Goal: Task Accomplishment & Management: Complete application form

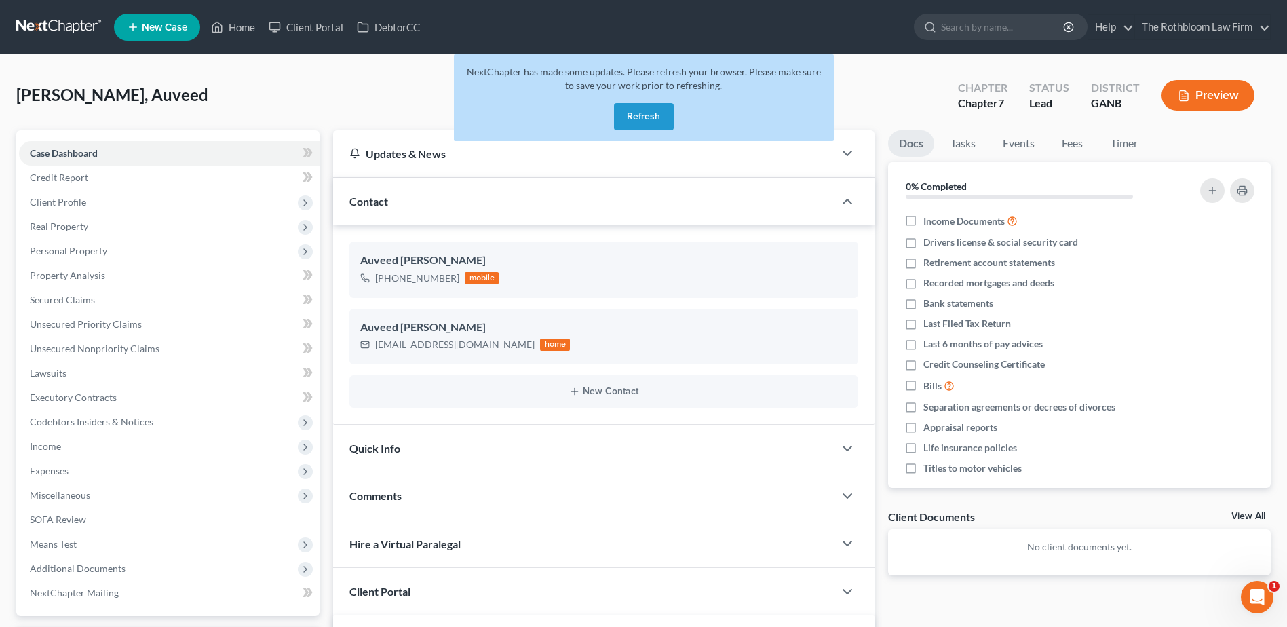
click at [647, 113] on button "Refresh" at bounding box center [644, 116] width 60 height 27
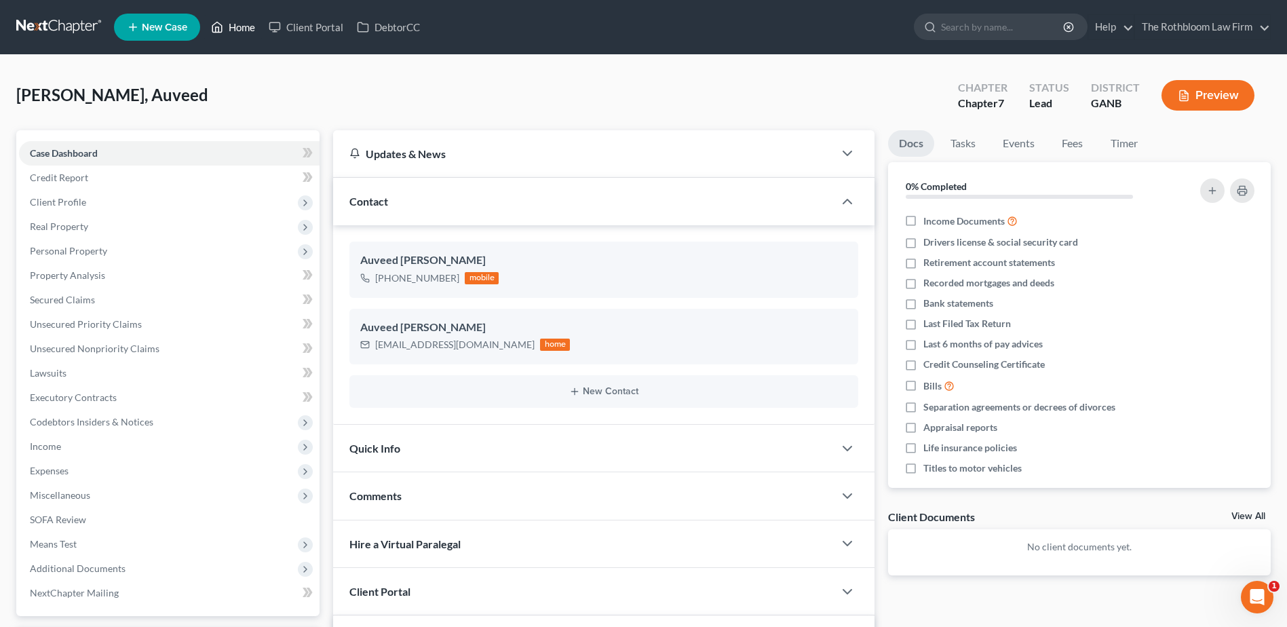
click at [242, 26] on link "Home" at bounding box center [233, 27] width 58 height 24
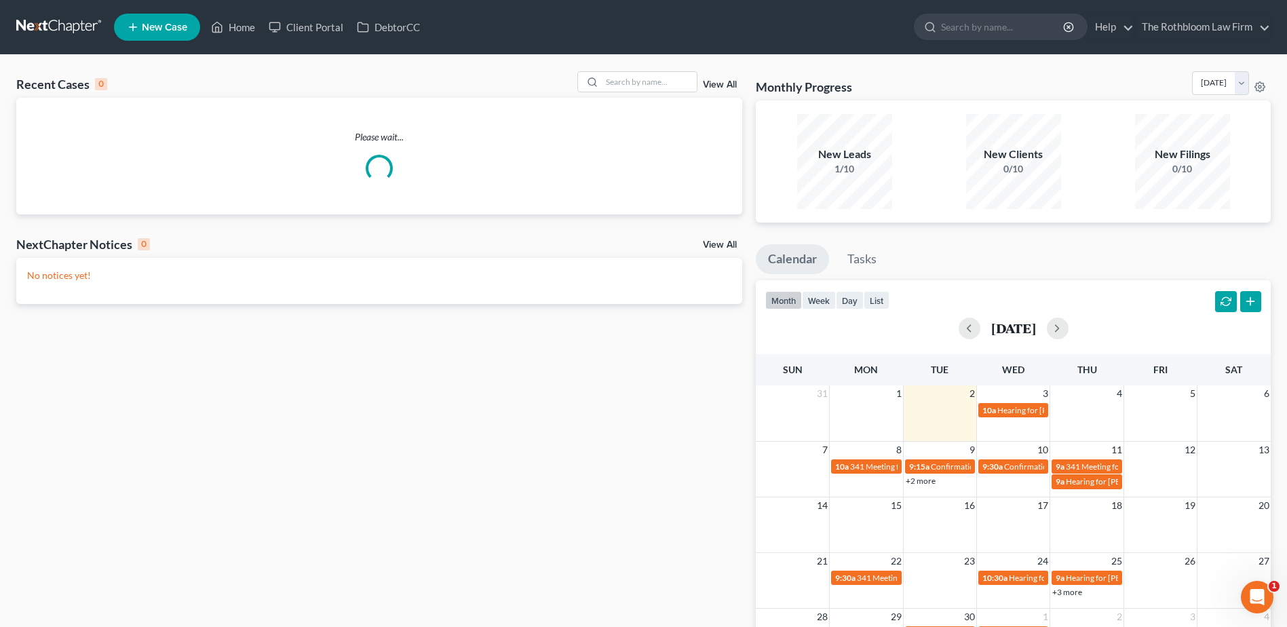
click at [160, 31] on span "New Case" at bounding box center [164, 27] width 45 height 10
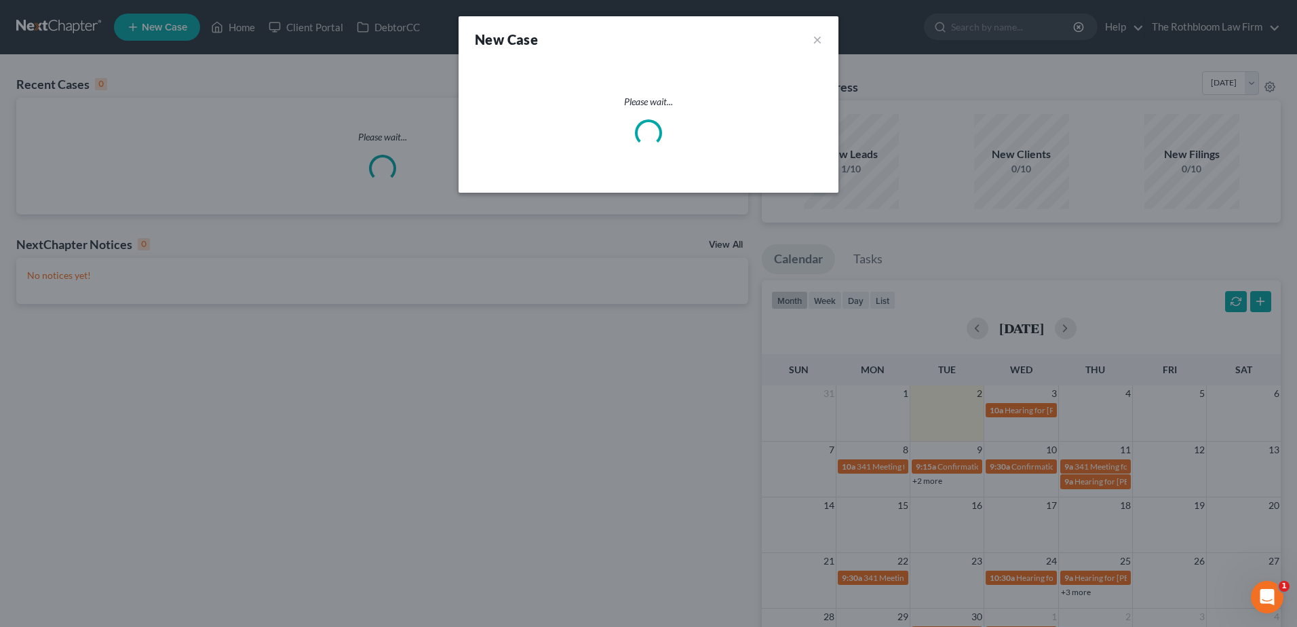
select select "19"
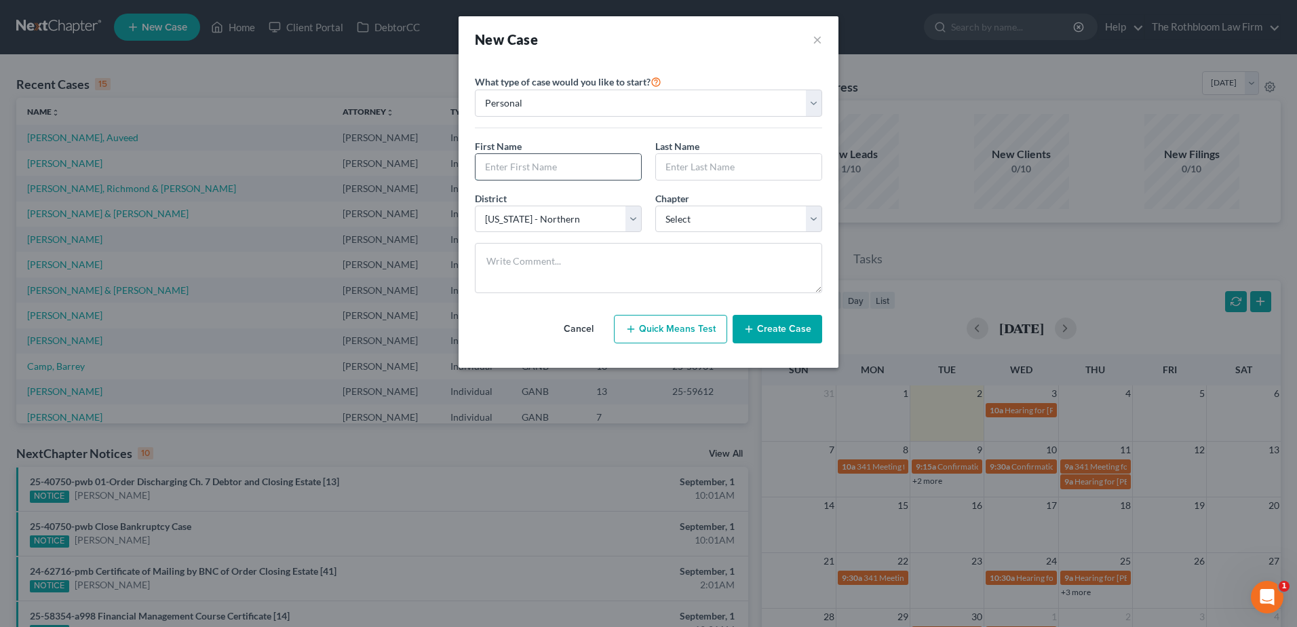
click at [503, 166] on input "text" at bounding box center [559, 167] width 166 height 26
type input "Cody"
type input "Henry"
click at [701, 220] on select "Select 7 11 12 13" at bounding box center [738, 219] width 167 height 27
select select "0"
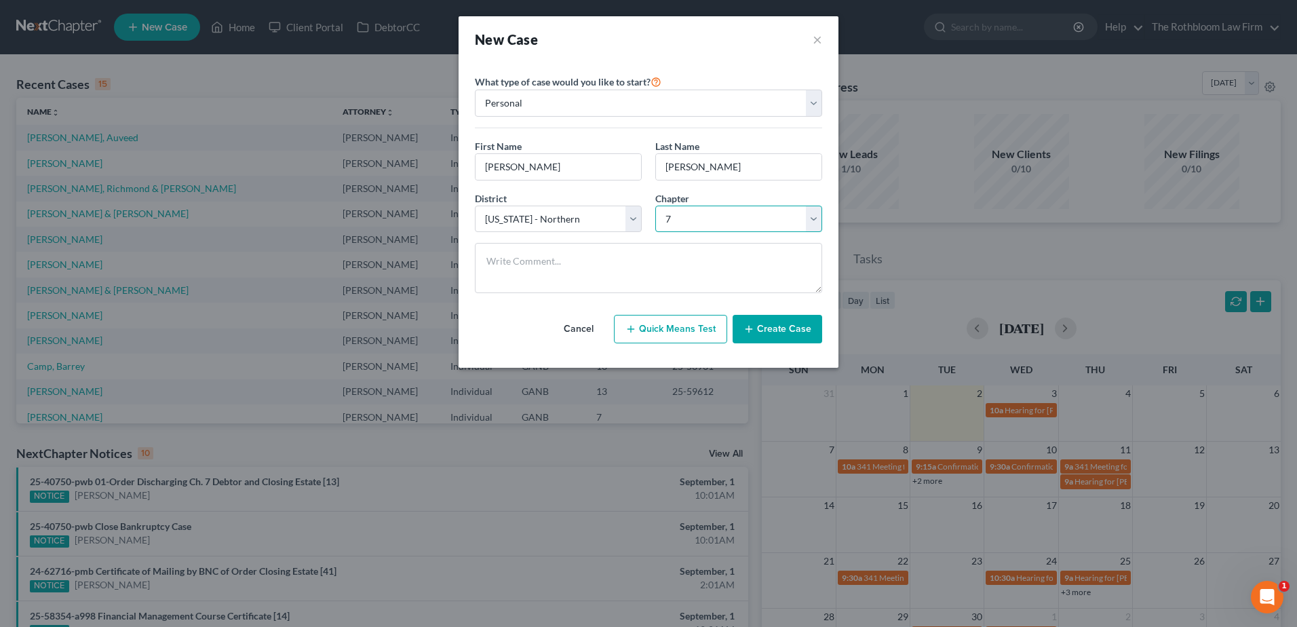
click at [655, 206] on select "Select 7 11 12 13" at bounding box center [738, 219] width 167 height 27
click at [778, 333] on button "Create Case" at bounding box center [778, 329] width 90 height 28
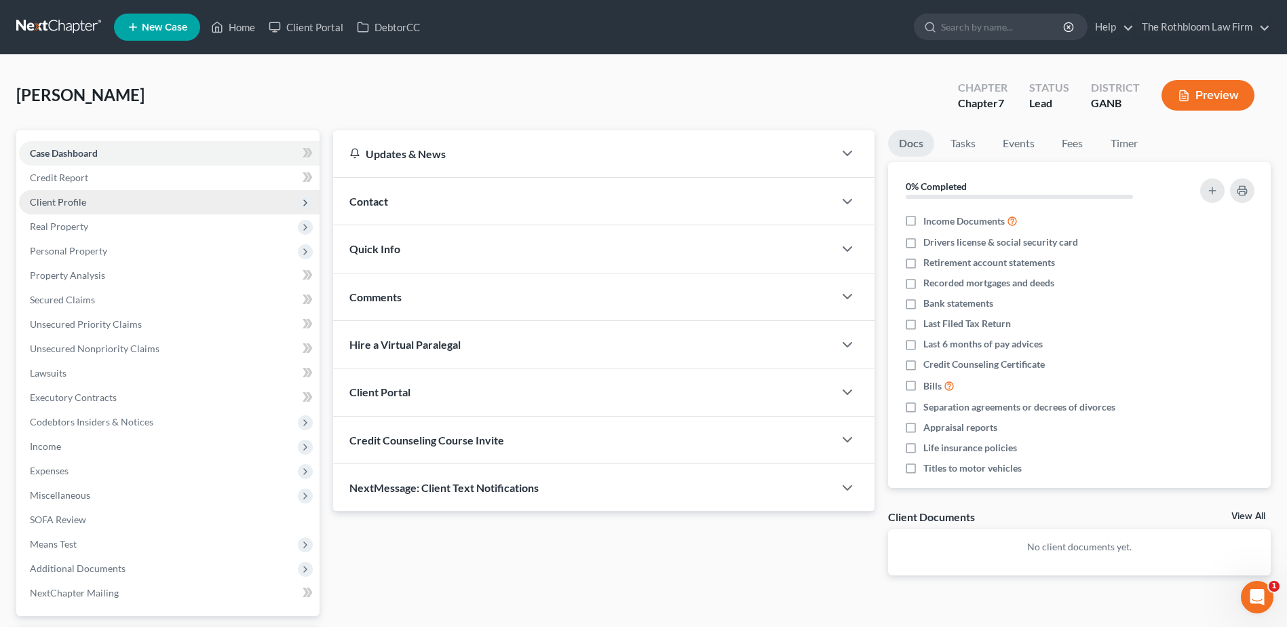
click at [62, 202] on span "Client Profile" at bounding box center [58, 202] width 56 height 12
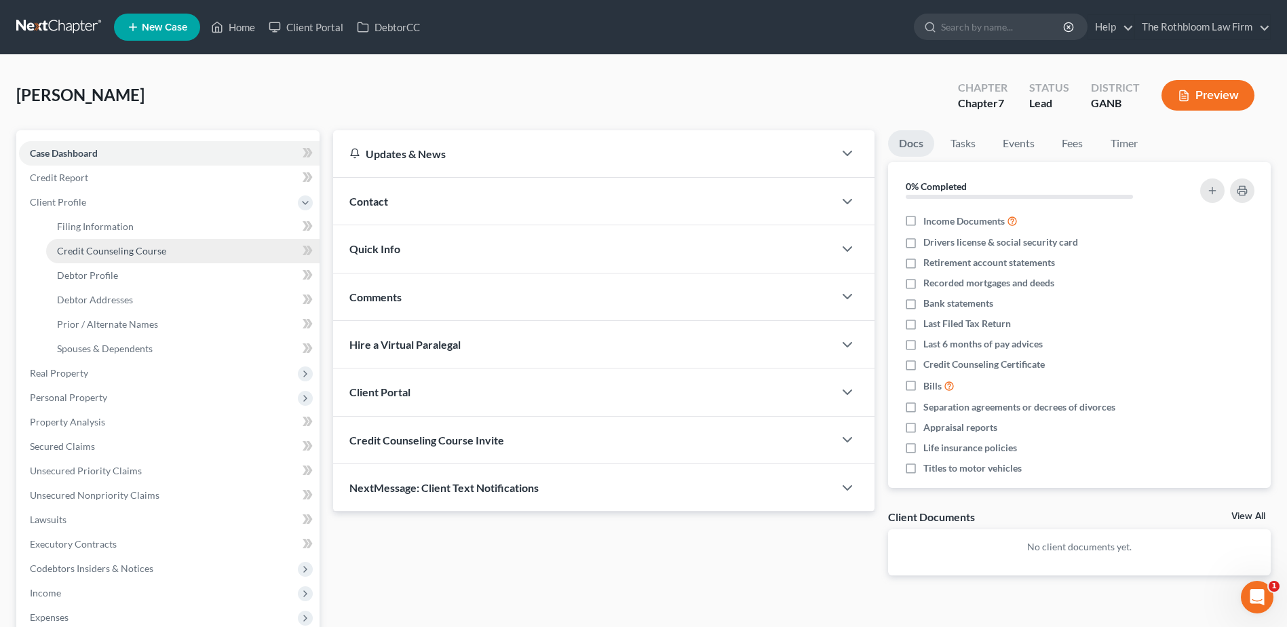
drag, startPoint x: 97, startPoint y: 249, endPoint x: 115, endPoint y: 247, distance: 17.8
click at [98, 249] on span "Credit Counseling Course" at bounding box center [111, 251] width 109 height 12
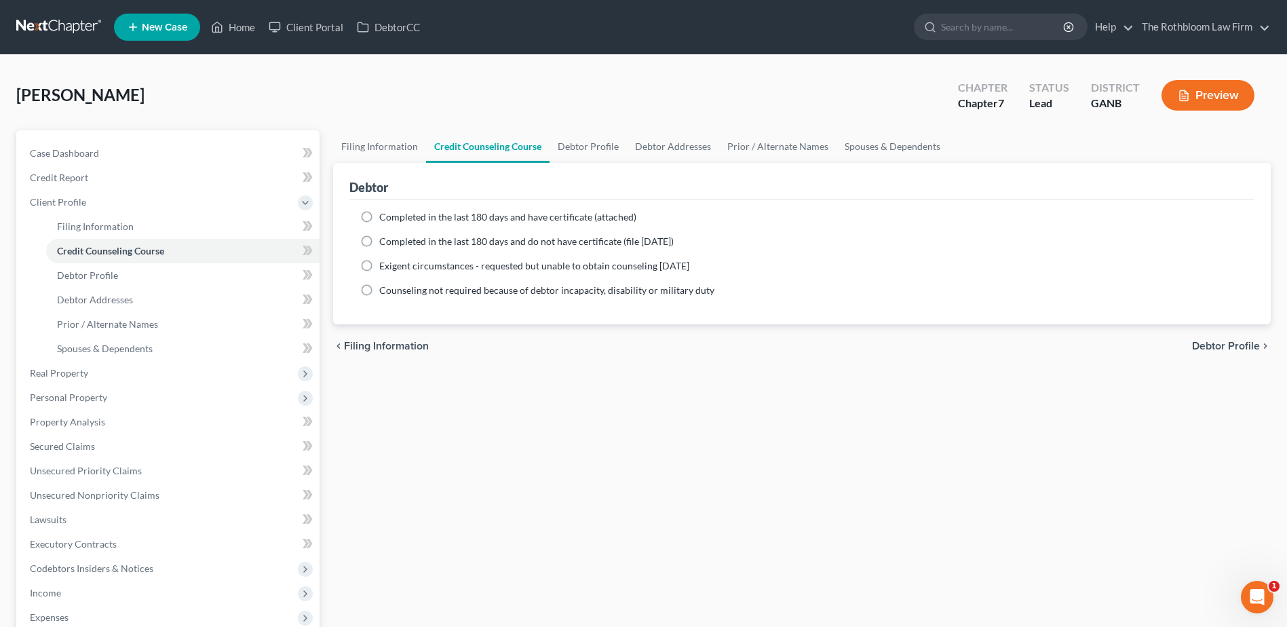
click at [379, 220] on label "Completed in the last 180 days and have certificate (attached)" at bounding box center [507, 217] width 257 height 14
click at [385, 219] on input "Completed in the last 180 days and have certificate (attached)" at bounding box center [389, 214] width 9 height 9
radio input "true"
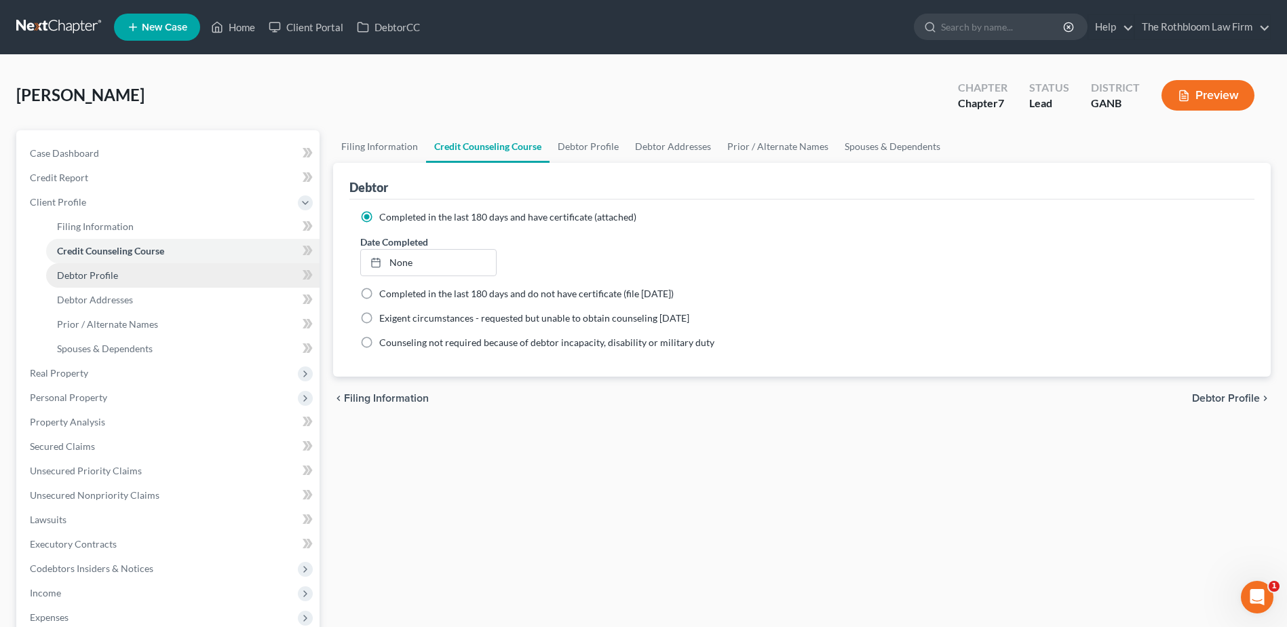
click at [103, 273] on span "Debtor Profile" at bounding box center [87, 275] width 61 height 12
select select "0"
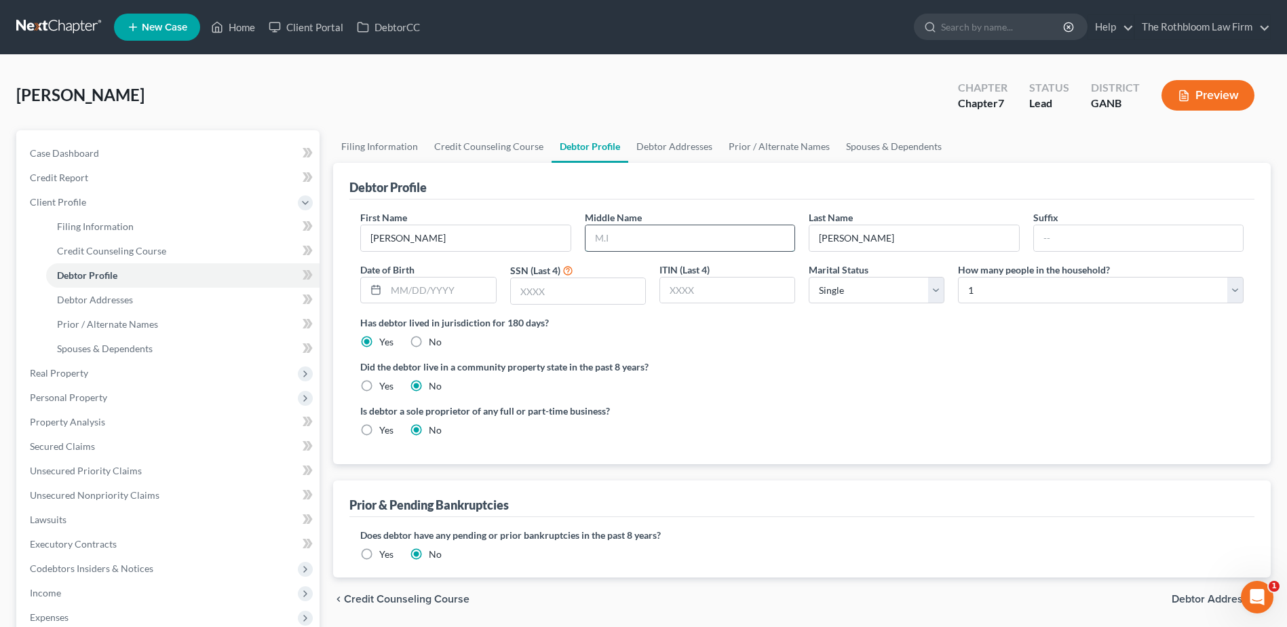
click at [628, 242] on input "text" at bounding box center [689, 238] width 209 height 26
type input "Shymar"
click at [541, 292] on input "text" at bounding box center [578, 291] width 134 height 26
type input "4827"
click at [118, 298] on span "Debtor Addresses" at bounding box center [95, 300] width 76 height 12
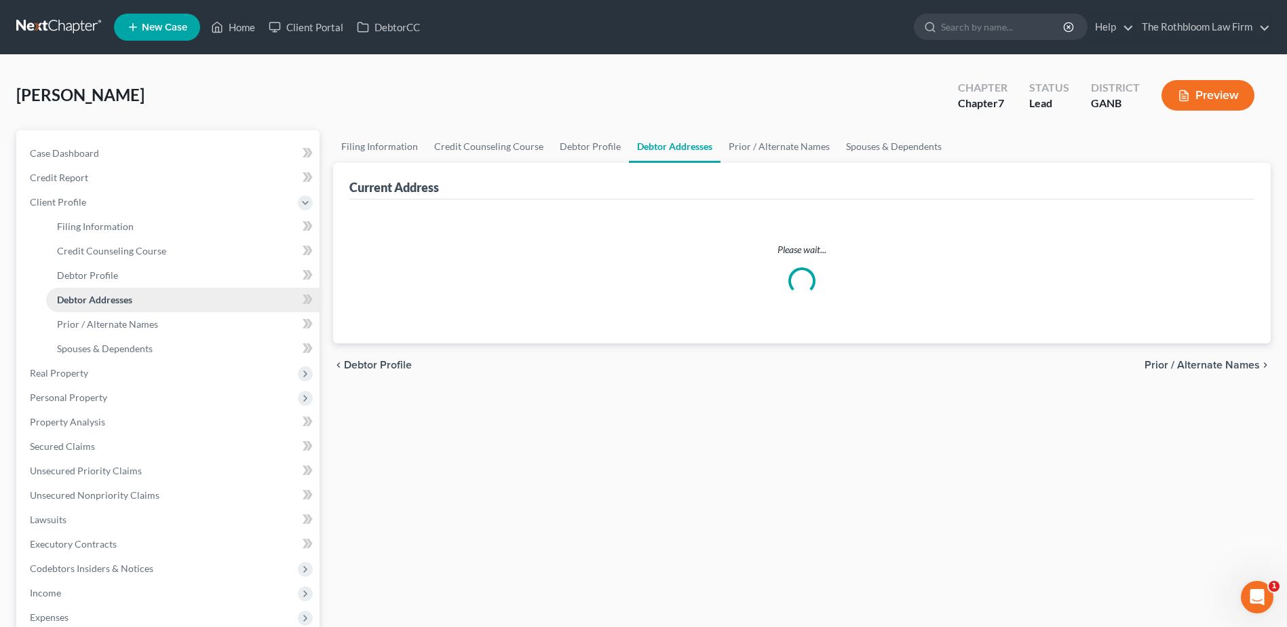
select select "0"
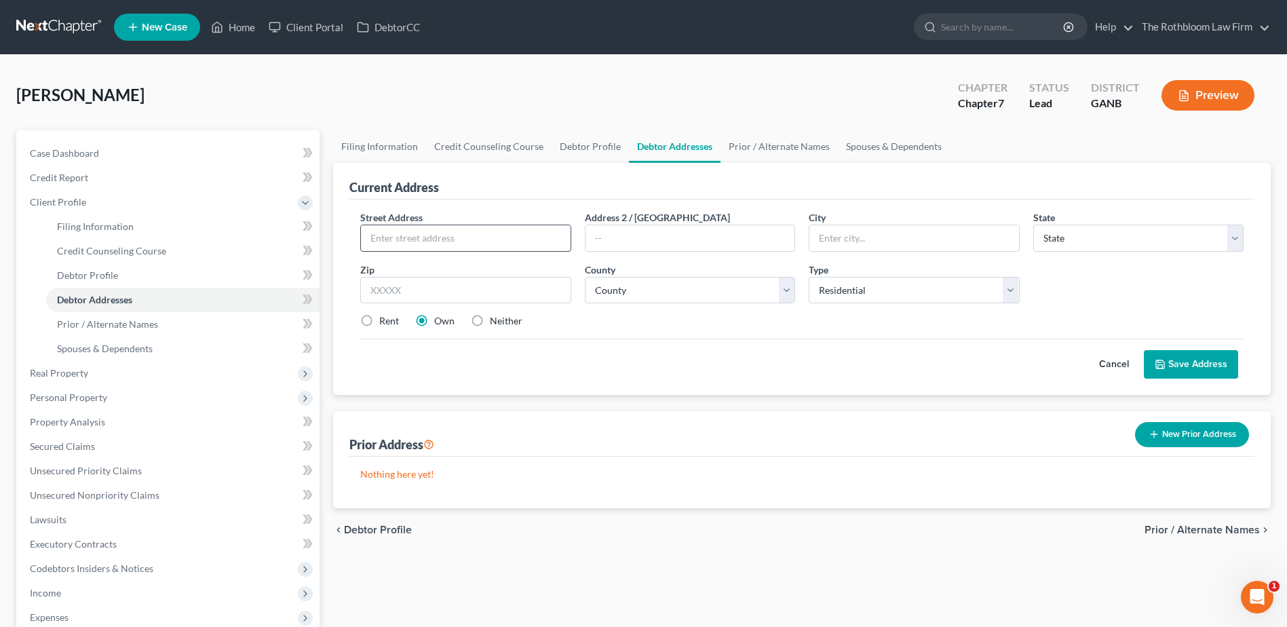
click at [438, 235] on input "text" at bounding box center [465, 238] width 209 height 26
type input "350 West Hill St."
type input "Apt. 2"
type input "30030"
type input "Decatur"
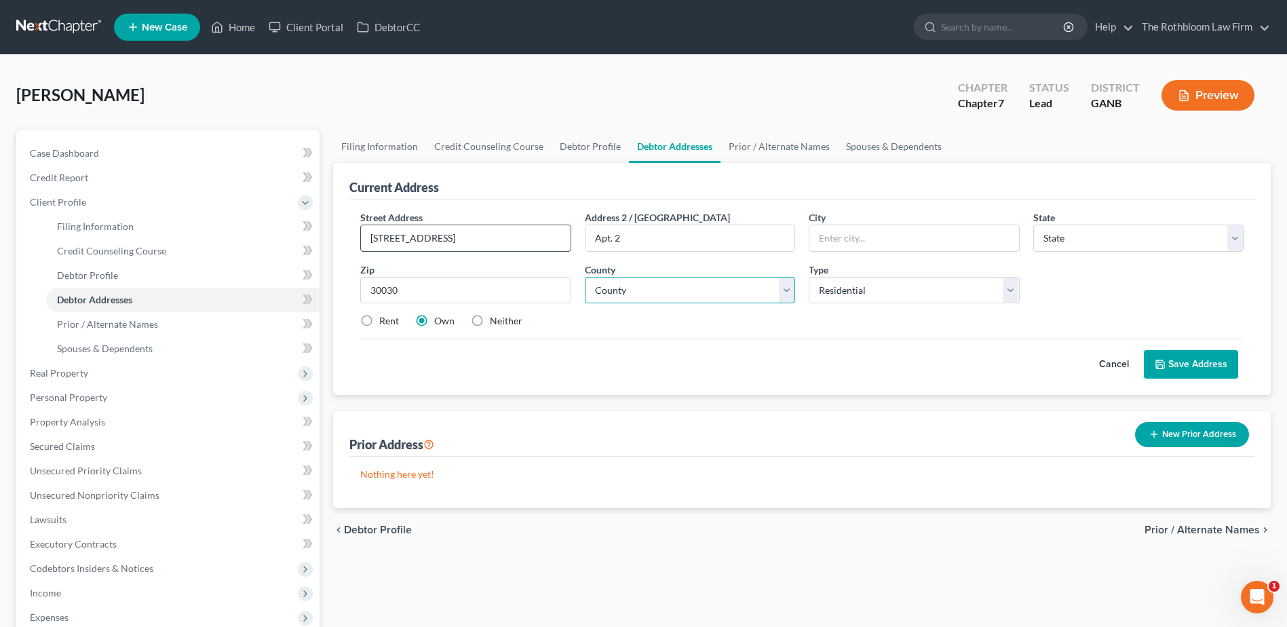
select select "10"
click at [619, 292] on select "County Appling County Atkinson County Bacon County Baker County Baldwin County …" at bounding box center [690, 290] width 210 height 27
select select "42"
click at [585, 277] on select "County Appling County Atkinson County Bacon County Baker County Baldwin County …" at bounding box center [690, 290] width 210 height 27
drag, startPoint x: 361, startPoint y: 320, endPoint x: 368, endPoint y: 319, distance: 7.5
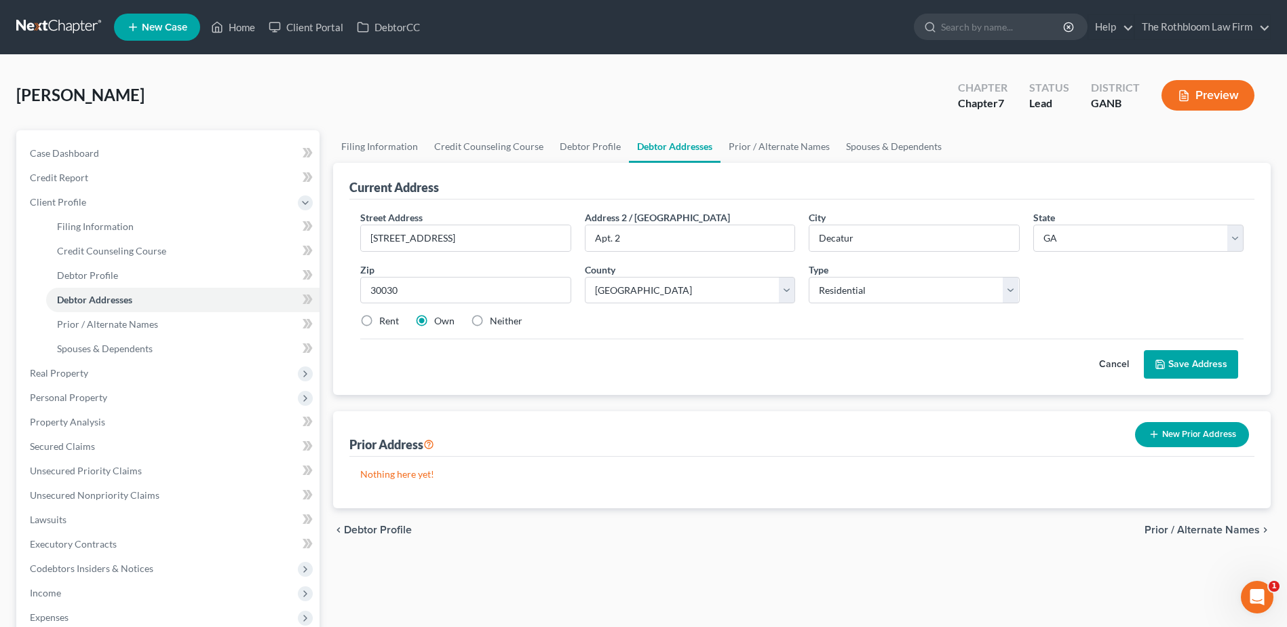
click at [379, 320] on label "Rent" at bounding box center [389, 321] width 20 height 14
click at [385, 320] on input "Rent" at bounding box center [389, 318] width 9 height 9
radio input "true"
click at [1198, 360] on button "Save Address" at bounding box center [1191, 364] width 94 height 28
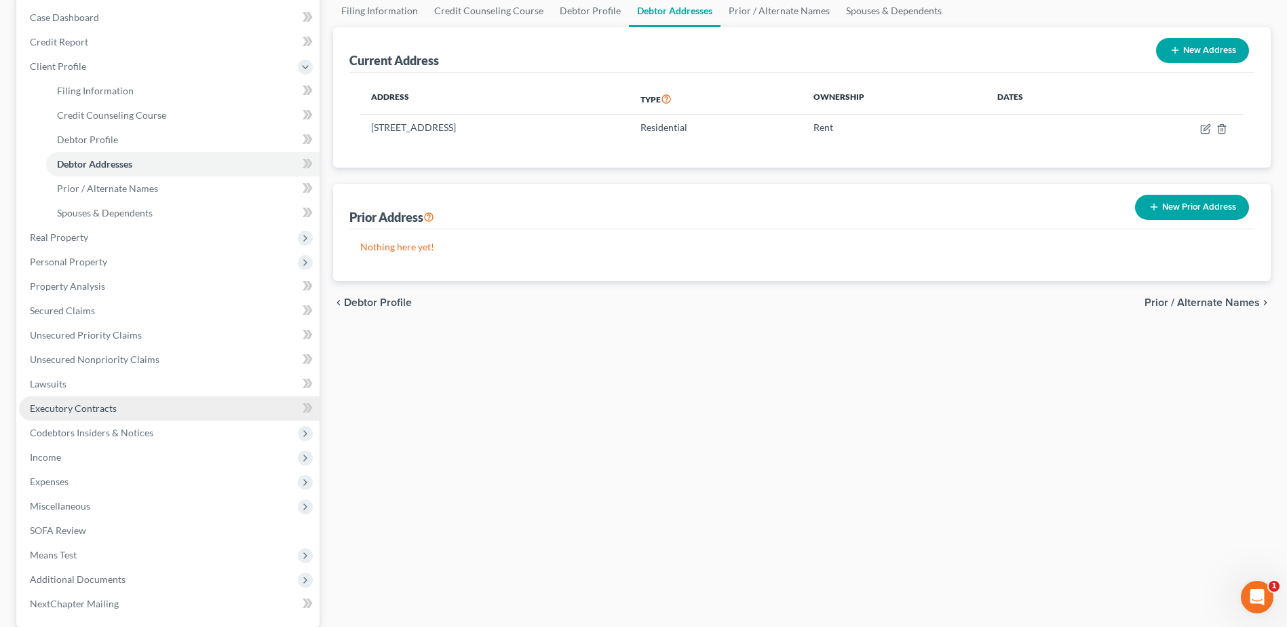
click at [58, 415] on link "Executory Contracts" at bounding box center [169, 408] width 301 height 24
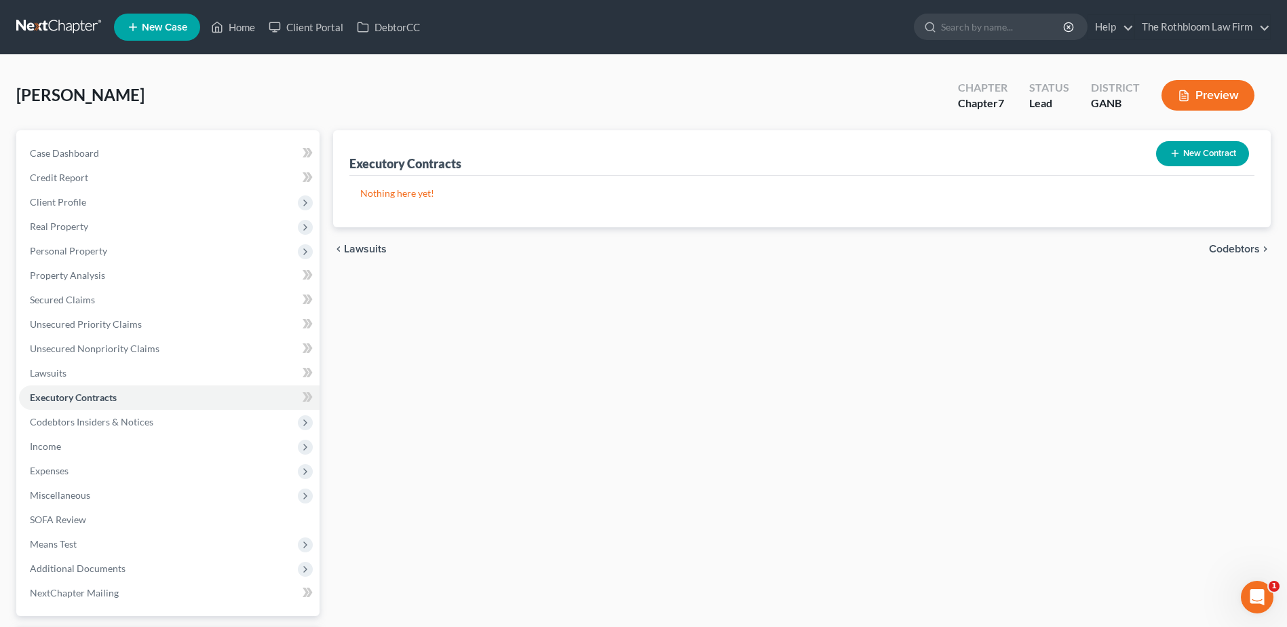
click at [1207, 151] on button "New Contract" at bounding box center [1202, 153] width 93 height 25
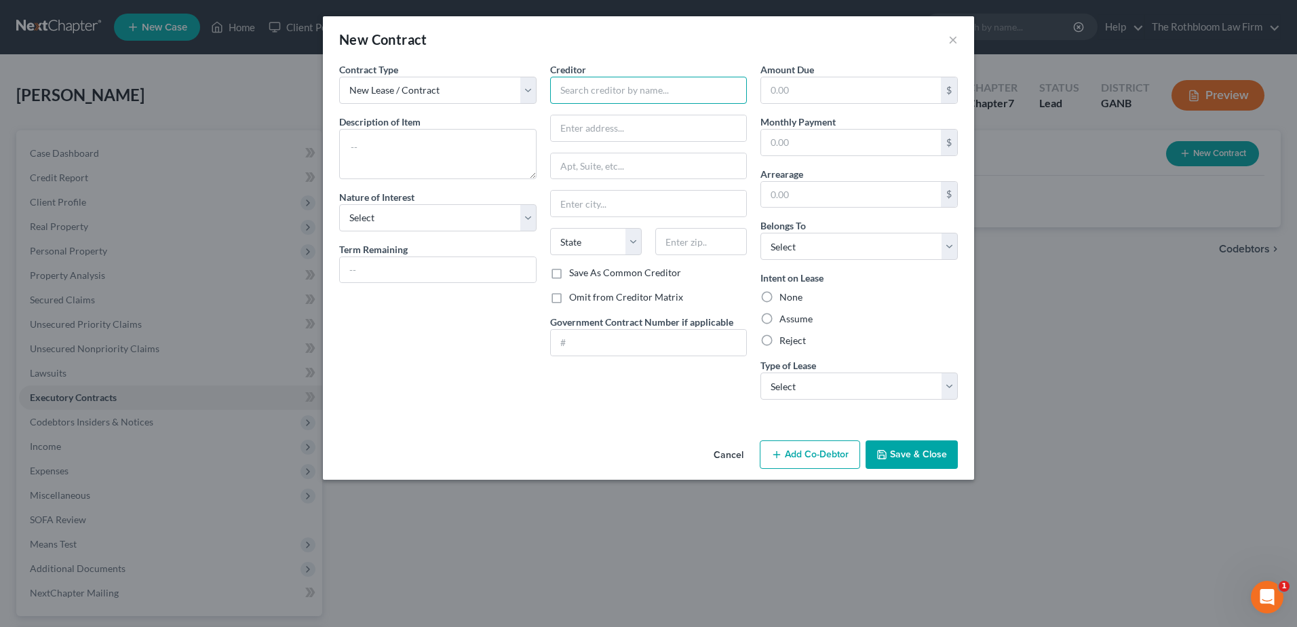
click at [579, 92] on input "text" at bounding box center [648, 90] width 197 height 27
type input "Jordan Evan"
click at [360, 134] on textarea at bounding box center [437, 154] width 197 height 50
type textarea "Apartment Lease"
click at [355, 265] on input "text" at bounding box center [438, 270] width 196 height 26
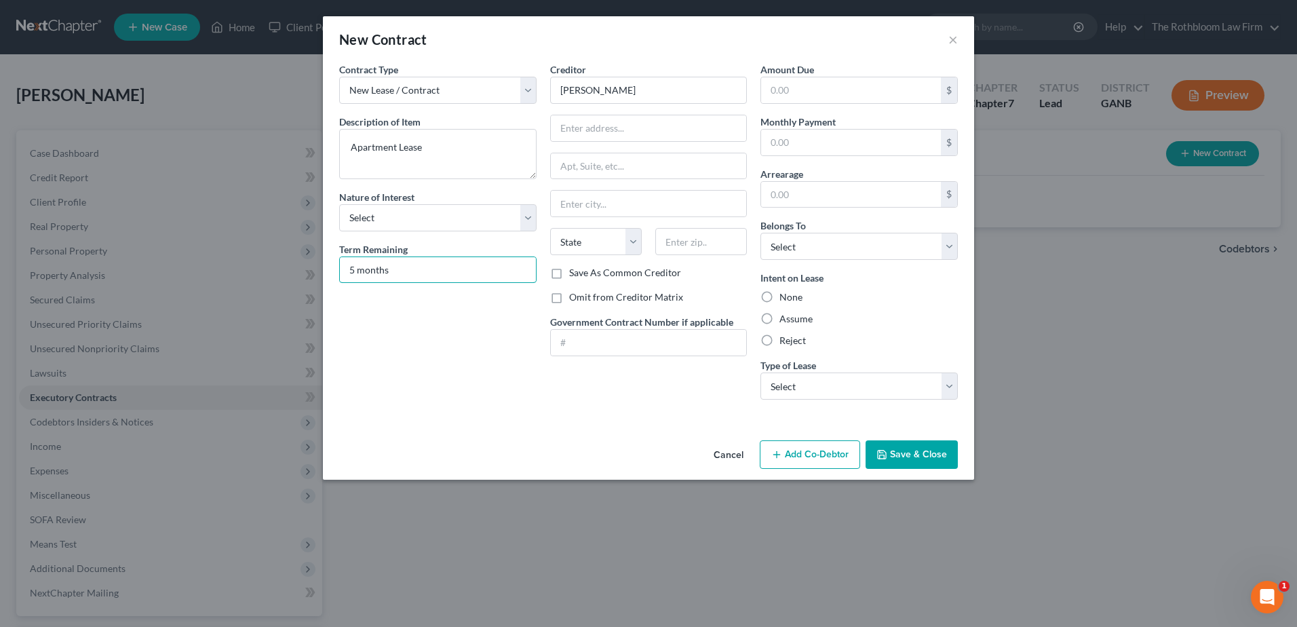
type input "5 months"
click at [569, 295] on label "Omit from Creditor Matrix" at bounding box center [626, 297] width 114 height 14
click at [575, 295] on input "Omit from Creditor Matrix" at bounding box center [579, 294] width 9 height 9
checkbox input "true"
click at [847, 139] on input "text" at bounding box center [851, 143] width 180 height 26
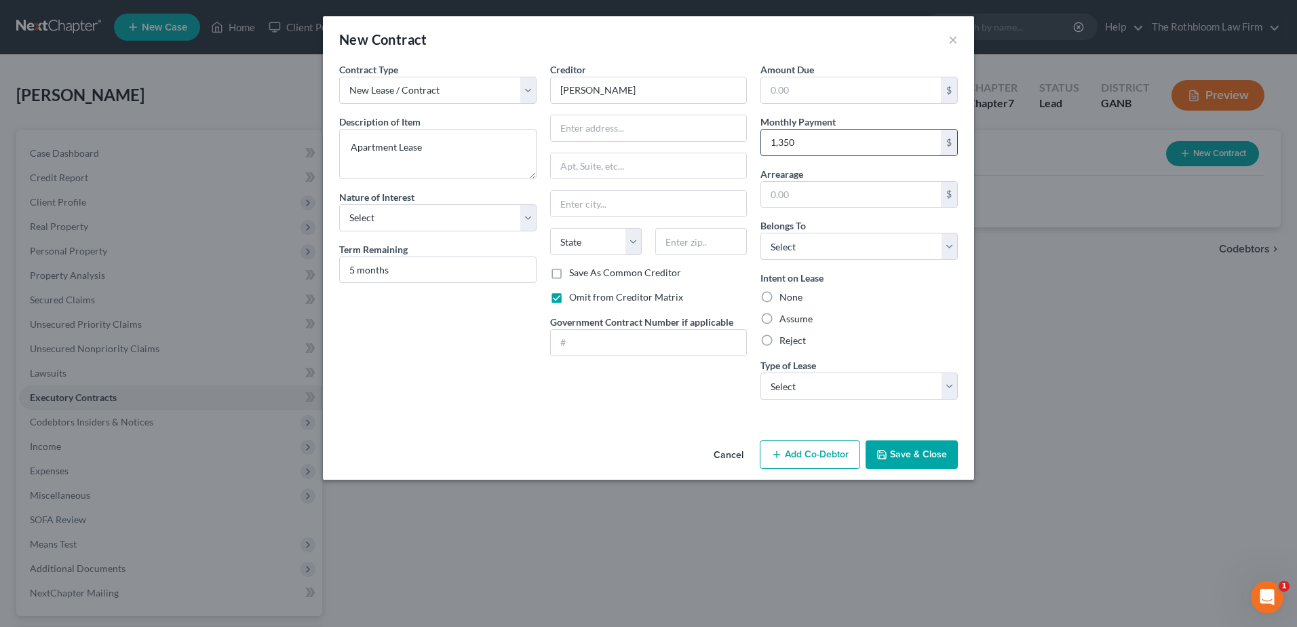
type input "1,350"
click at [779, 317] on label "Assume" at bounding box center [795, 319] width 33 height 14
click at [785, 317] on input "Assume" at bounding box center [789, 316] width 9 height 9
radio input "true"
click at [858, 387] on select "Select Real Estate Car Other" at bounding box center [858, 385] width 197 height 27
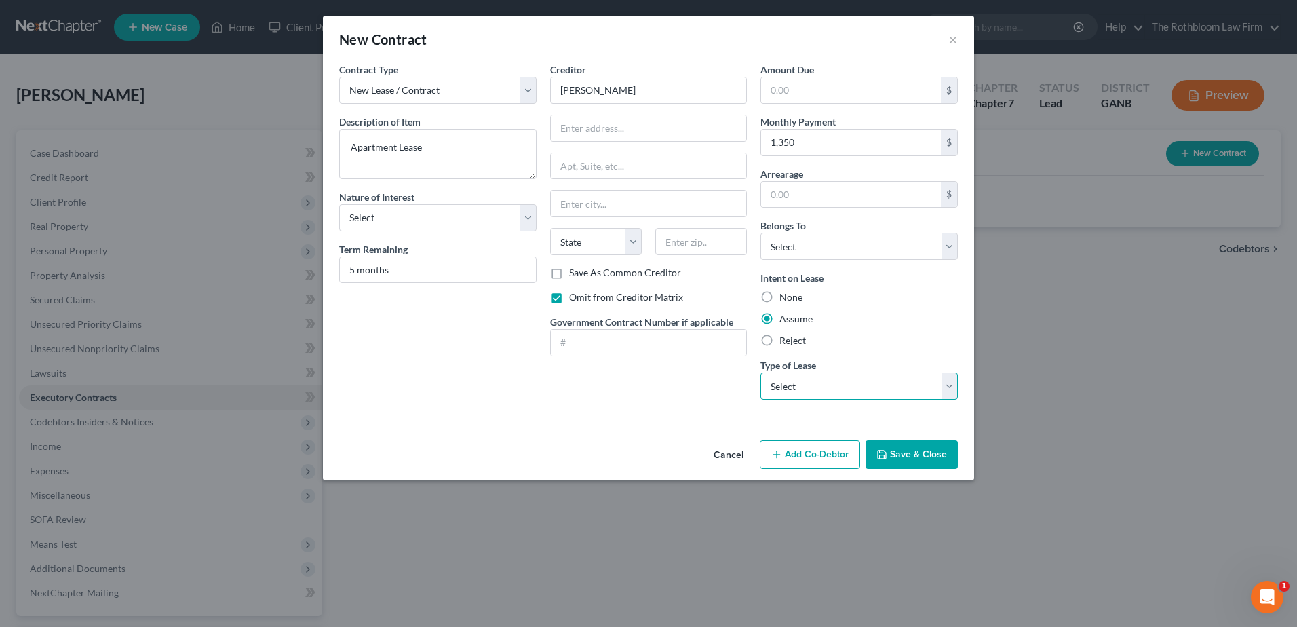
select select "0"
click at [760, 372] on select "Select Real Estate Car Other" at bounding box center [858, 385] width 197 height 27
click at [912, 458] on button "Save & Close" at bounding box center [912, 454] width 92 height 28
click at [839, 255] on select "Select Debtor 1 Only Debtor 2 Only Debtor 1 And Debtor 2 Only At Least One Of T…" at bounding box center [858, 246] width 197 height 27
select select "0"
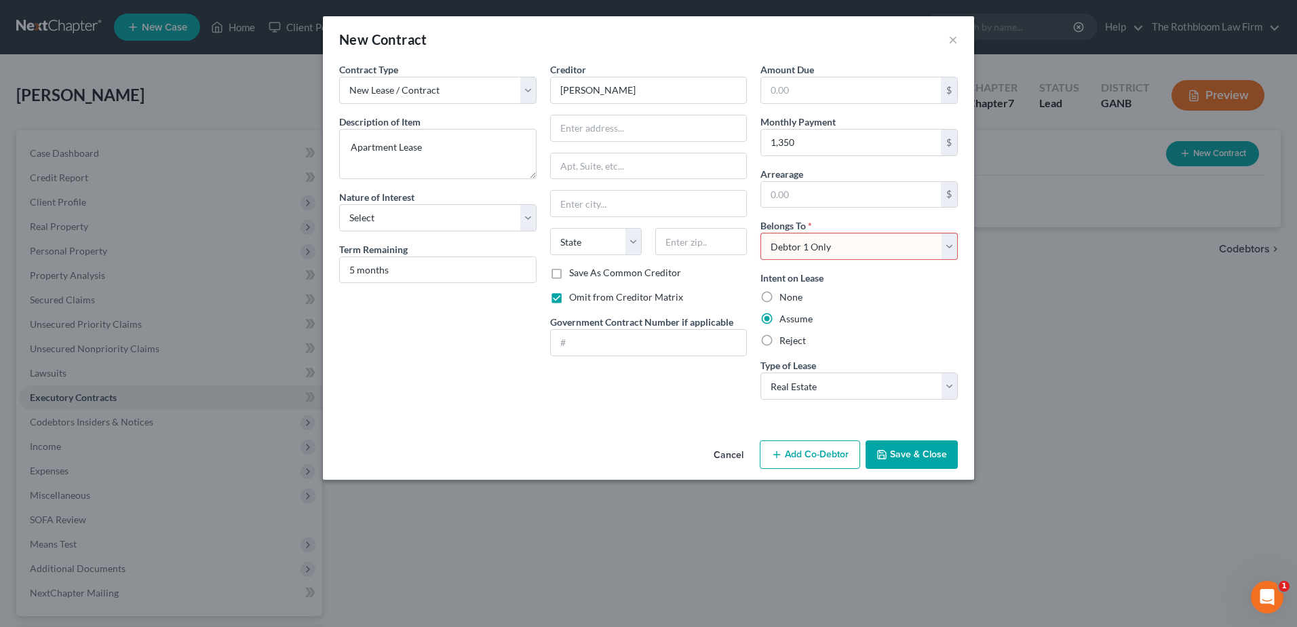
click at [760, 233] on select "Select Debtor 1 Only Debtor 2 Only Debtor 1 And Debtor 2 Only At Least One Of T…" at bounding box center [858, 246] width 197 height 27
click at [902, 461] on button "Save & Close" at bounding box center [912, 454] width 92 height 28
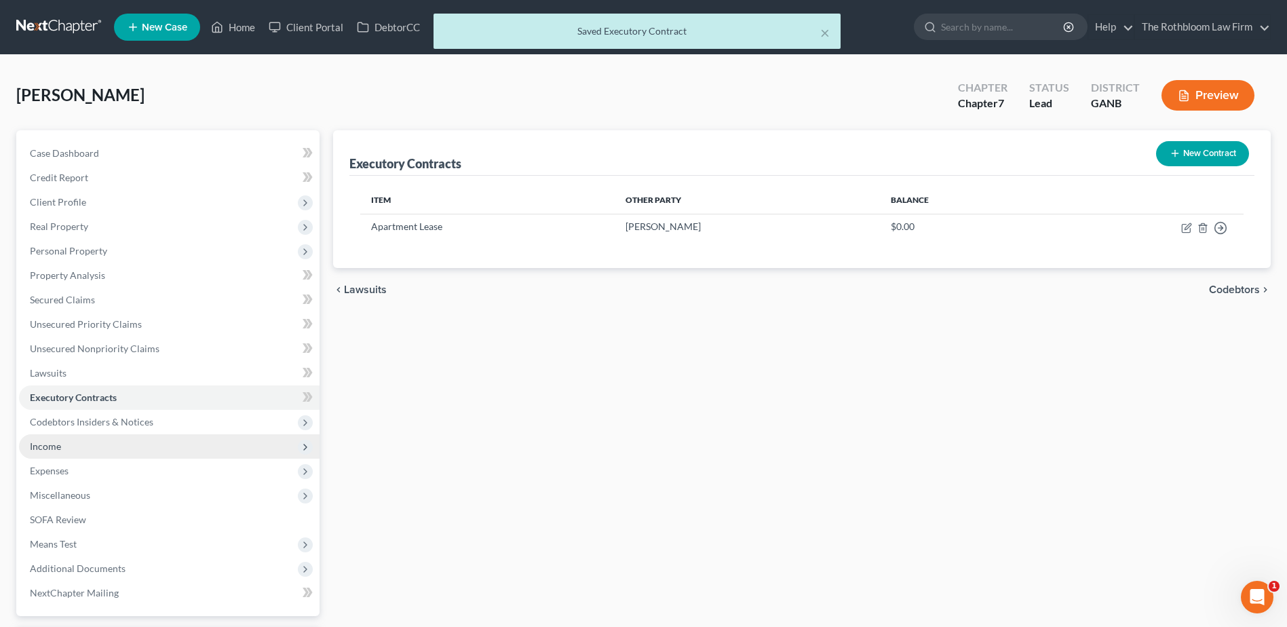
click at [54, 446] on span "Income" at bounding box center [45, 446] width 31 height 12
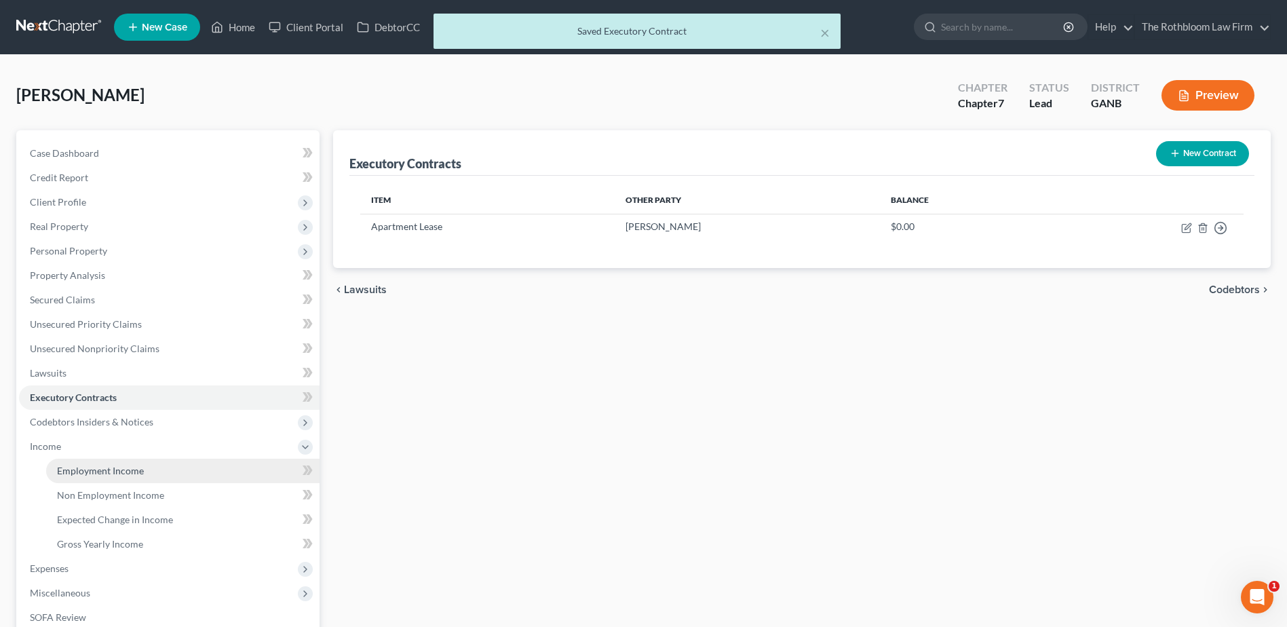
click at [80, 472] on span "Employment Income" at bounding box center [100, 471] width 87 height 12
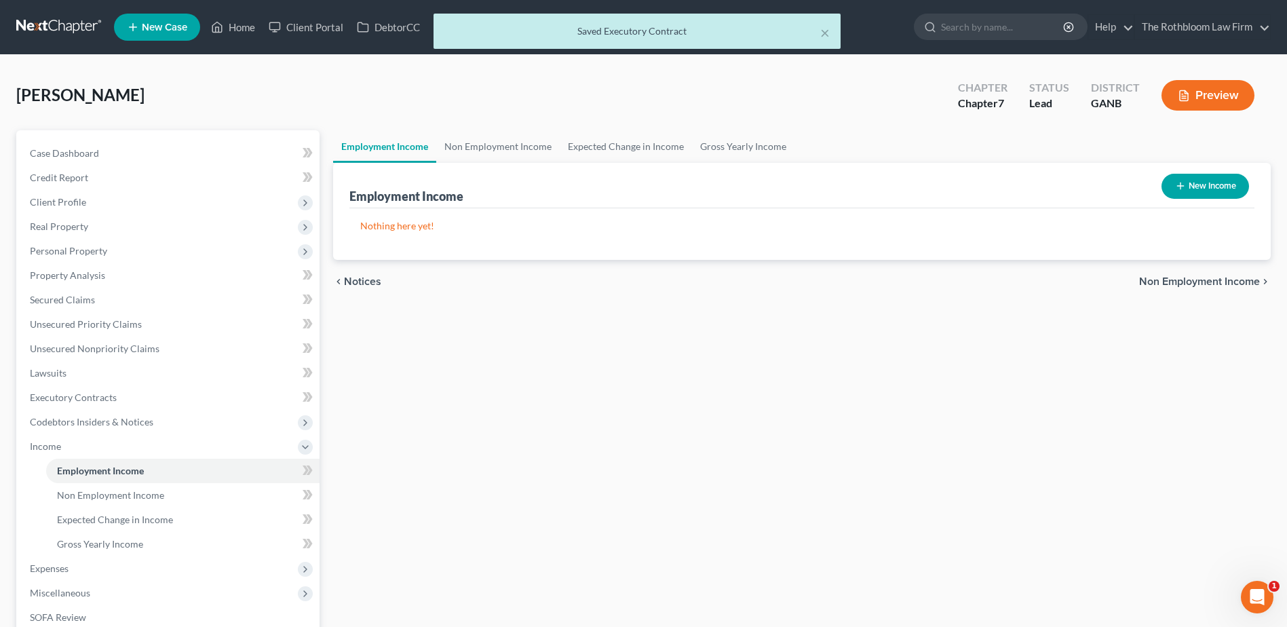
click at [1212, 178] on button "New Income" at bounding box center [1205, 186] width 88 height 25
select select "0"
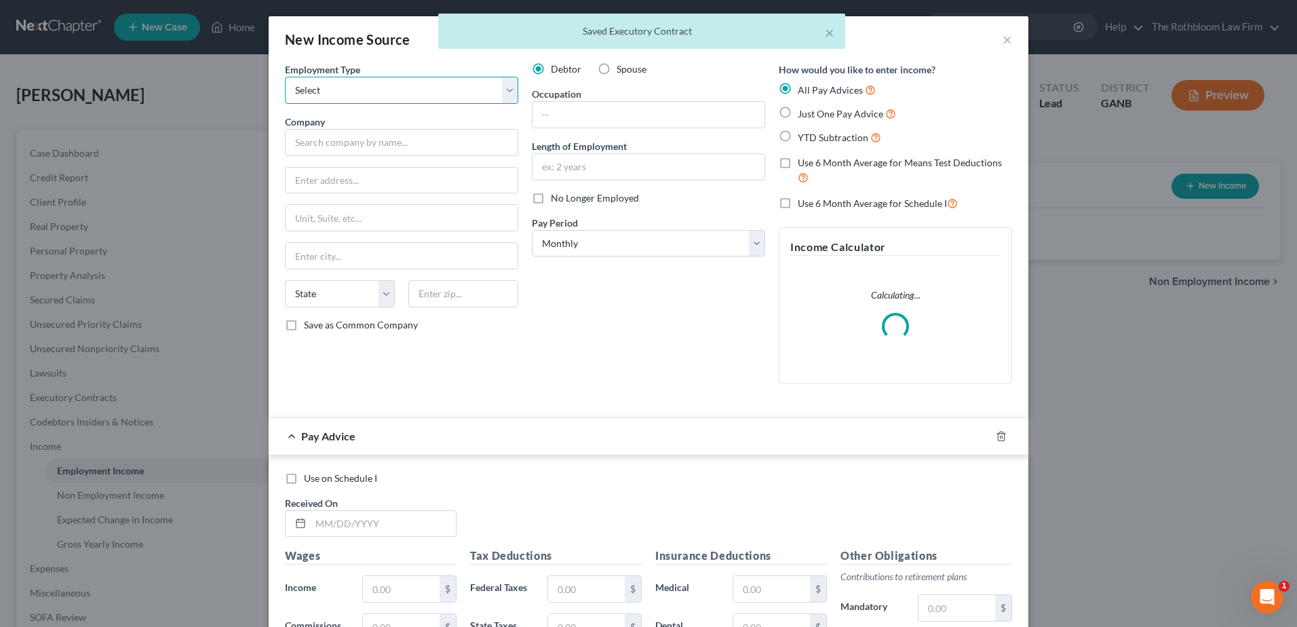
click at [318, 90] on select "Select Full or Part Time Employment Self Employment" at bounding box center [401, 90] width 233 height 27
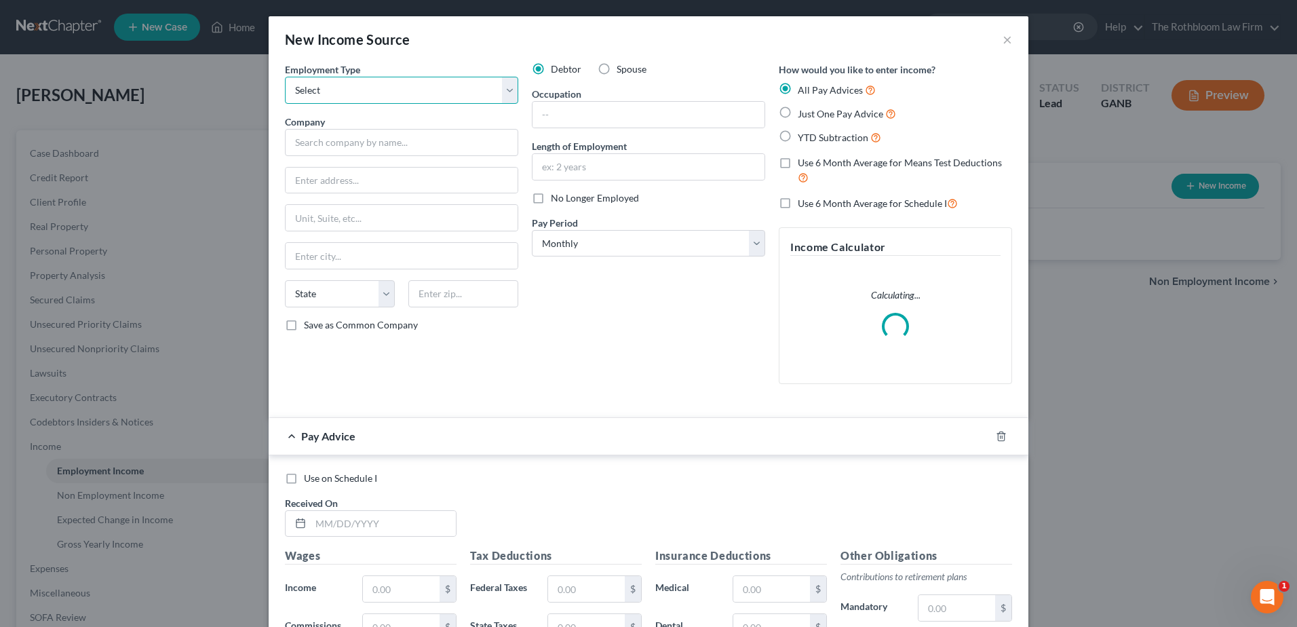
select select "0"
click at [285, 77] on select "Select Full or Part Time Employment Self Employment" at bounding box center [401, 90] width 233 height 27
click at [315, 145] on input "text" at bounding box center [401, 142] width 233 height 27
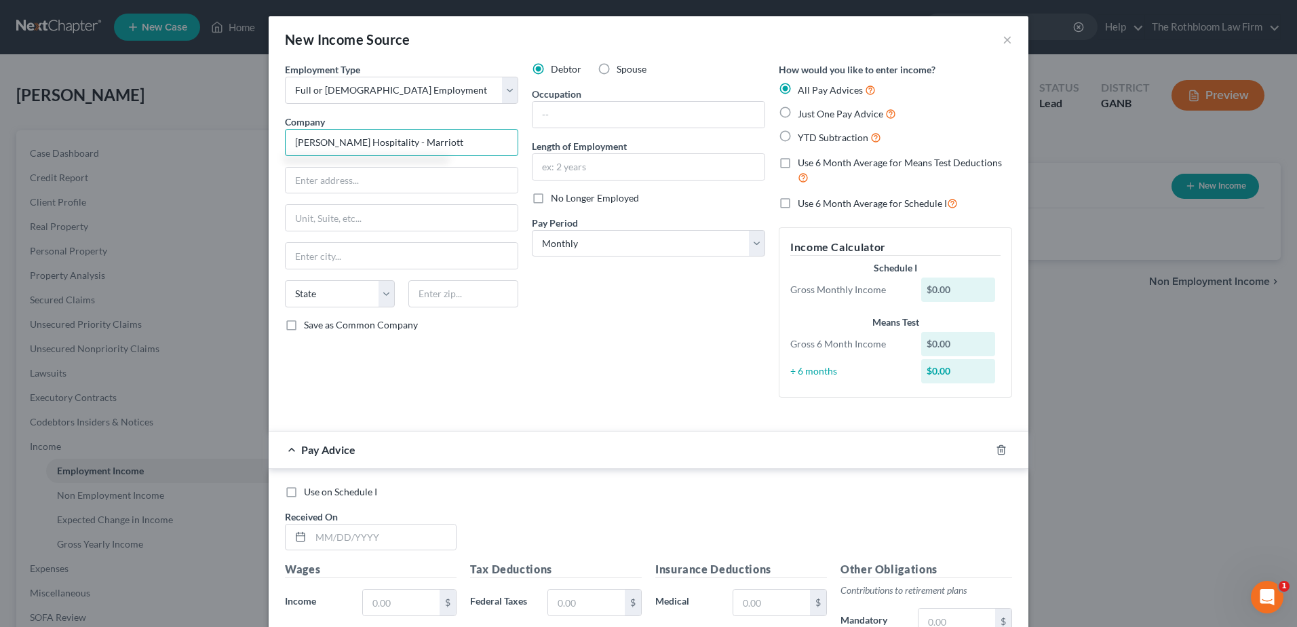
type input "[PERSON_NAME] Hospitality - Marriott"
type input "5315 Avion Park Dr., #170"
type input "33607"
type input "Tampa"
select select "9"
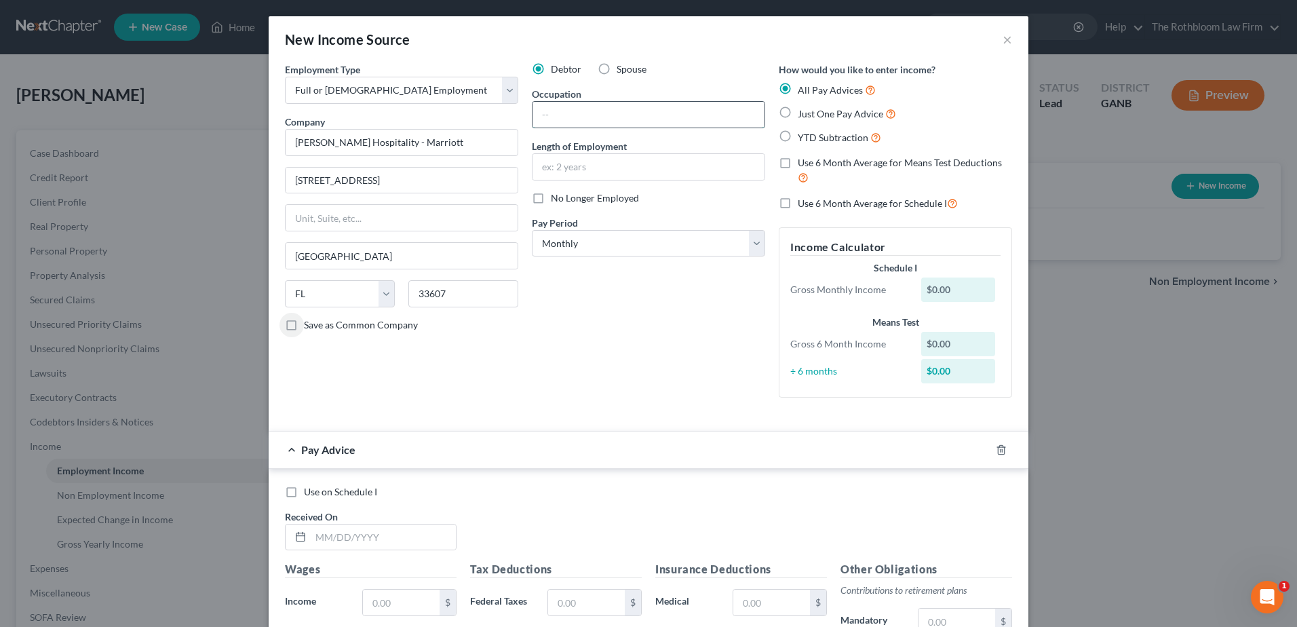
click at [558, 119] on input "text" at bounding box center [649, 115] width 232 height 26
type input "O"
type input "Public Health"
type input "1 month"
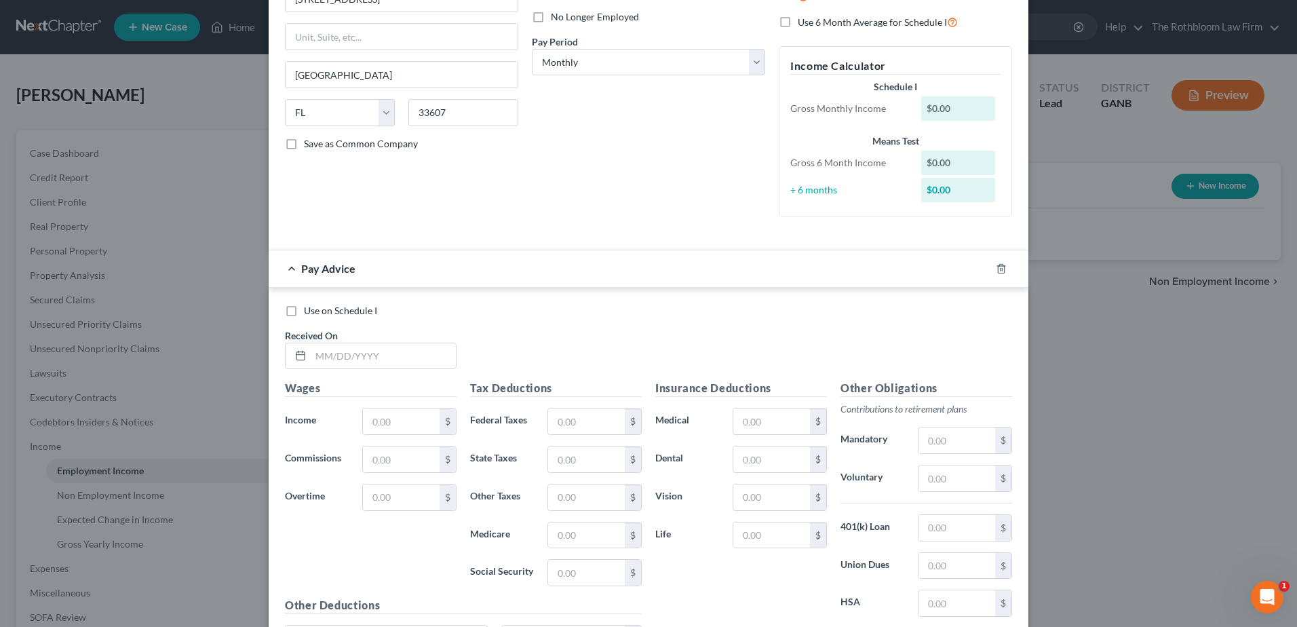
scroll to position [324, 0]
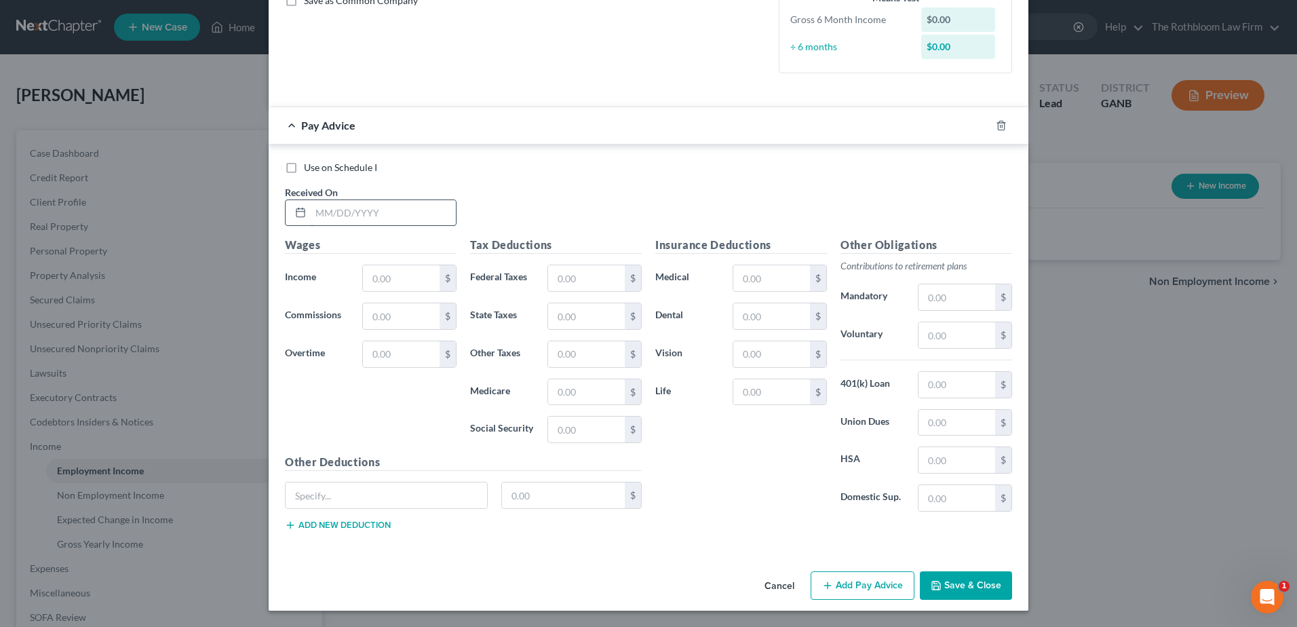
click at [324, 205] on input "text" at bounding box center [383, 213] width 145 height 26
type input "09/01/2025"
type input "1"
click at [950, 597] on button "Save & Close" at bounding box center [966, 585] width 92 height 28
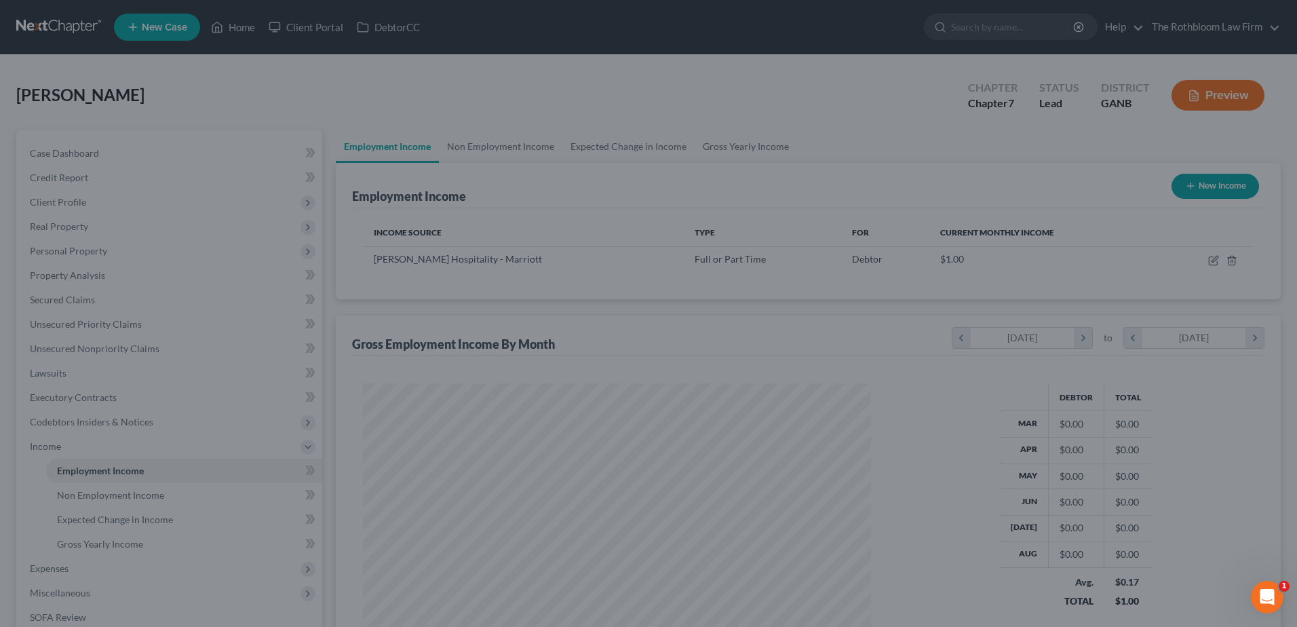
scroll to position [252, 531]
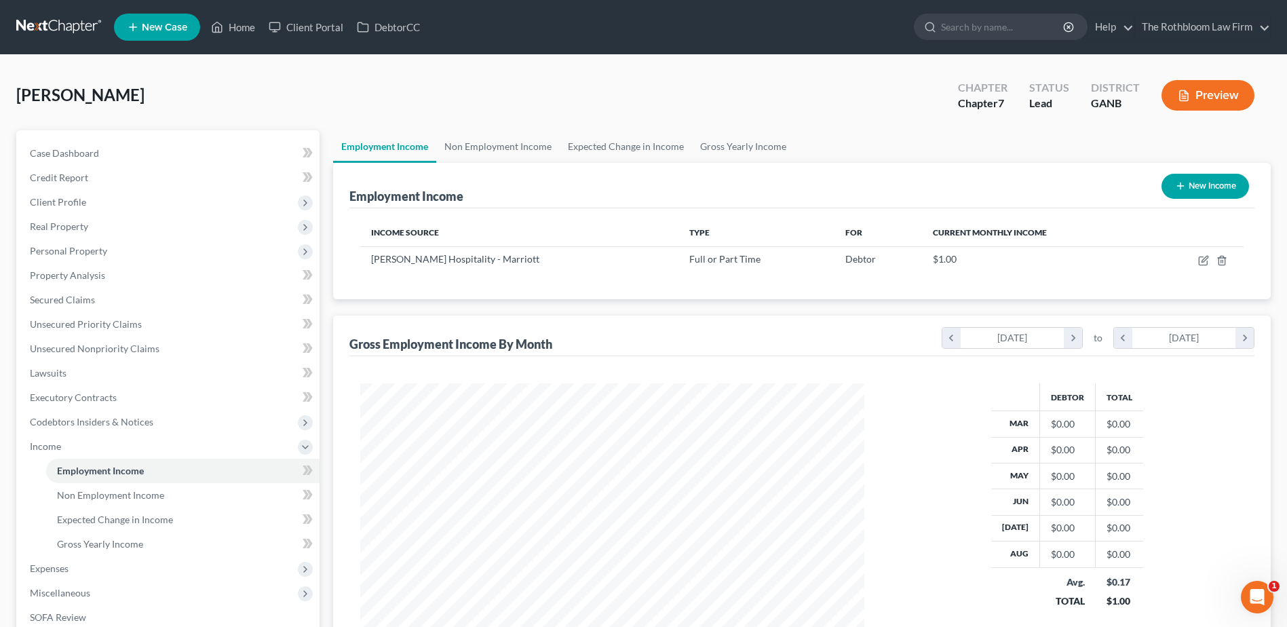
click at [1199, 184] on button "New Income" at bounding box center [1205, 186] width 88 height 25
select select "0"
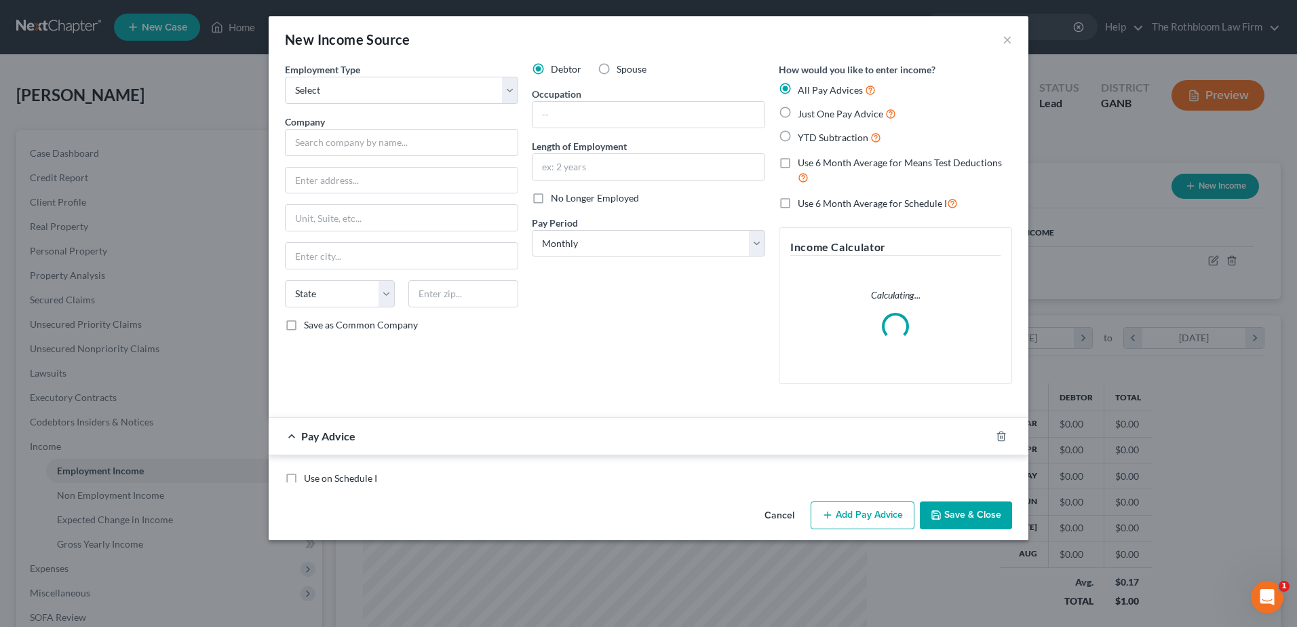
scroll to position [254, 536]
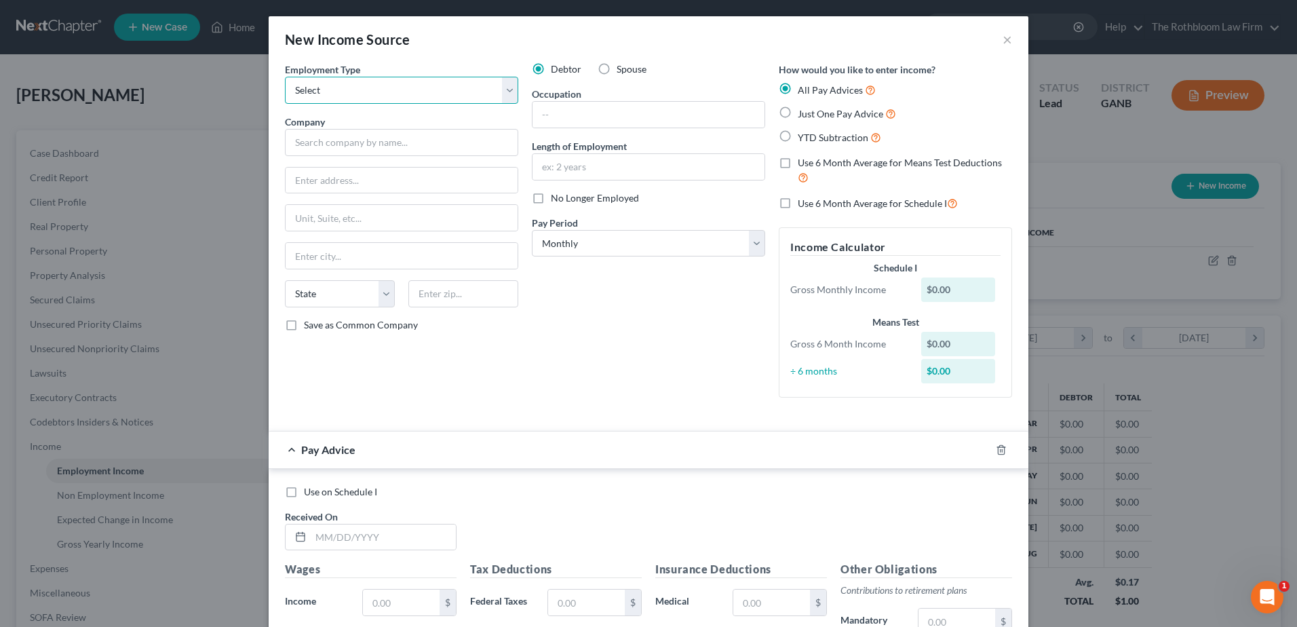
click at [315, 89] on select "Select Full or Part Time Employment Self Employment" at bounding box center [401, 90] width 233 height 27
select select "0"
click at [285, 77] on select "Select Full or Part Time Employment Self Employment" at bounding box center [401, 90] width 233 height 27
click at [309, 138] on input "text" at bounding box center [401, 142] width 233 height 27
type input "Thrive"
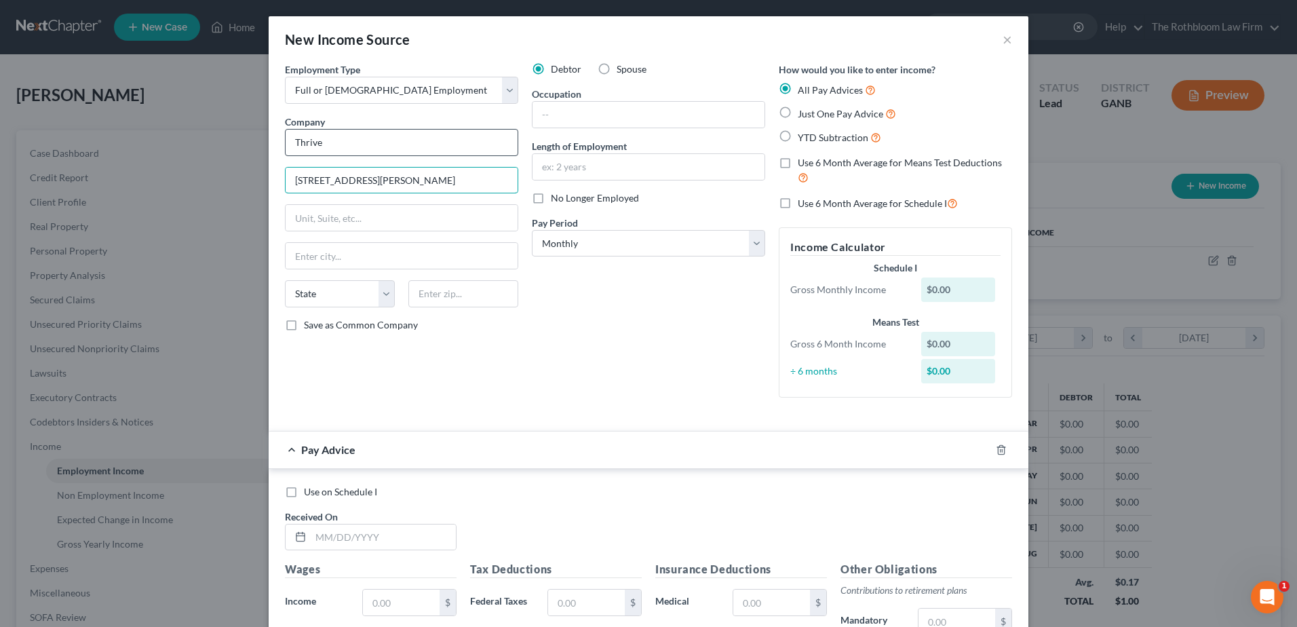
type input "4166 Snapfinger Woods Dr."
type input "30035"
type input "Decatur"
select select "10"
drag, startPoint x: 732, startPoint y: 238, endPoint x: 703, endPoint y: 248, distance: 30.7
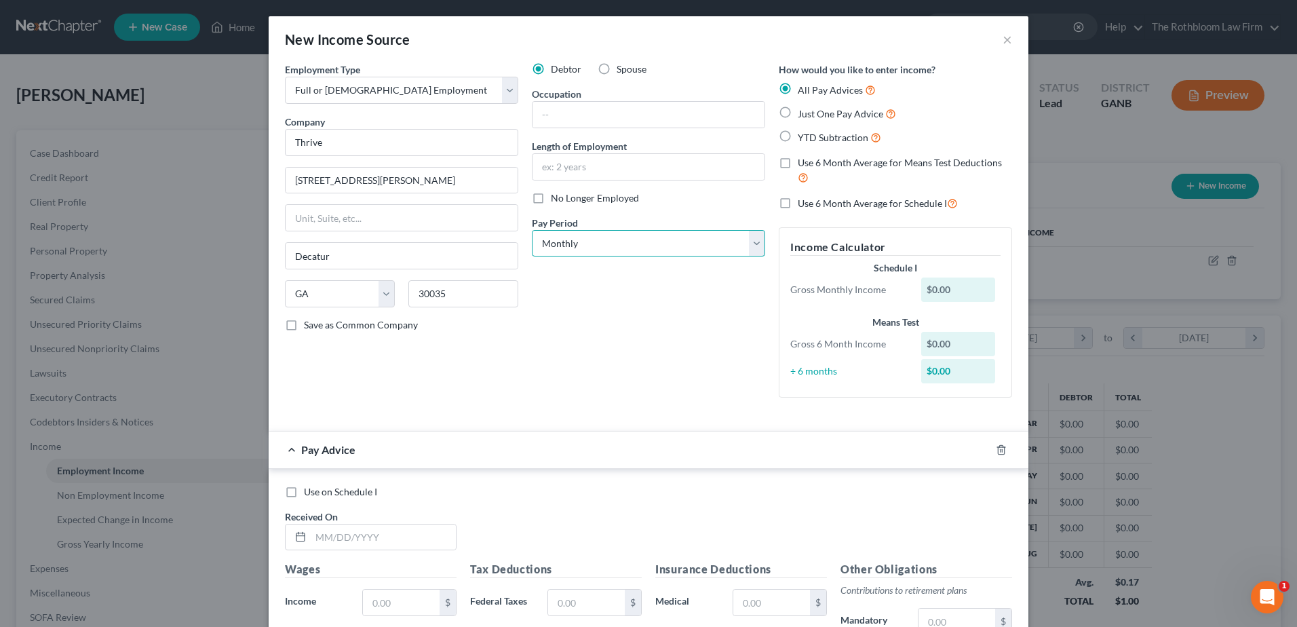
click at [732, 238] on select "Select Monthly Twice Monthly Every Other Week Weekly" at bounding box center [648, 243] width 233 height 27
select select "2"
click at [532, 230] on select "Select Monthly Twice Monthly Every Other Week Weekly" at bounding box center [648, 243] width 233 height 27
drag, startPoint x: 310, startPoint y: 543, endPoint x: 324, endPoint y: 542, distance: 13.6
click at [313, 543] on input "text" at bounding box center [383, 537] width 145 height 26
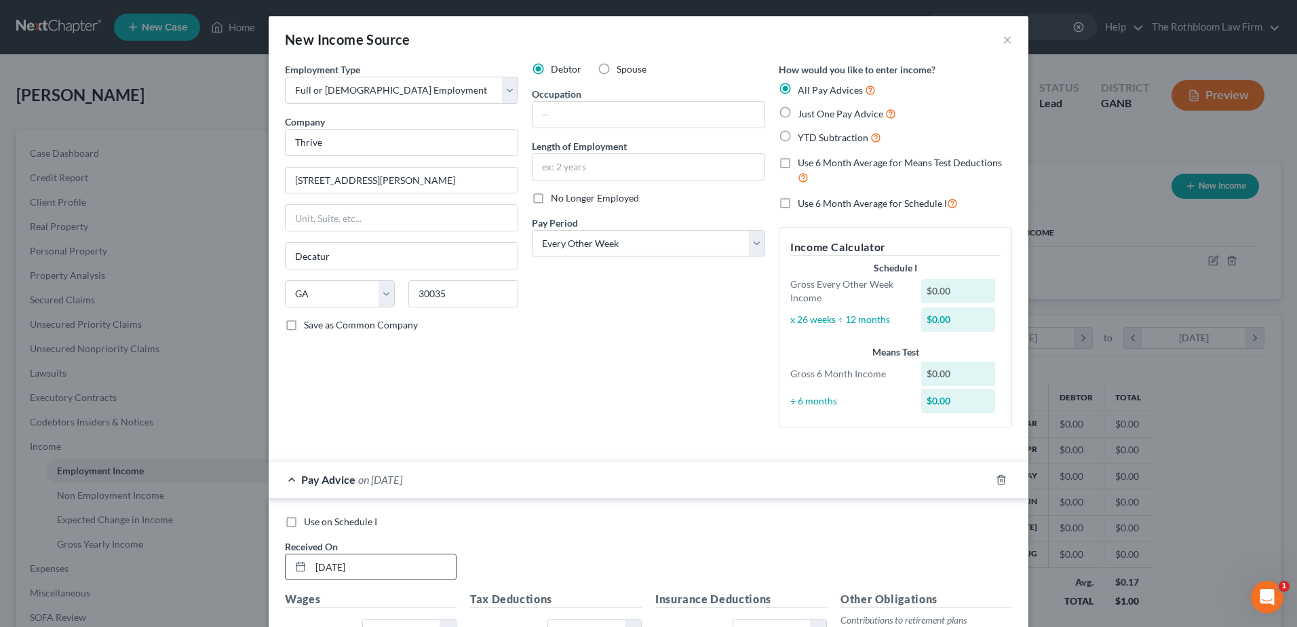
type input "08/06/2025"
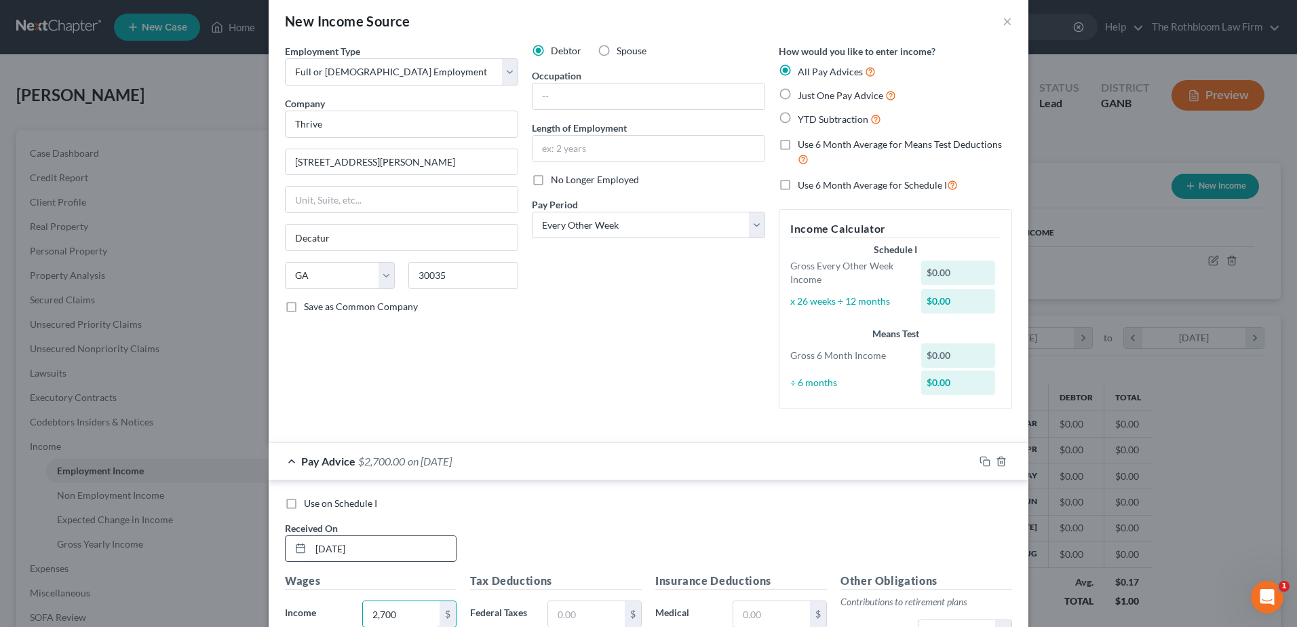
type input "2,700"
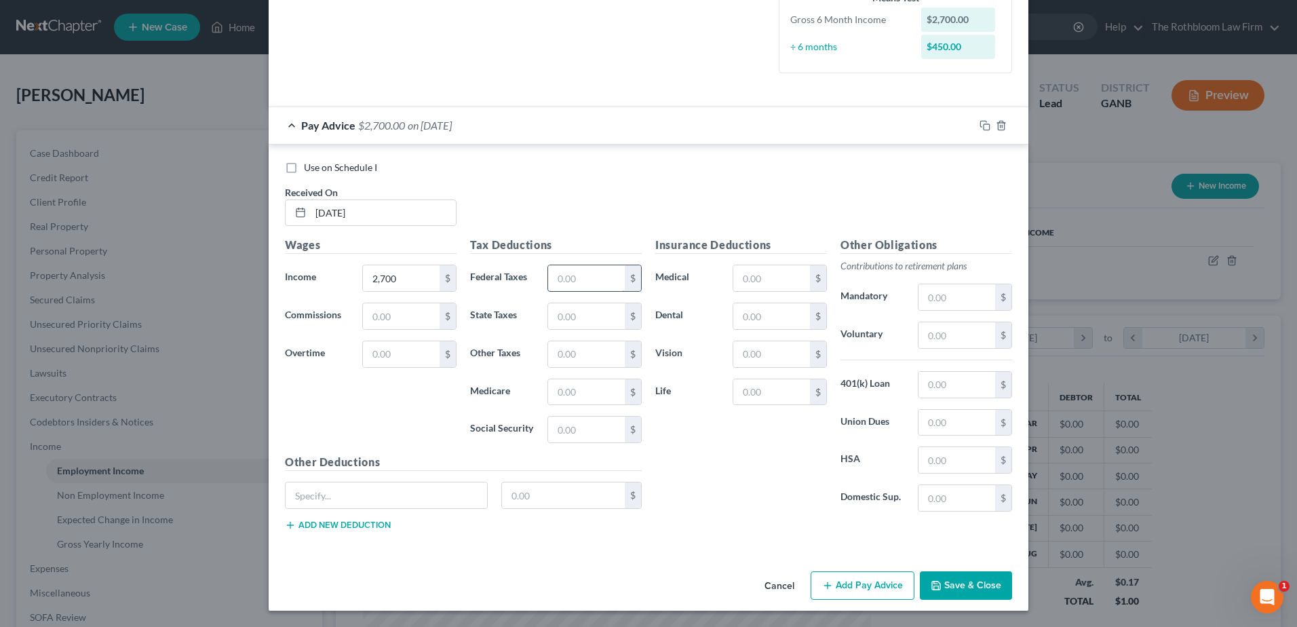
click at [587, 284] on input "text" at bounding box center [586, 278] width 77 height 26
type input "200.08"
click at [781, 269] on input "text" at bounding box center [771, 278] width 77 height 26
click at [754, 280] on input "864.62" at bounding box center [771, 278] width 77 height 26
type input "84.62"
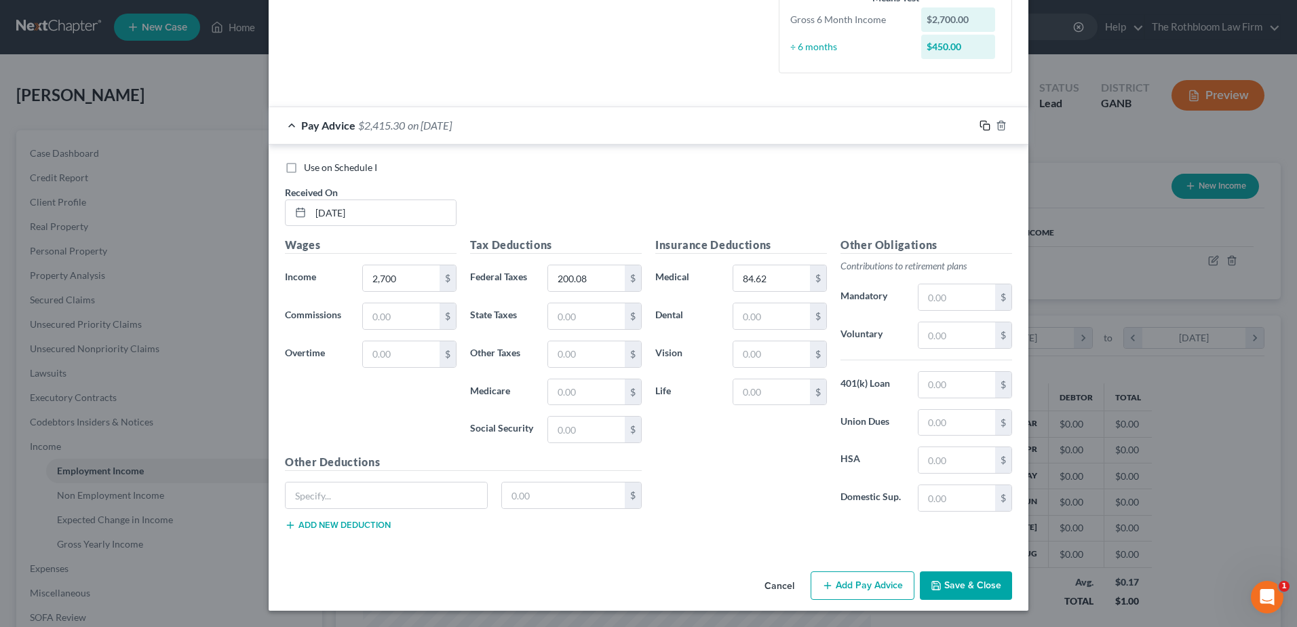
drag, startPoint x: 978, startPoint y: 126, endPoint x: 898, endPoint y: 126, distance: 80.7
click at [984, 126] on rect "button" at bounding box center [987, 127] width 6 height 6
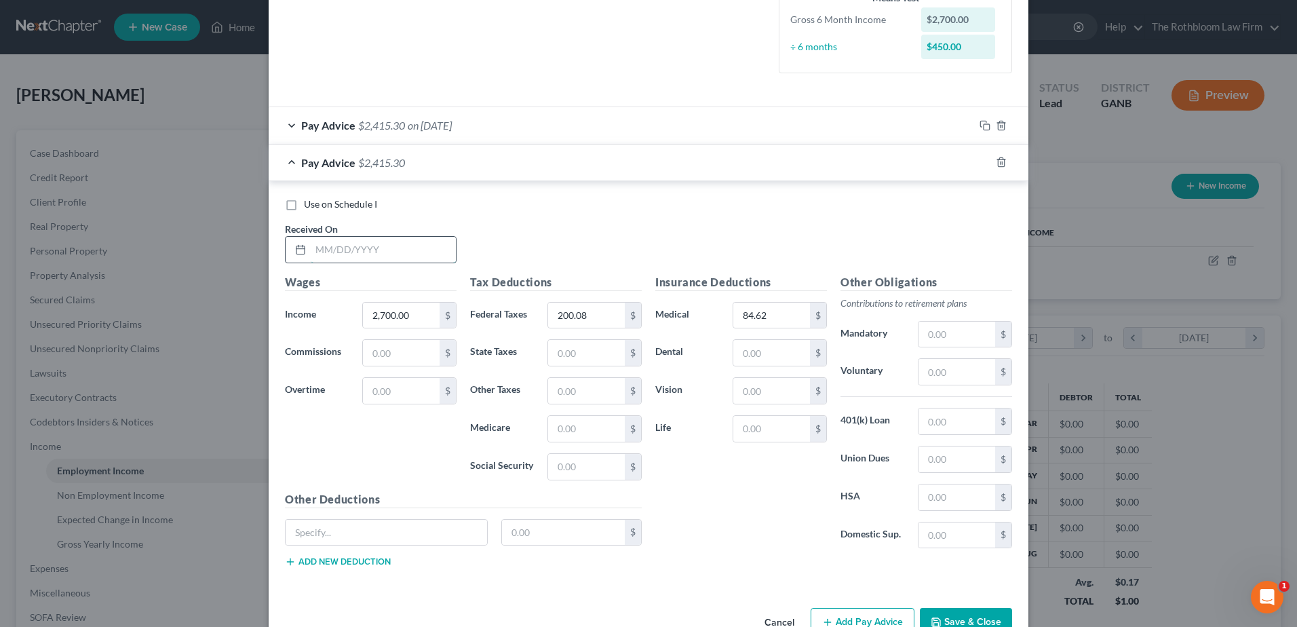
click at [320, 246] on input "text" at bounding box center [383, 250] width 145 height 26
type input "05/05/2025"
type input "1,000"
click at [581, 315] on input "200.08" at bounding box center [586, 316] width 77 height 26
type input "140.95"
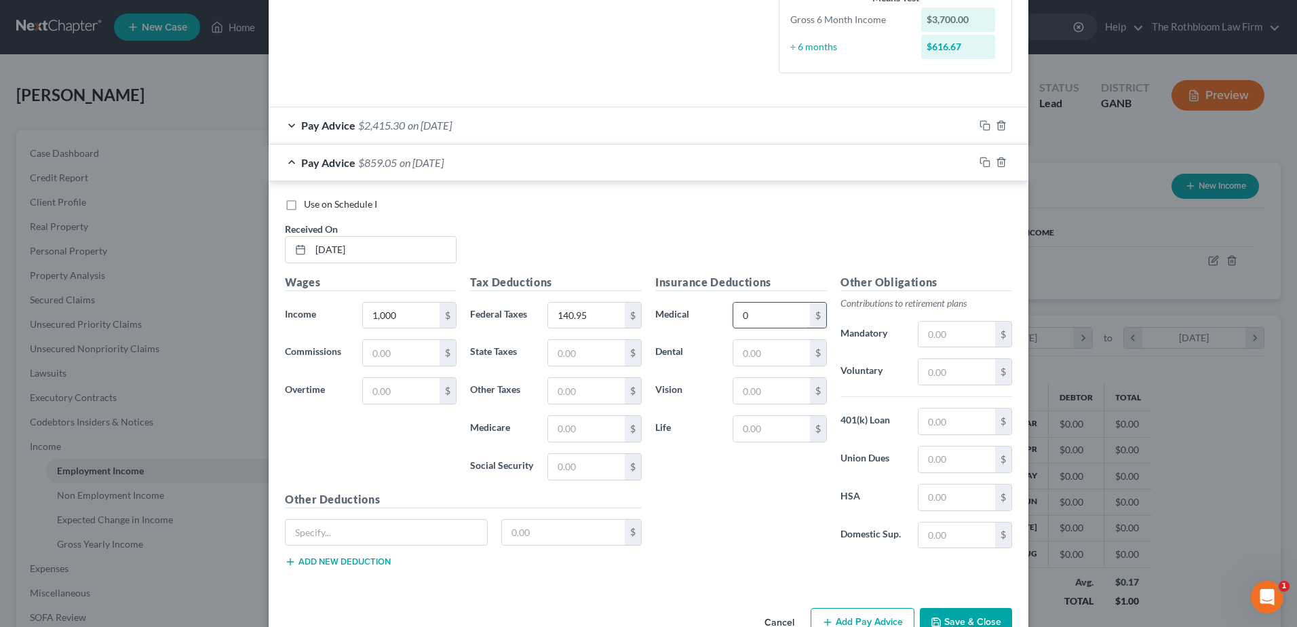
type input "0"
click at [982, 164] on icon "button" at bounding box center [985, 162] width 11 height 11
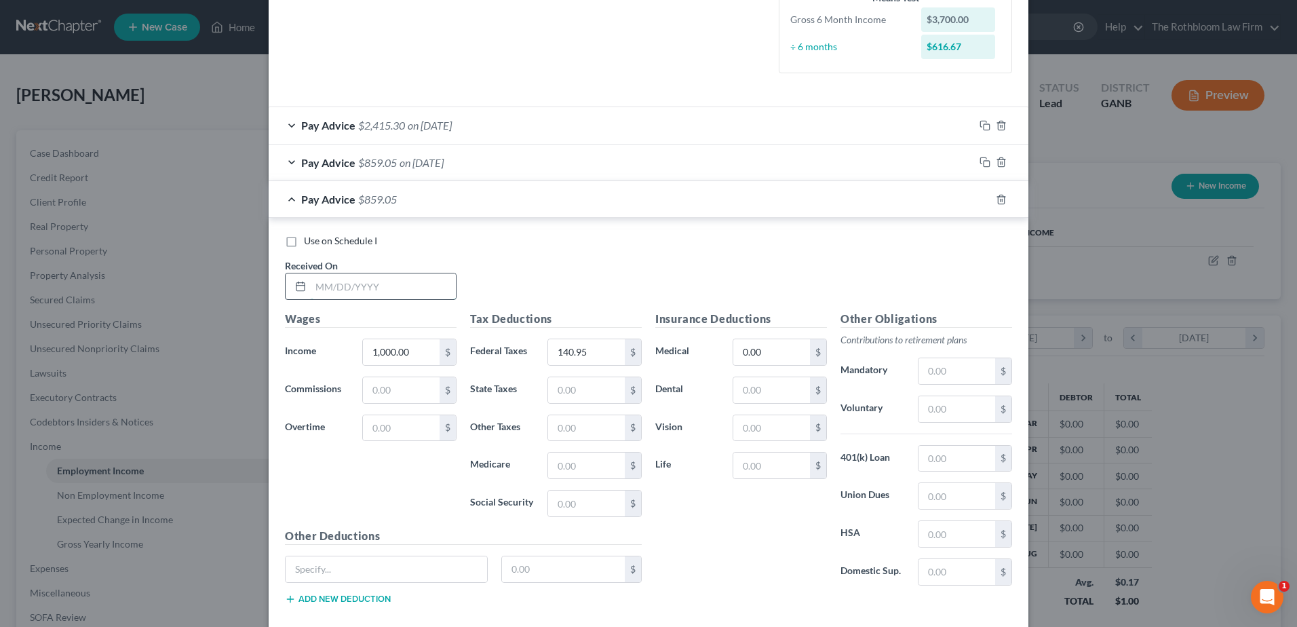
click at [345, 288] on input "text" at bounding box center [383, 286] width 145 height 26
type input "05/20/2025"
click at [981, 203] on icon "button" at bounding box center [985, 199] width 11 height 11
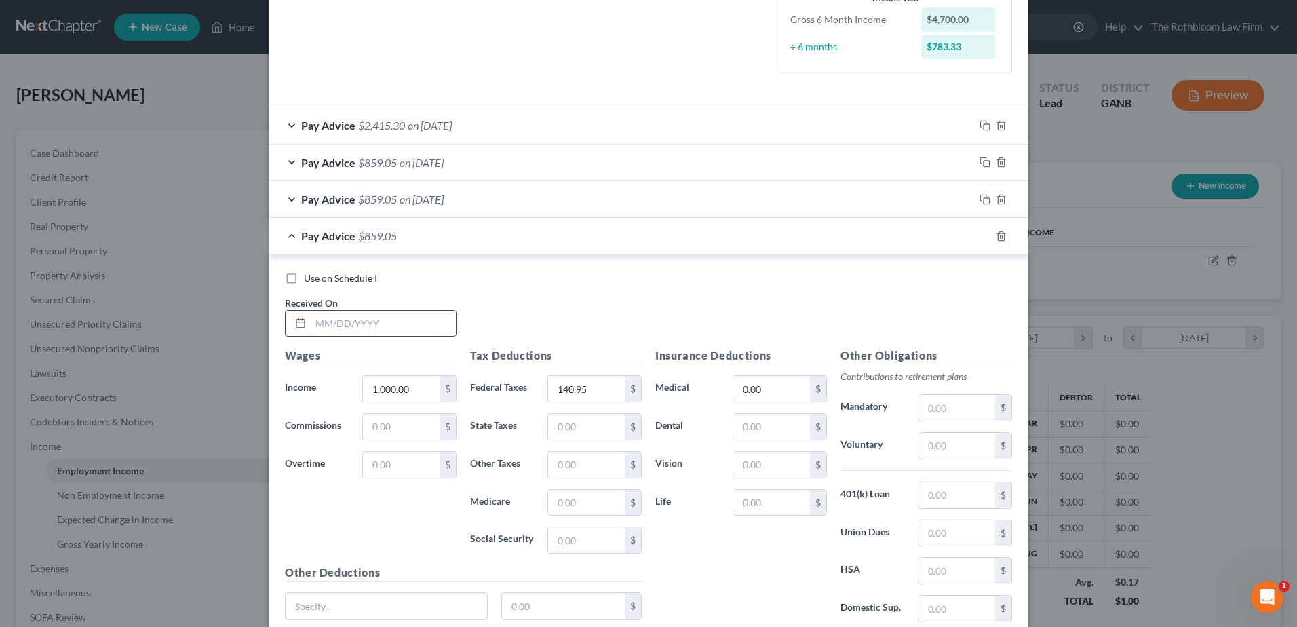
click at [378, 325] on input "text" at bounding box center [383, 324] width 145 height 26
type input "06/05/2025"
click at [980, 235] on icon "button" at bounding box center [985, 236] width 11 height 11
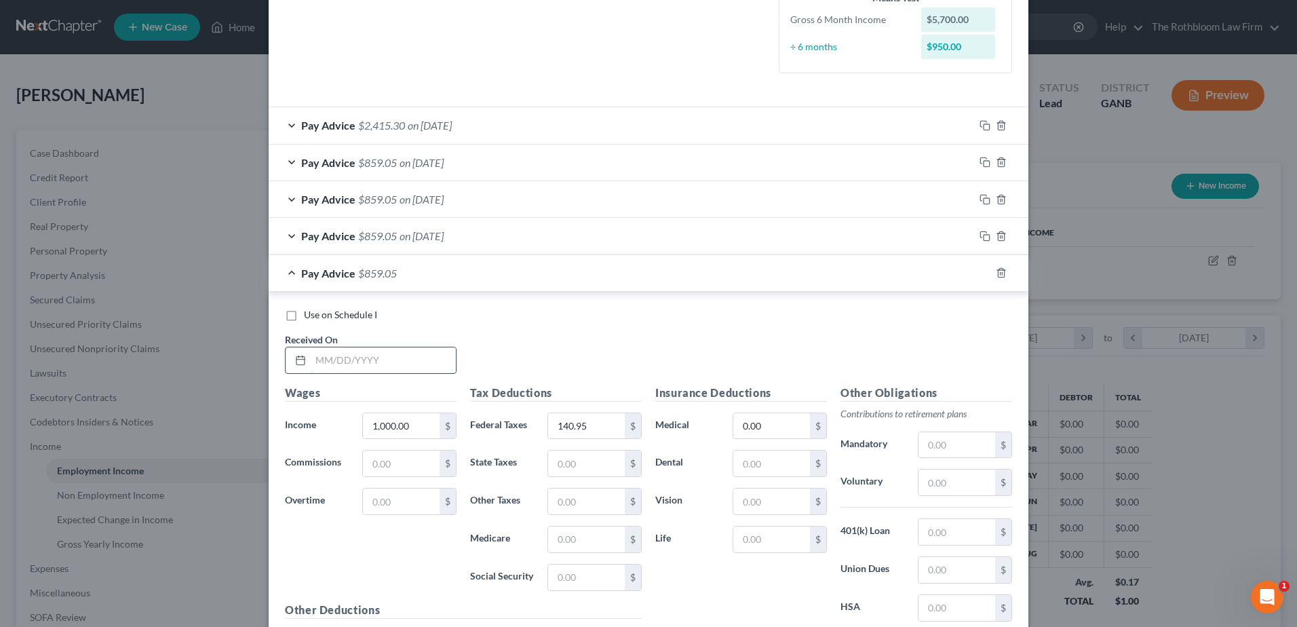
click at [337, 358] on input "text" at bounding box center [383, 360] width 145 height 26
type input "06/05/2025"
type input "1,833.50"
click at [600, 424] on input "140.95" at bounding box center [586, 426] width 77 height 26
type input "347.23"
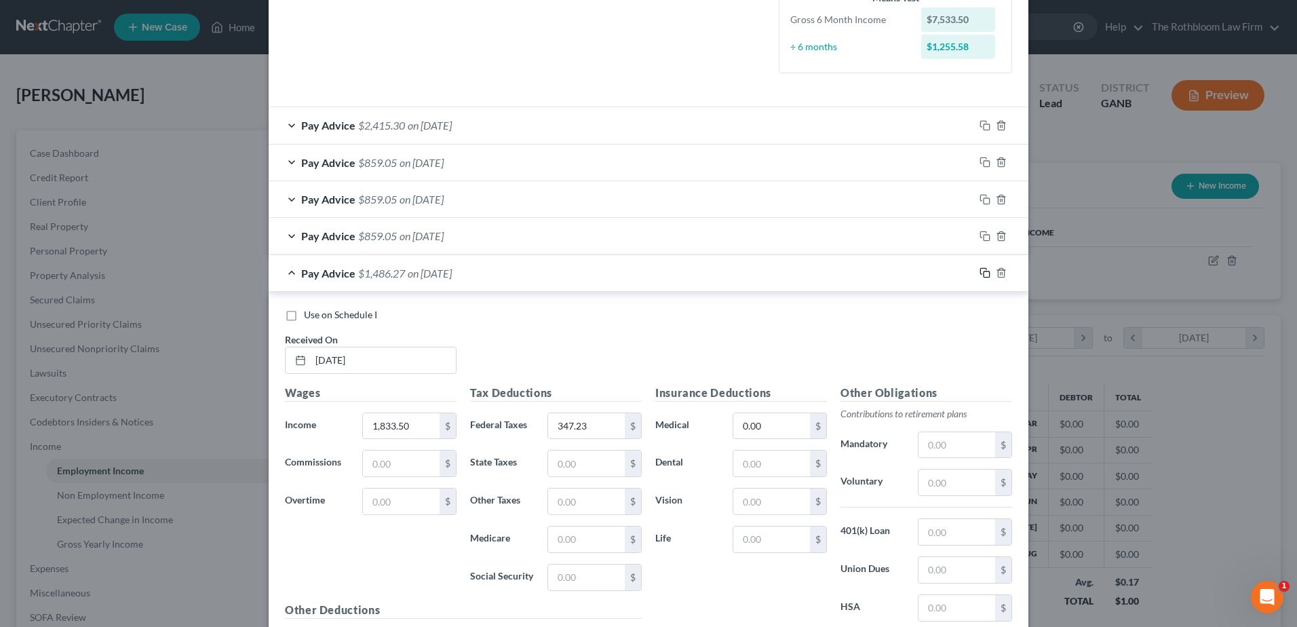
drag, startPoint x: 979, startPoint y: 277, endPoint x: 976, endPoint y: 285, distance: 8.2
click at [984, 277] on rect "button" at bounding box center [987, 274] width 6 height 6
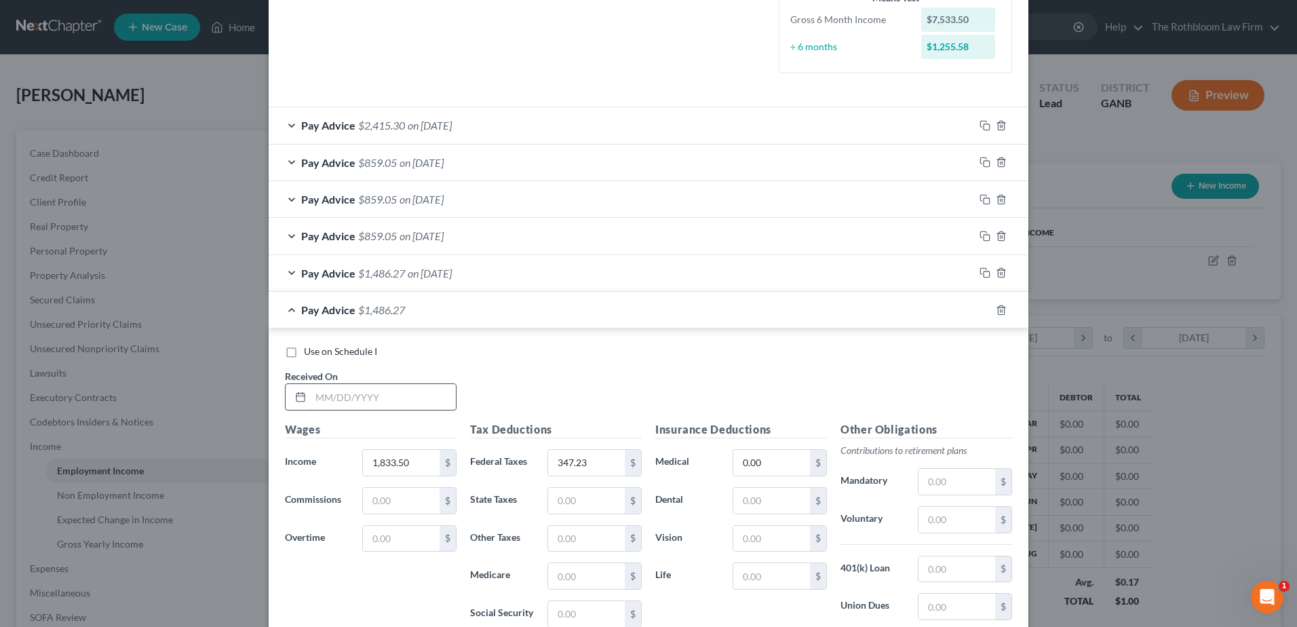
click at [351, 398] on input "text" at bounding box center [383, 397] width 145 height 26
type input "06/18/2025"
click at [592, 462] on input "347.23" at bounding box center [586, 463] width 77 height 26
type input "367.72"
click at [765, 467] on input "0.00" at bounding box center [771, 463] width 77 height 26
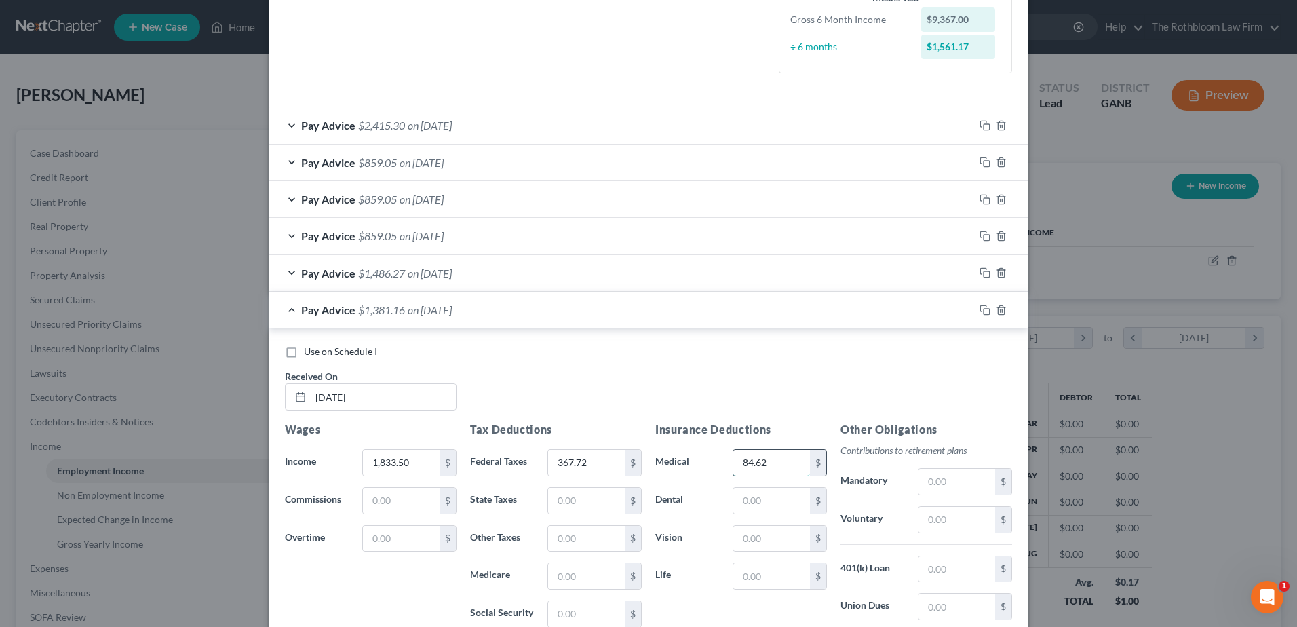
type input "84.62"
click at [440, 450] on div "$" at bounding box center [448, 463] width 16 height 26
click at [417, 459] on input "1,833.50" at bounding box center [401, 463] width 77 height 26
type input "2,000"
click at [980, 311] on icon "button" at bounding box center [985, 310] width 11 height 11
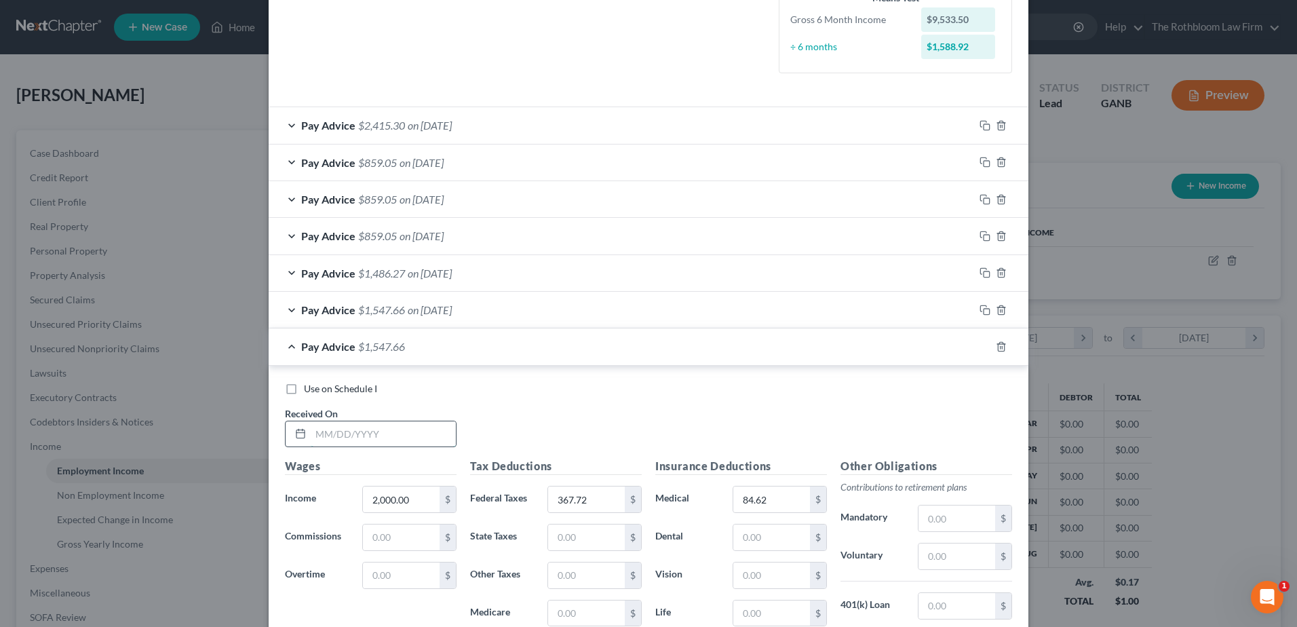
click at [378, 438] on input "text" at bounding box center [383, 434] width 145 height 26
type input "07/03/2025"
click at [598, 500] on input "367.72" at bounding box center [586, 499] width 77 height 26
type input "364.89"
click at [980, 347] on icon "button" at bounding box center [983, 345] width 6 height 6
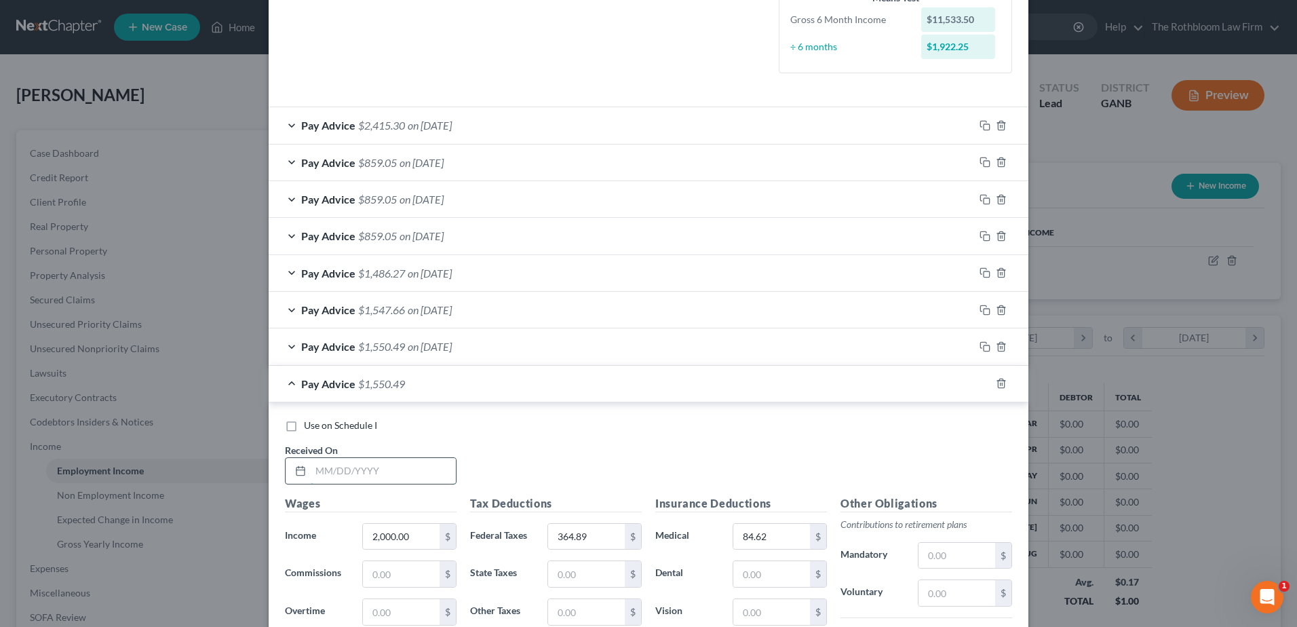
click at [370, 482] on input "text" at bounding box center [383, 471] width 145 height 26
type input "07/18/2025"
type input "2,700"
click at [603, 535] on input "364.89" at bounding box center [586, 537] width 77 height 26
type input "538.78"
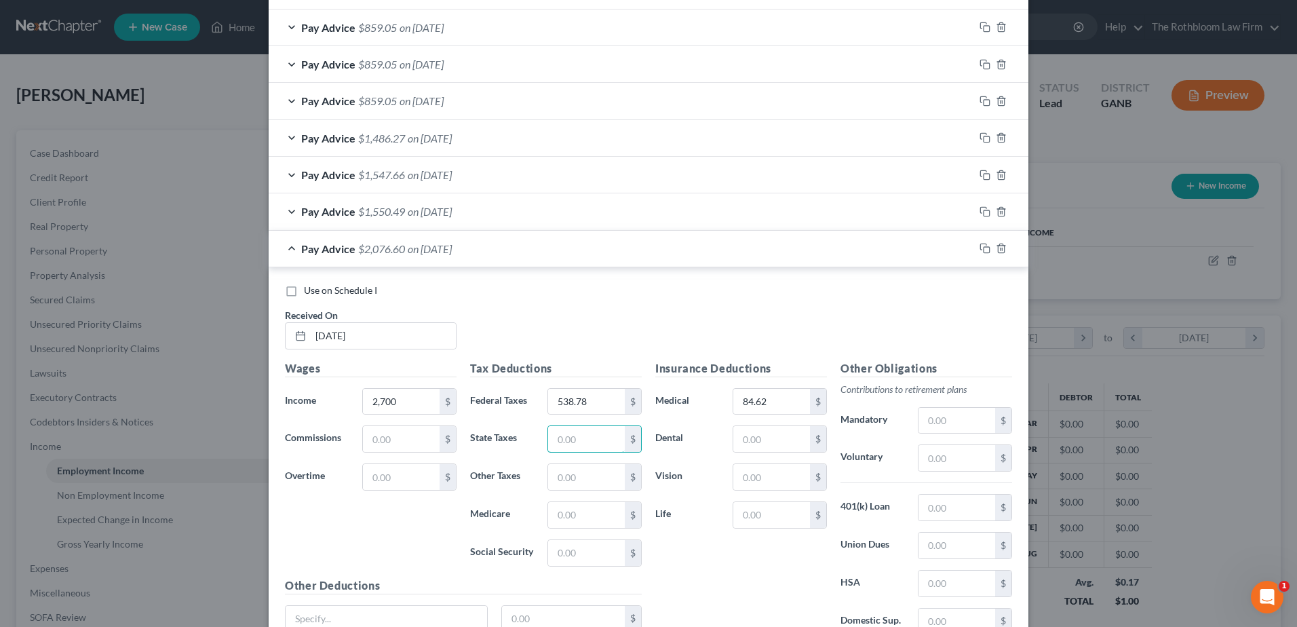
scroll to position [490, 0]
click at [982, 249] on icon "button" at bounding box center [985, 247] width 11 height 11
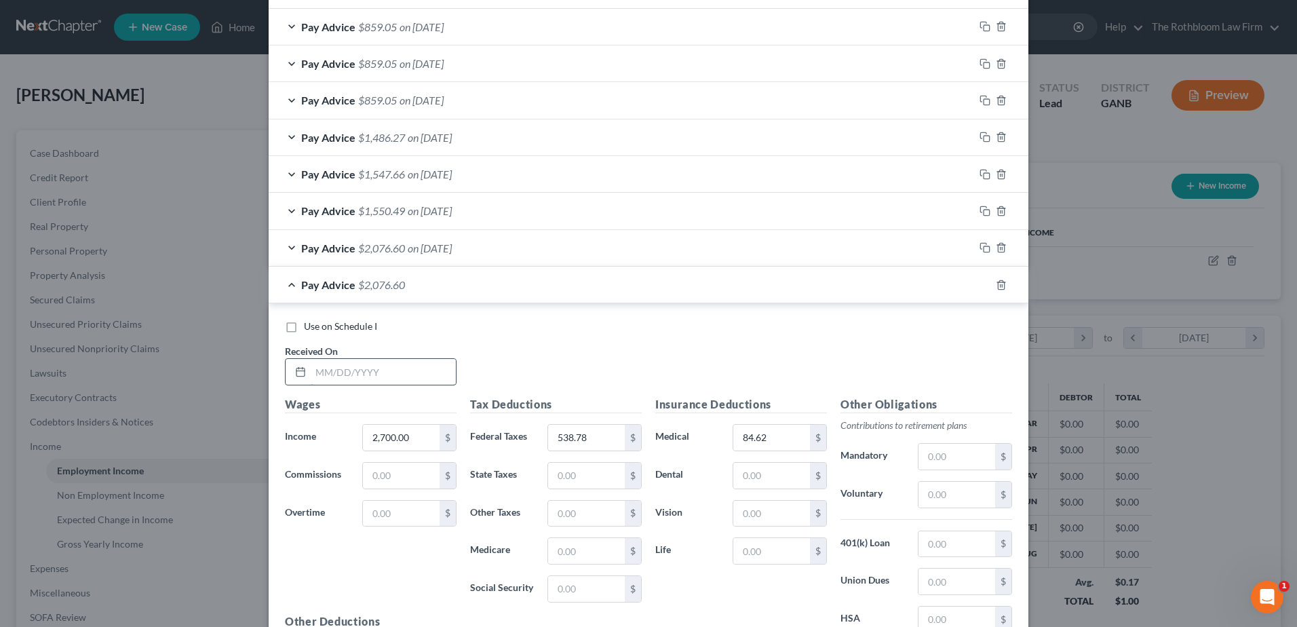
click at [372, 369] on input "text" at bounding box center [383, 372] width 145 height 26
type input "08/06/2025"
click at [591, 426] on input "538.78" at bounding box center [586, 438] width 77 height 26
type input "200.08"
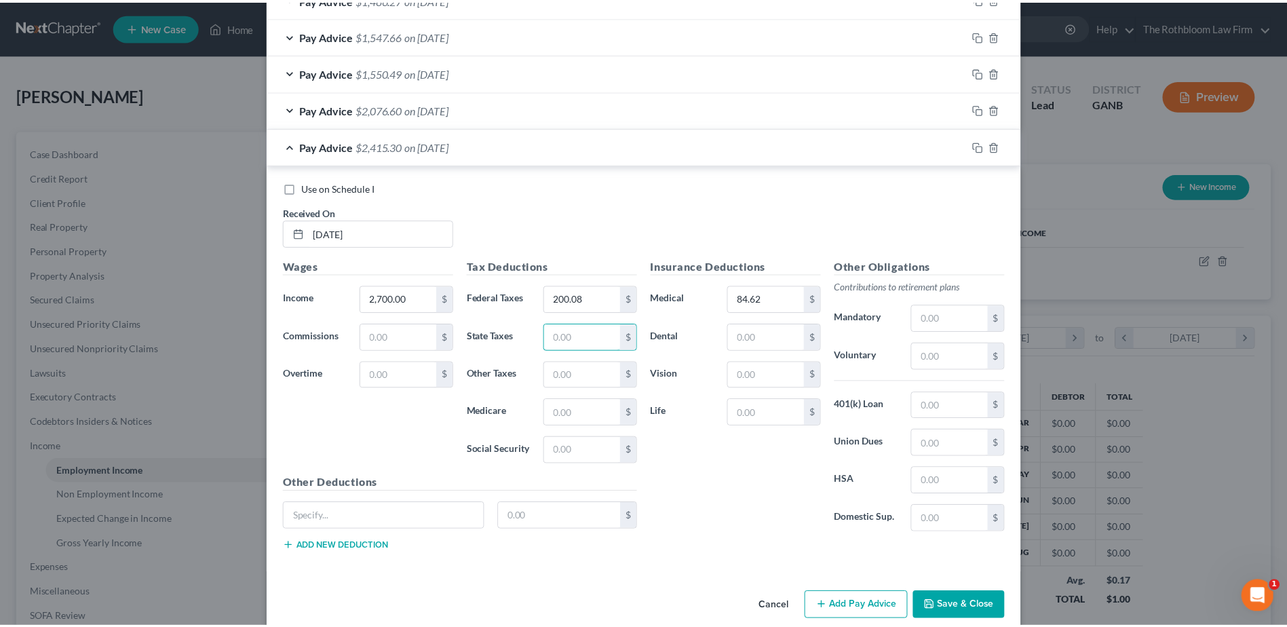
scroll to position [649, 0]
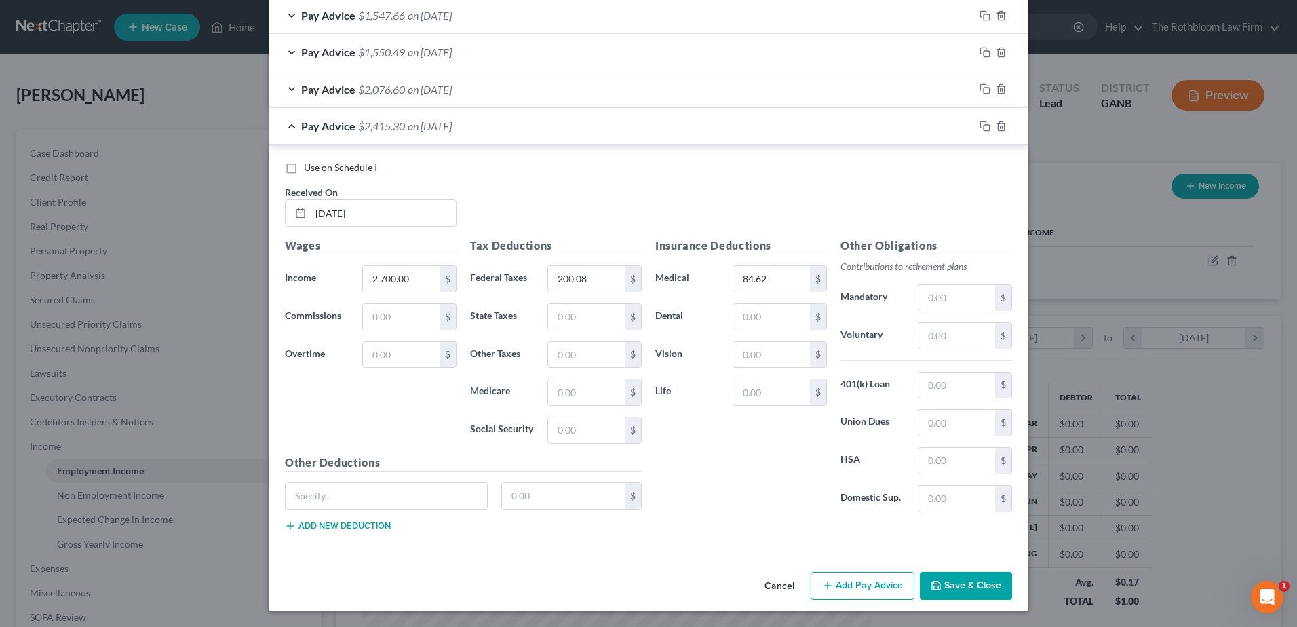
click at [957, 586] on button "Save & Close" at bounding box center [966, 586] width 92 height 28
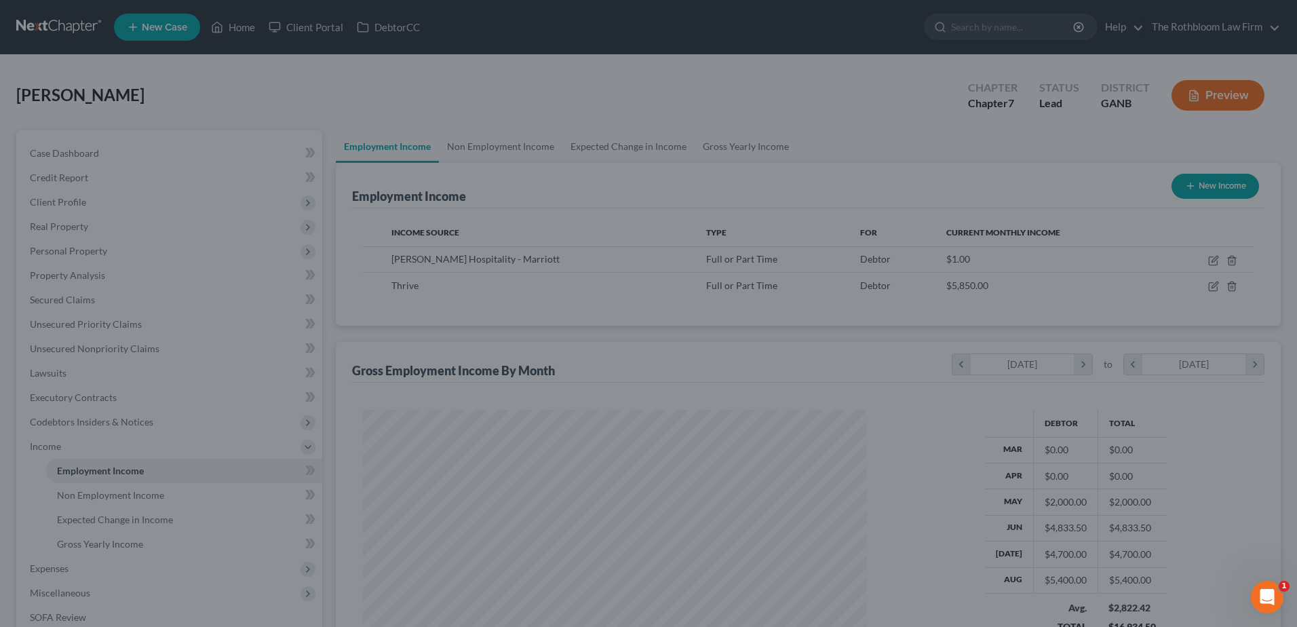
scroll to position [678159, 677879]
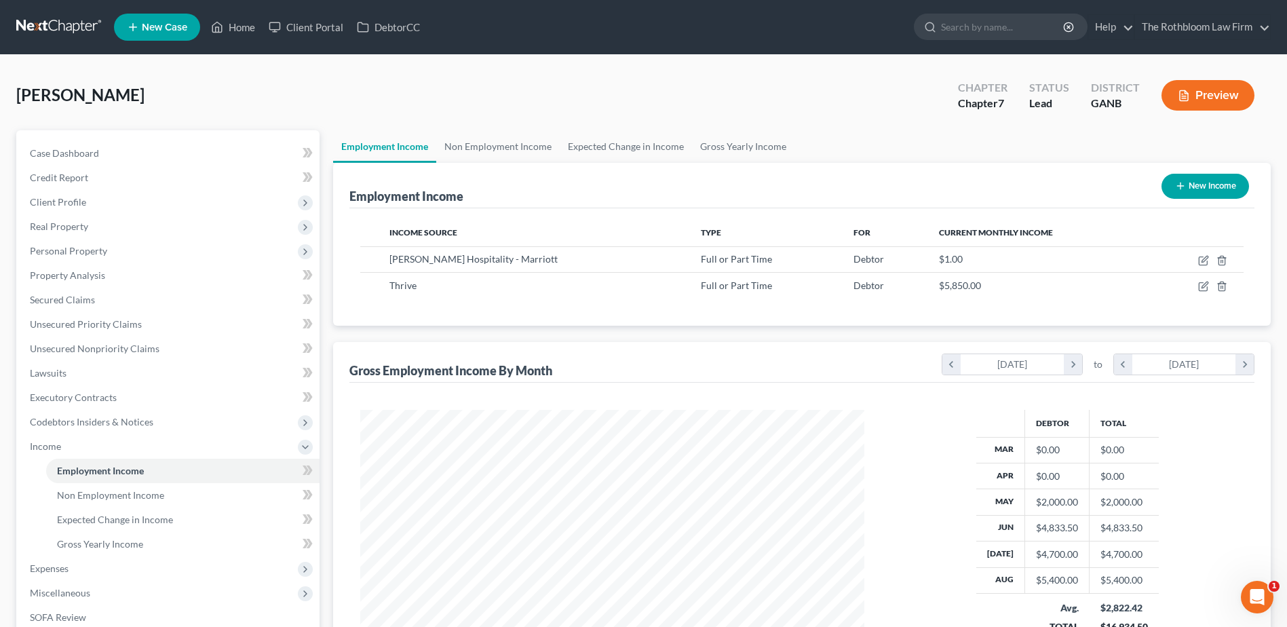
click at [1196, 190] on button "New Income" at bounding box center [1205, 186] width 88 height 25
select select "0"
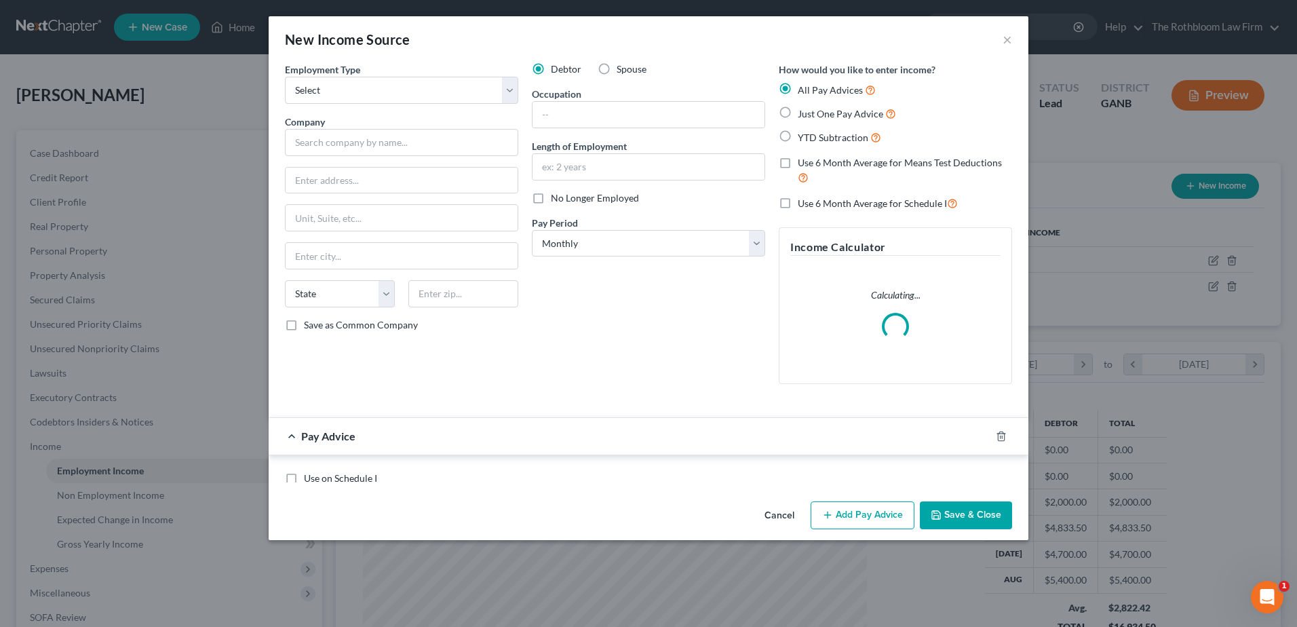
scroll to position [254, 536]
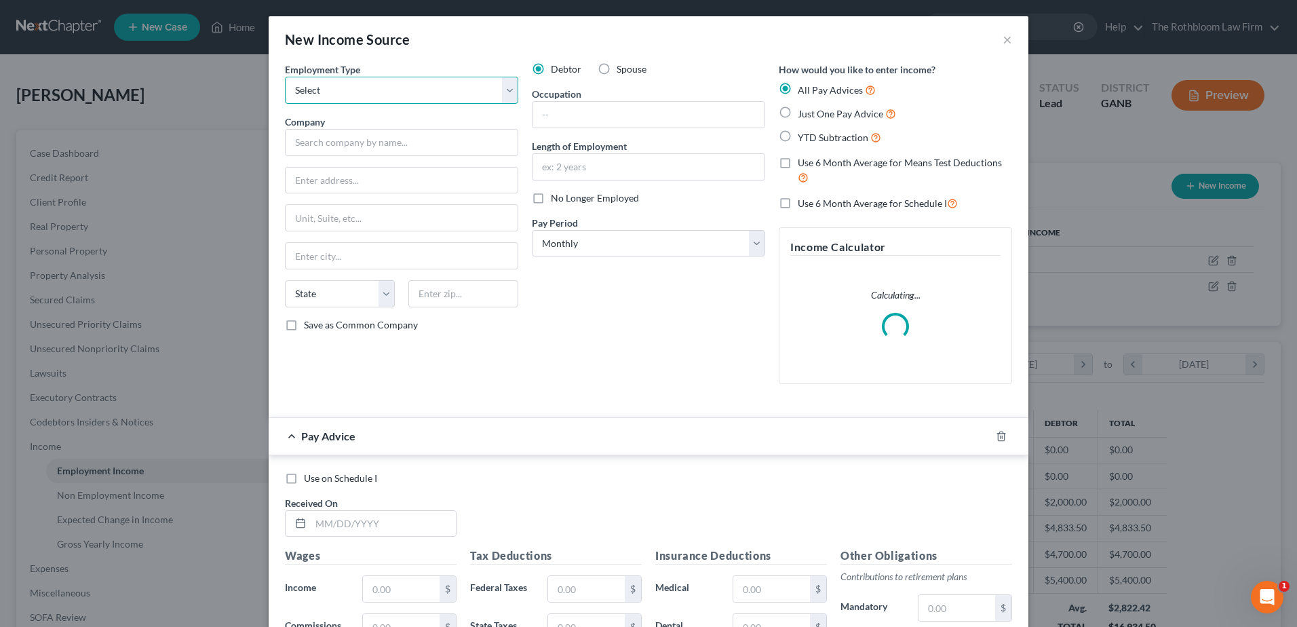
click at [339, 82] on select "Select Full or Part Time Employment Self Employment" at bounding box center [401, 90] width 233 height 27
click at [285, 77] on select "Select Full or Part Time Employment Self Employment" at bounding box center [401, 90] width 233 height 27
click at [358, 76] on div "Employment Type * Select Full or Part Time Employment Self Employment" at bounding box center [401, 82] width 233 height 41
click at [343, 94] on select "Select Full or Part Time Employment Self Employment" at bounding box center [401, 90] width 233 height 27
select select "1"
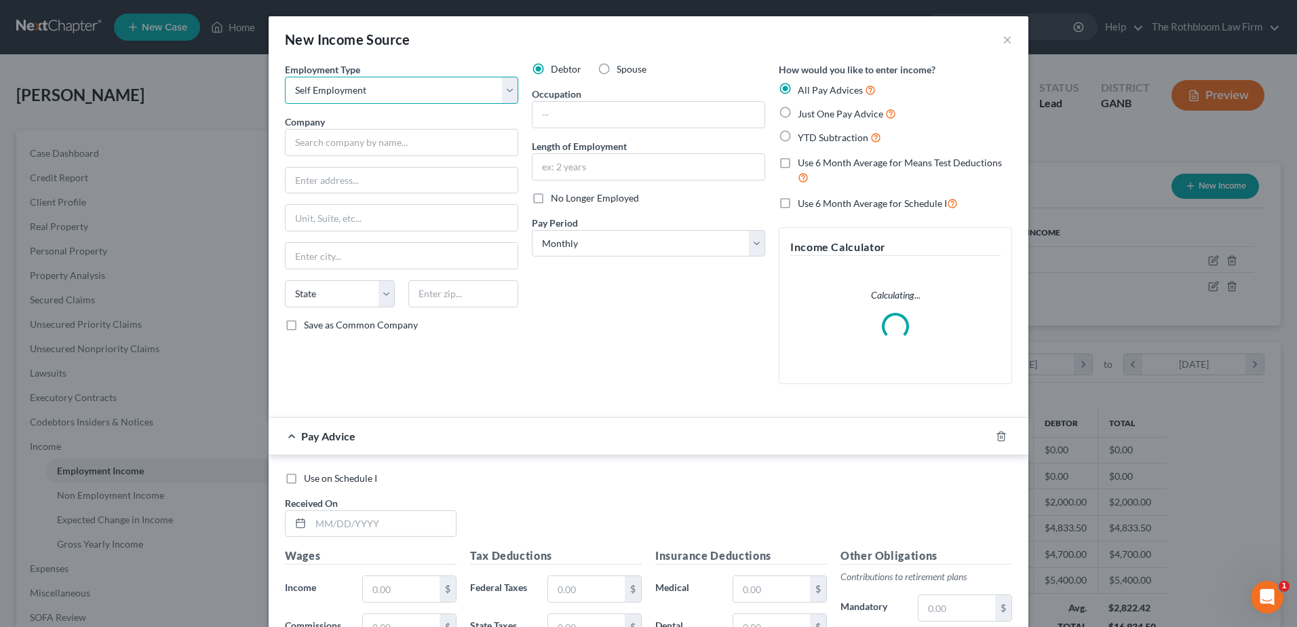
click at [285, 77] on select "Select Full or Part Time Employment Self Employment" at bounding box center [401, 90] width 233 height 27
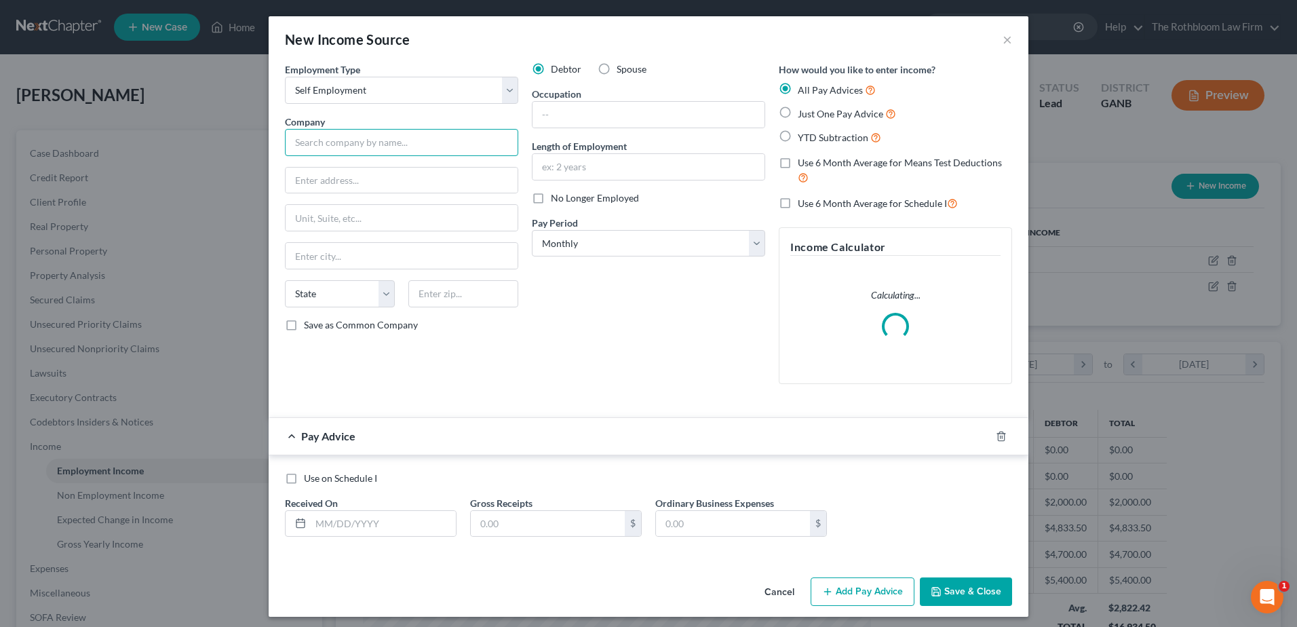
click at [304, 142] on input "text" at bounding box center [401, 142] width 233 height 27
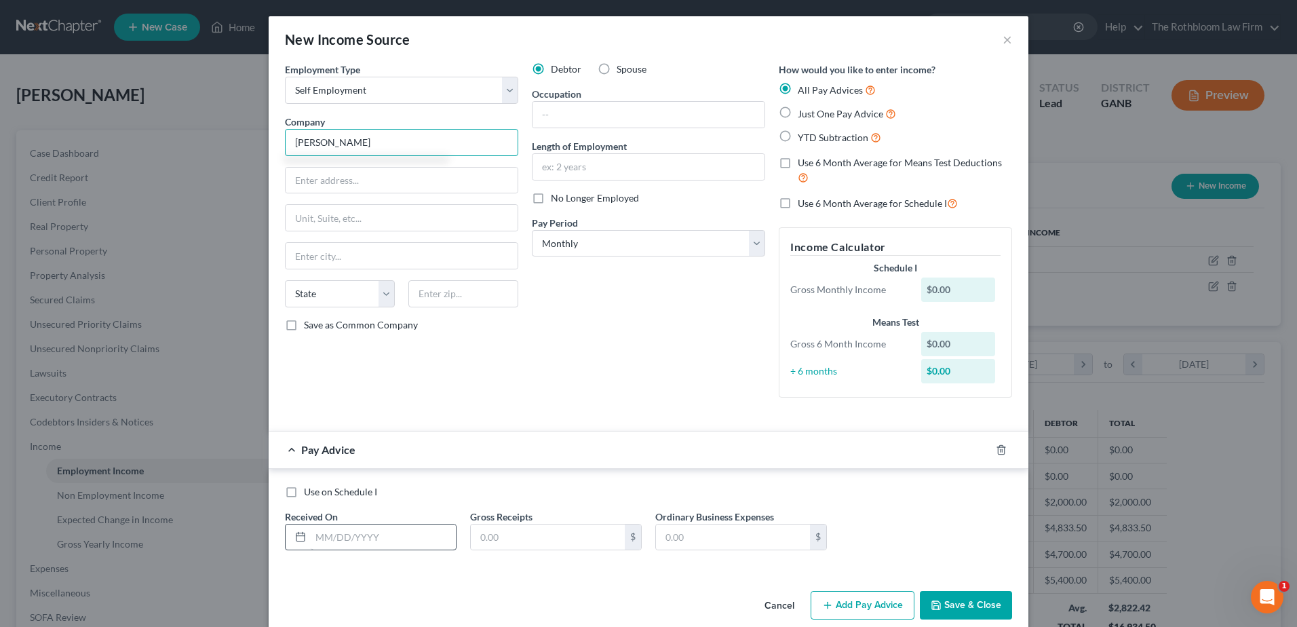
type input "[PERSON_NAME]"
click at [353, 535] on input "text" at bounding box center [383, 537] width 145 height 26
type input "05/01/2025"
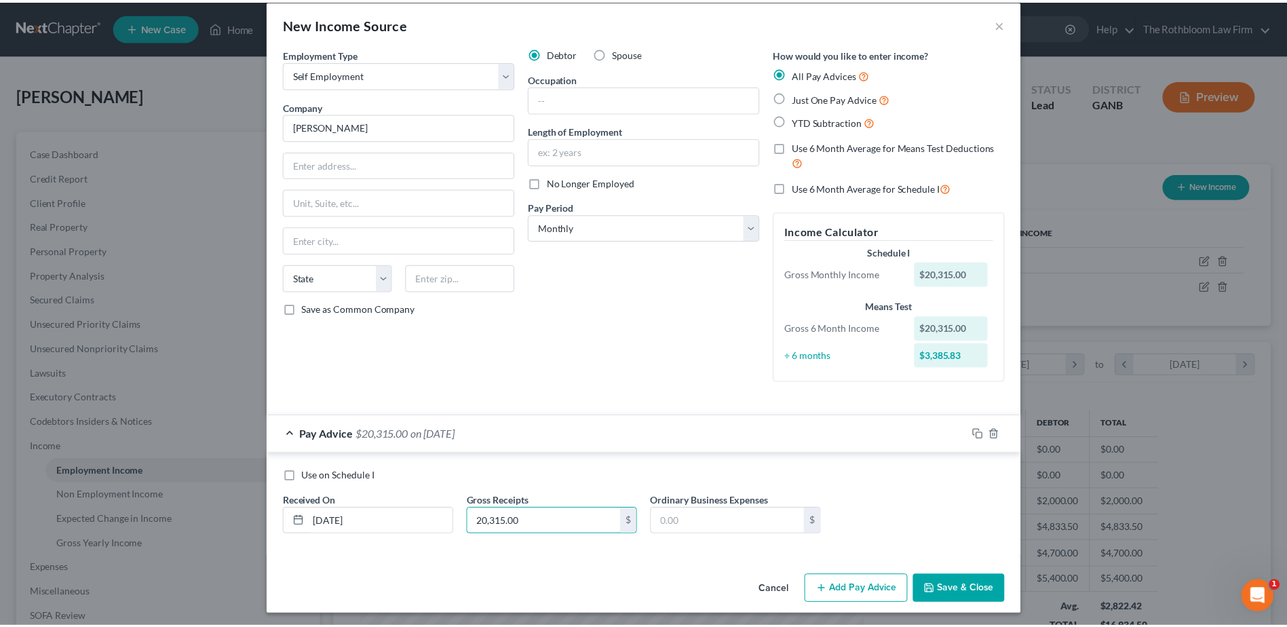
scroll to position [20, 0]
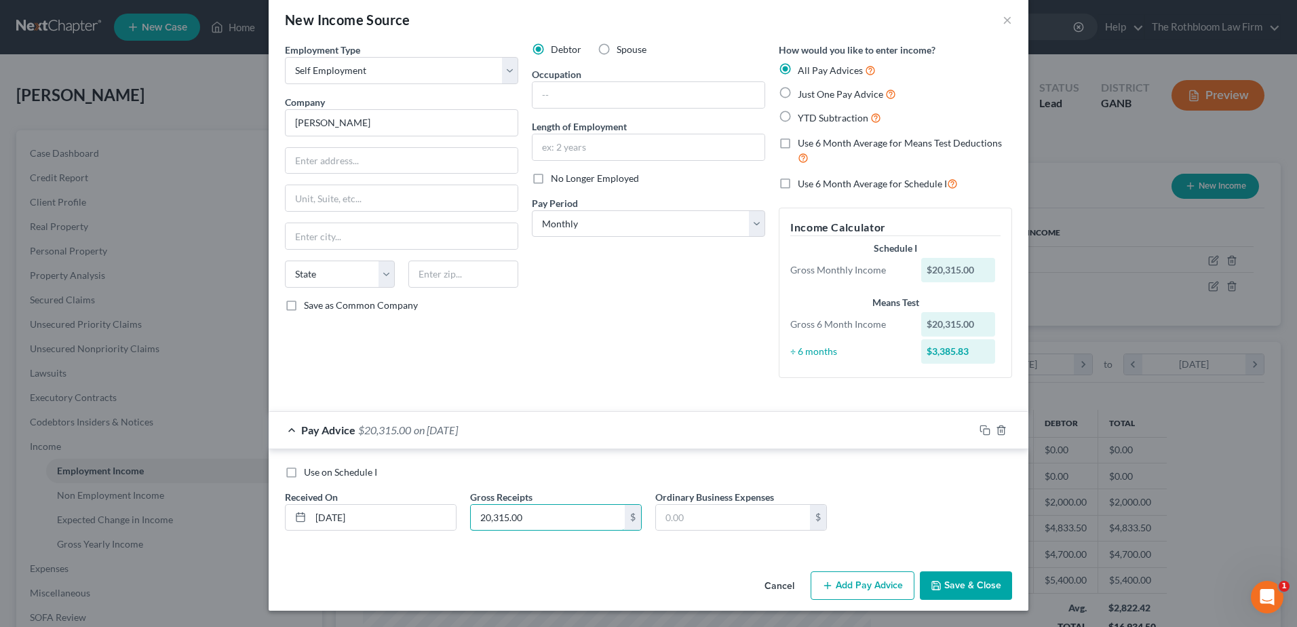
type input "20,315.00"
click at [968, 584] on button "Save & Close" at bounding box center [966, 585] width 92 height 28
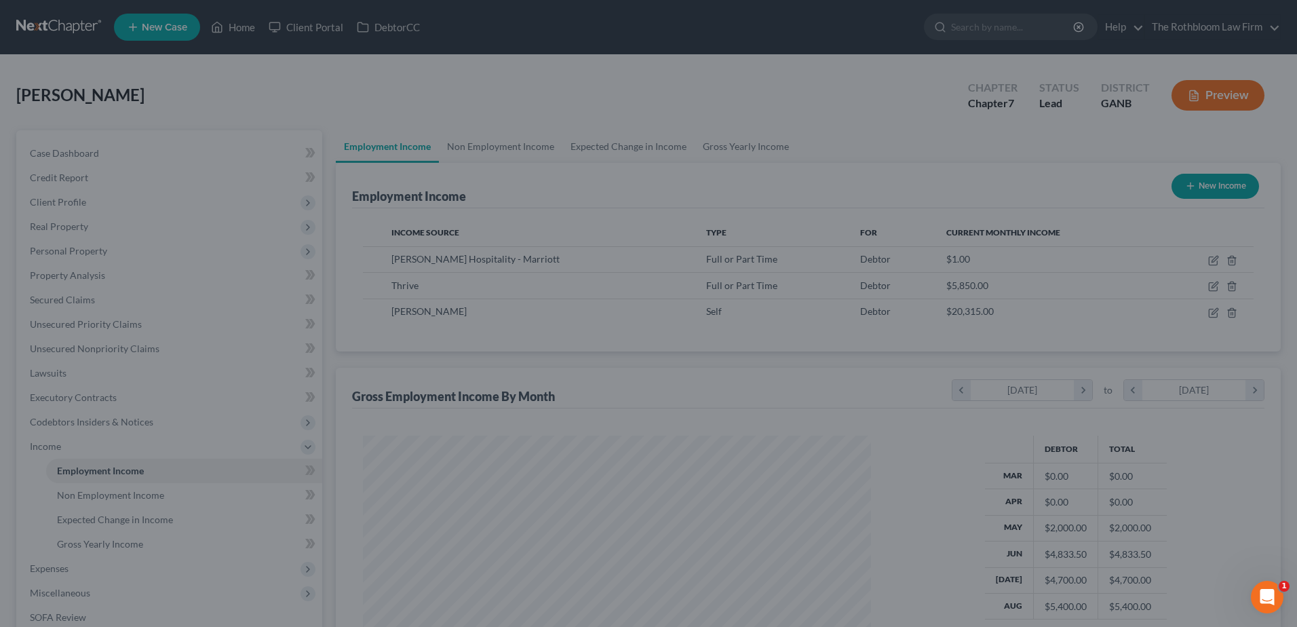
scroll to position [678159, 677879]
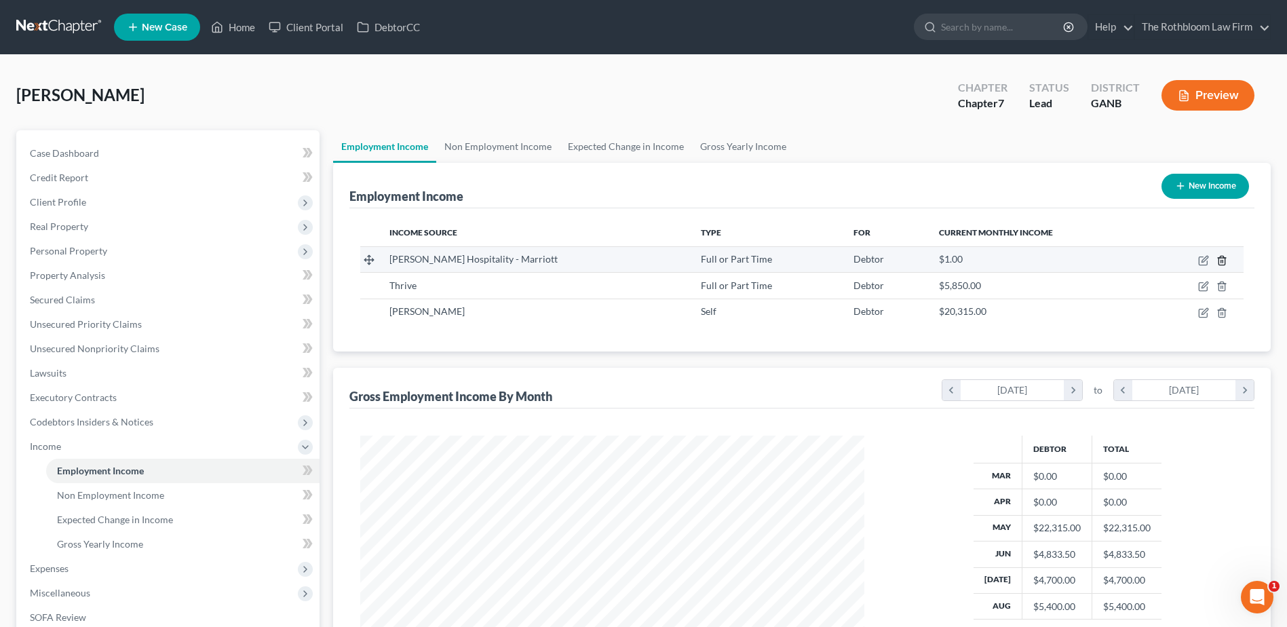
click at [1224, 261] on icon "button" at bounding box center [1221, 260] width 11 height 11
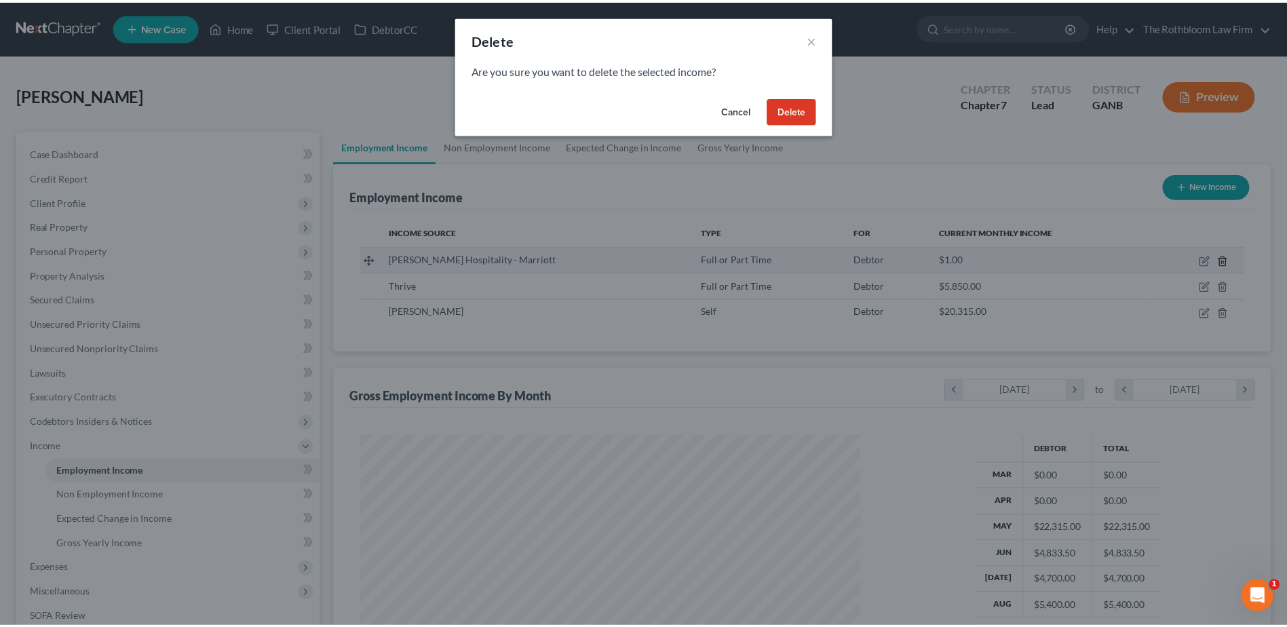
scroll to position [254, 536]
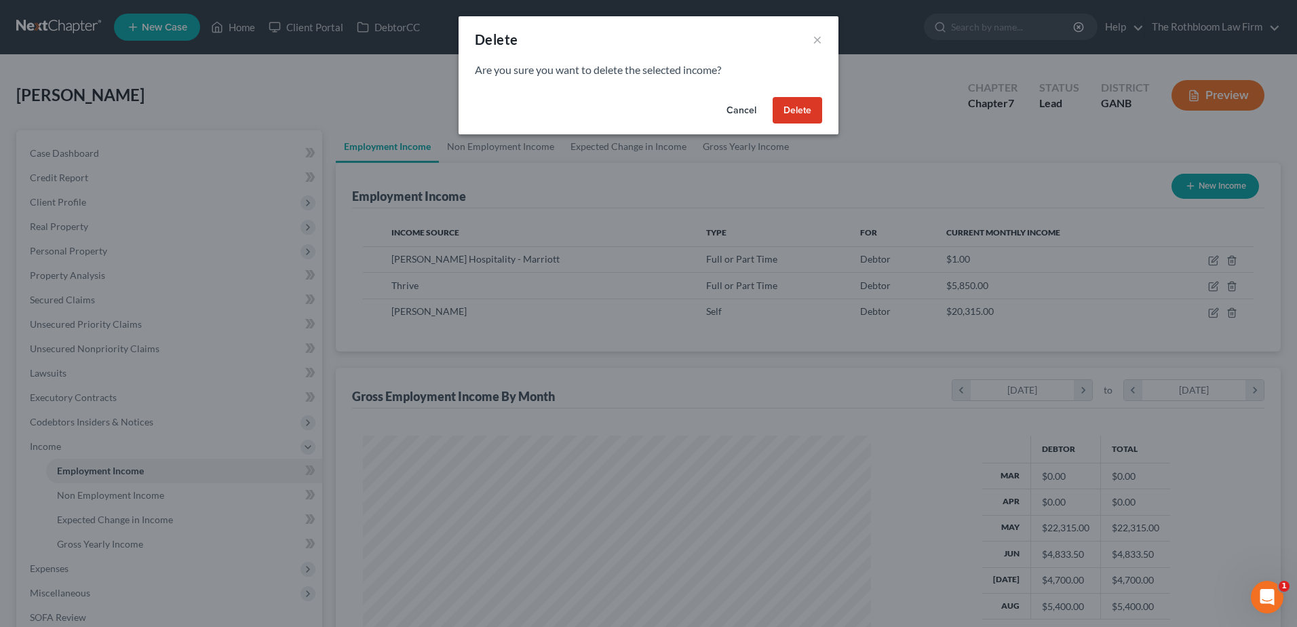
click at [795, 115] on button "Delete" at bounding box center [798, 110] width 50 height 27
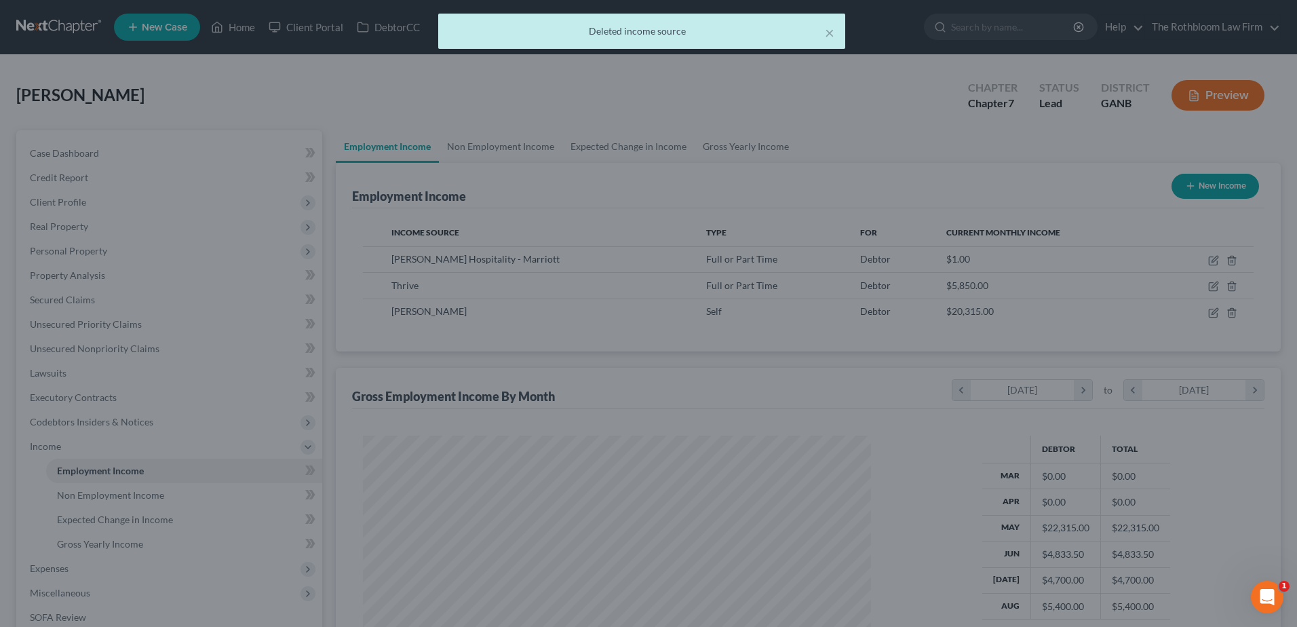
scroll to position [678159, 677879]
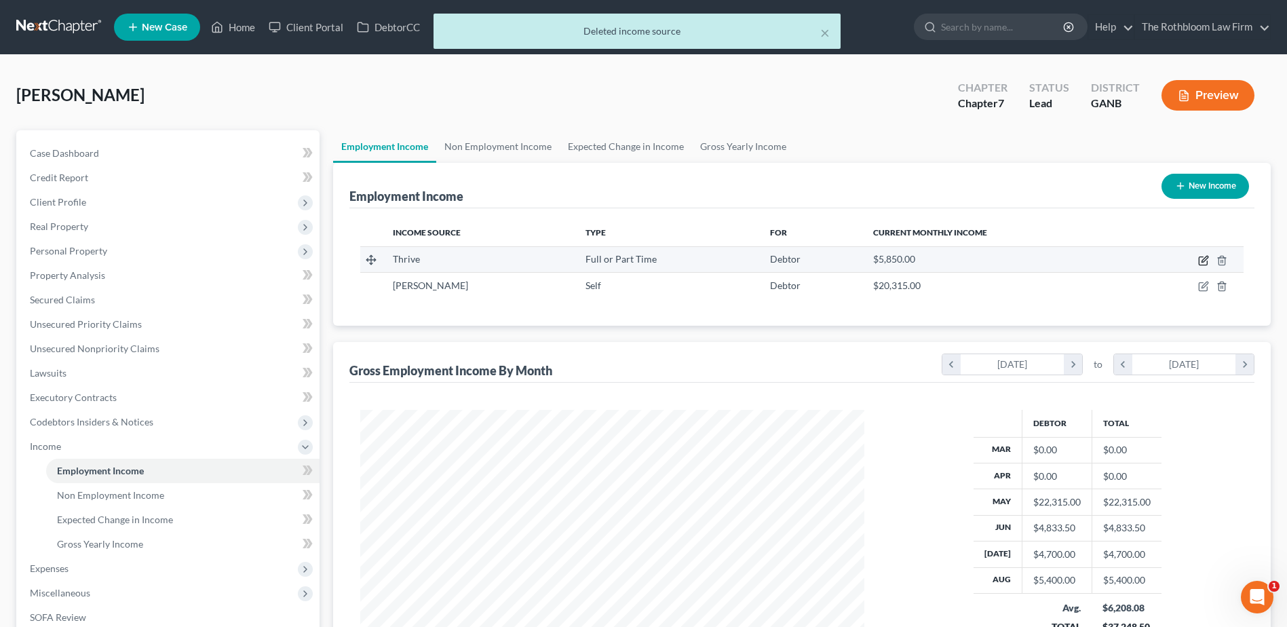
click at [1201, 260] on icon "button" at bounding box center [1203, 260] width 11 height 11
select select "0"
select select "10"
select select "2"
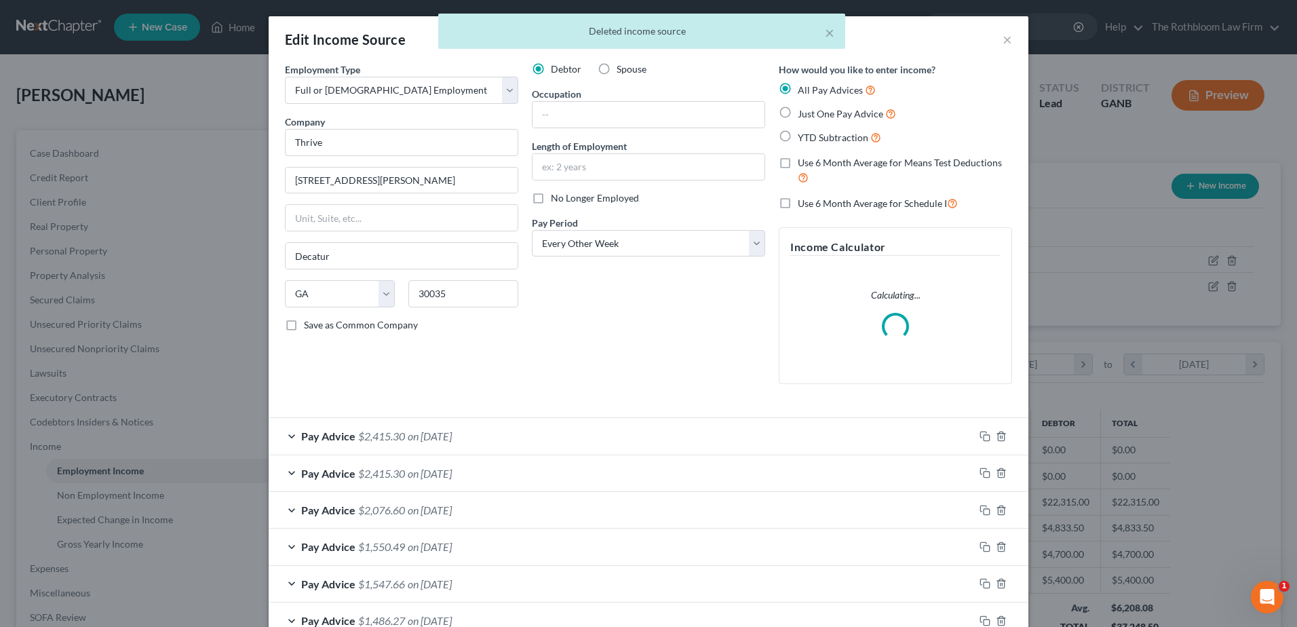
scroll to position [254, 536]
drag, startPoint x: 332, startPoint y: 148, endPoint x: 272, endPoint y: 159, distance: 61.3
click at [272, 159] on div "Employment Type * Select Full or Part Time Employment Self Employment Company *…" at bounding box center [649, 412] width 760 height 701
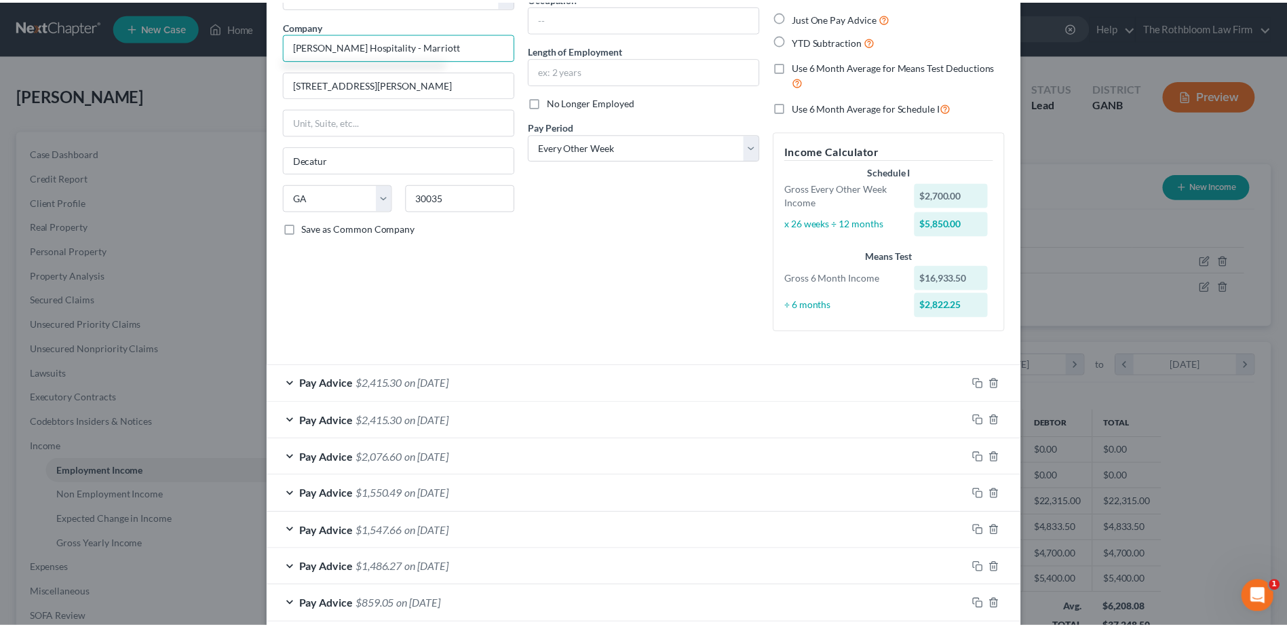
scroll to position [241, 0]
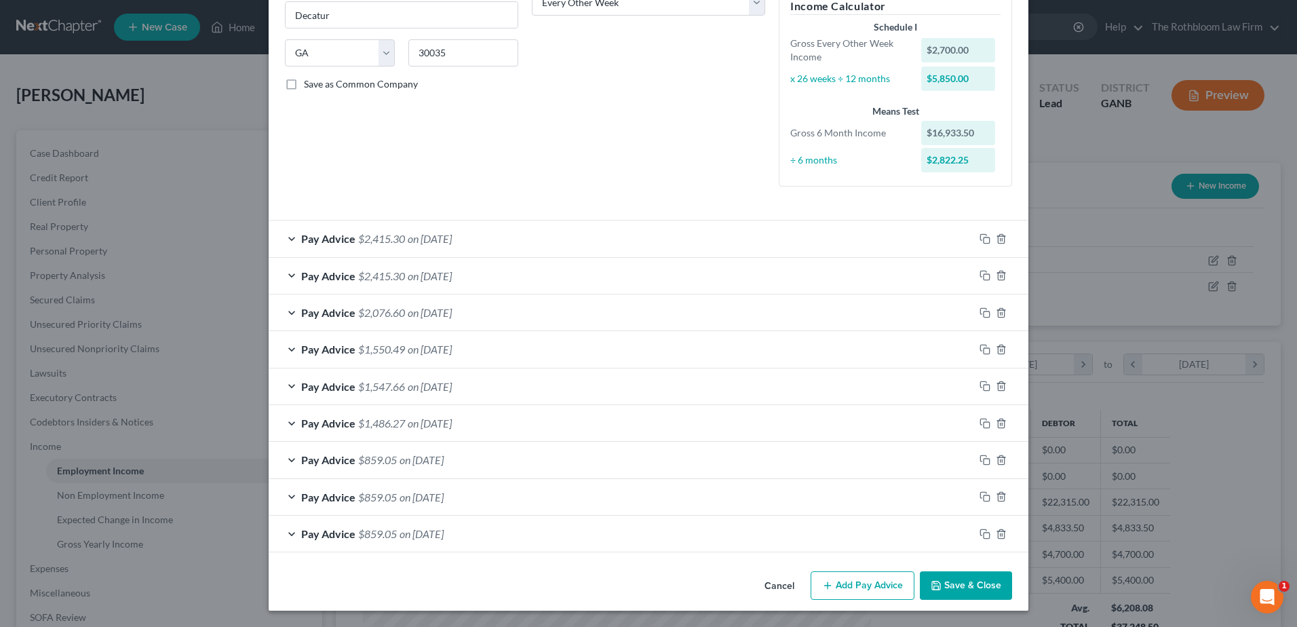
type input "[PERSON_NAME] Hospitality - Marriott"
click at [969, 587] on button "Save & Close" at bounding box center [966, 585] width 92 height 28
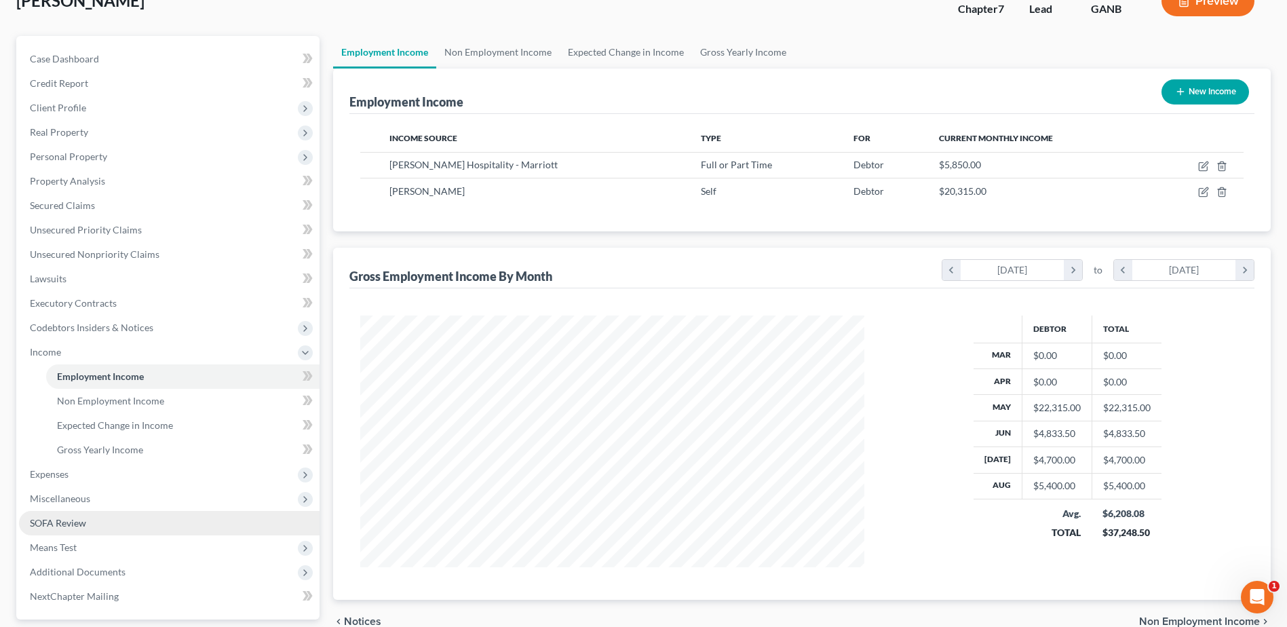
scroll to position [216, 0]
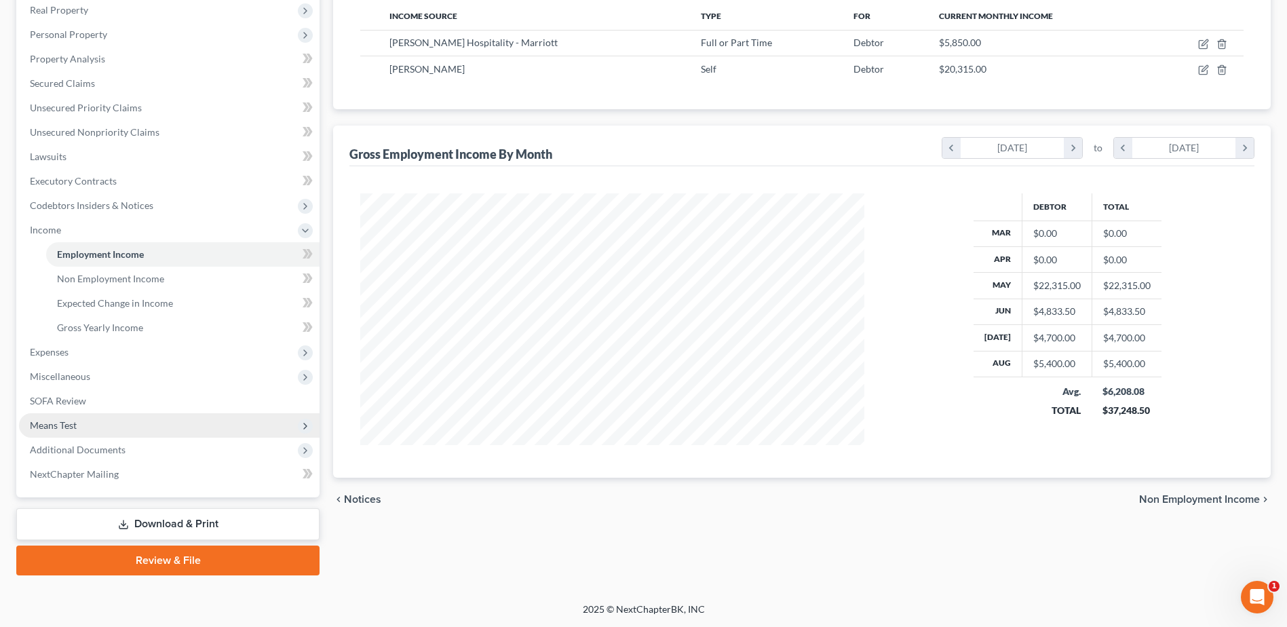
click at [82, 424] on span "Means Test" at bounding box center [169, 425] width 301 height 24
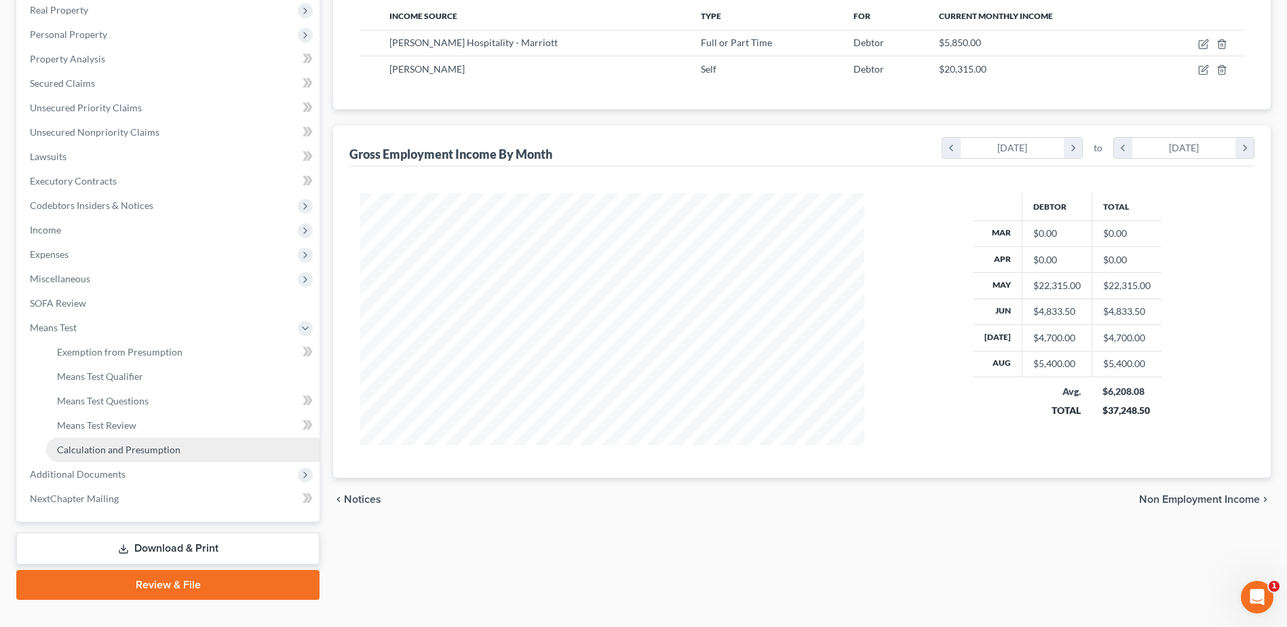
click at [134, 446] on span "Calculation and Presumption" at bounding box center [118, 450] width 123 height 12
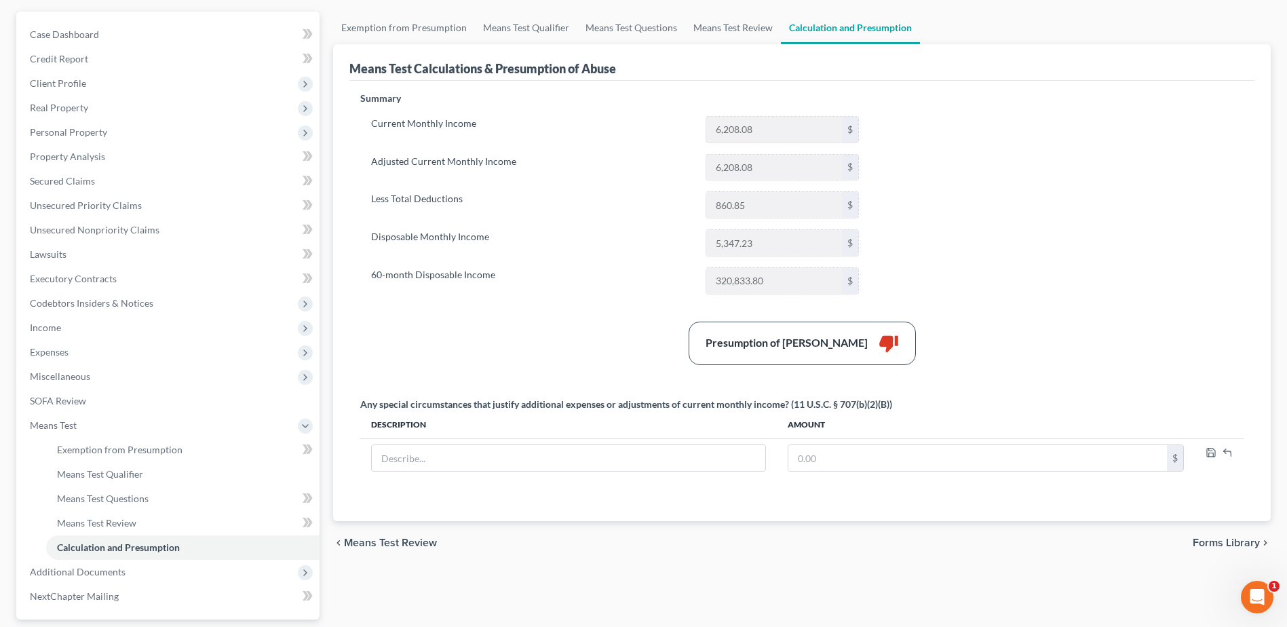
scroll to position [136, 0]
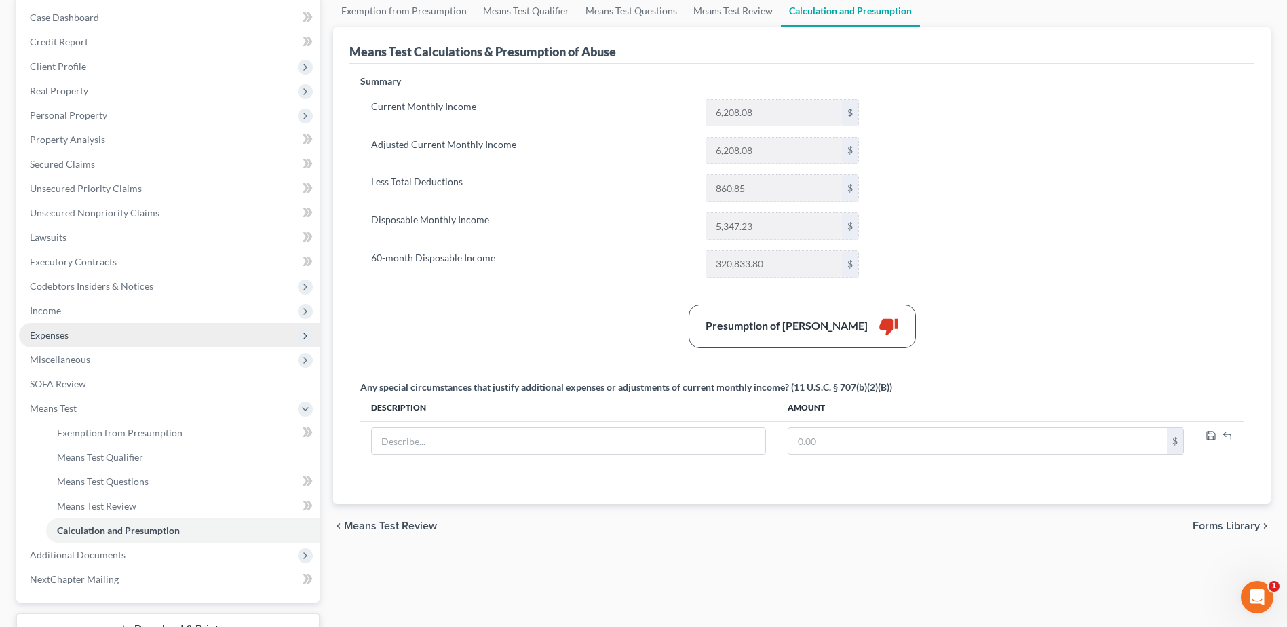
click at [58, 338] on span "Expenses" at bounding box center [49, 335] width 39 height 12
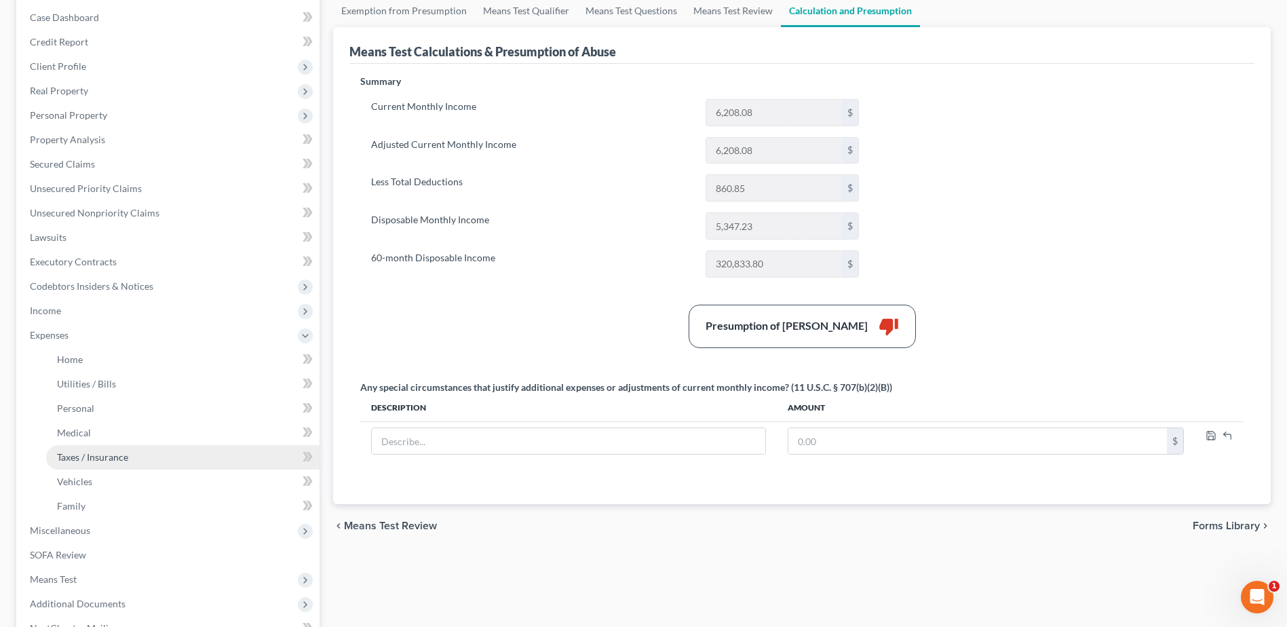
click at [79, 451] on span "Taxes / Insurance" at bounding box center [92, 457] width 71 height 12
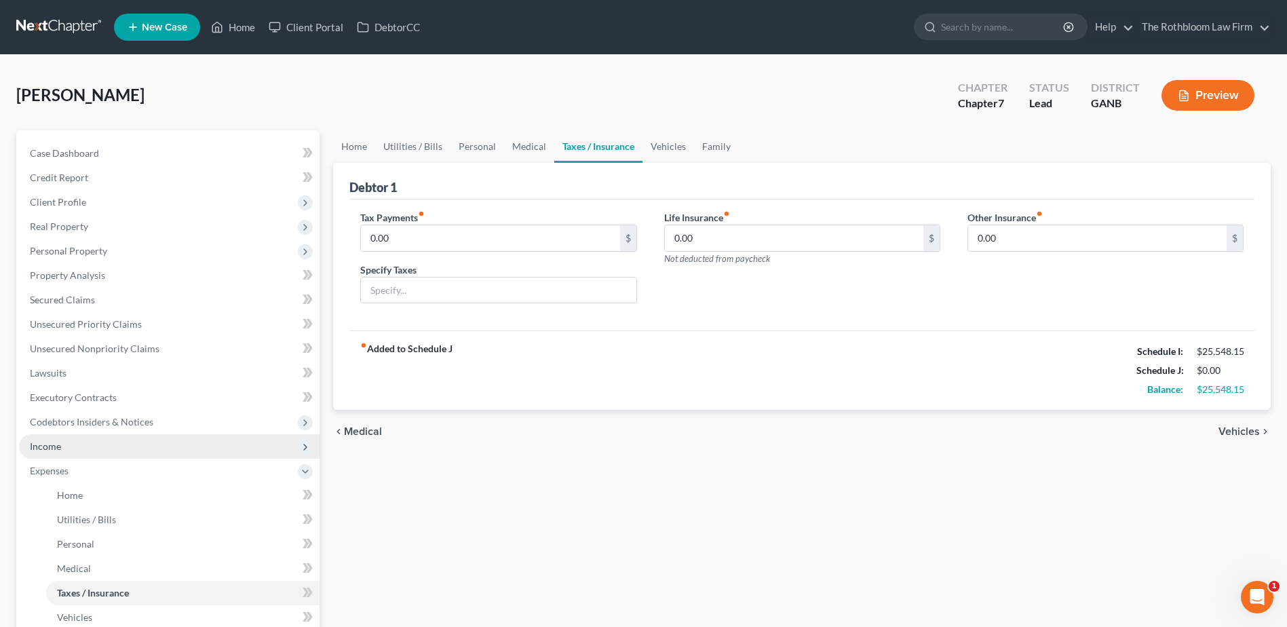
drag, startPoint x: 54, startPoint y: 453, endPoint x: 72, endPoint y: 450, distance: 17.8
click at [54, 453] on span "Income" at bounding box center [169, 446] width 301 height 24
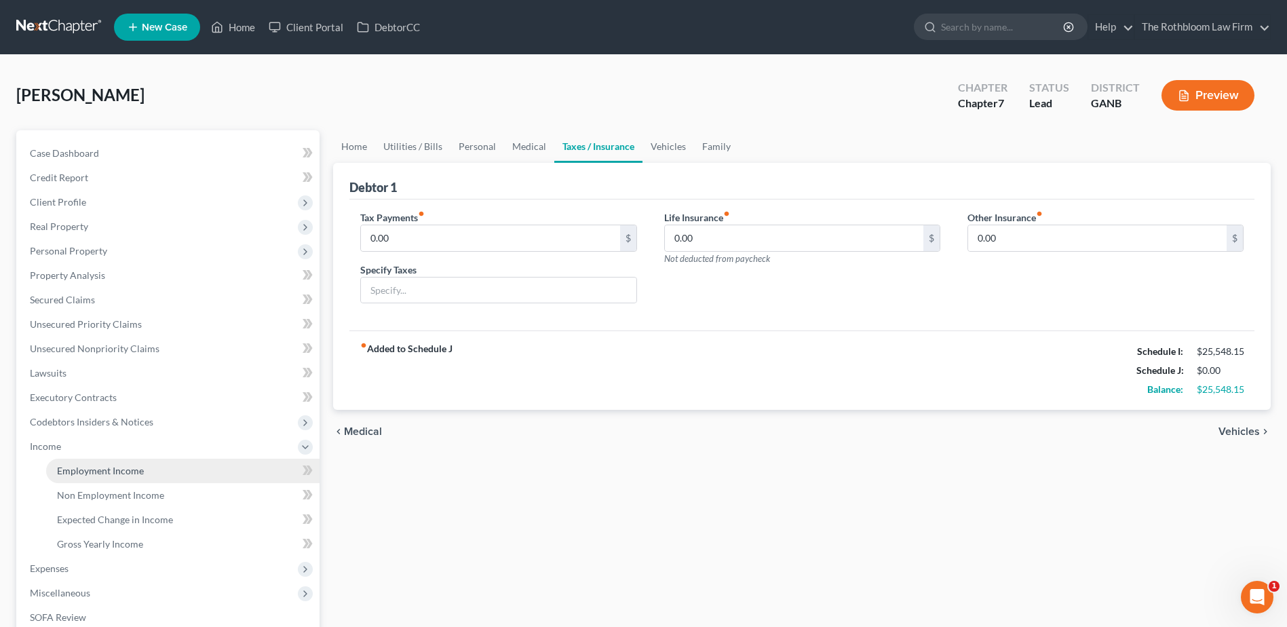
click at [133, 475] on span "Employment Income" at bounding box center [100, 471] width 87 height 12
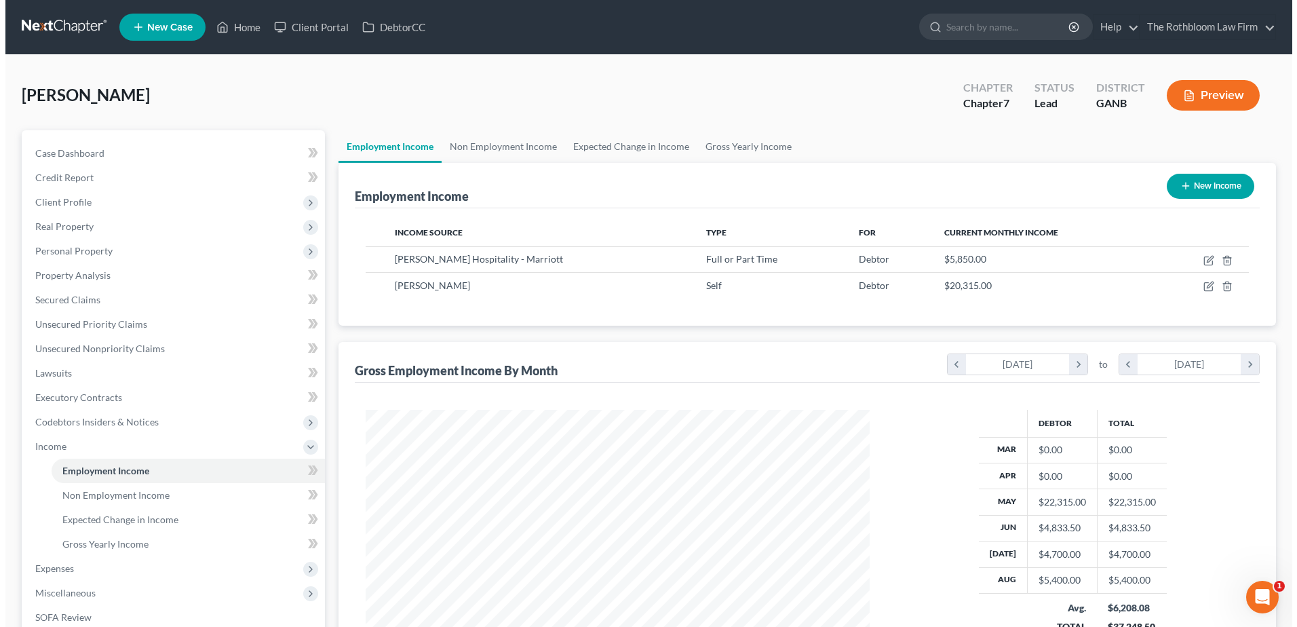
scroll to position [252, 531]
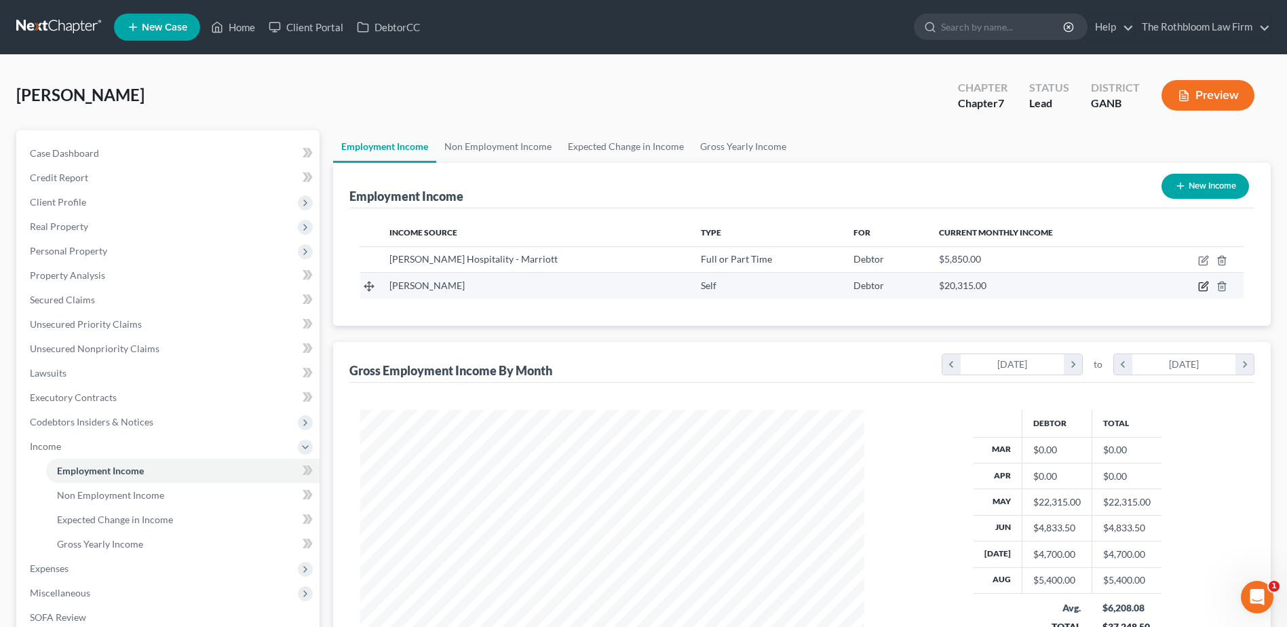
click at [1204, 284] on icon "button" at bounding box center [1203, 286] width 11 height 11
select select "1"
select select "0"
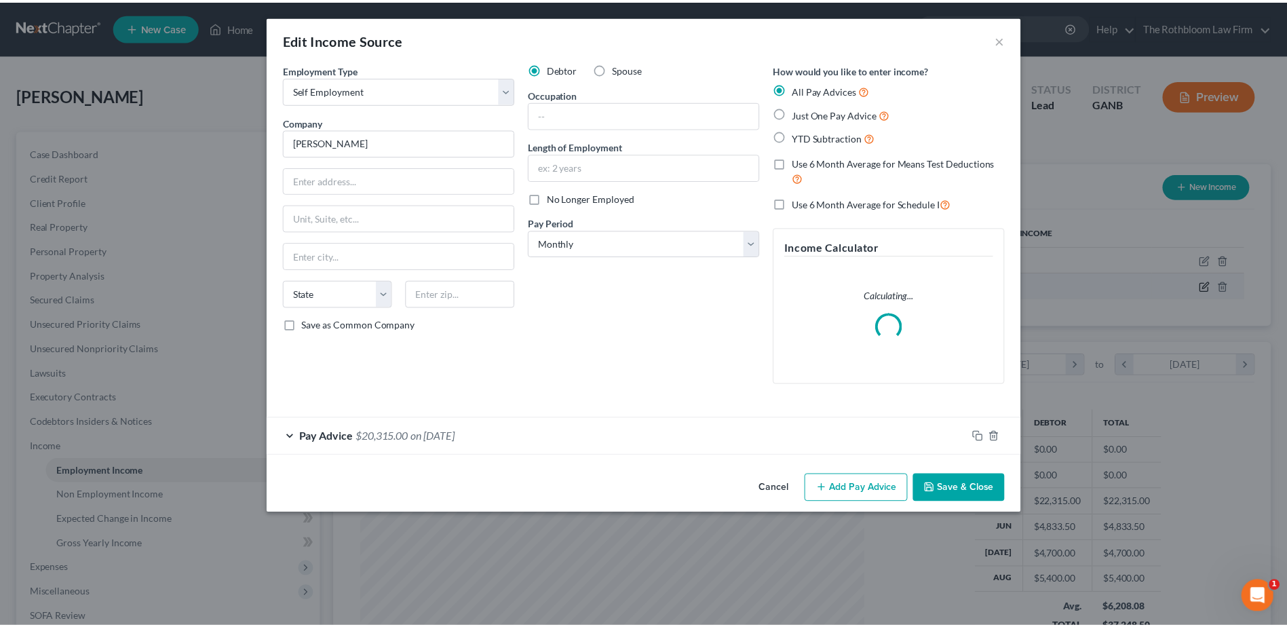
scroll to position [254, 536]
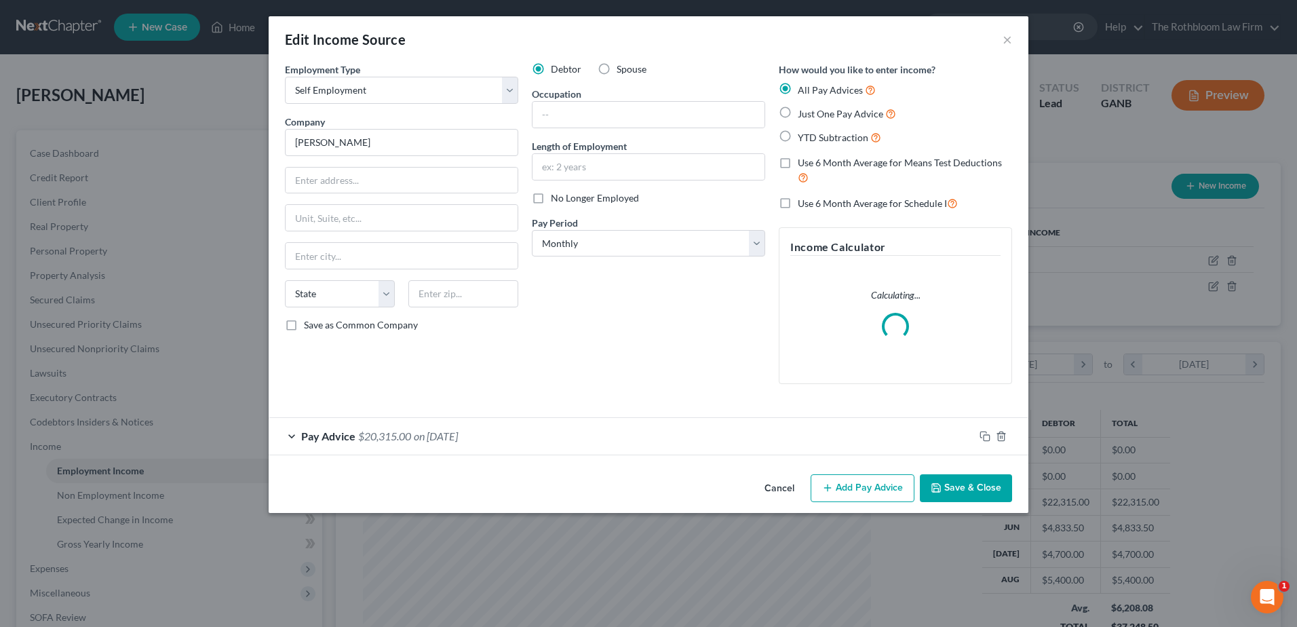
click at [408, 440] on span "$20,315.00" at bounding box center [384, 435] width 53 height 13
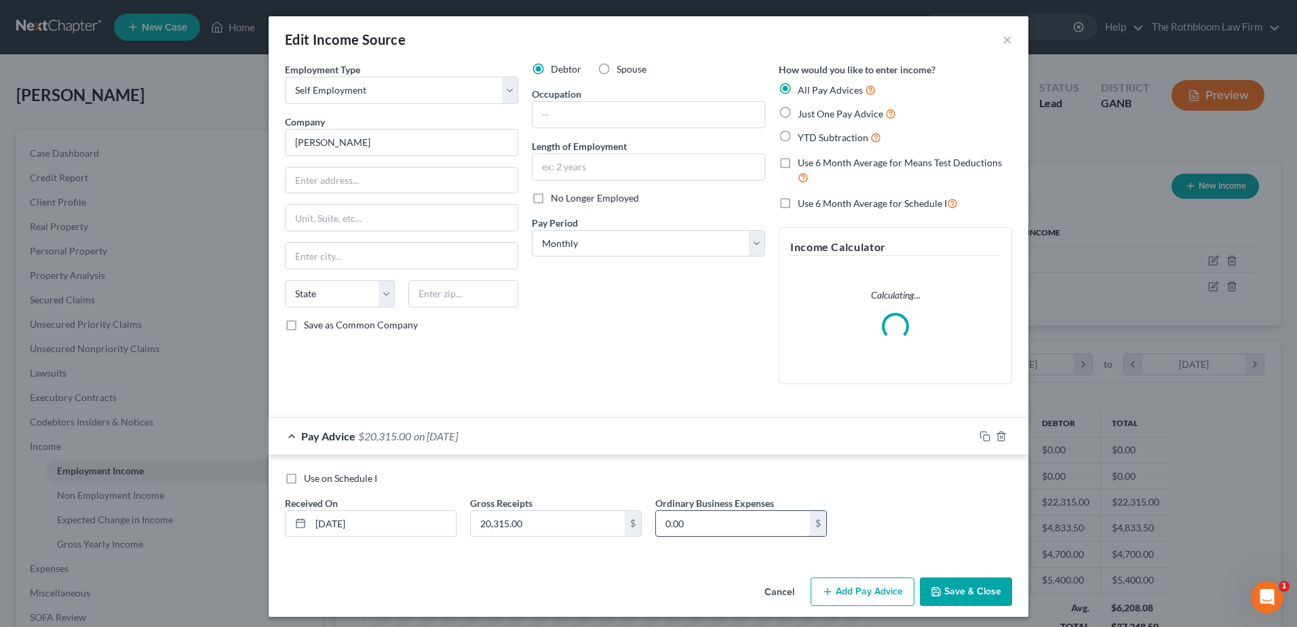
click at [686, 522] on input "0.00" at bounding box center [733, 524] width 154 height 26
type input "3,000"
click at [956, 596] on button "Save & Close" at bounding box center [966, 591] width 92 height 28
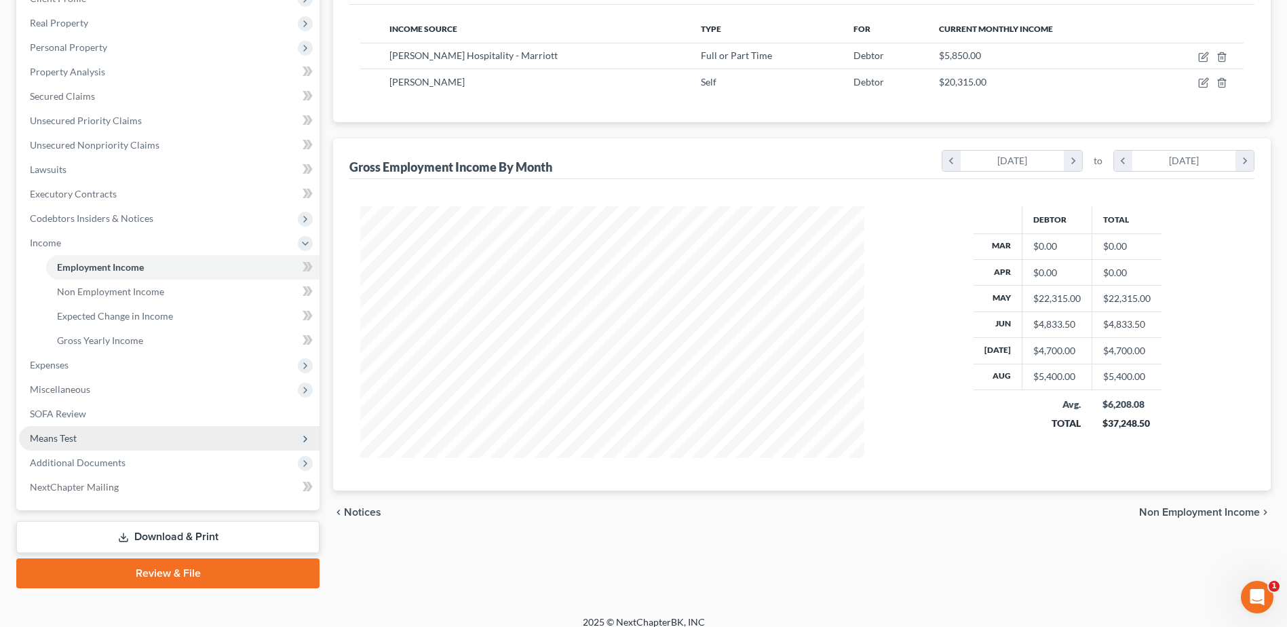
scroll to position [0, 0]
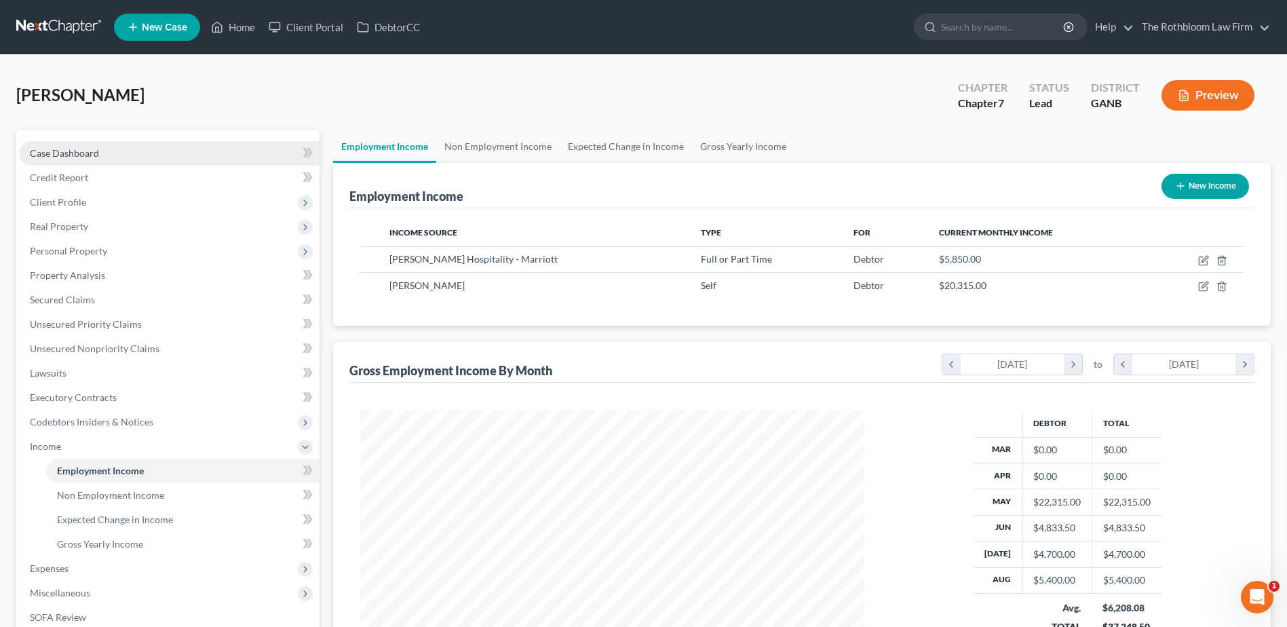
click at [63, 149] on span "Case Dashboard" at bounding box center [64, 153] width 69 height 12
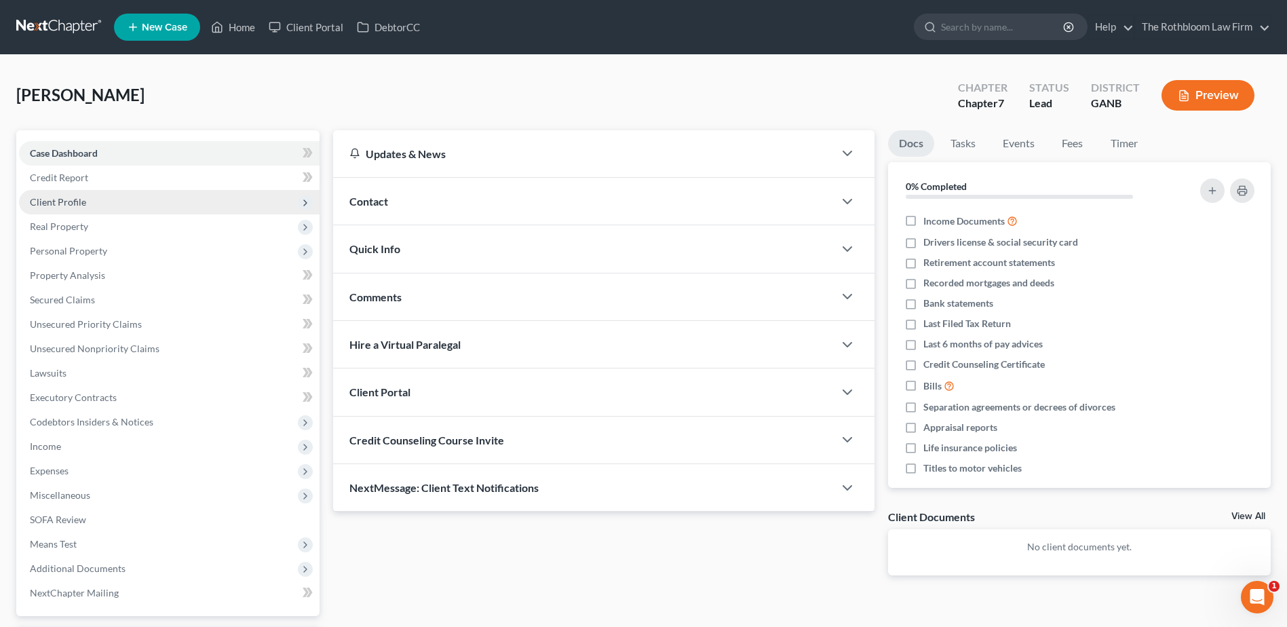
click at [62, 193] on span "Client Profile" at bounding box center [169, 202] width 301 height 24
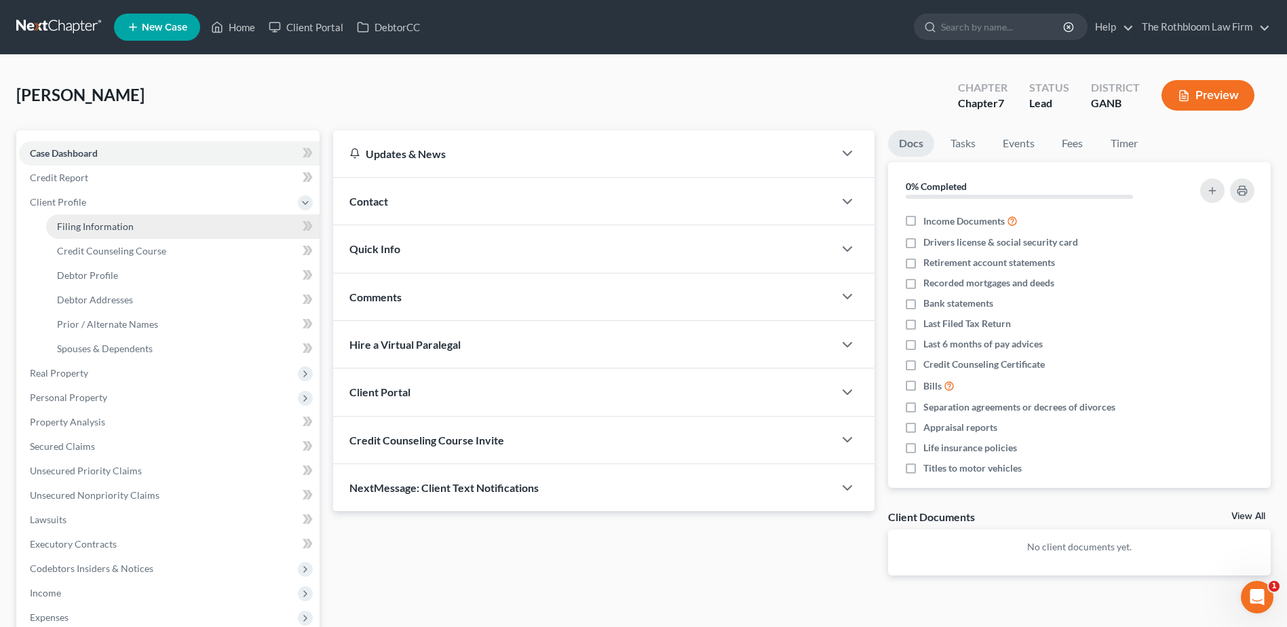
click at [79, 223] on span "Filing Information" at bounding box center [95, 226] width 77 height 12
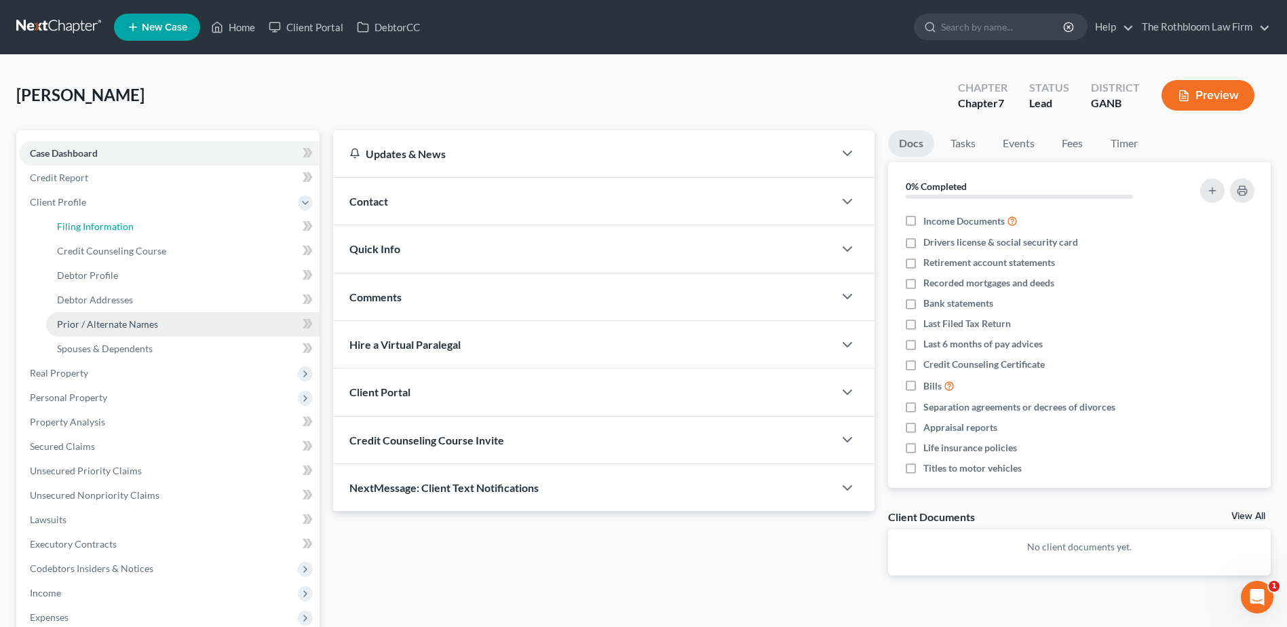
select select "1"
select select "0"
select select "19"
select select "10"
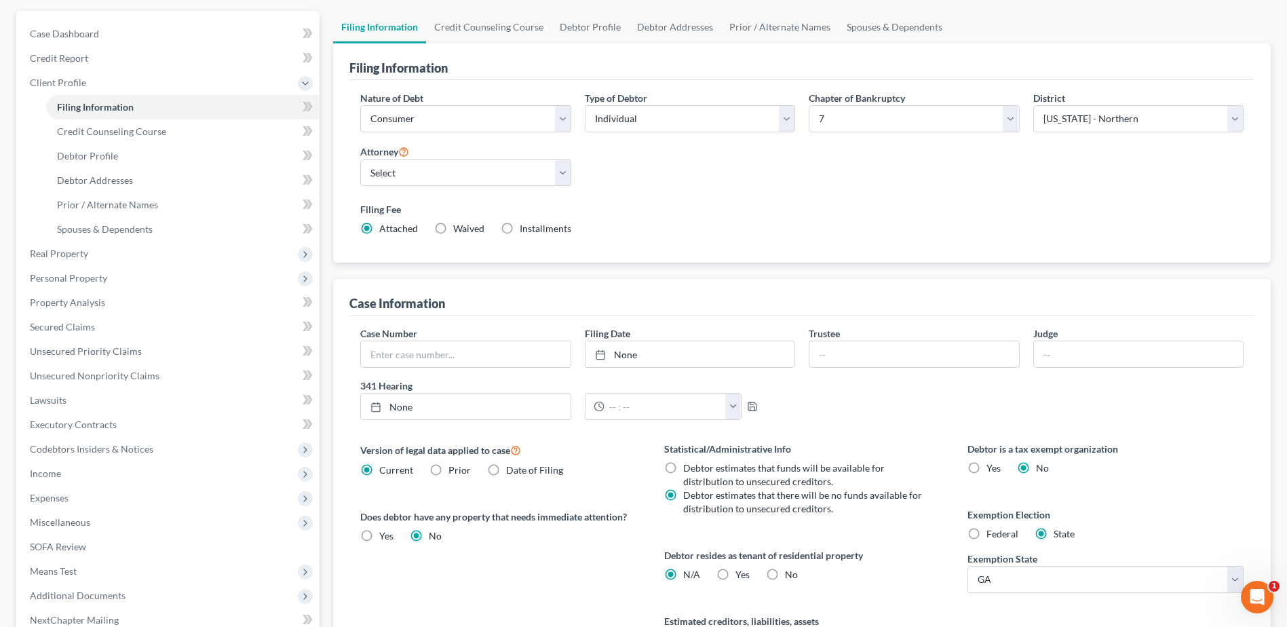
scroll to position [267, 0]
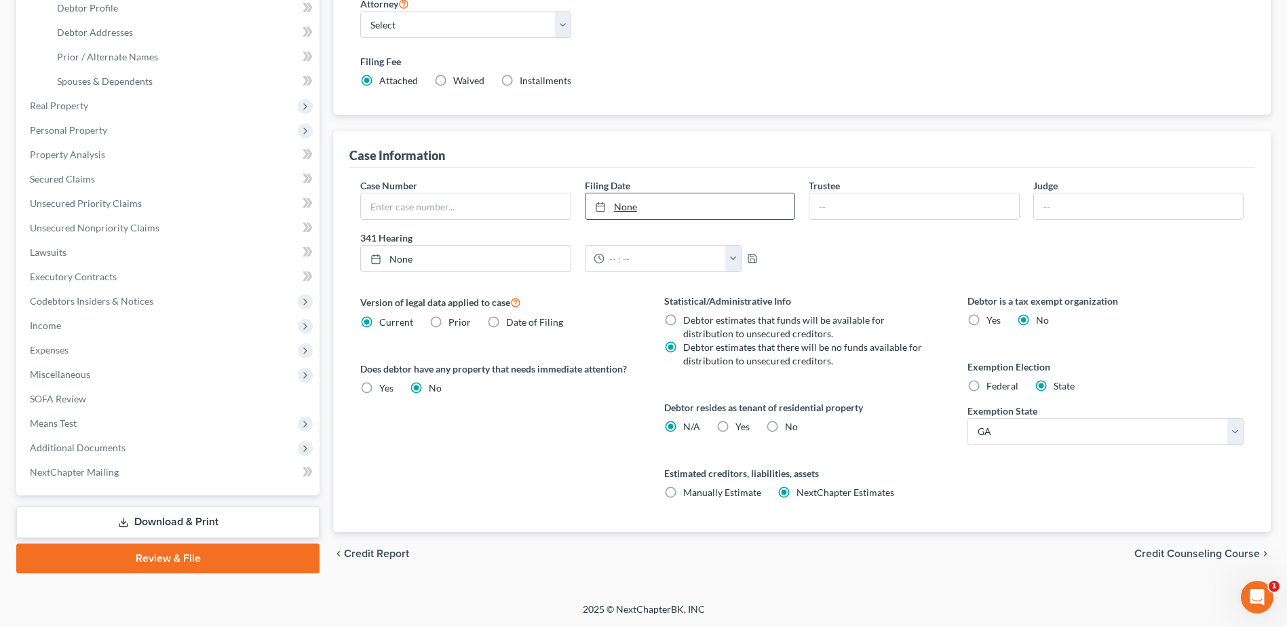
type input "9/2/2025"
click at [644, 195] on link "9/2/2025" at bounding box center [689, 206] width 209 height 26
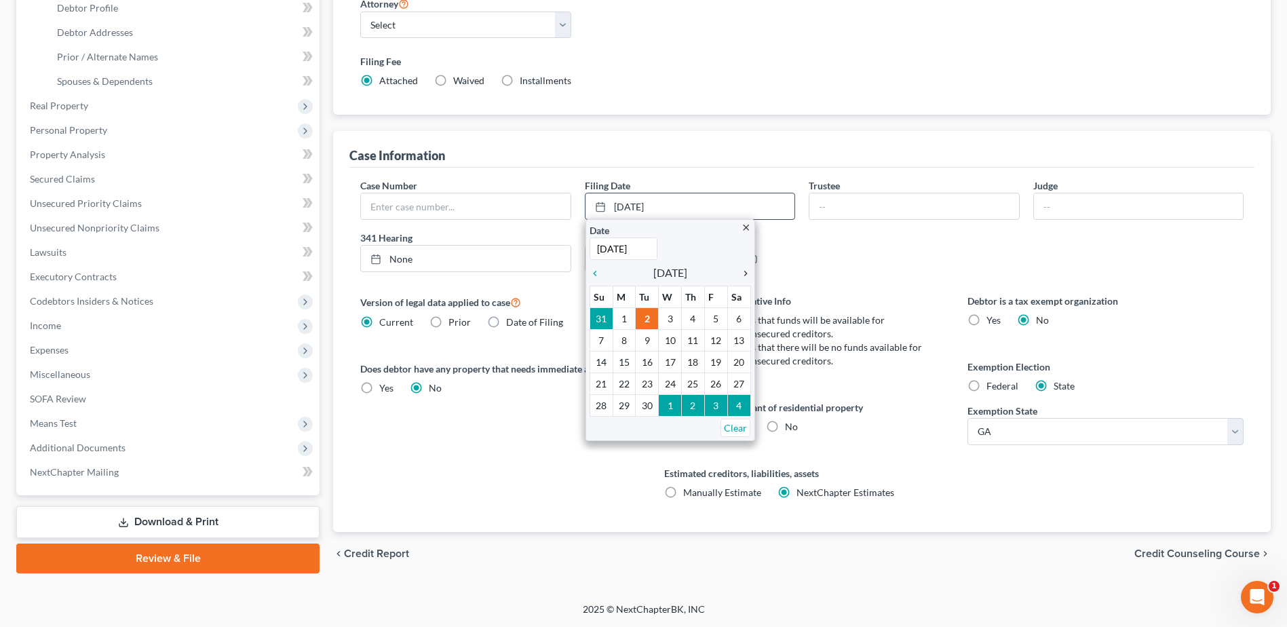
click at [746, 273] on icon "chevron_right" at bounding box center [742, 273] width 18 height 11
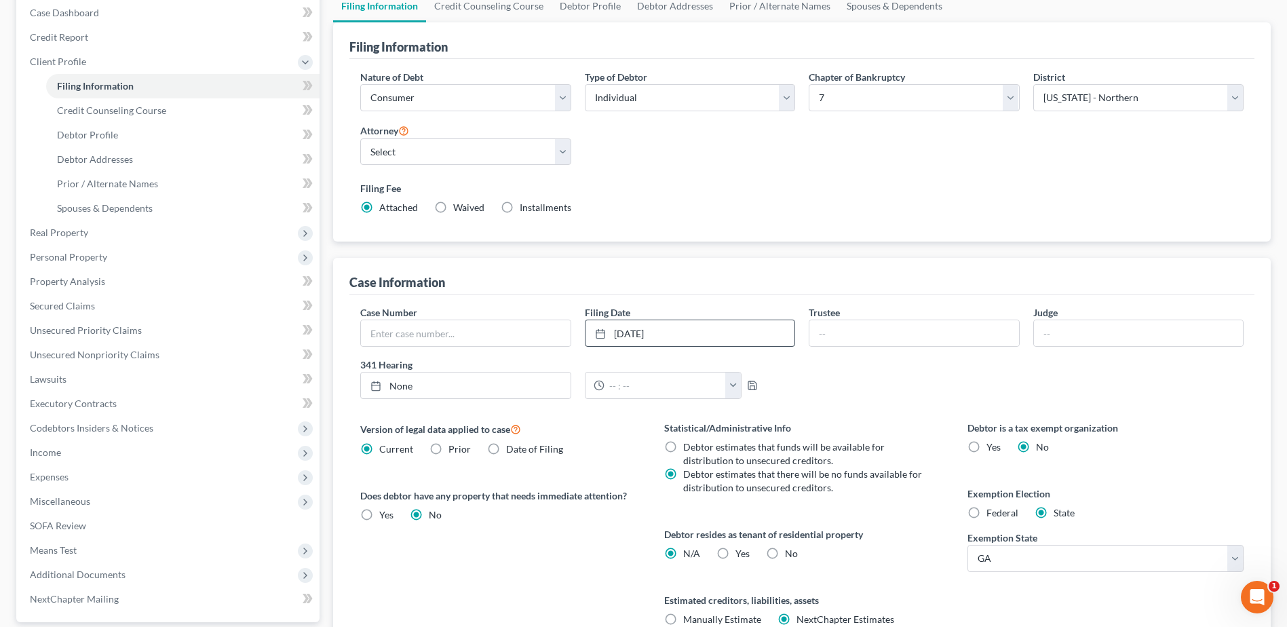
scroll to position [0, 0]
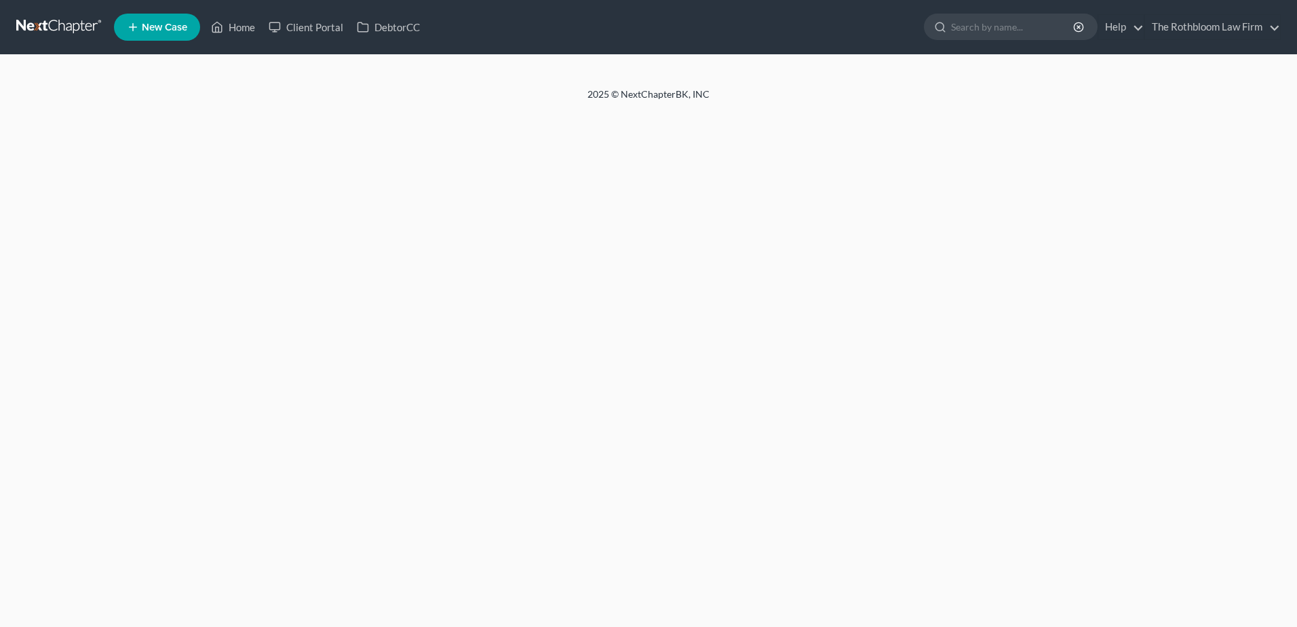
select select "1"
select select "0"
select select "10"
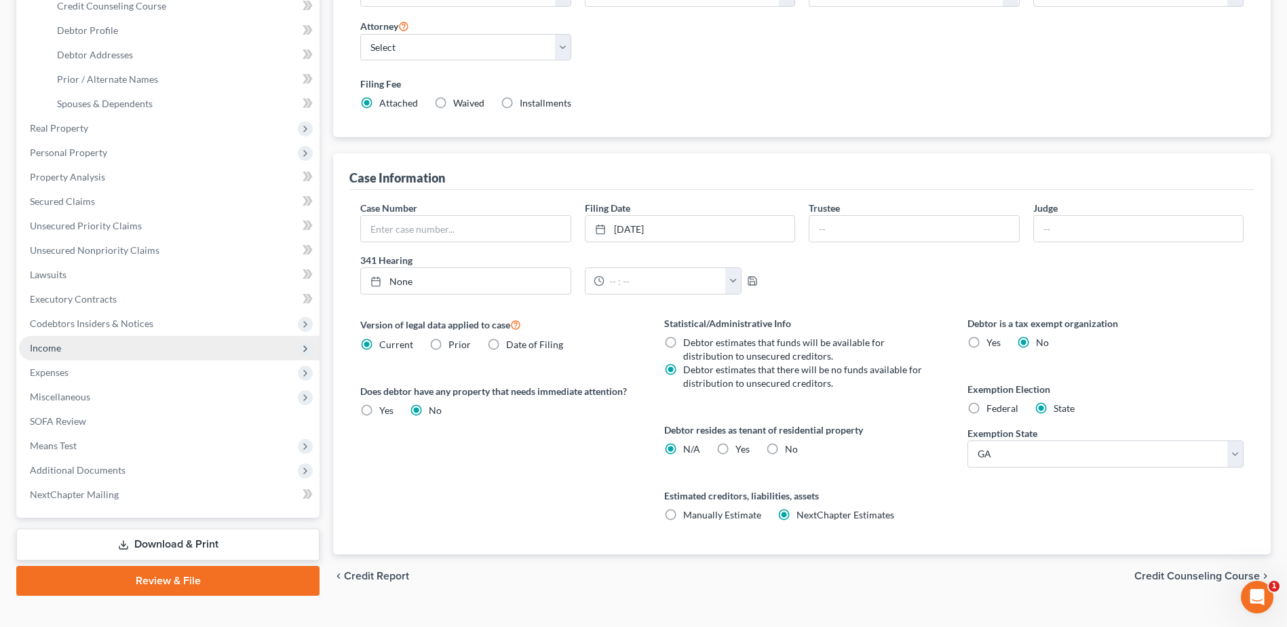
scroll to position [267, 0]
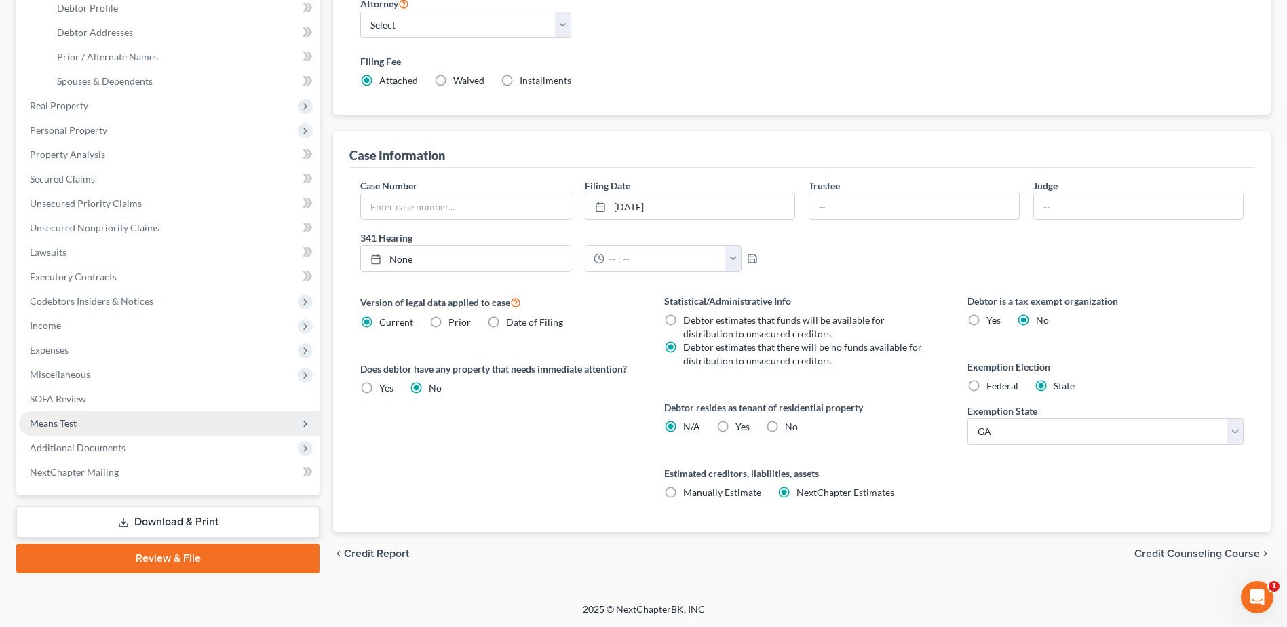
click at [52, 423] on span "Means Test" at bounding box center [53, 423] width 47 height 12
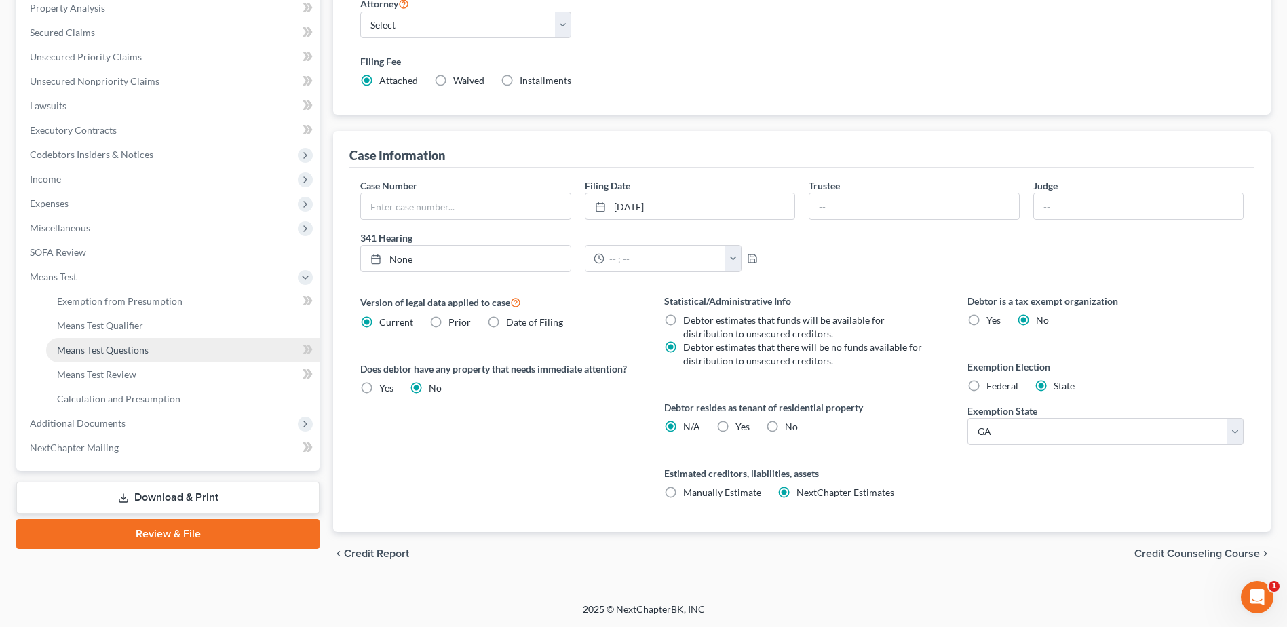
click at [104, 350] on span "Means Test Questions" at bounding box center [103, 350] width 92 height 12
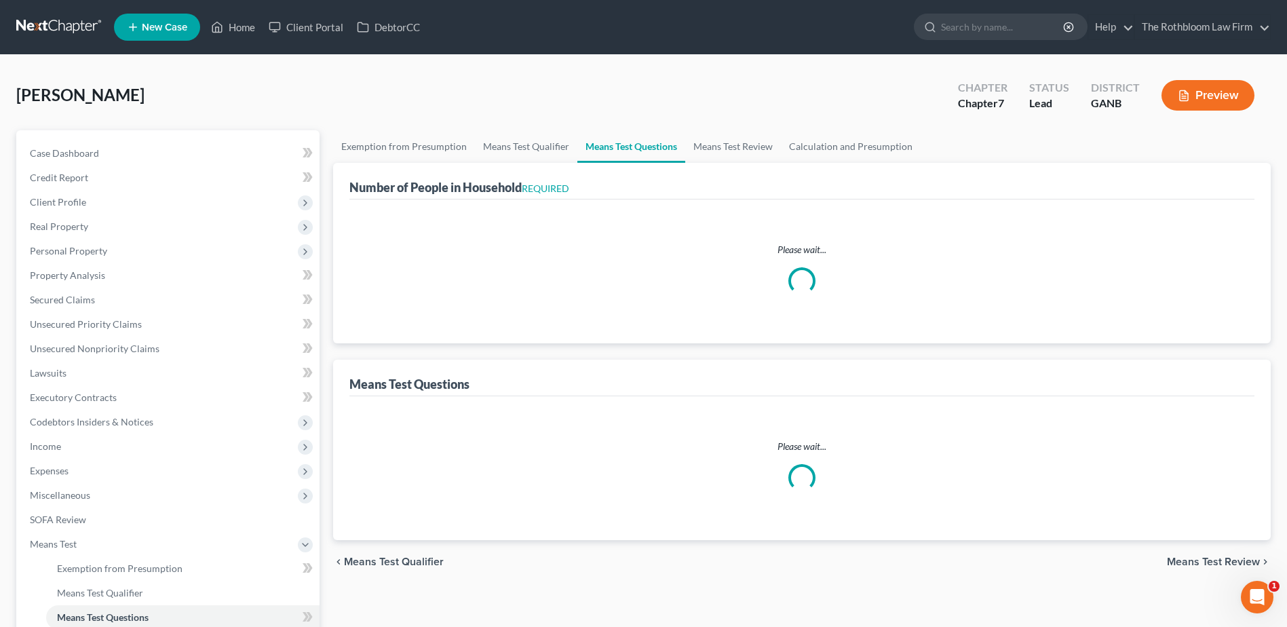
select select "0"
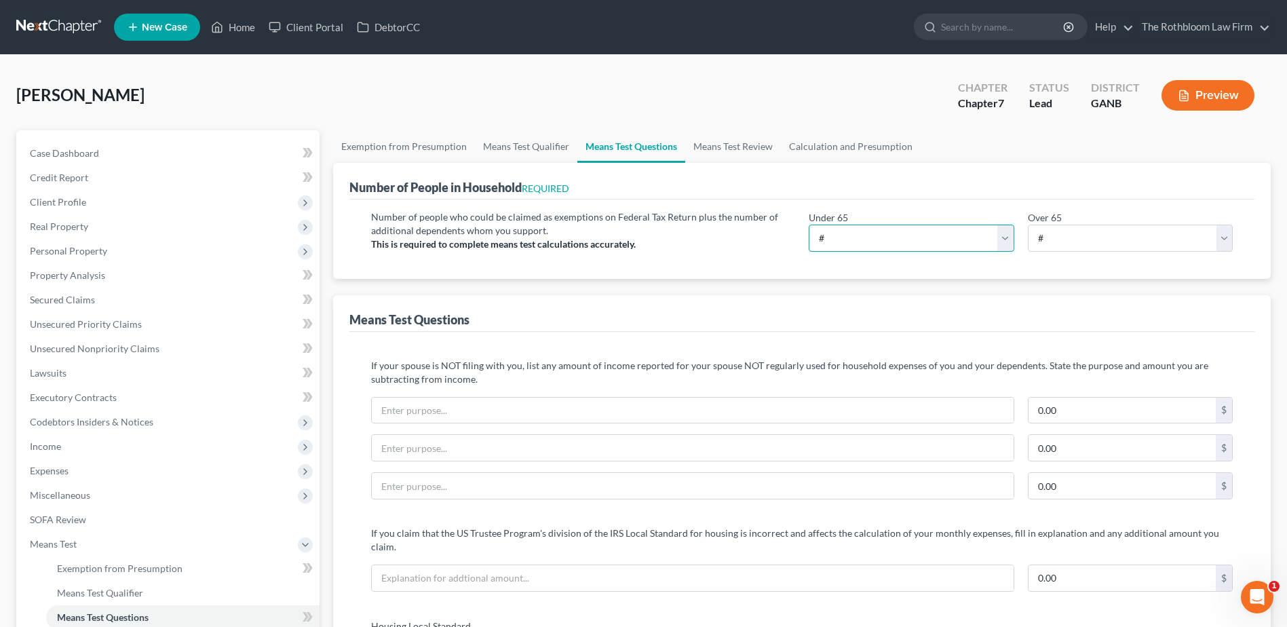
click at [848, 247] on select "# 0 1 2 3 4 5 6 7 8 9 10" at bounding box center [911, 238] width 205 height 27
select select "1"
click at [809, 225] on select "# 0 1 2 3 4 5 6 7 8 9 10" at bounding box center [911, 238] width 205 height 27
click at [822, 147] on link "Calculation and Presumption" at bounding box center [851, 146] width 140 height 33
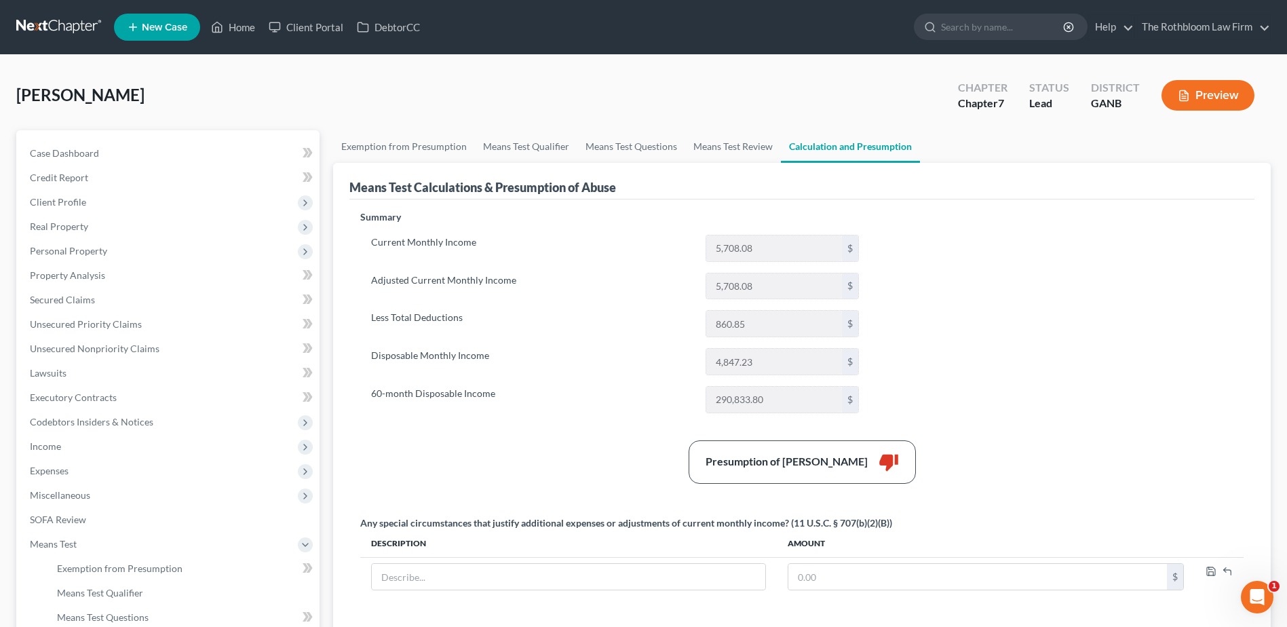
click at [1193, 92] on button "Preview" at bounding box center [1207, 95] width 93 height 31
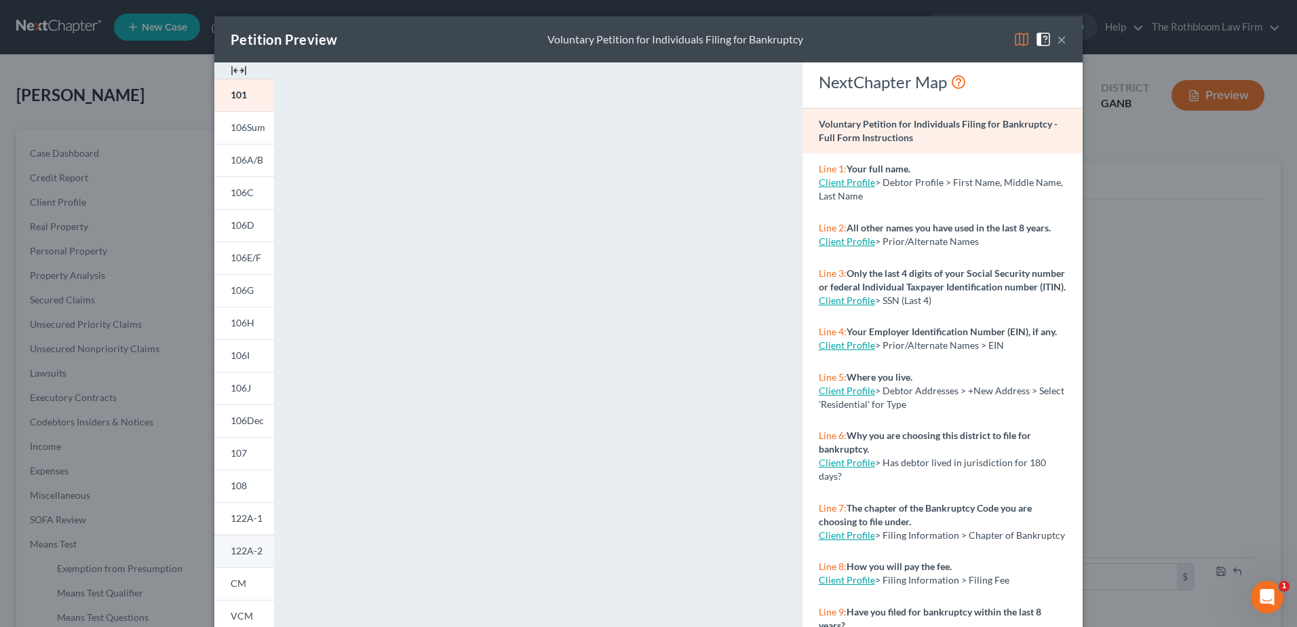
click at [239, 554] on span "122A-2" at bounding box center [247, 551] width 32 height 12
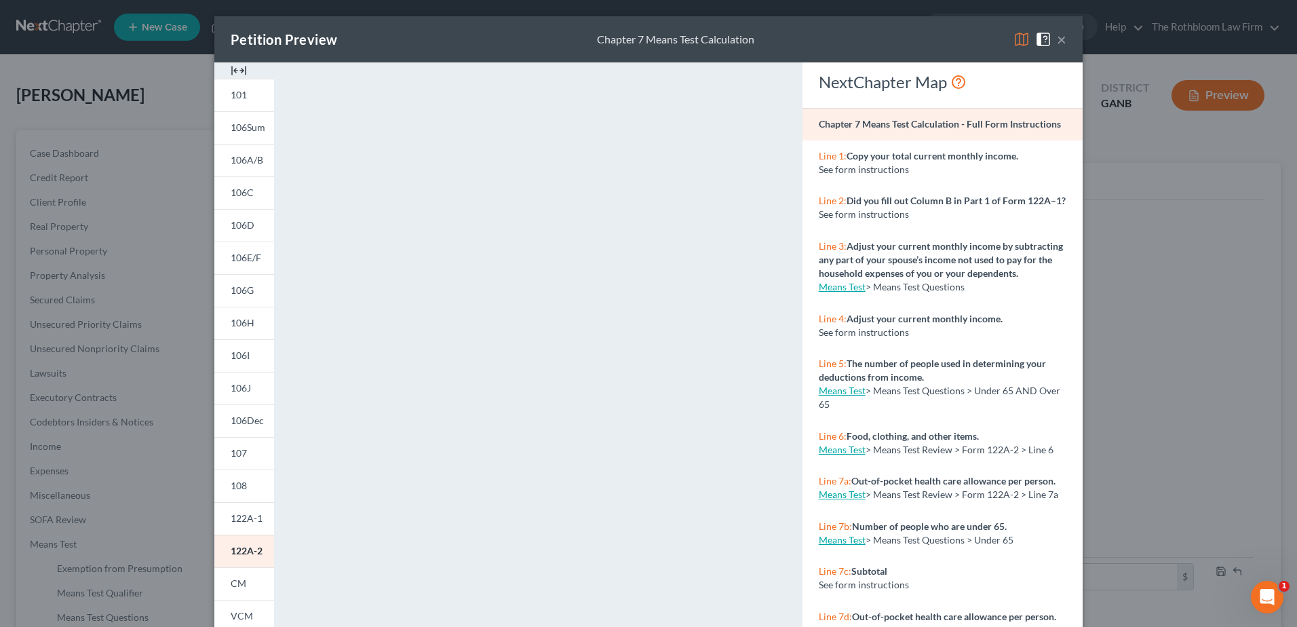
click at [1057, 39] on button "×" at bounding box center [1061, 39] width 9 height 16
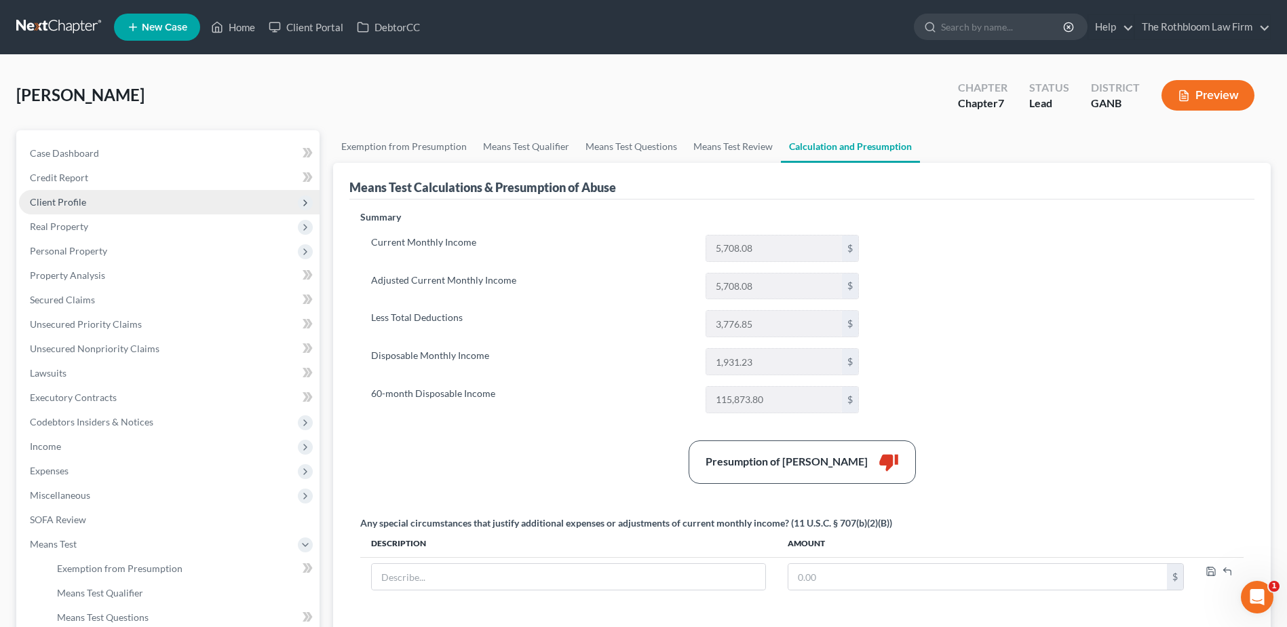
click at [60, 197] on span "Client Profile" at bounding box center [58, 202] width 56 height 12
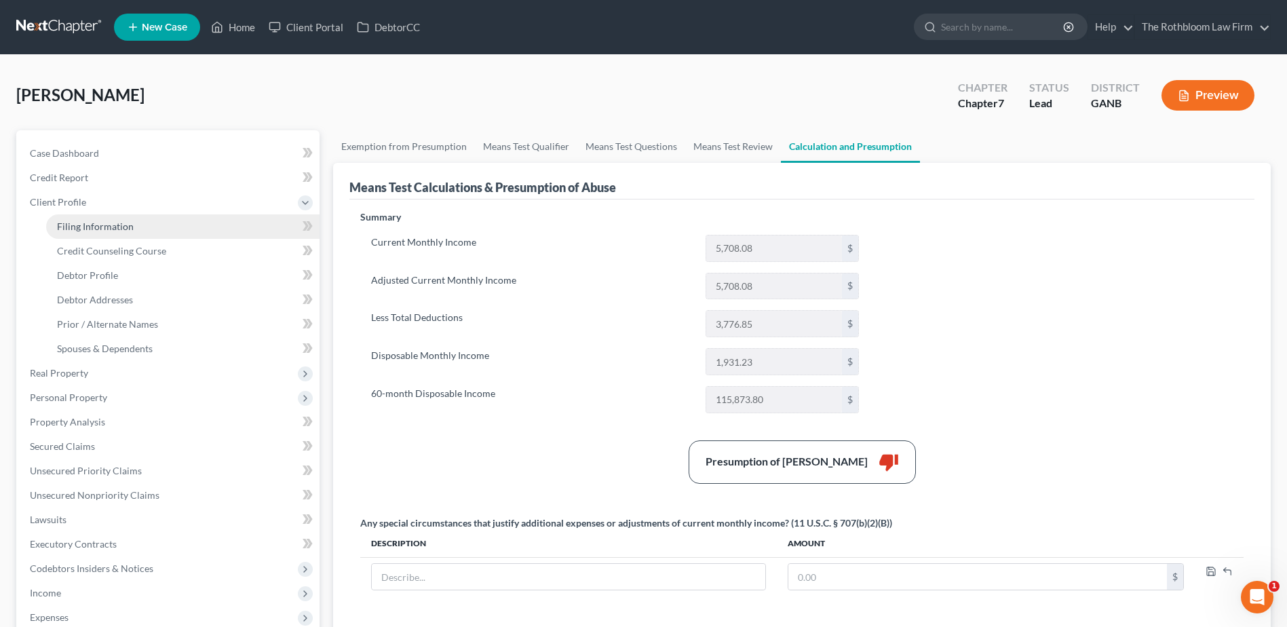
click at [70, 223] on span "Filing Information" at bounding box center [95, 226] width 77 height 12
select select "1"
select select "0"
select select "10"
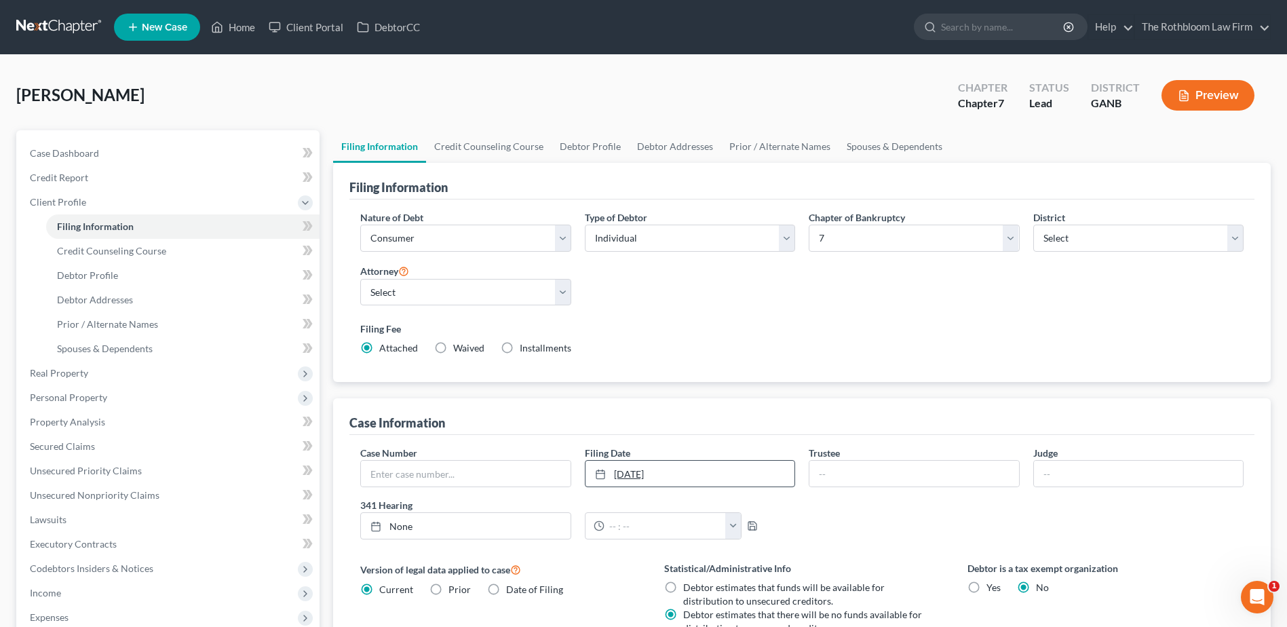
click at [674, 476] on link "10/1/2025" at bounding box center [689, 474] width 209 height 26
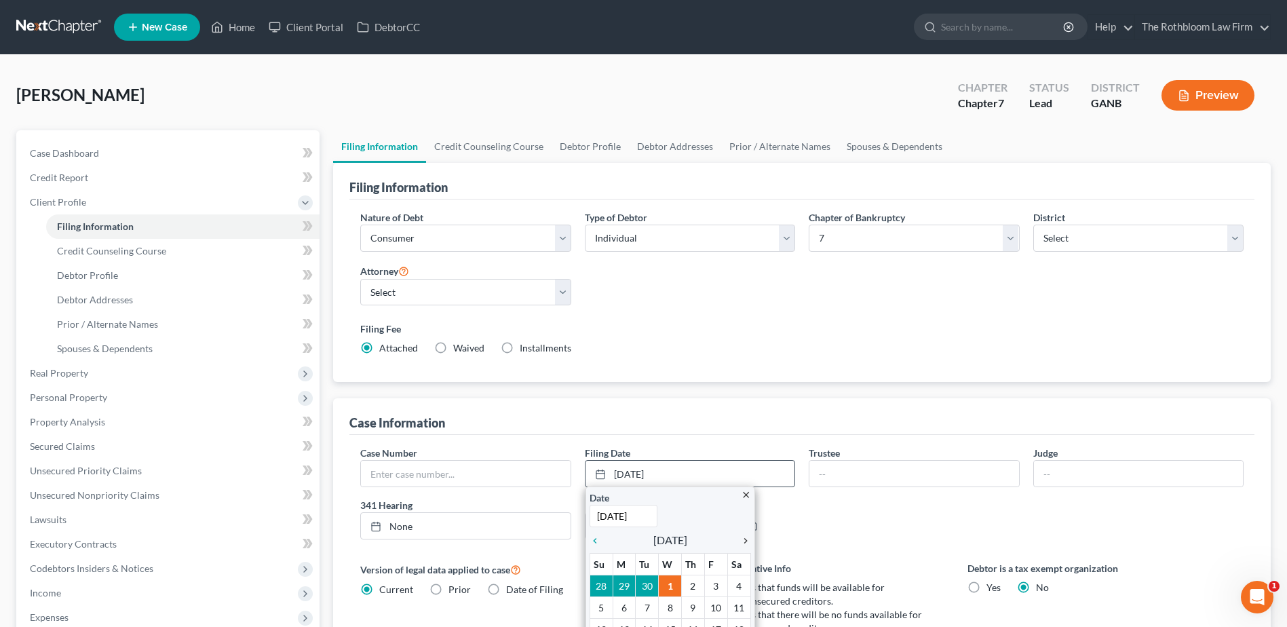
click at [746, 541] on icon "chevron_right" at bounding box center [742, 540] width 18 height 11
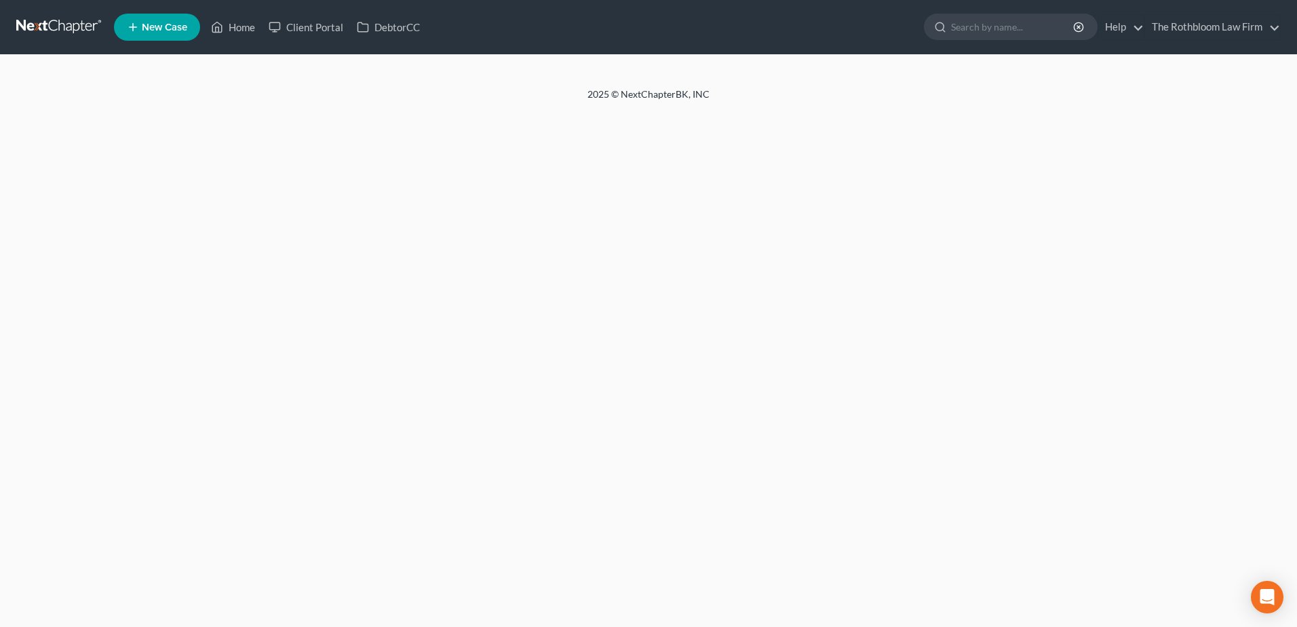
select select "1"
select select "0"
select select "10"
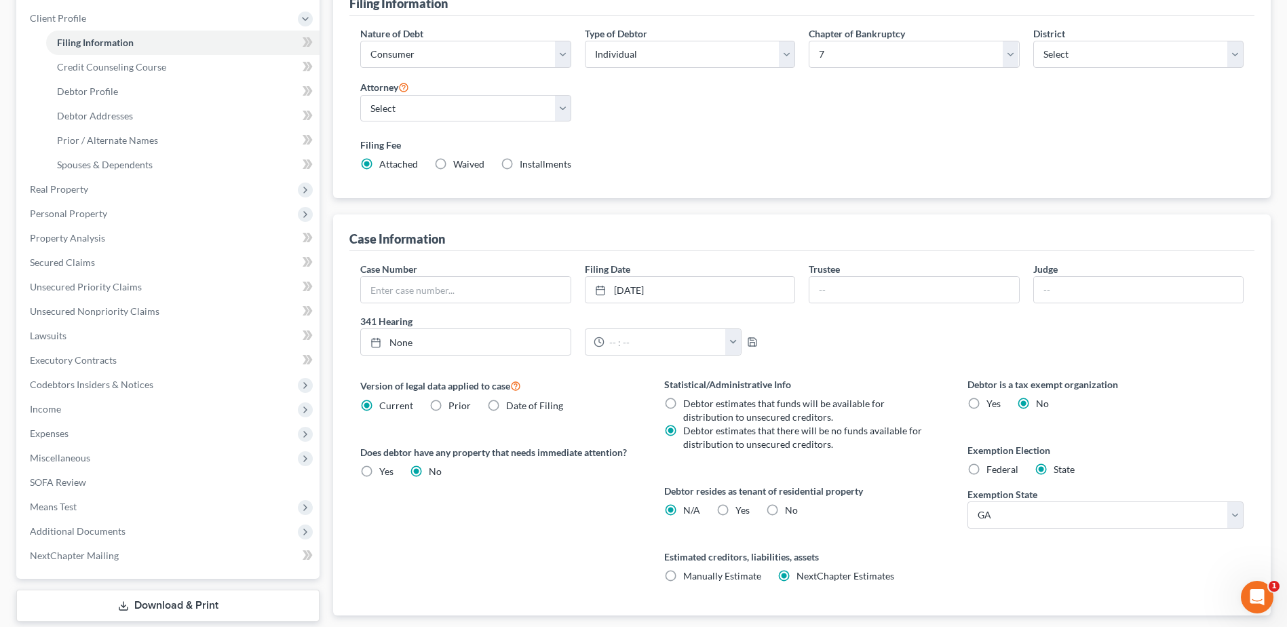
scroll to position [267, 0]
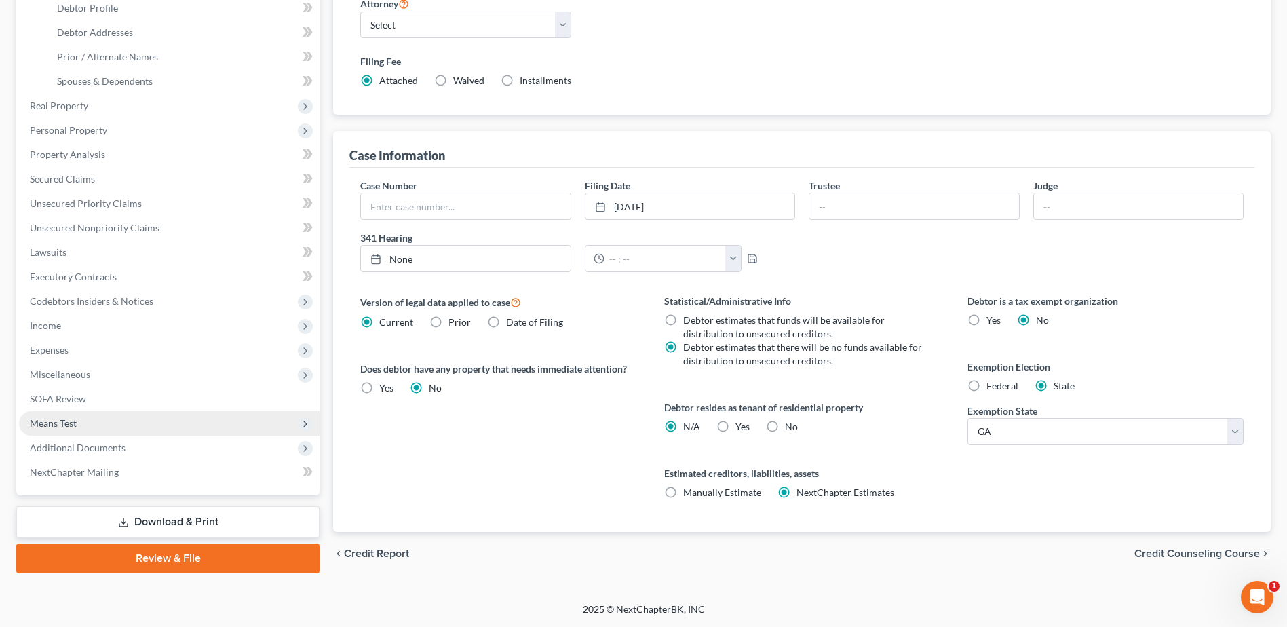
click at [49, 423] on span "Means Test" at bounding box center [53, 423] width 47 height 12
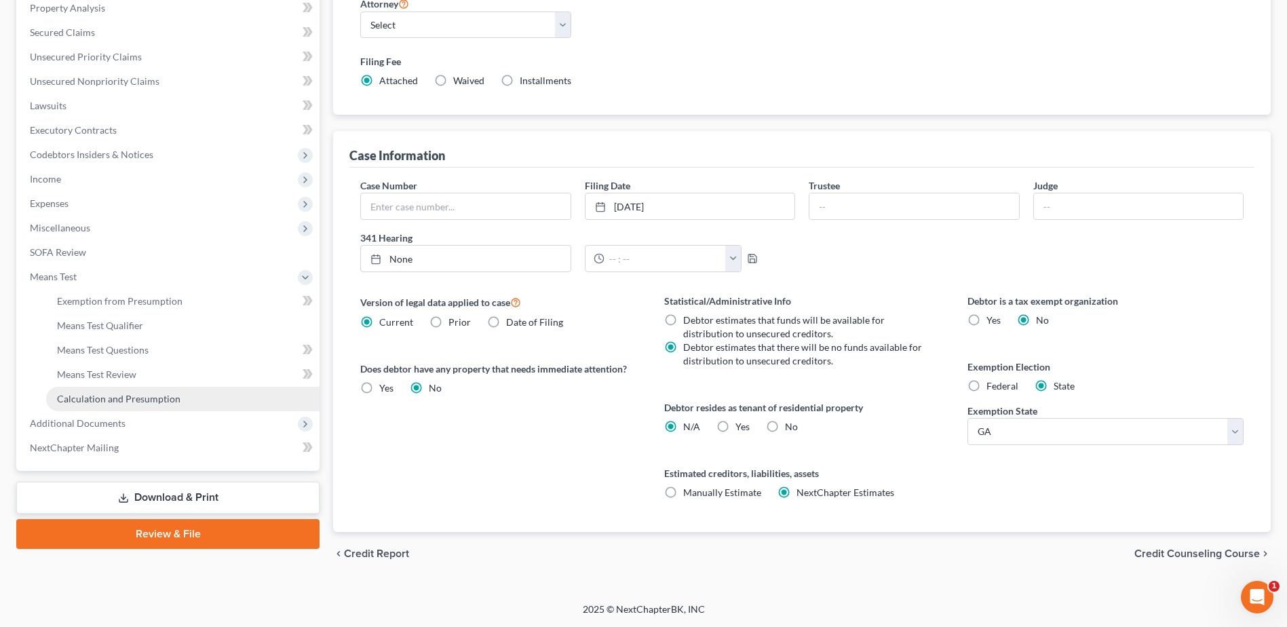
click at [169, 394] on span "Calculation and Presumption" at bounding box center [118, 399] width 123 height 12
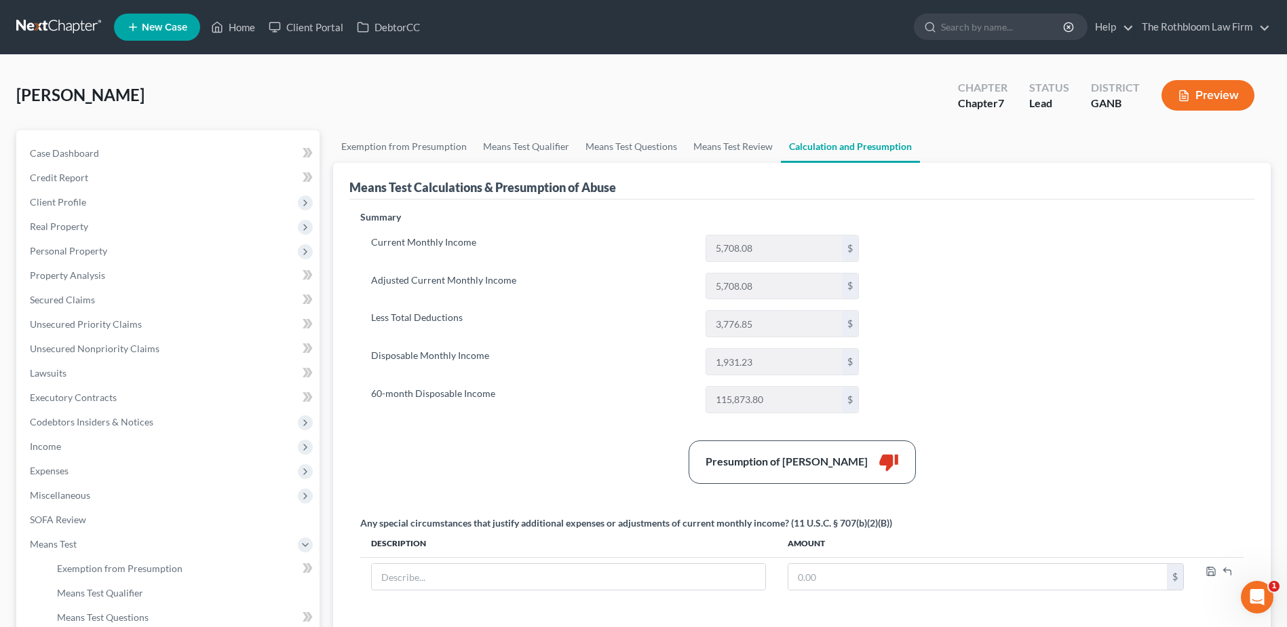
click at [1210, 100] on button "Preview" at bounding box center [1207, 95] width 93 height 31
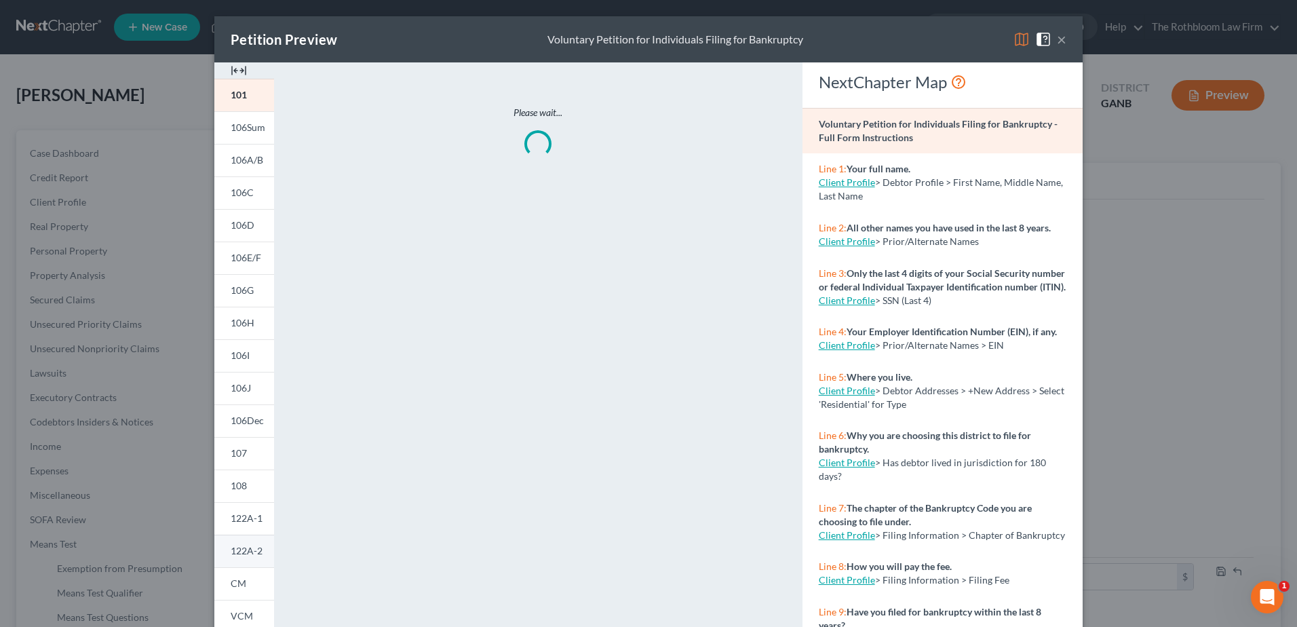
click at [242, 551] on span "122A-2" at bounding box center [247, 551] width 32 height 12
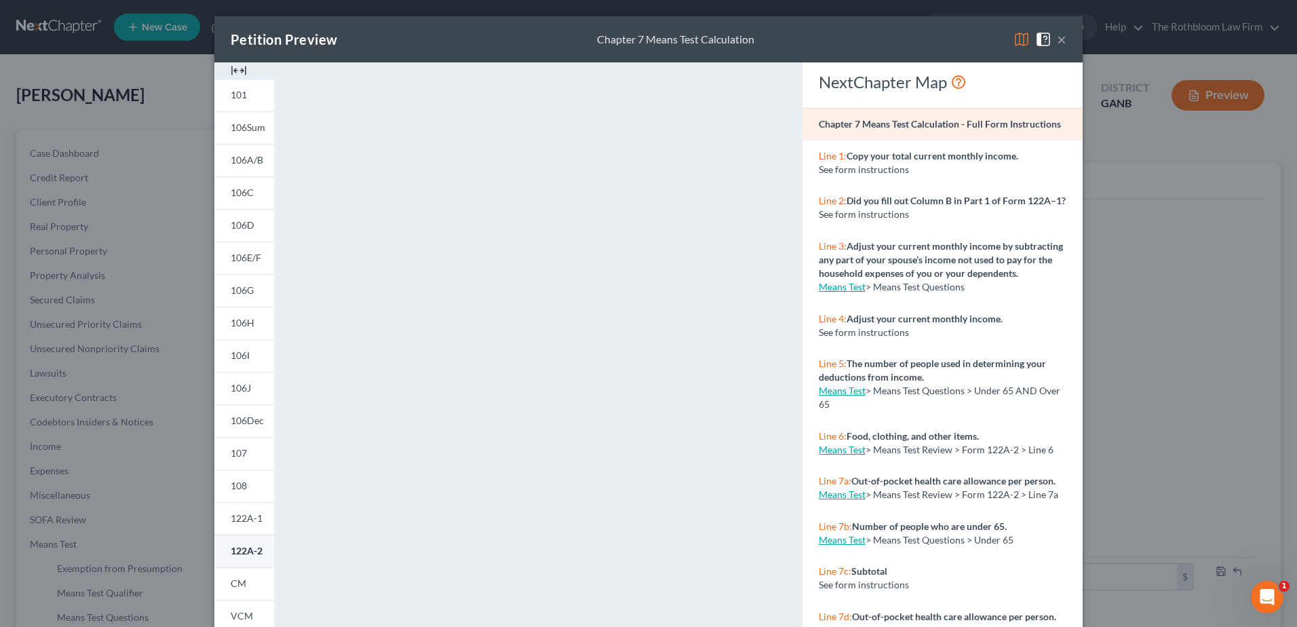
click at [250, 538] on link "122A-2" at bounding box center [244, 551] width 60 height 33
click at [1057, 43] on button "×" at bounding box center [1061, 39] width 9 height 16
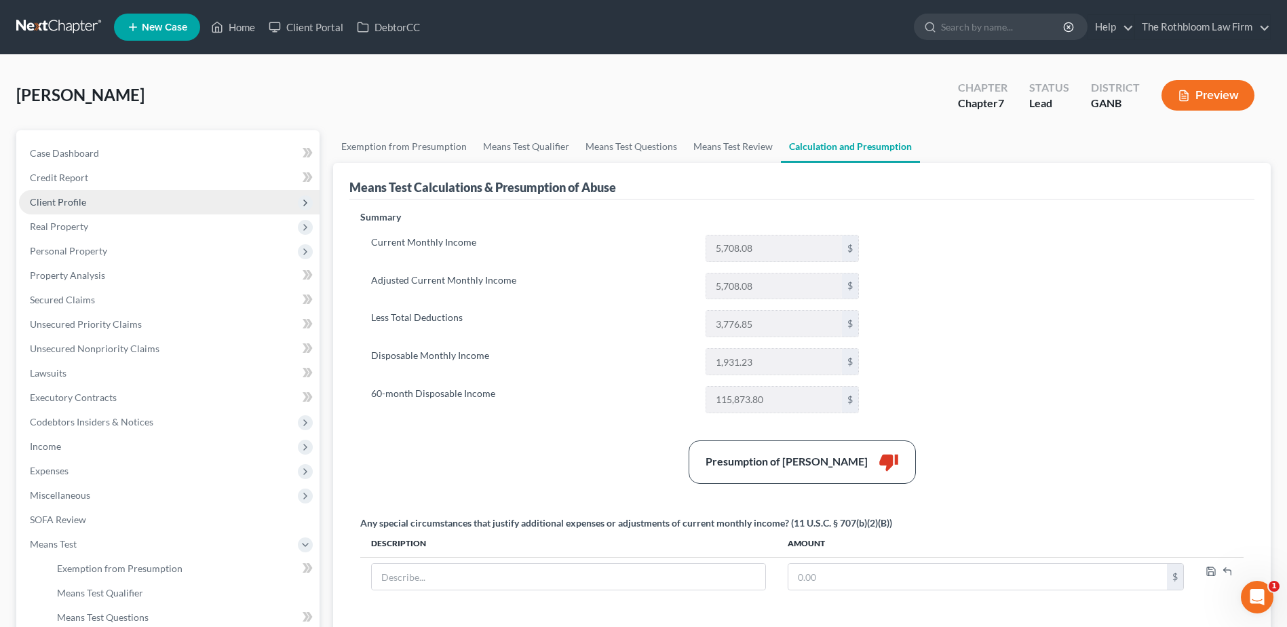
click at [72, 198] on span "Client Profile" at bounding box center [58, 202] width 56 height 12
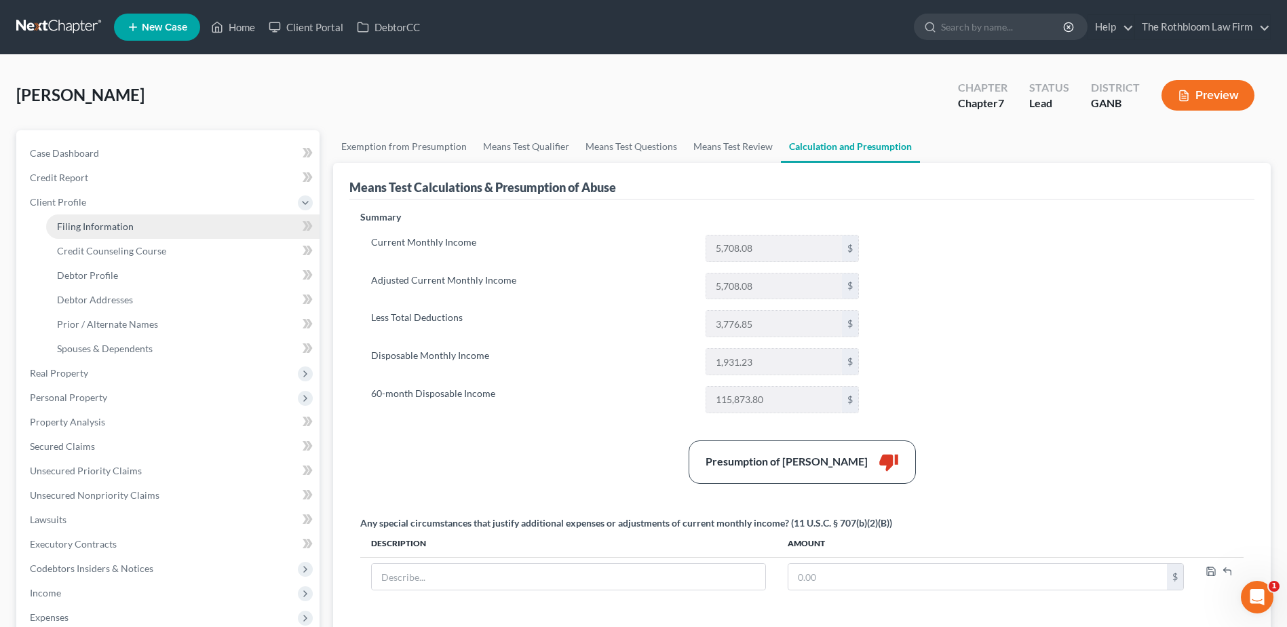
click at [93, 231] on span "Filing Information" at bounding box center [95, 226] width 77 height 12
select select "1"
select select "0"
select select "10"
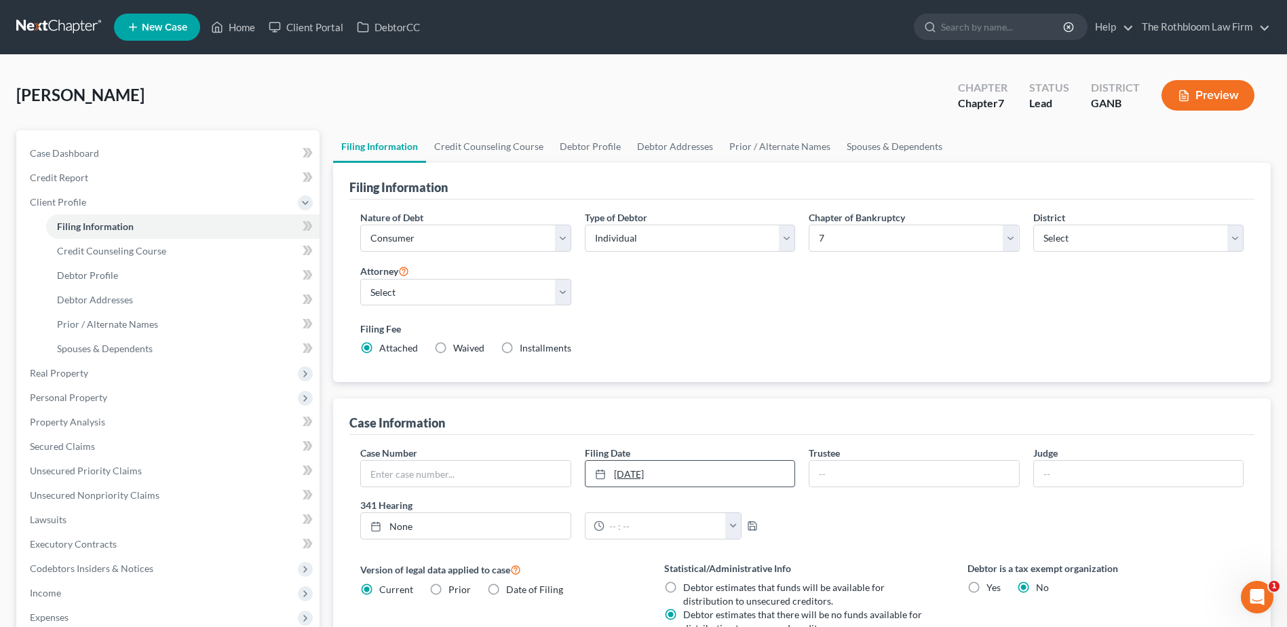
click at [664, 468] on link "11/1/2025" at bounding box center [689, 474] width 209 height 26
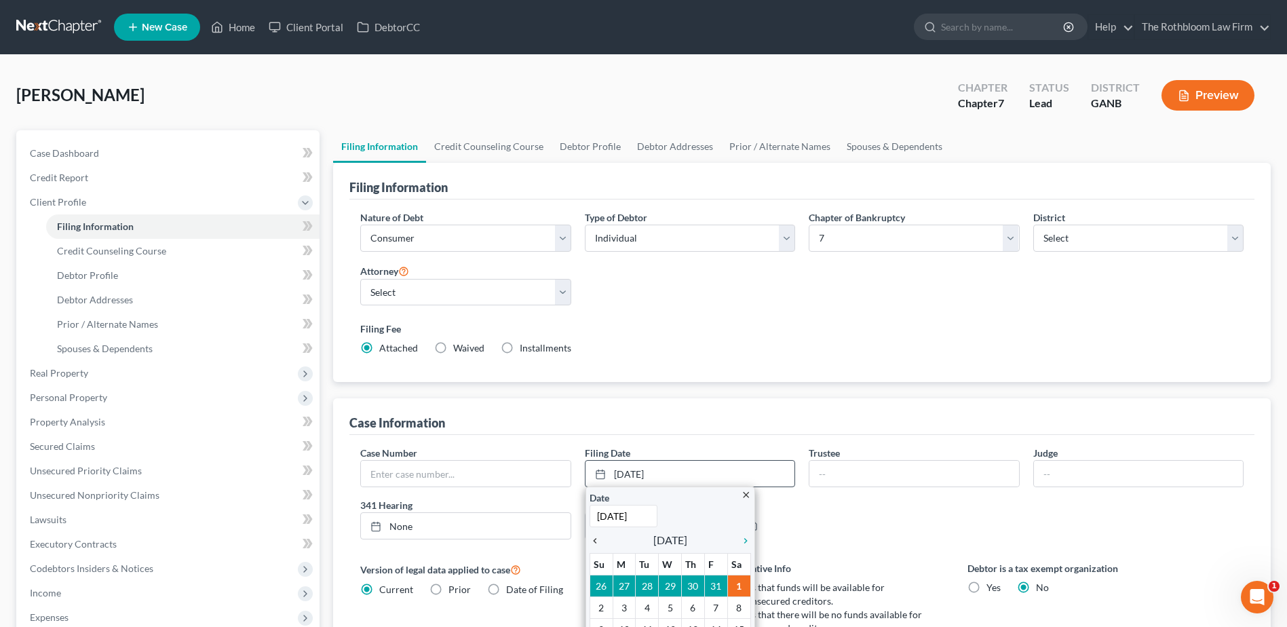
click at [595, 540] on icon "chevron_left" at bounding box center [599, 540] width 18 height 11
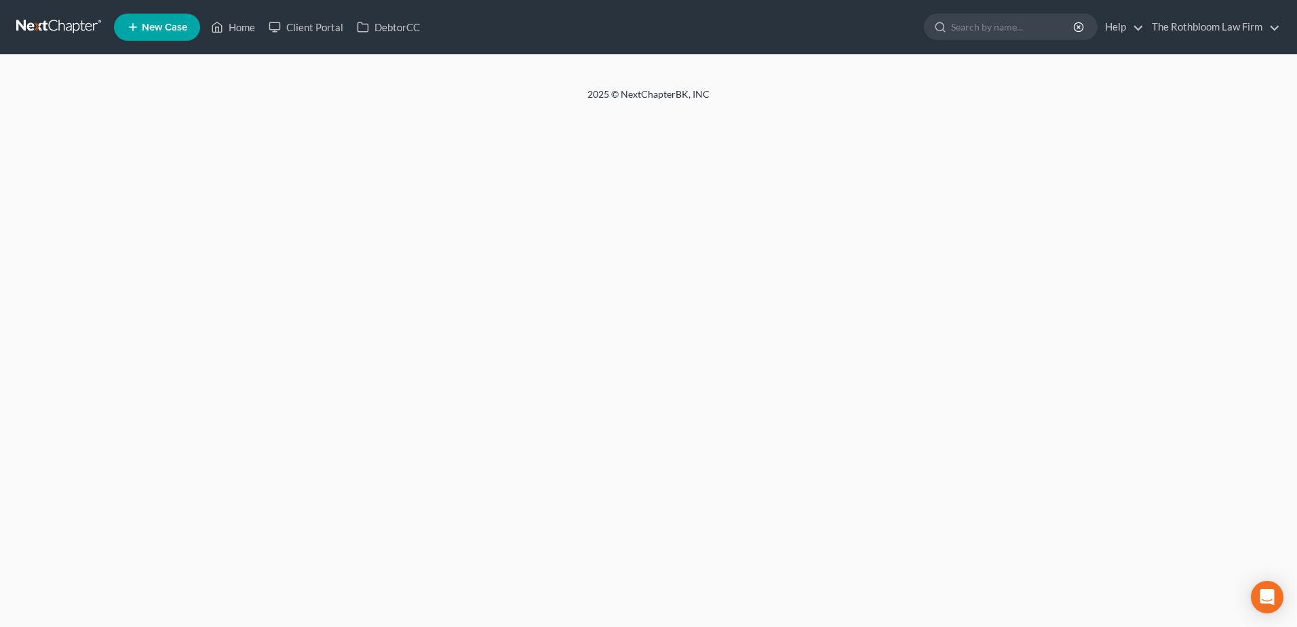
select select "1"
select select "0"
select select "10"
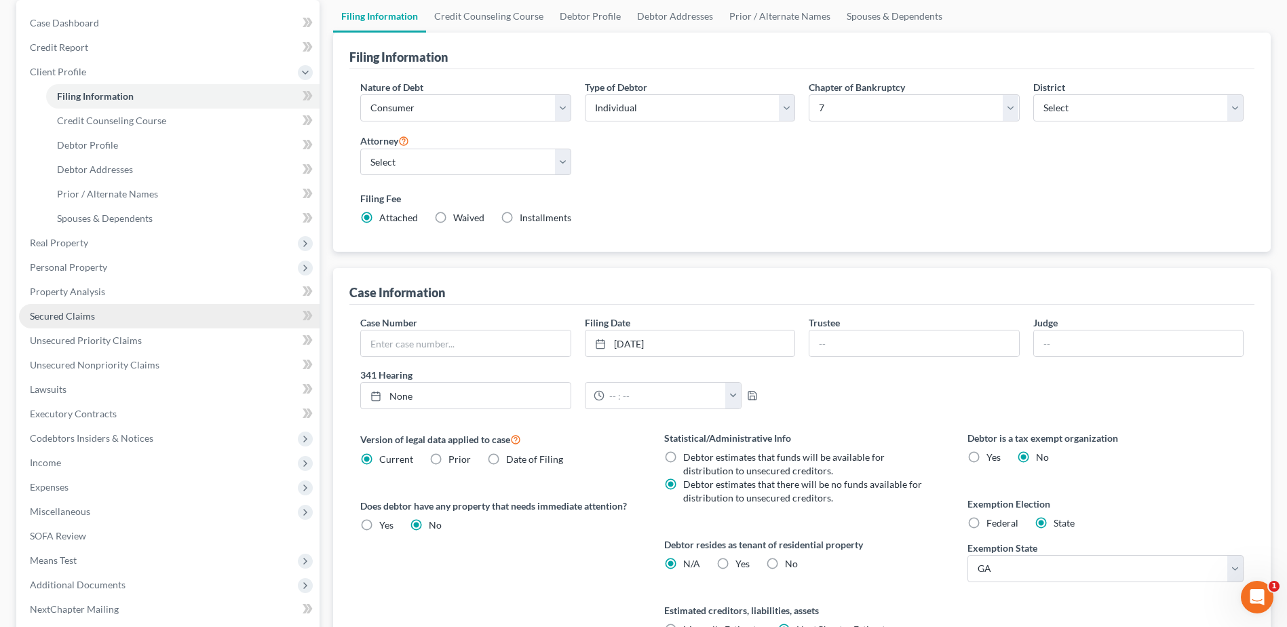
scroll to position [136, 0]
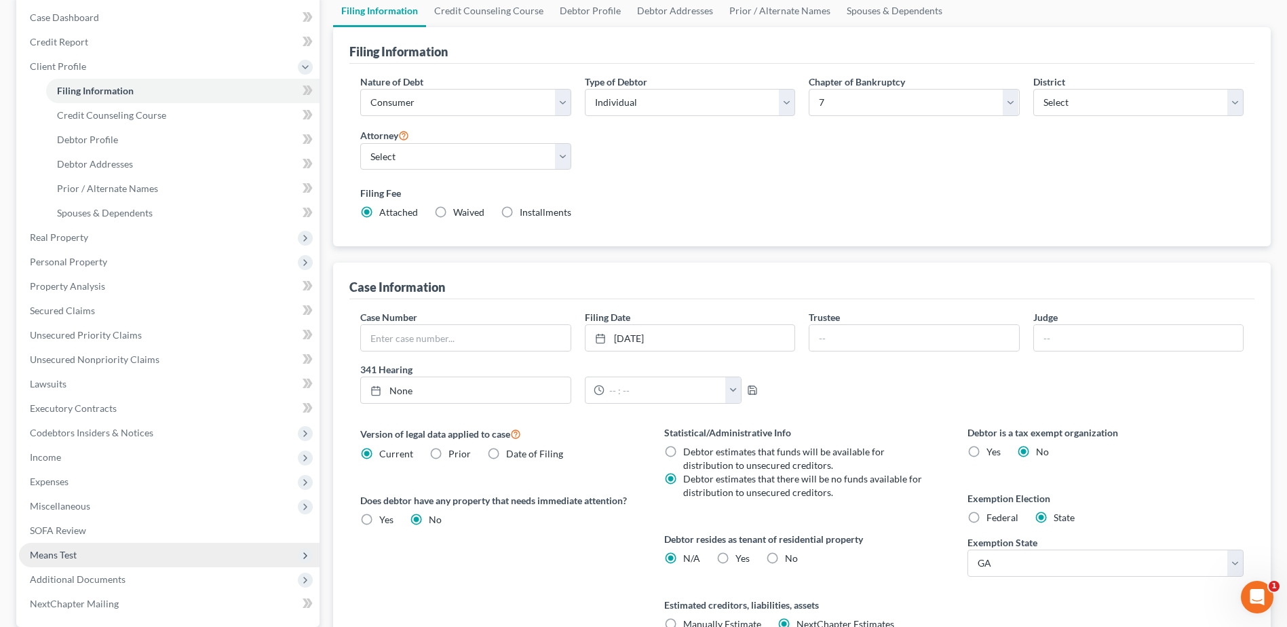
click at [81, 554] on span "Means Test" at bounding box center [169, 555] width 301 height 24
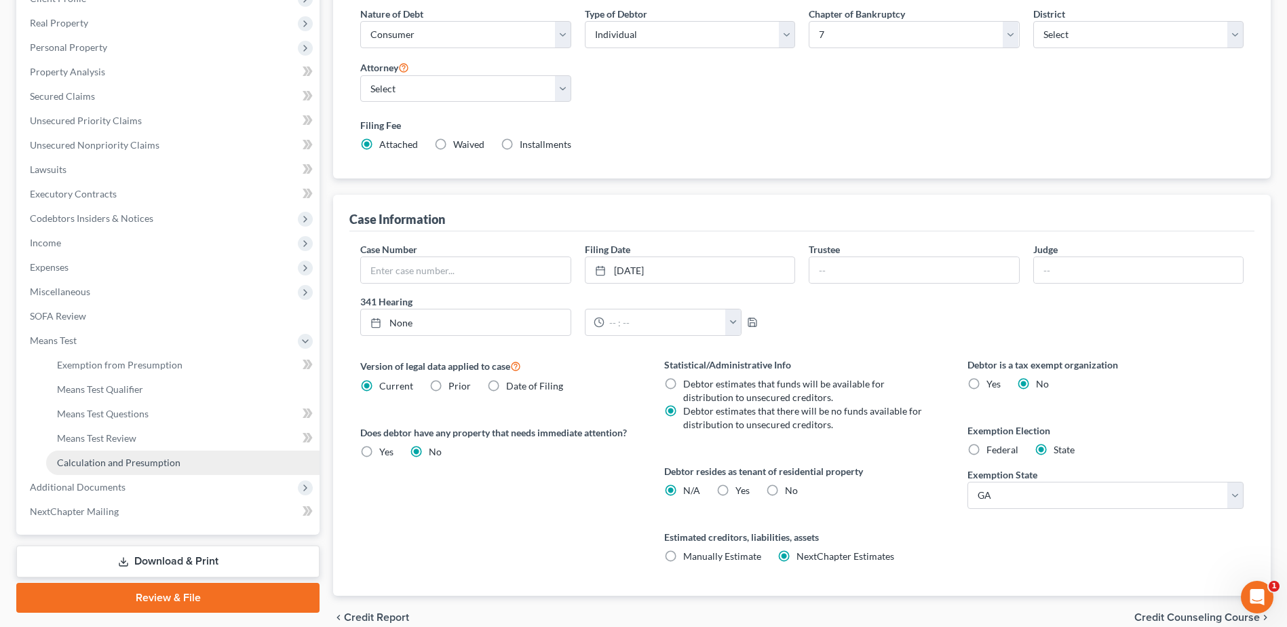
click at [113, 470] on link "Calculation and Presumption" at bounding box center [182, 462] width 273 height 24
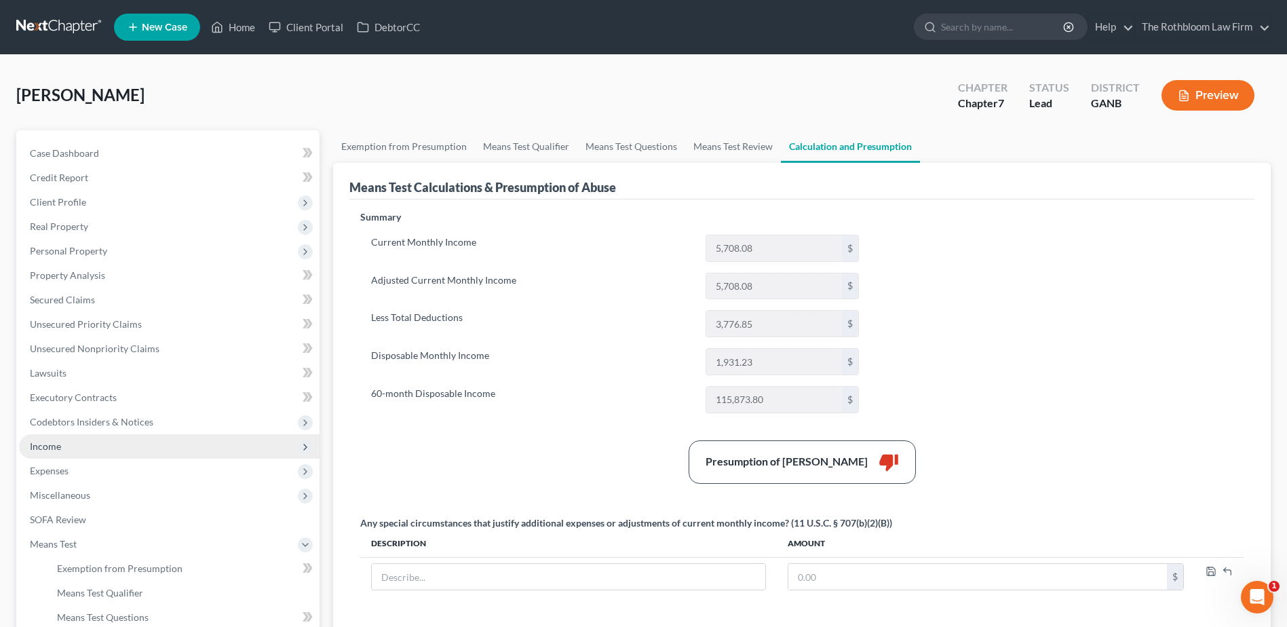
click at [23, 439] on span "Income" at bounding box center [169, 446] width 301 height 24
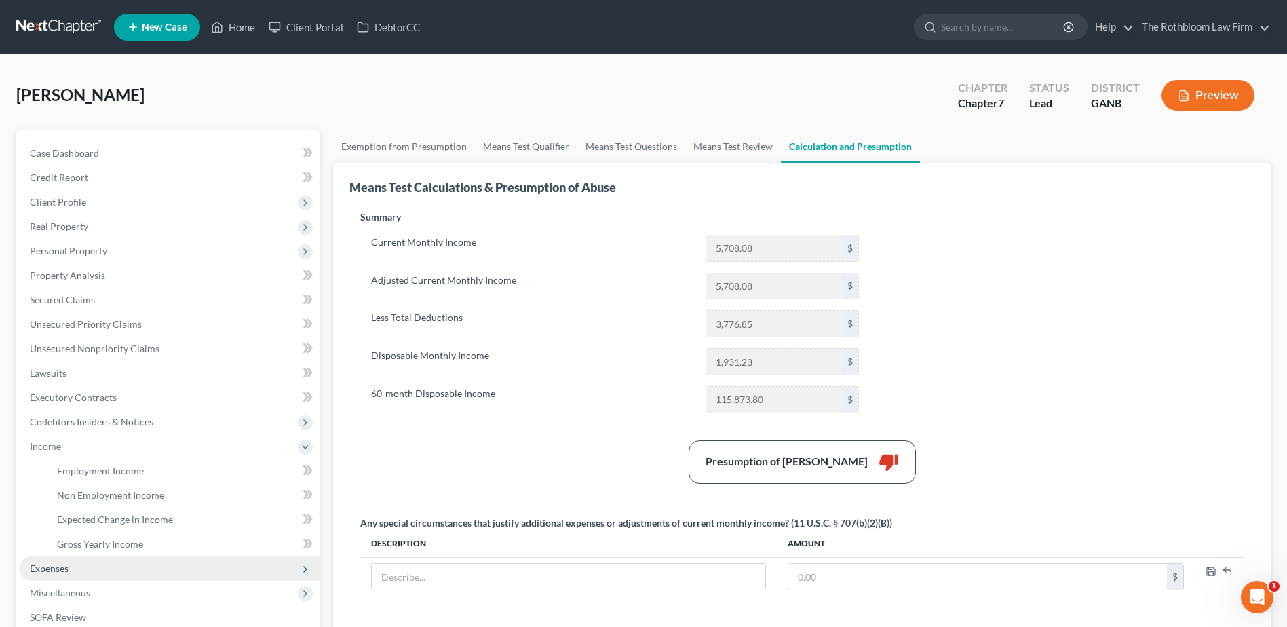
click at [33, 558] on span "Expenses" at bounding box center [169, 568] width 301 height 24
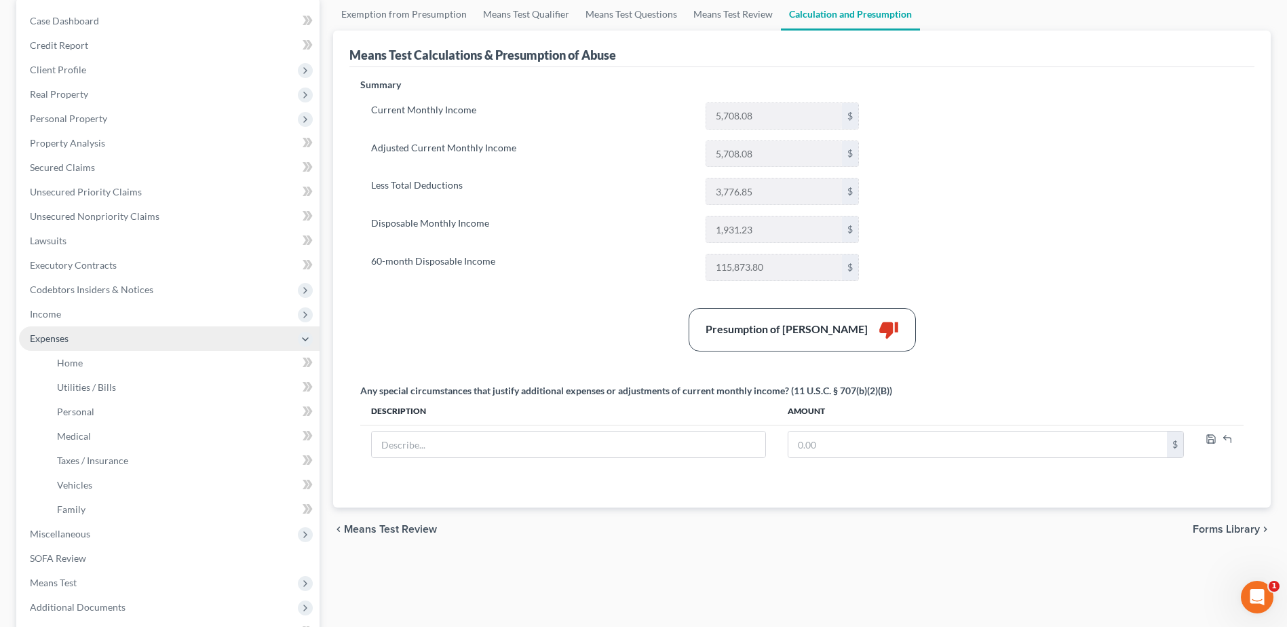
scroll to position [271, 0]
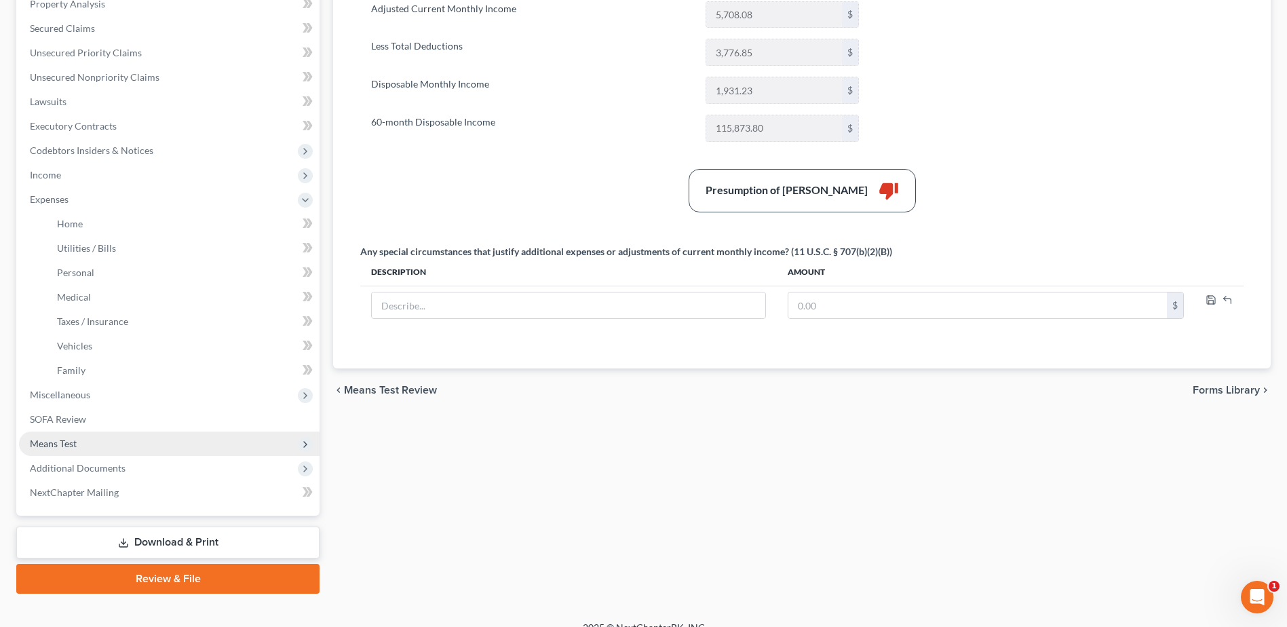
click at [58, 439] on span "Means Test" at bounding box center [53, 444] width 47 height 12
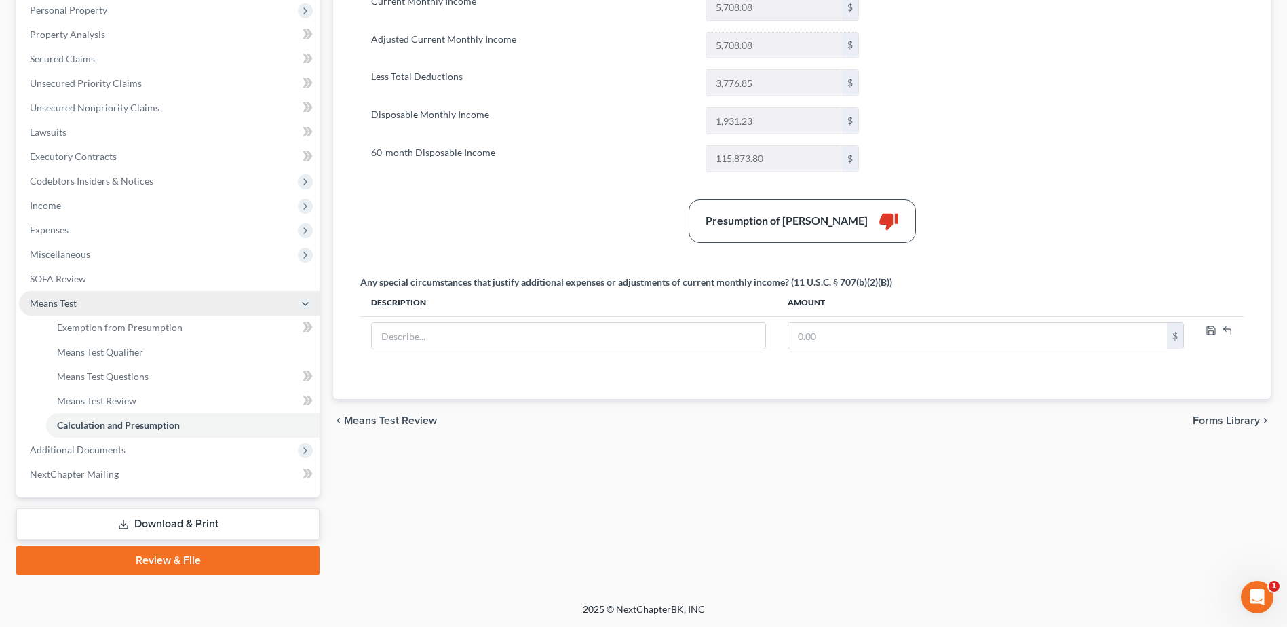
scroll to position [241, 0]
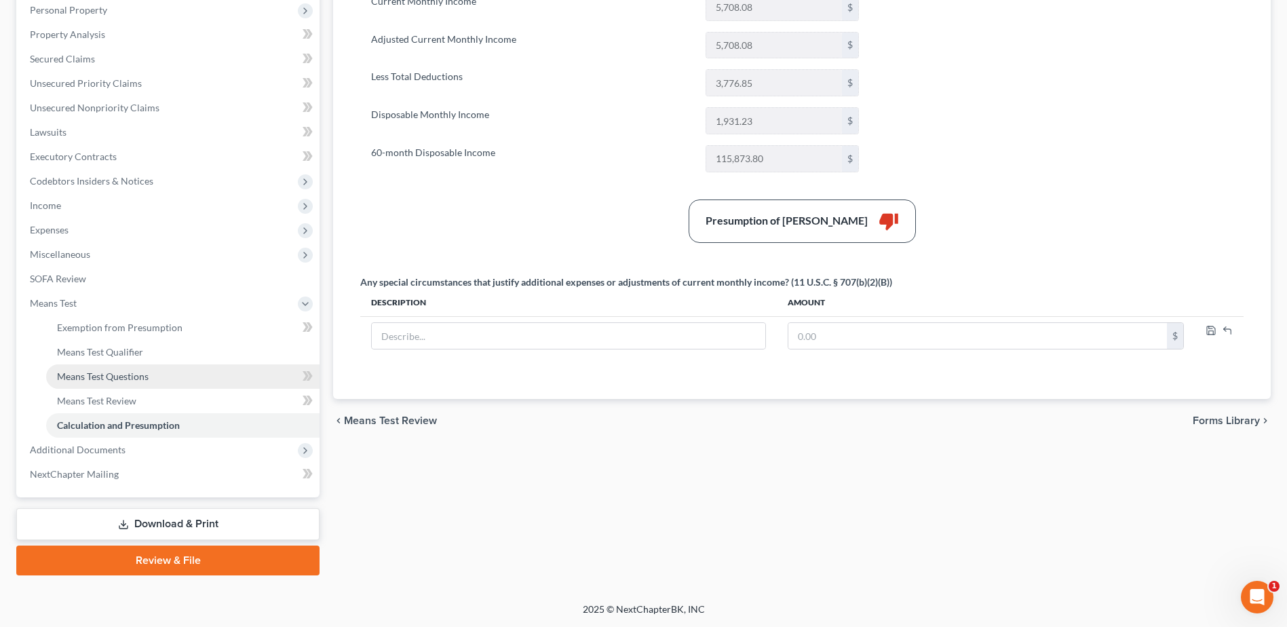
click at [88, 379] on span "Means Test Questions" at bounding box center [103, 376] width 92 height 12
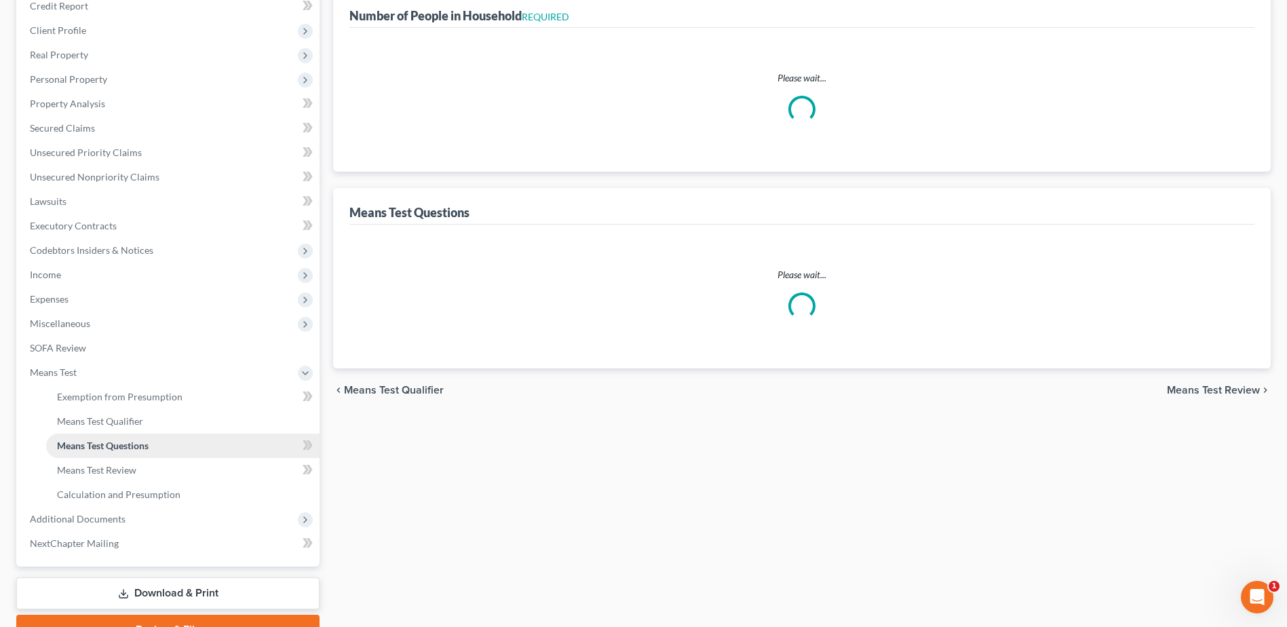
scroll to position [20, 0]
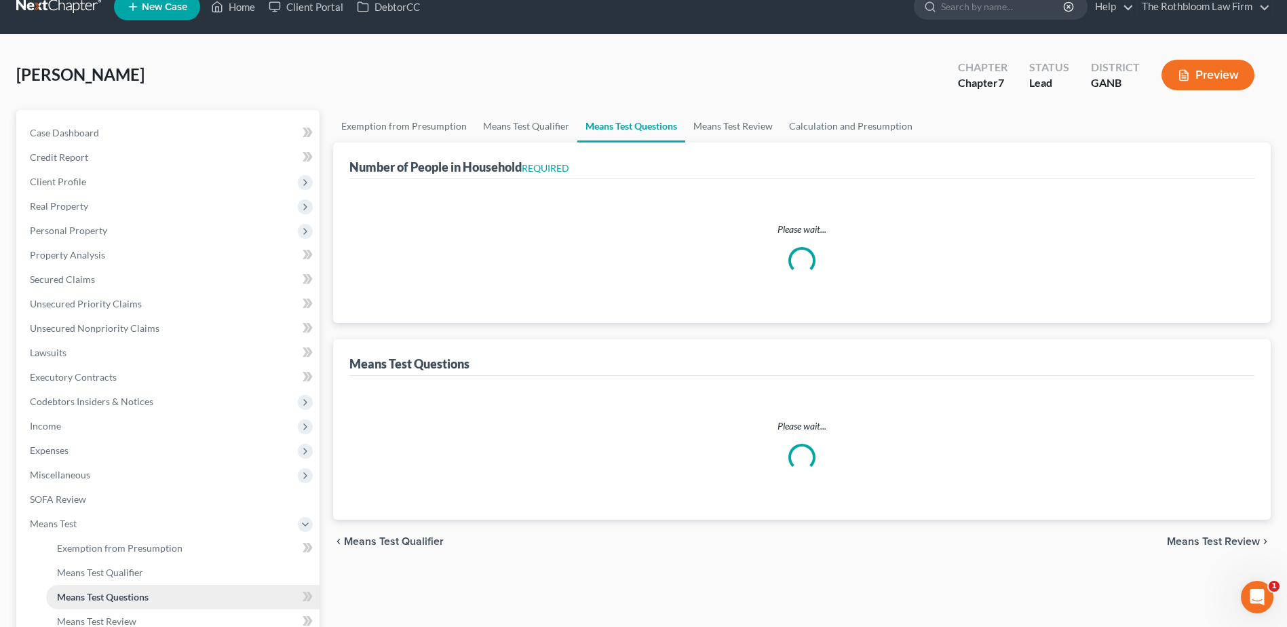
select select "1"
select select "0"
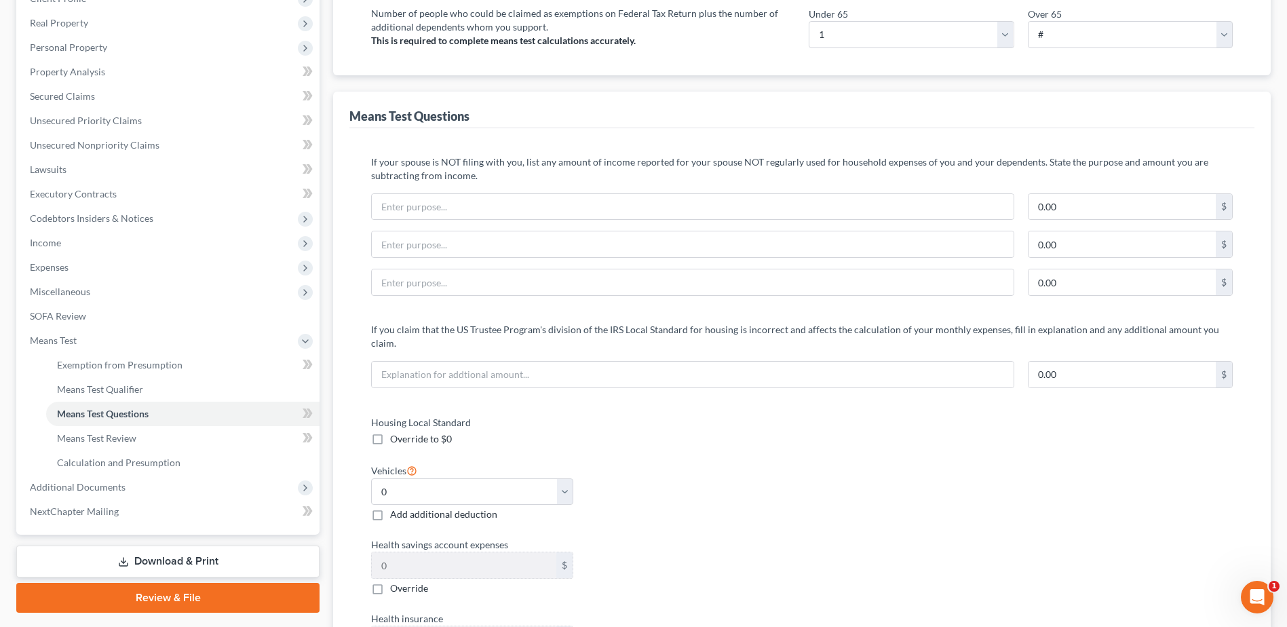
scroll to position [0, 0]
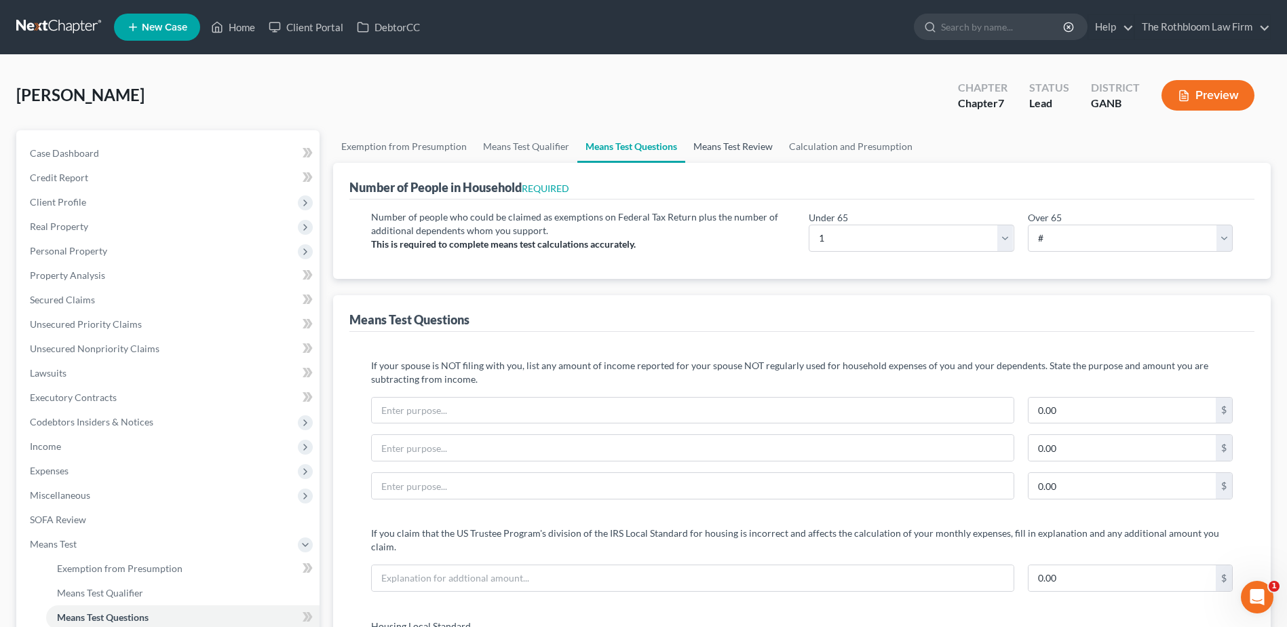
click at [732, 147] on link "Means Test Review" at bounding box center [733, 146] width 96 height 33
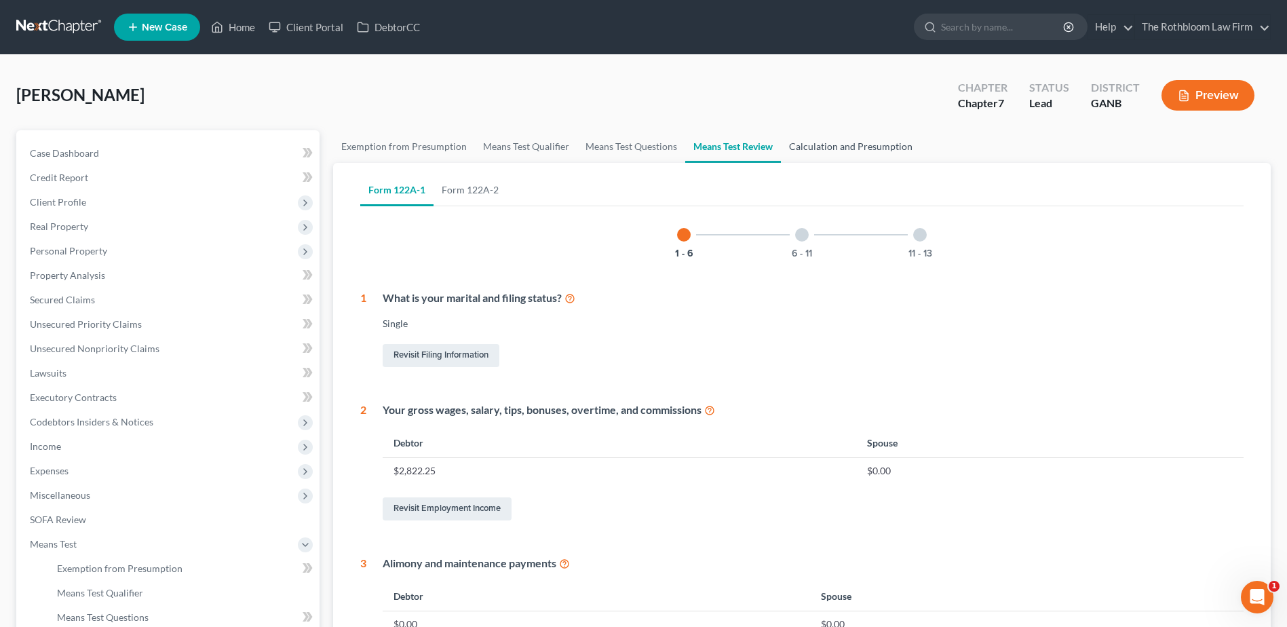
click at [799, 148] on link "Calculation and Presumption" at bounding box center [851, 146] width 140 height 33
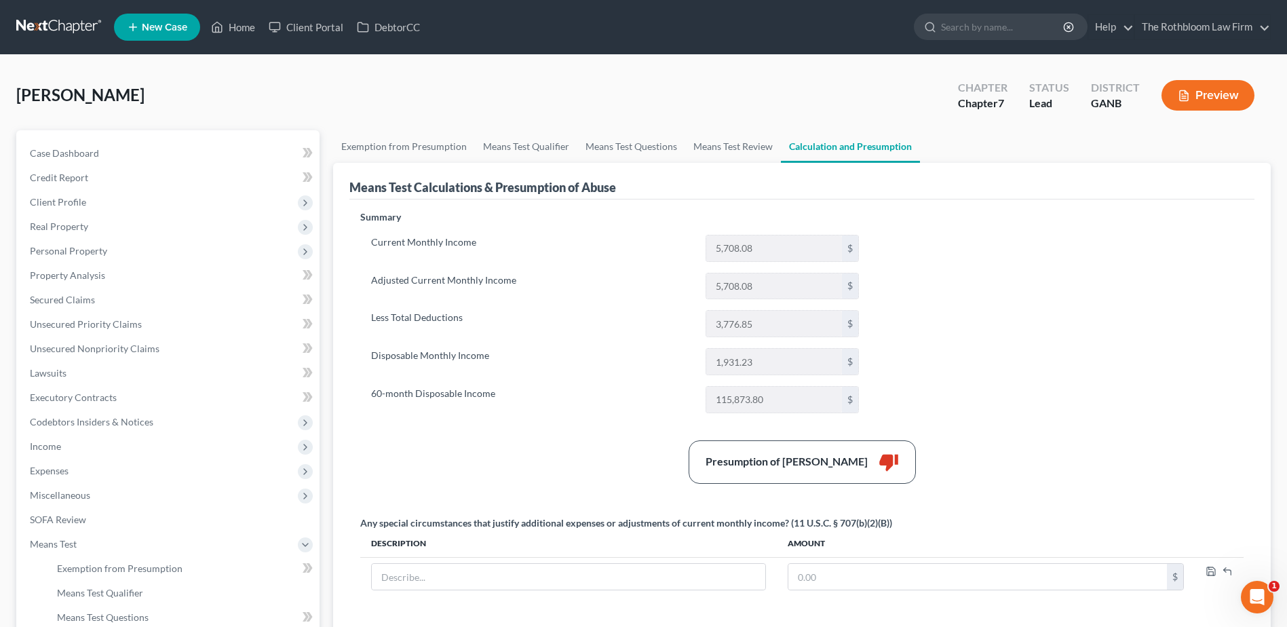
click at [859, 159] on link "Calculation and Presumption" at bounding box center [850, 146] width 139 height 33
click at [1204, 100] on button "Preview" at bounding box center [1207, 95] width 93 height 31
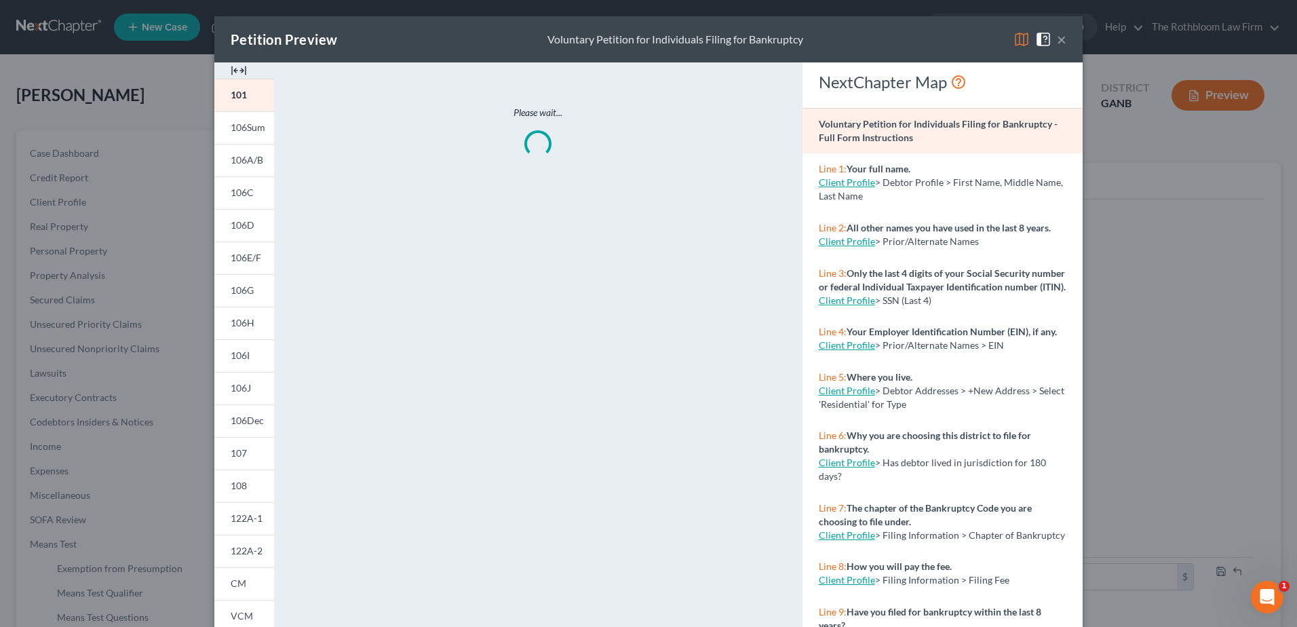
click at [1057, 44] on button "×" at bounding box center [1061, 39] width 9 height 16
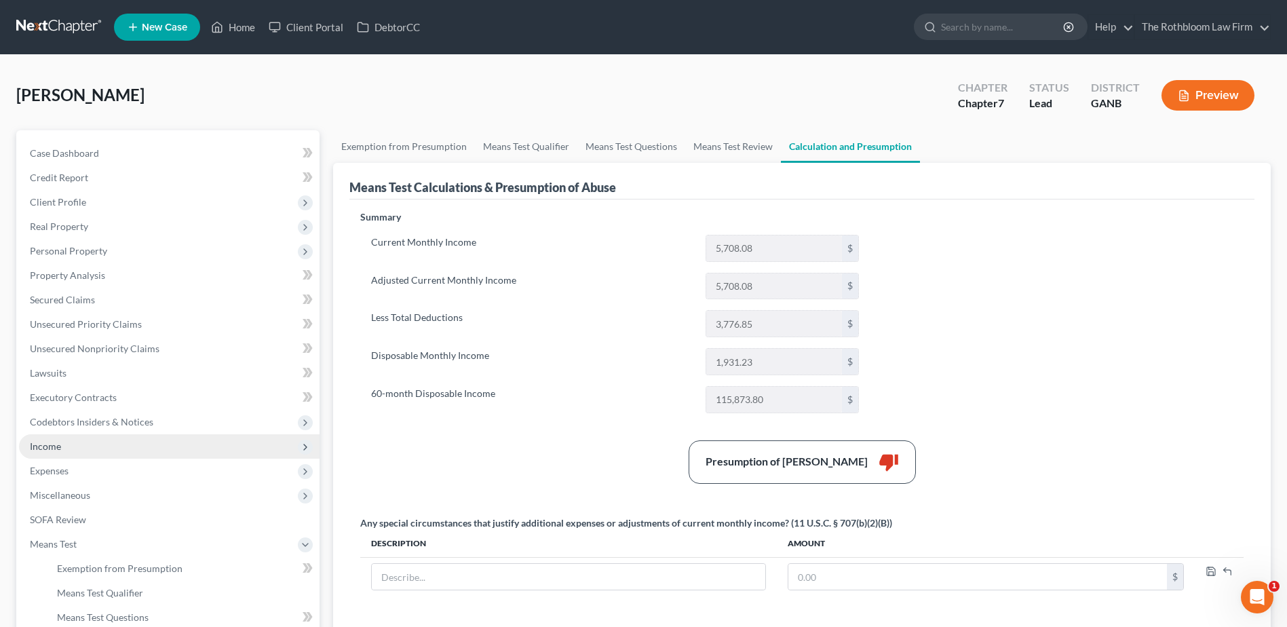
click at [58, 441] on span "Income" at bounding box center [45, 446] width 31 height 12
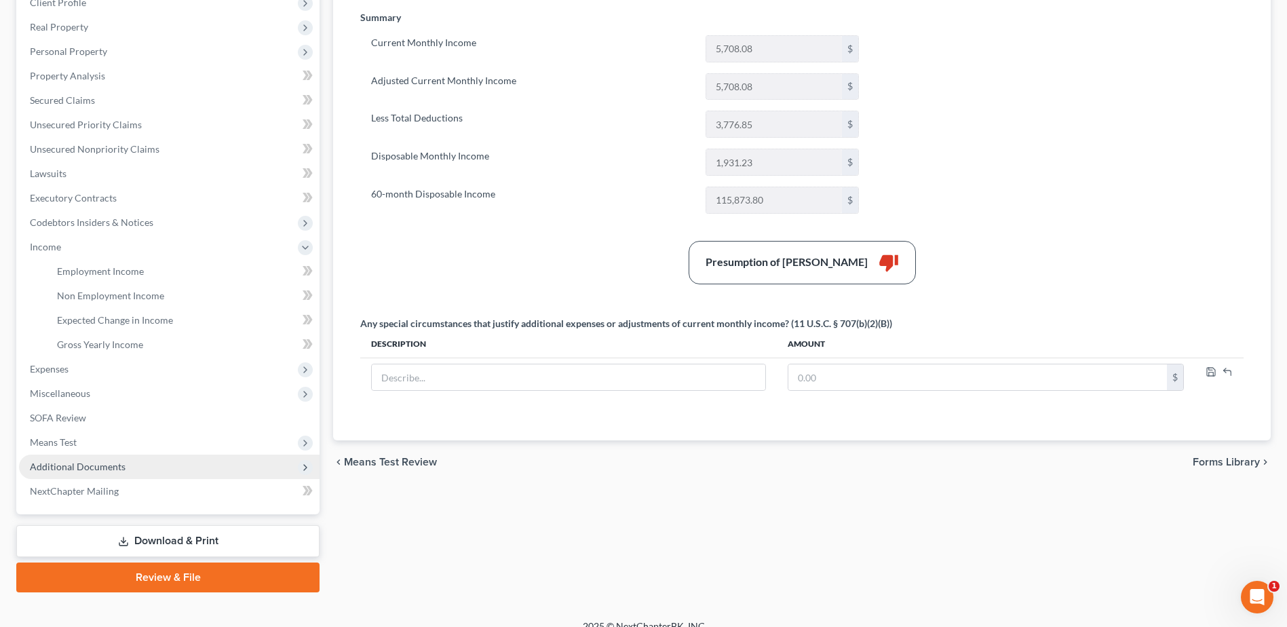
scroll to position [204, 0]
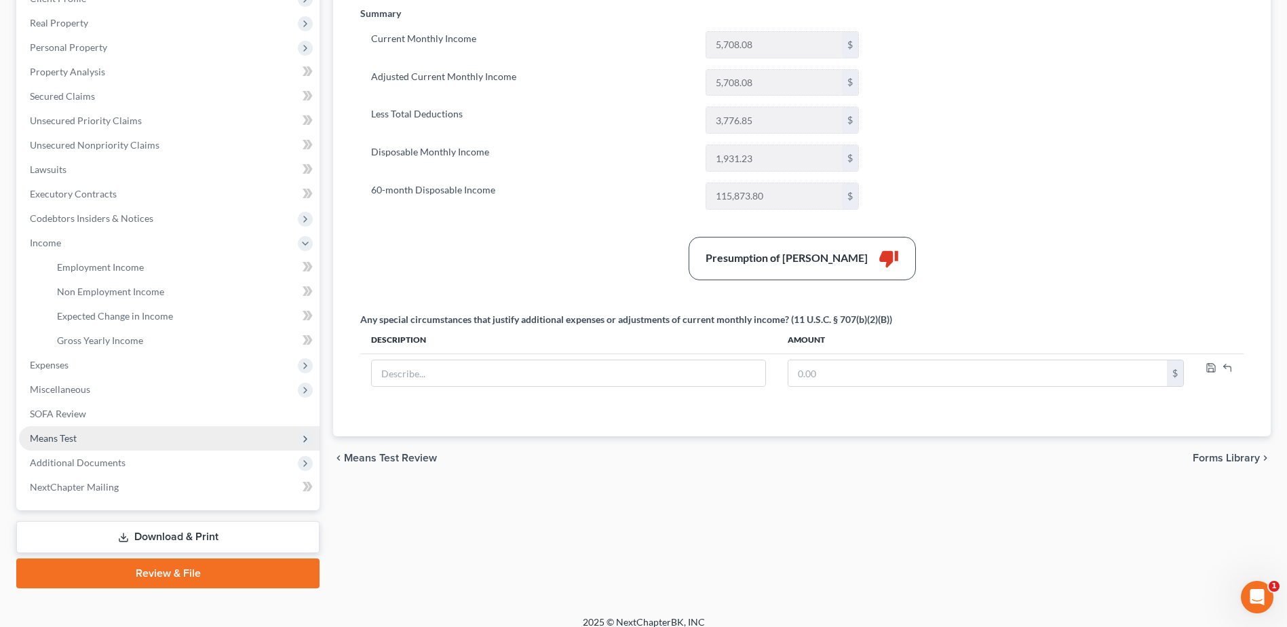
click at [55, 439] on span "Means Test" at bounding box center [53, 438] width 47 height 12
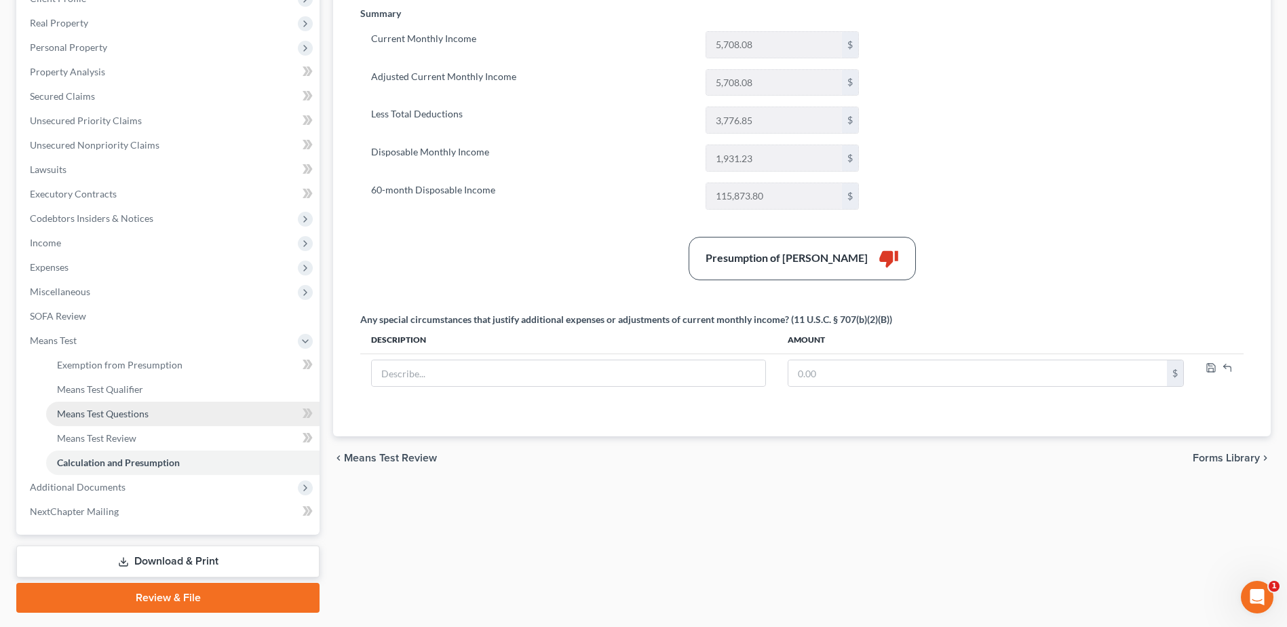
click at [130, 415] on span "Means Test Questions" at bounding box center [103, 414] width 92 height 12
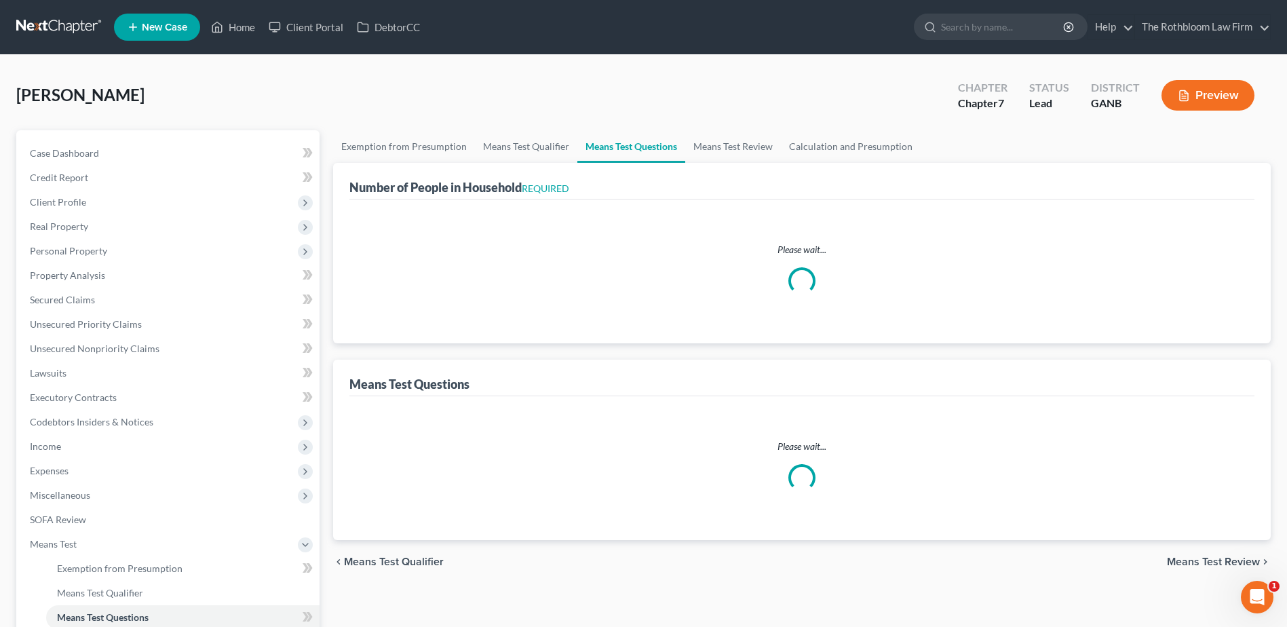
select select "1"
select select "0"
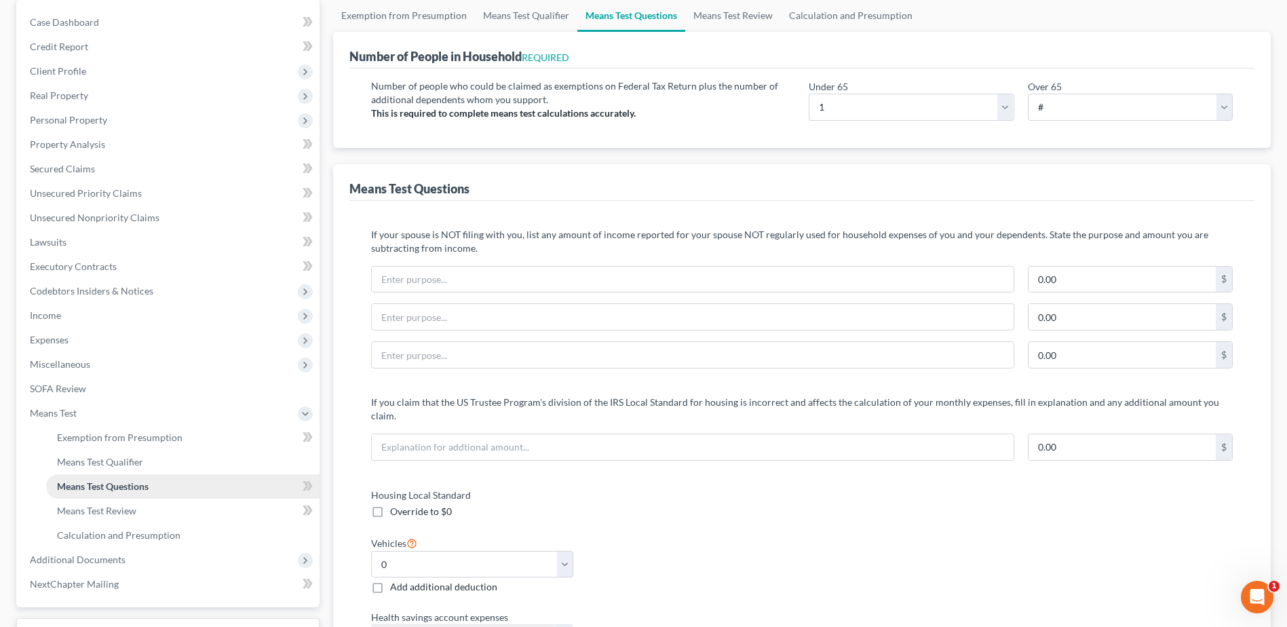
scroll to position [204, 0]
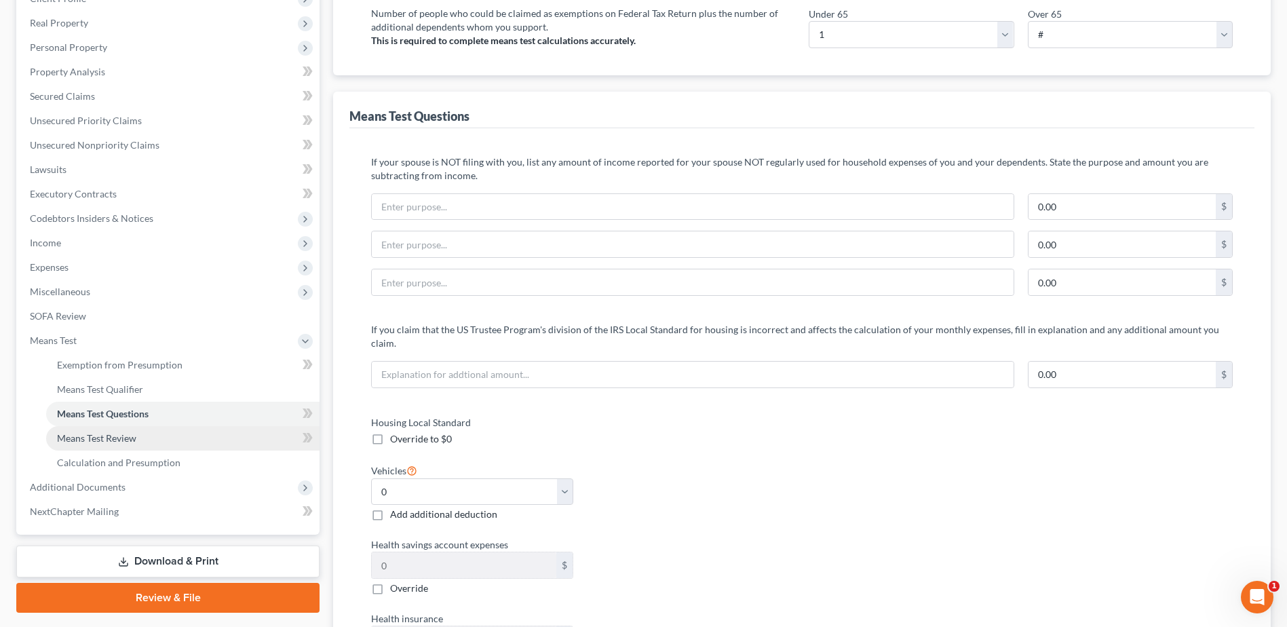
click at [98, 436] on span "Means Test Review" at bounding box center [96, 438] width 79 height 12
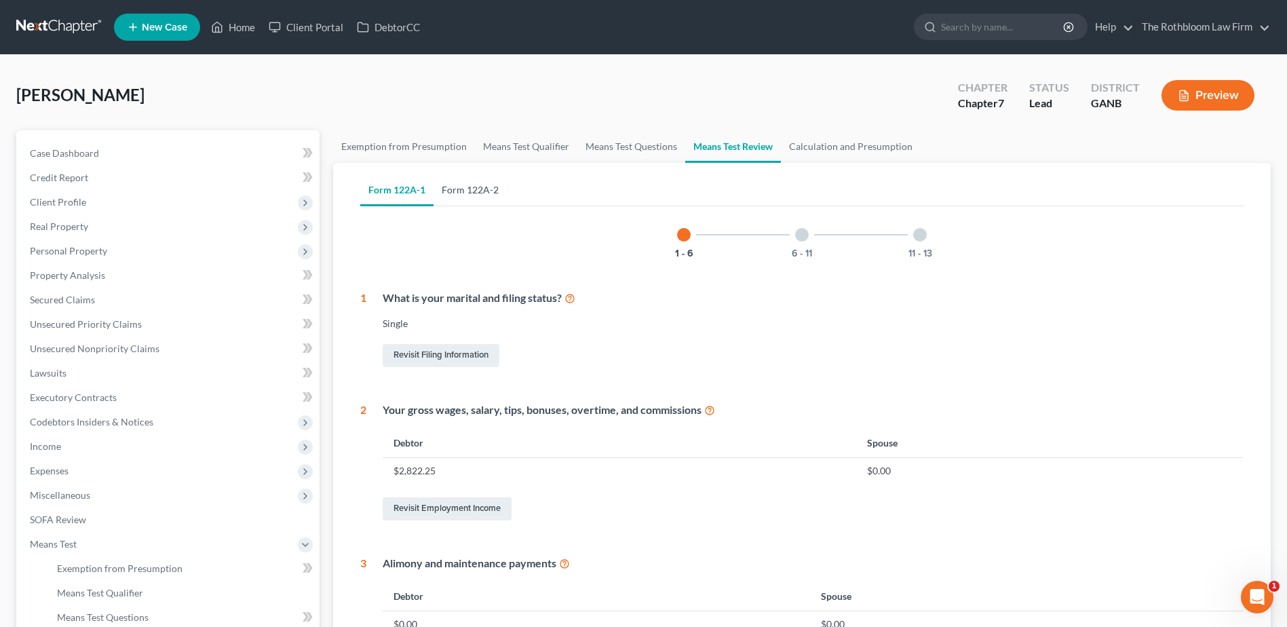
click at [450, 187] on link "Form 122A-2" at bounding box center [470, 190] width 73 height 33
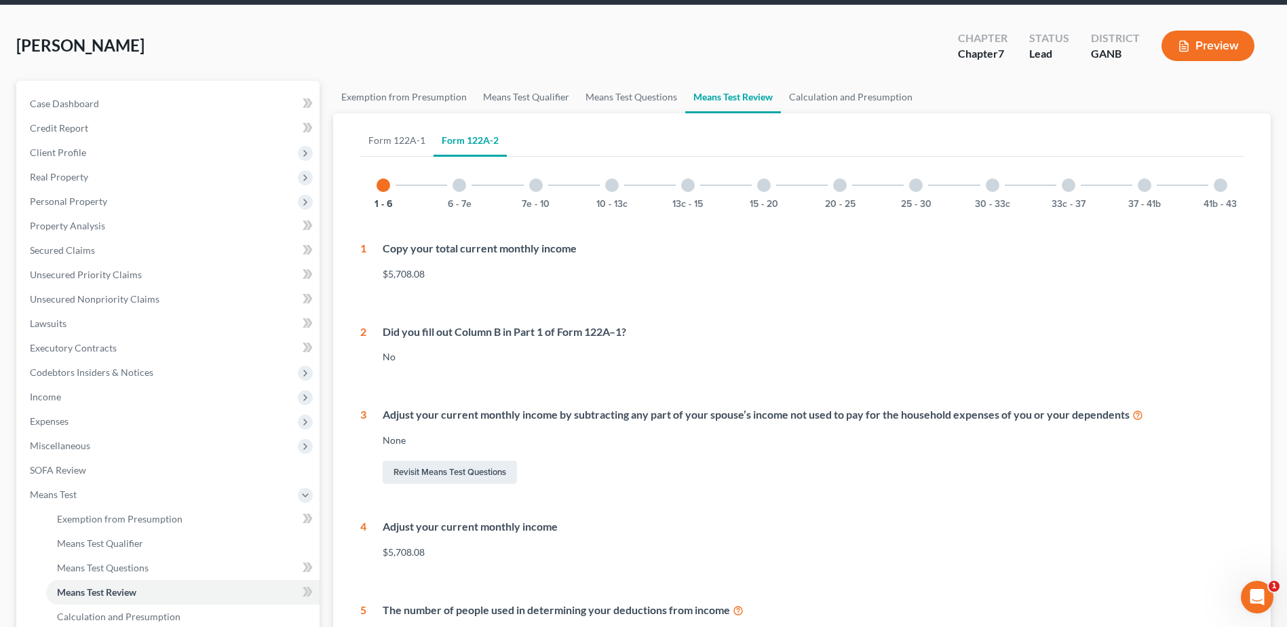
scroll to position [45, 0]
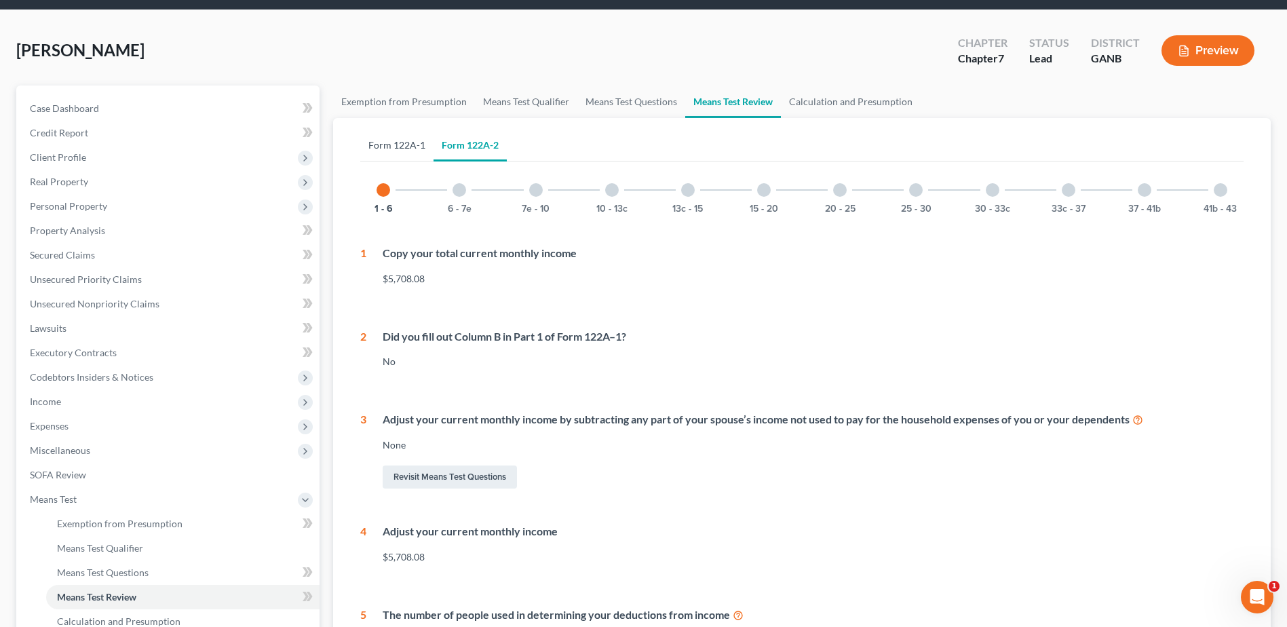
click at [386, 145] on link "Form 122A-1" at bounding box center [396, 145] width 73 height 33
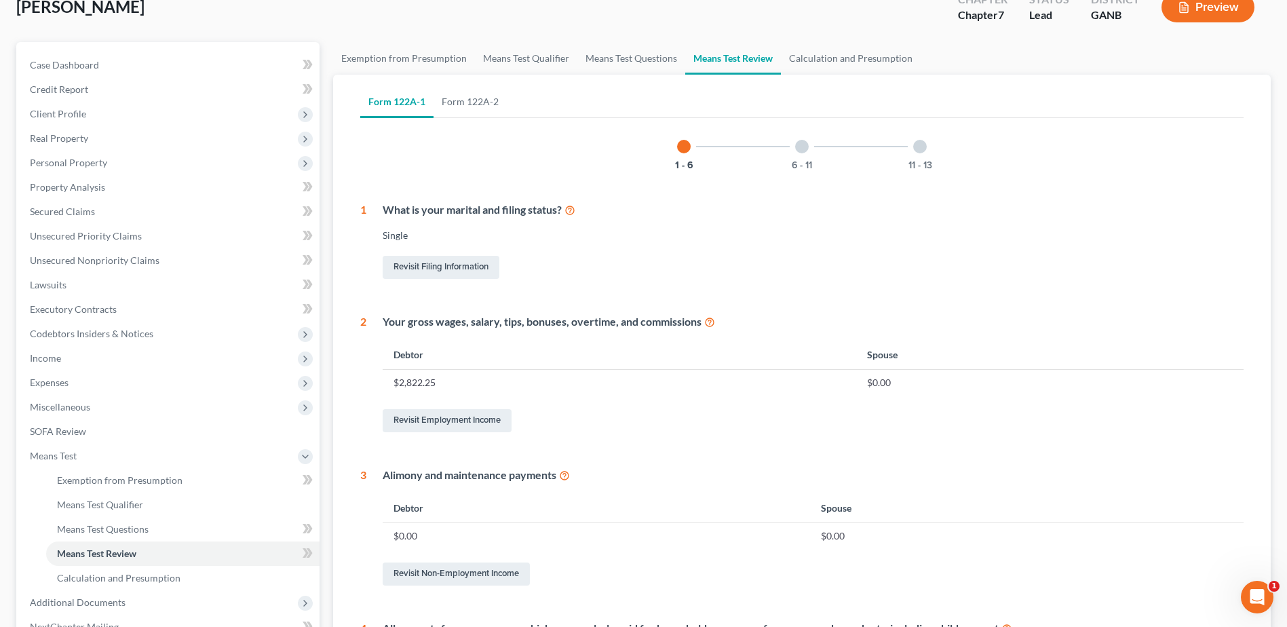
scroll to position [0, 0]
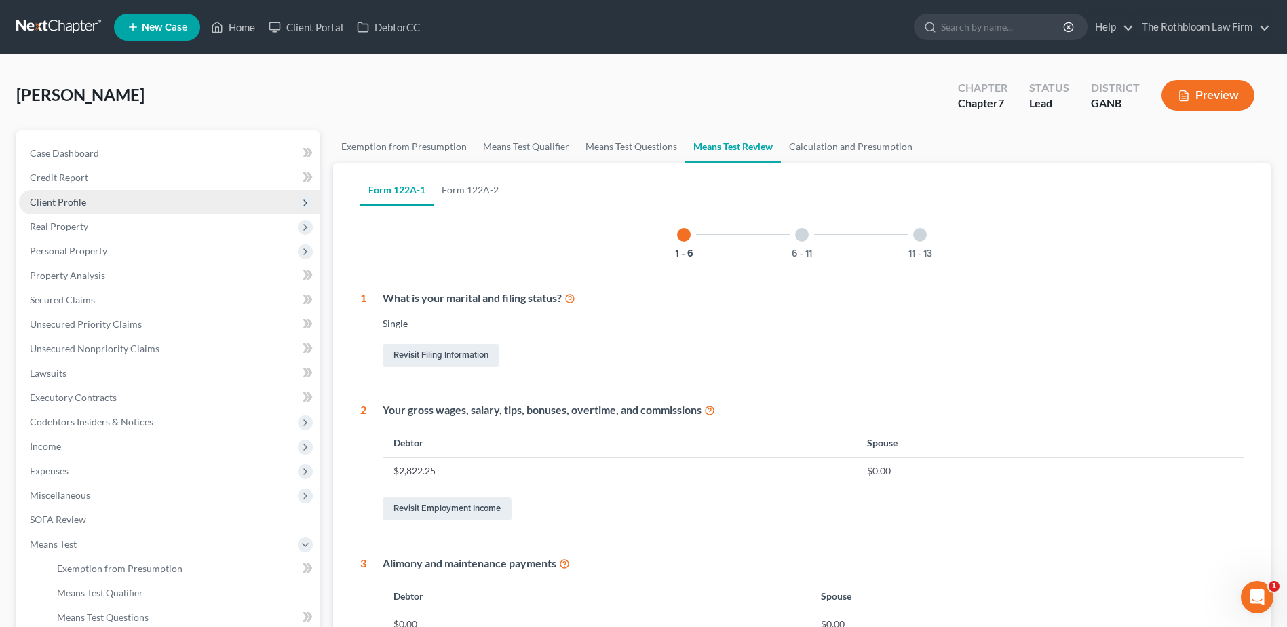
click at [60, 204] on span "Client Profile" at bounding box center [58, 202] width 56 height 12
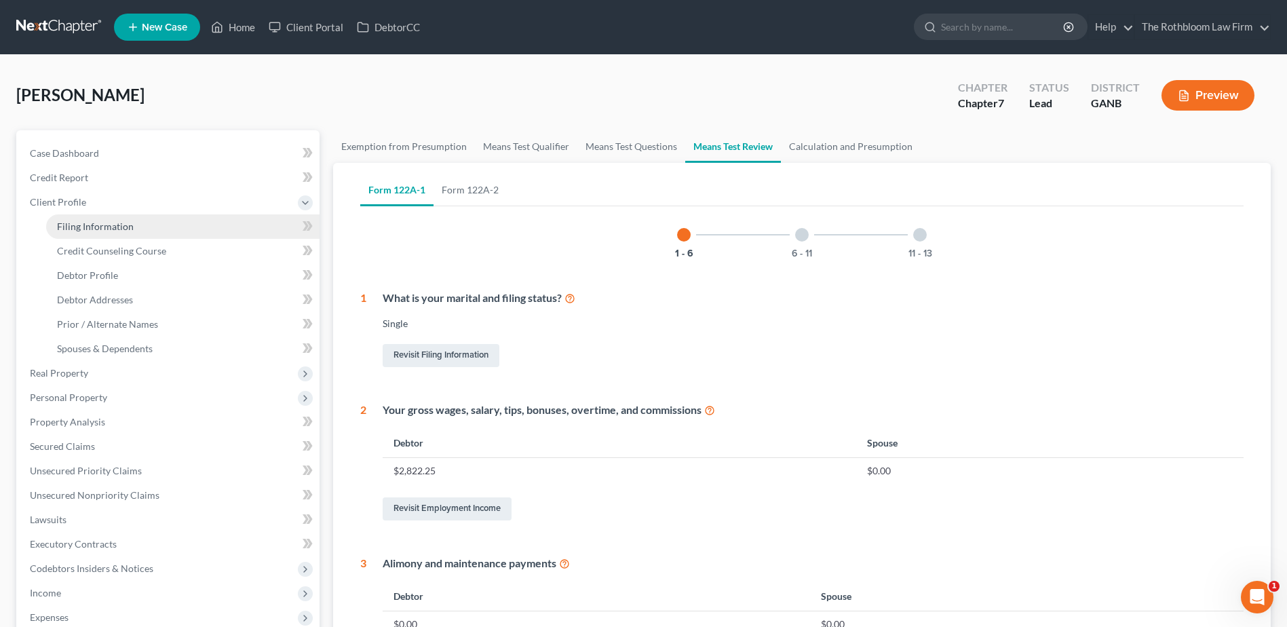
click at [86, 230] on span "Filing Information" at bounding box center [95, 226] width 77 height 12
select select "1"
select select "0"
select select "10"
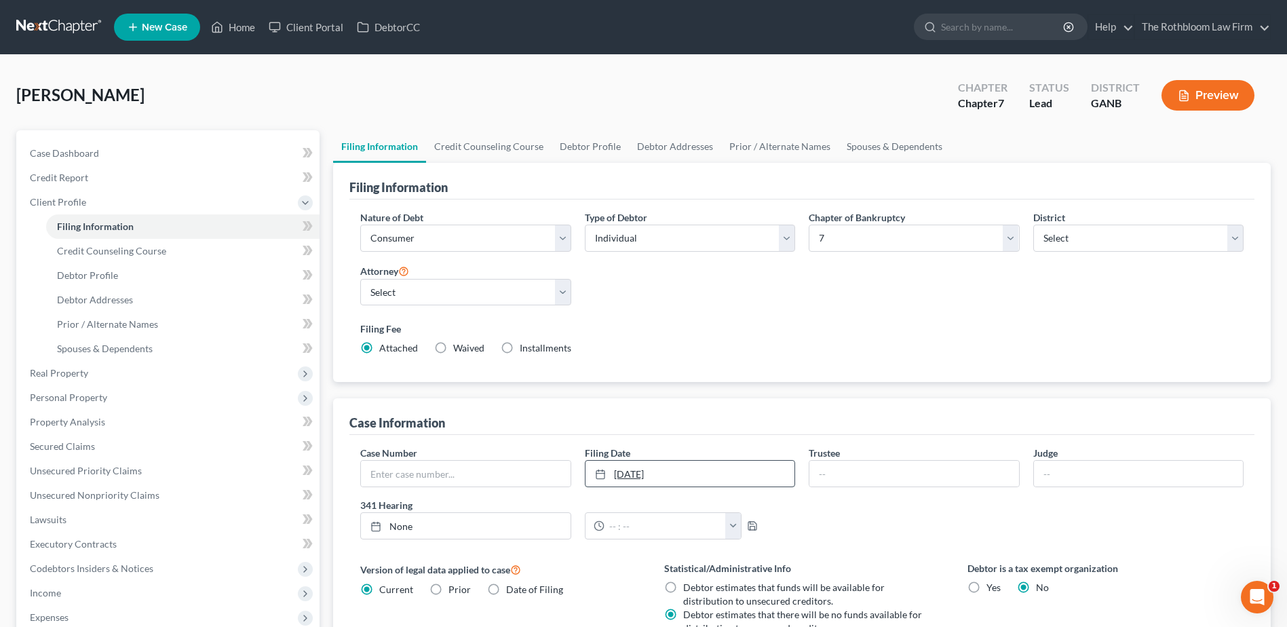
click at [685, 469] on link "10/1/2025" at bounding box center [689, 474] width 209 height 26
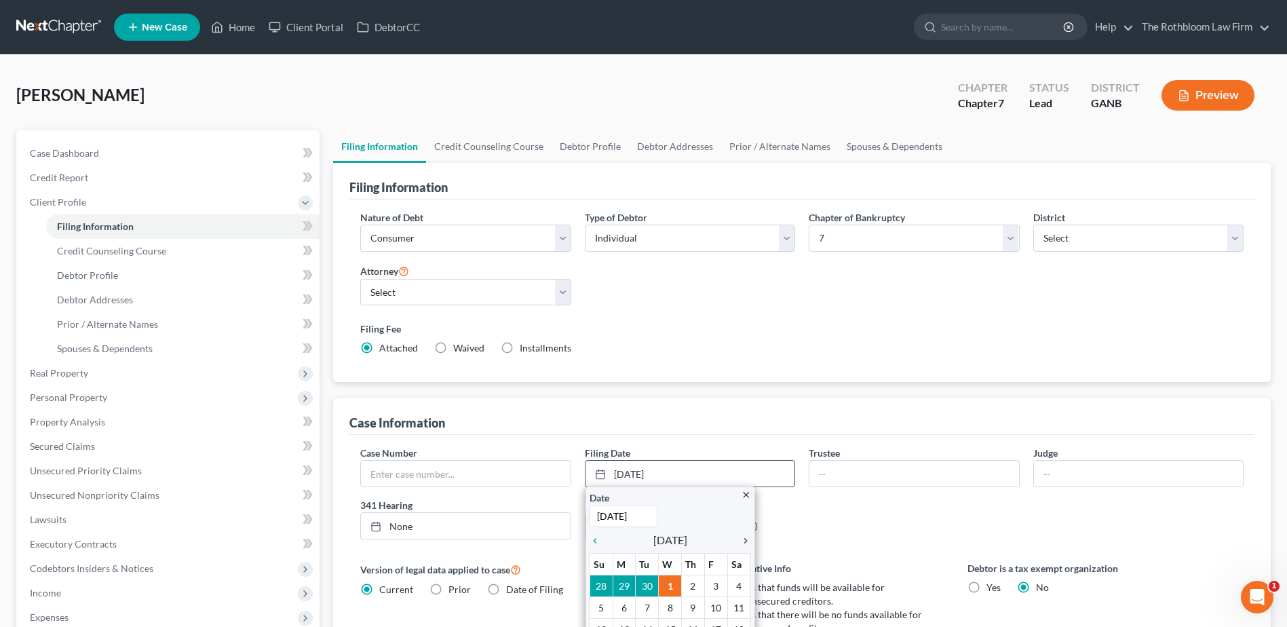
click at [746, 539] on icon "chevron_right" at bounding box center [742, 540] width 18 height 11
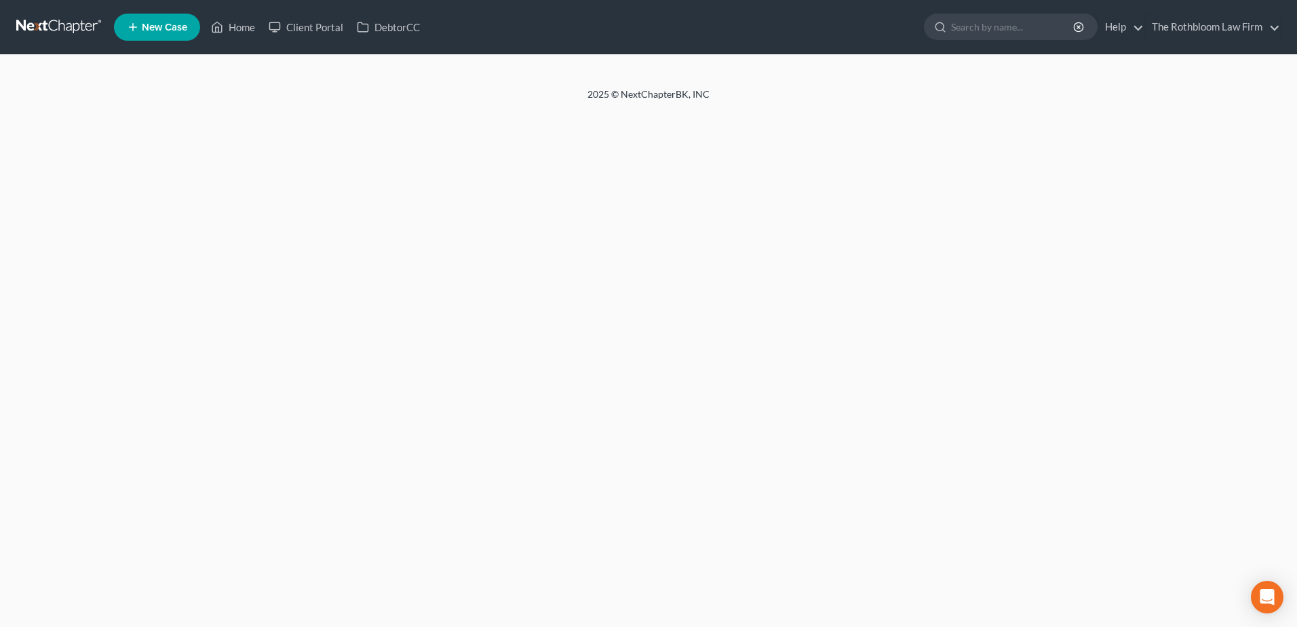
select select "1"
select select "0"
select select "10"
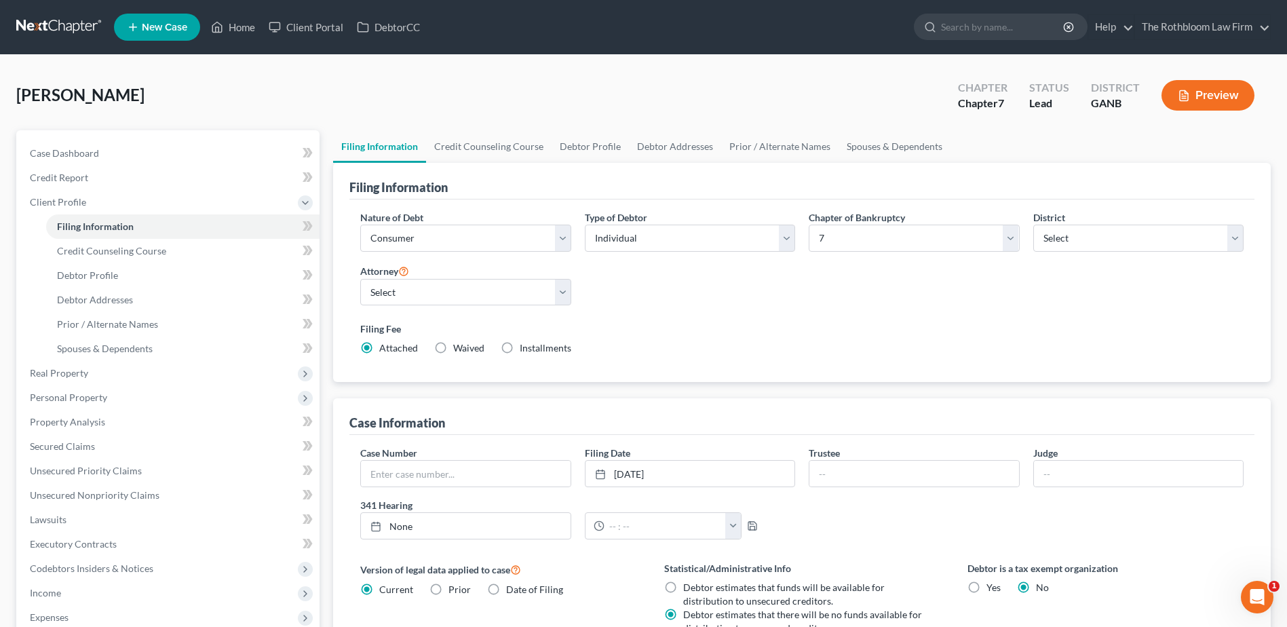
click at [1210, 94] on button "Preview" at bounding box center [1207, 95] width 93 height 31
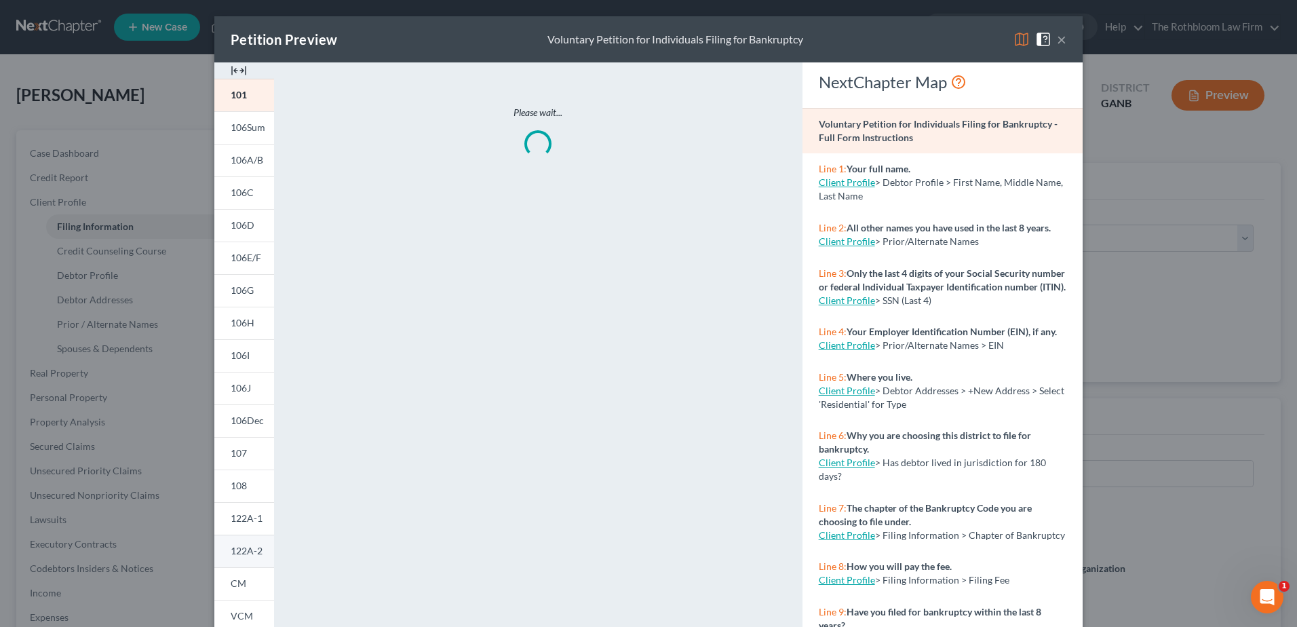
click at [246, 560] on link "122A-2" at bounding box center [244, 551] width 60 height 33
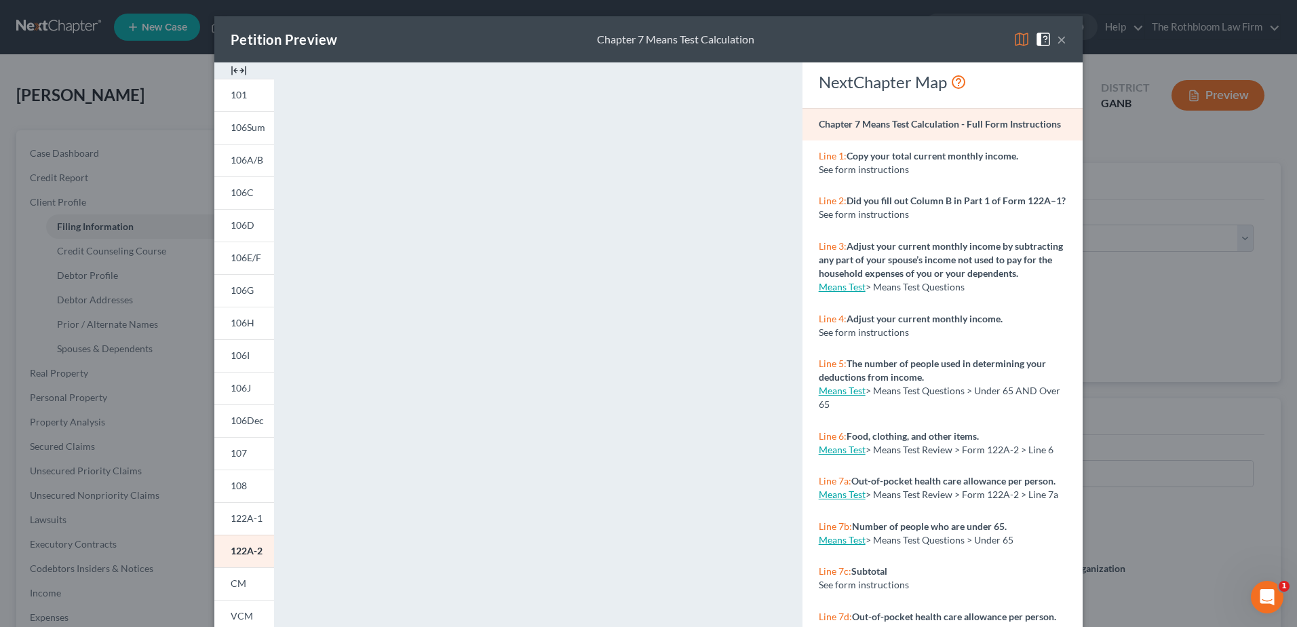
click at [1058, 43] on button "×" at bounding box center [1061, 39] width 9 height 16
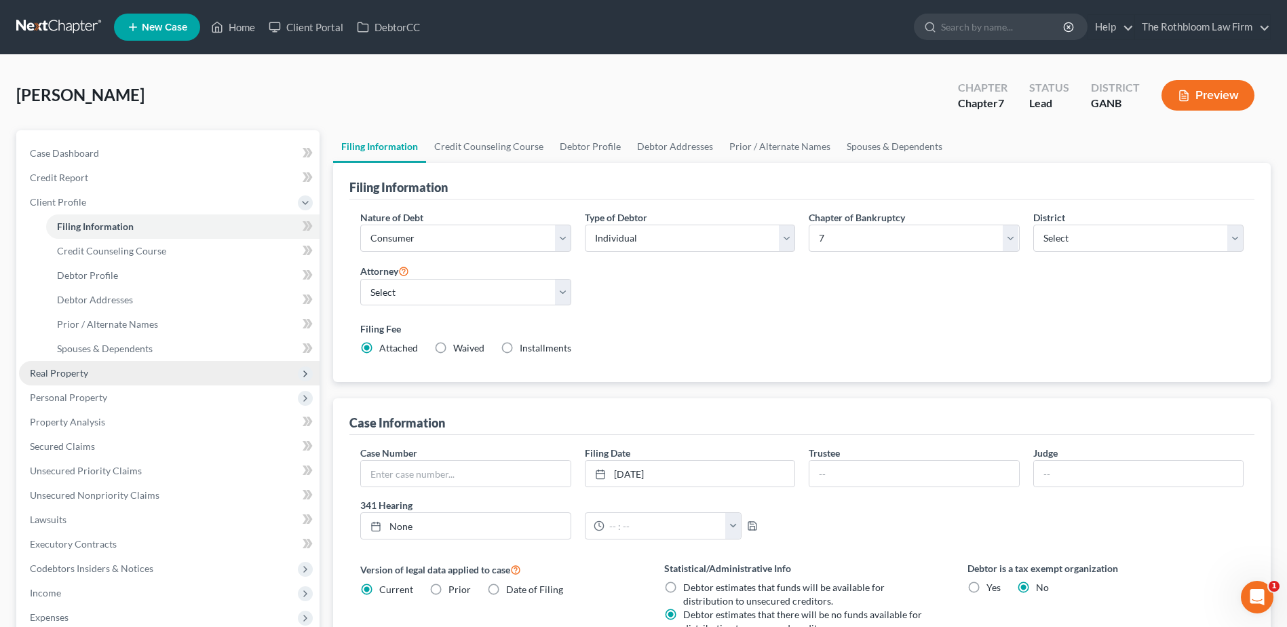
scroll to position [204, 0]
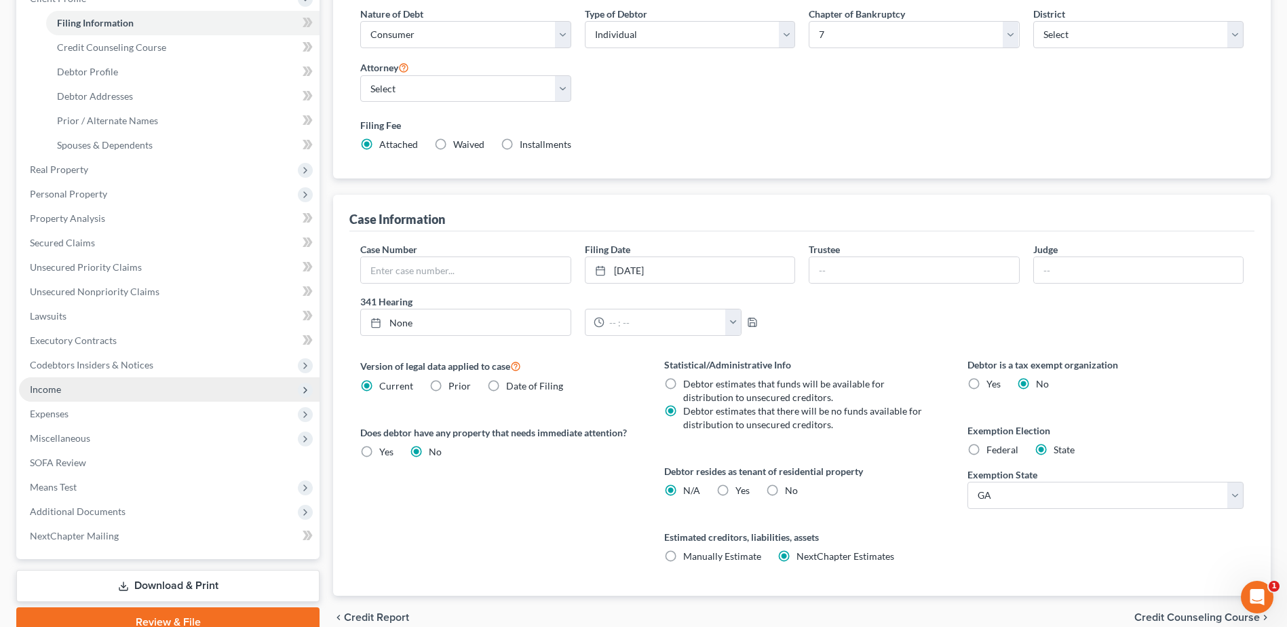
click at [96, 396] on span "Income" at bounding box center [169, 389] width 301 height 24
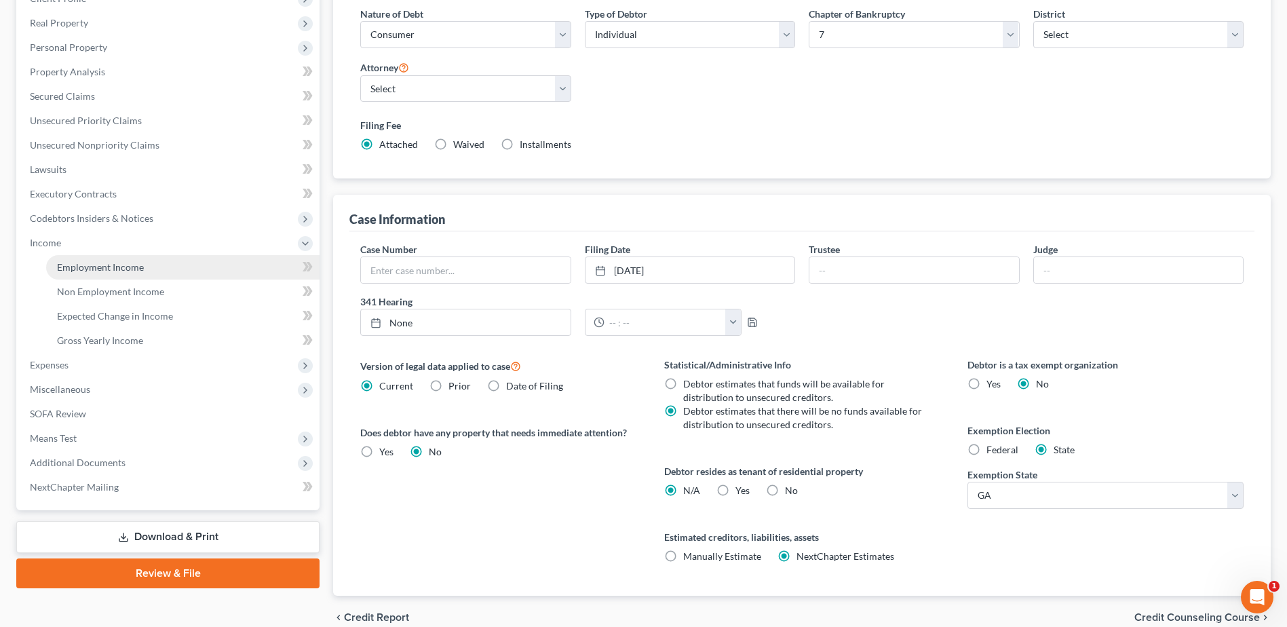
click at [102, 261] on span "Employment Income" at bounding box center [100, 267] width 87 height 12
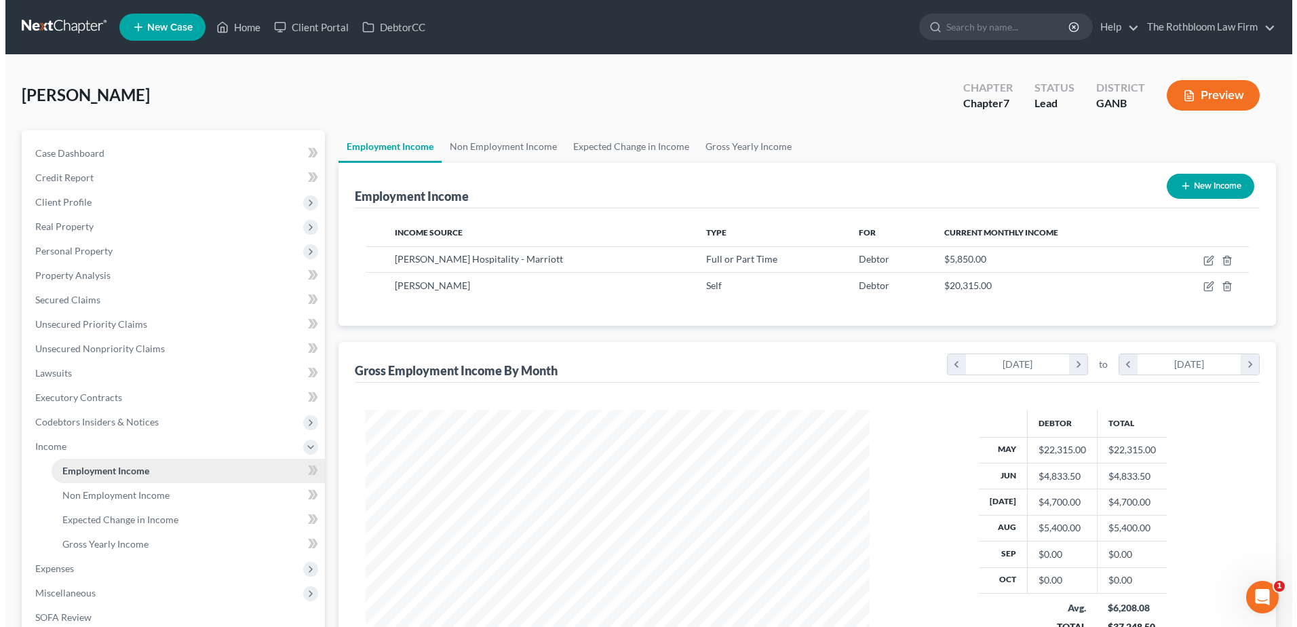
scroll to position [252, 531]
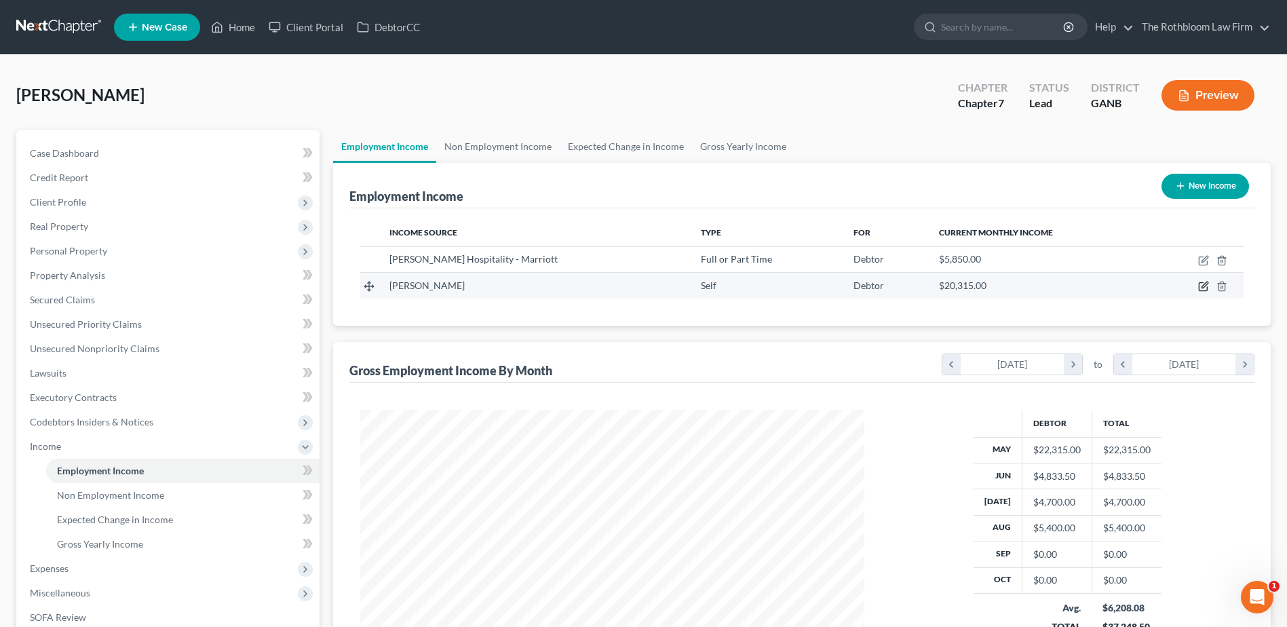
click at [1201, 284] on icon "button" at bounding box center [1203, 286] width 11 height 11
select select "1"
select select "0"
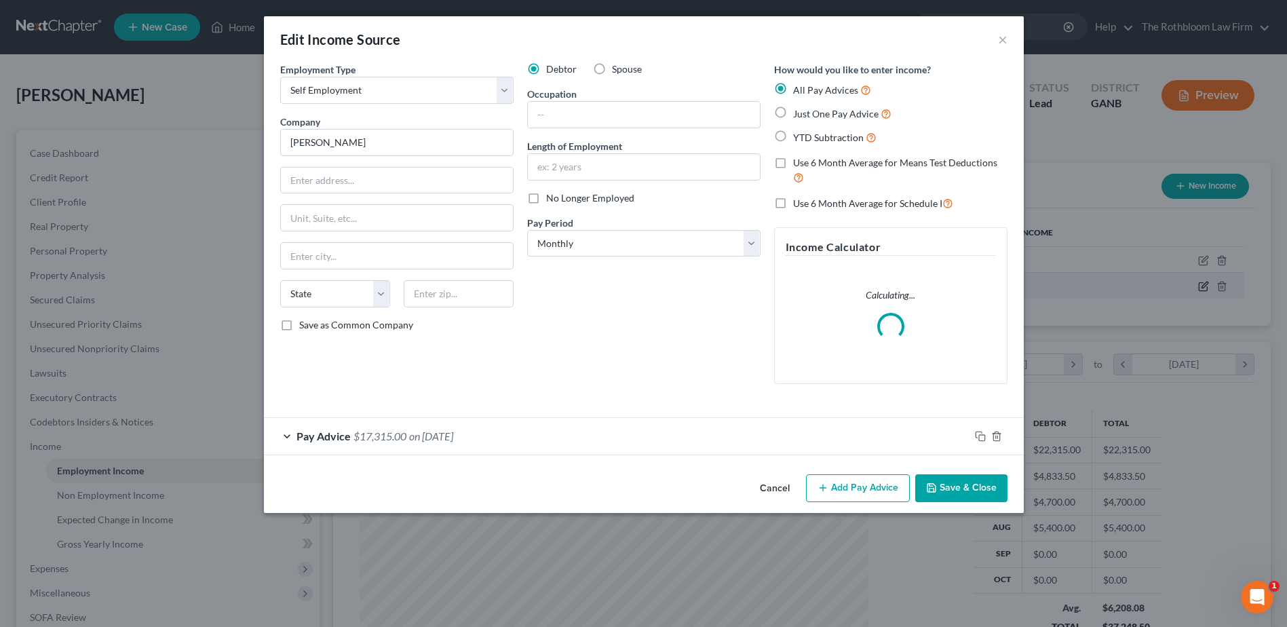
scroll to position [254, 536]
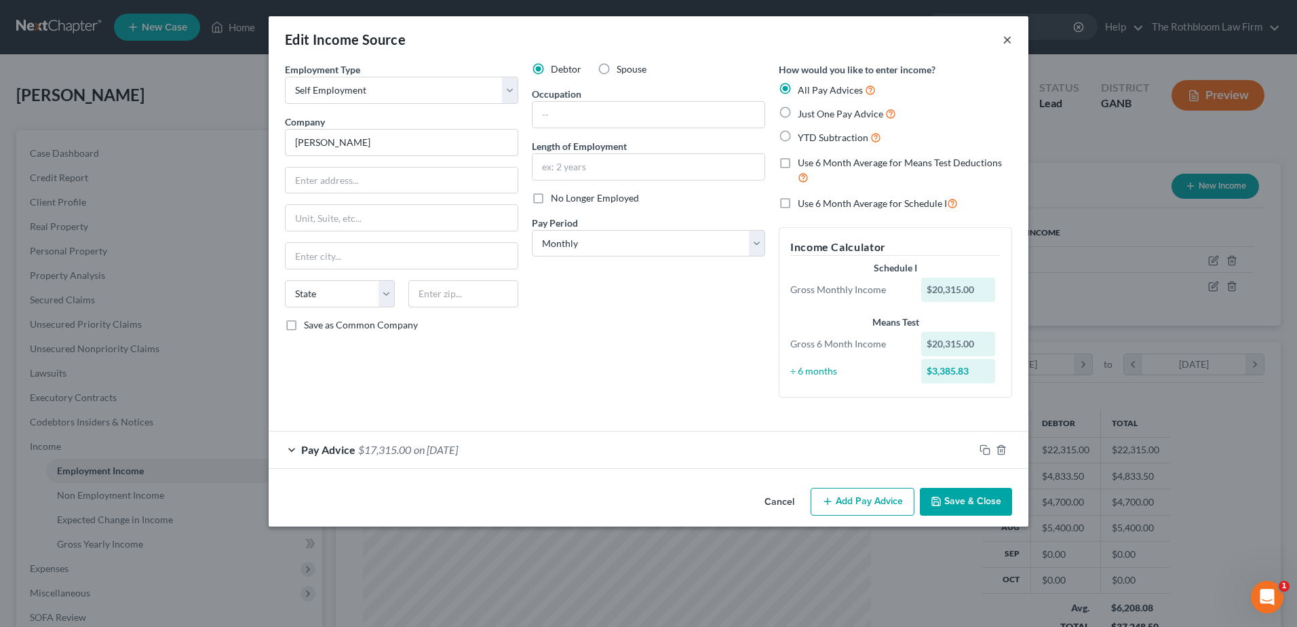
click at [1012, 41] on button "×" at bounding box center [1007, 39] width 9 height 16
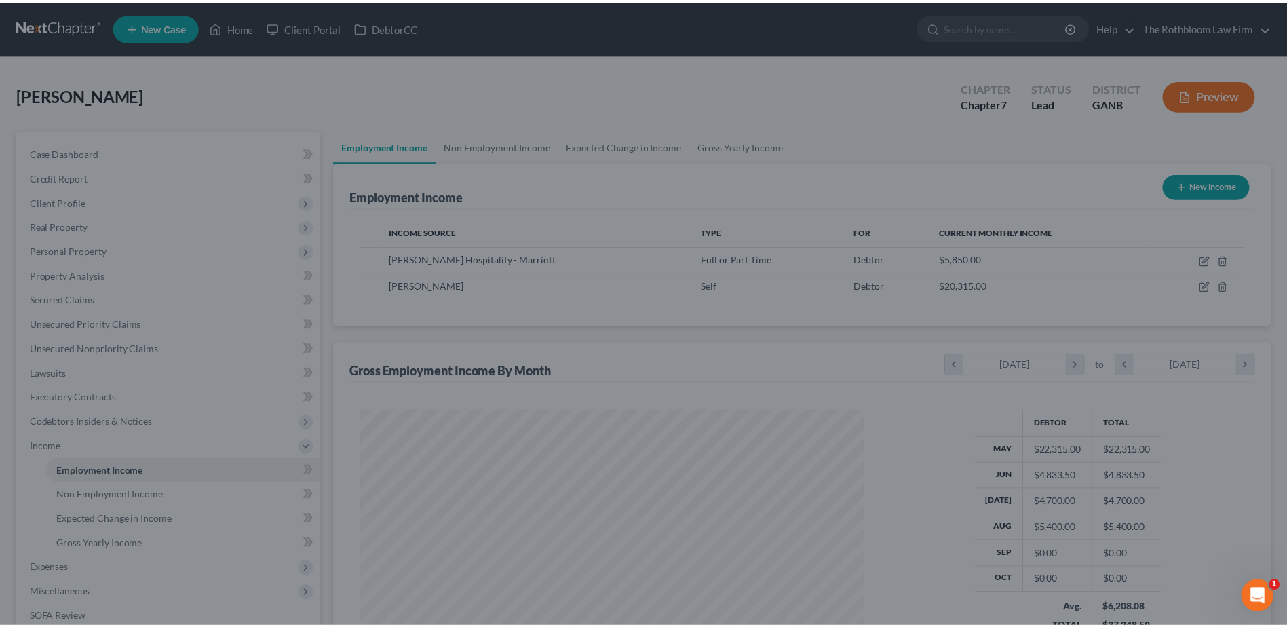
scroll to position [678159, 677879]
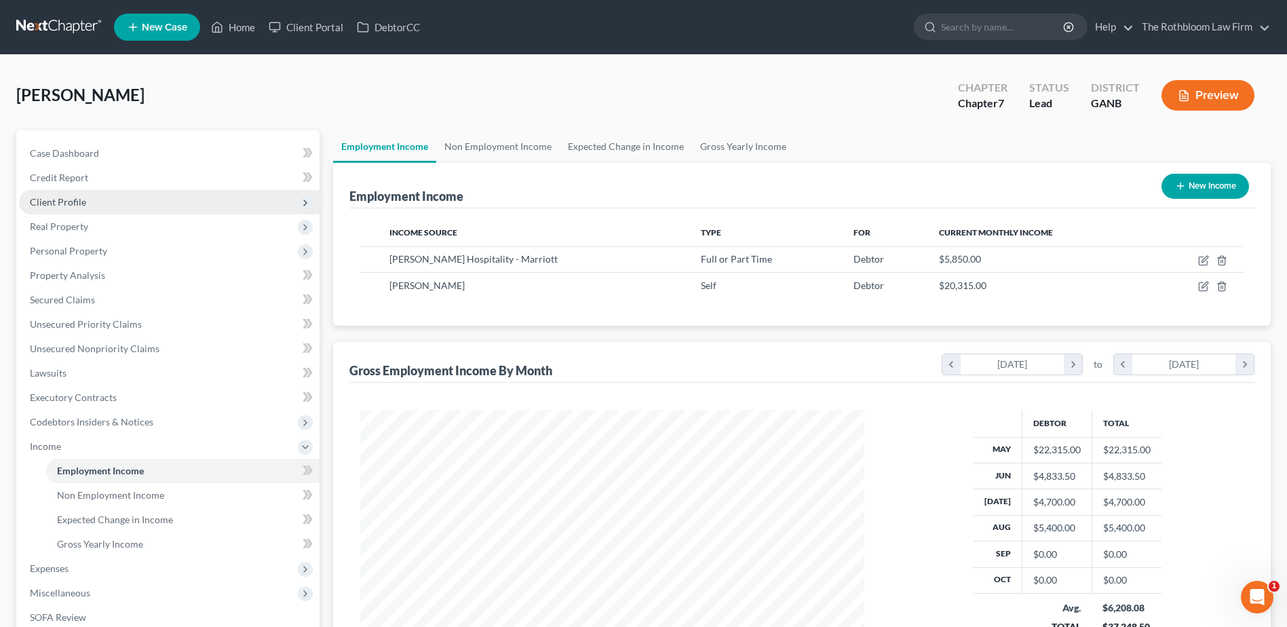
click at [54, 199] on span "Client Profile" at bounding box center [58, 202] width 56 height 12
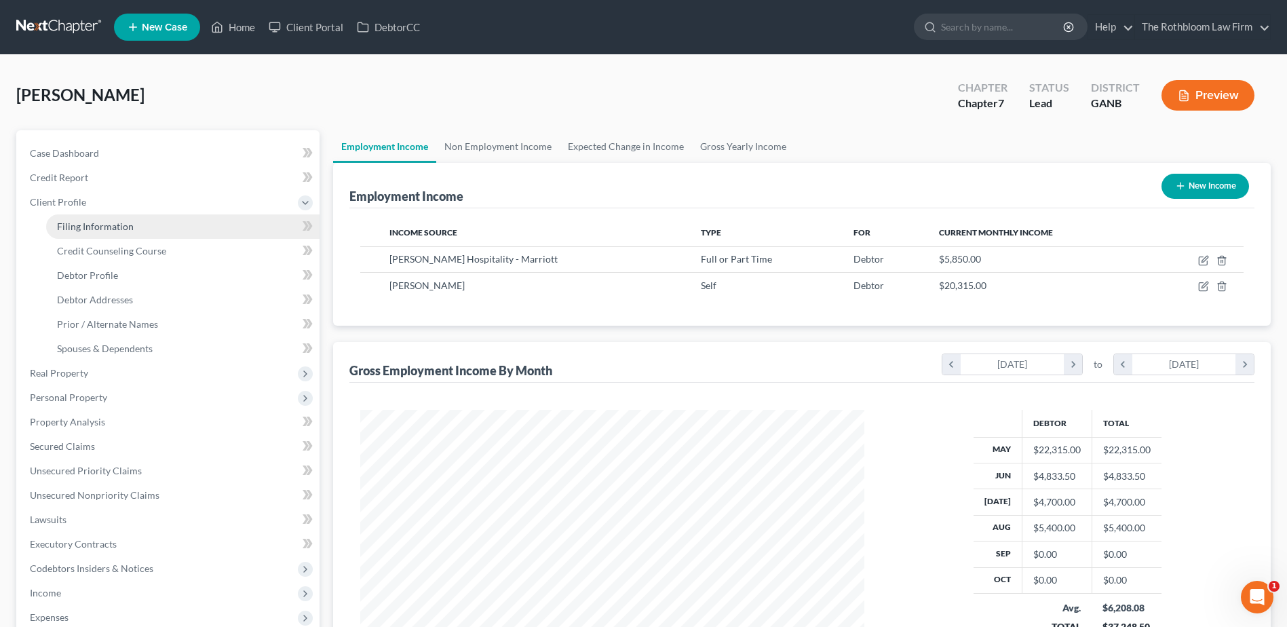
click at [79, 225] on span "Filing Information" at bounding box center [95, 226] width 77 height 12
select select "1"
select select "0"
select select "19"
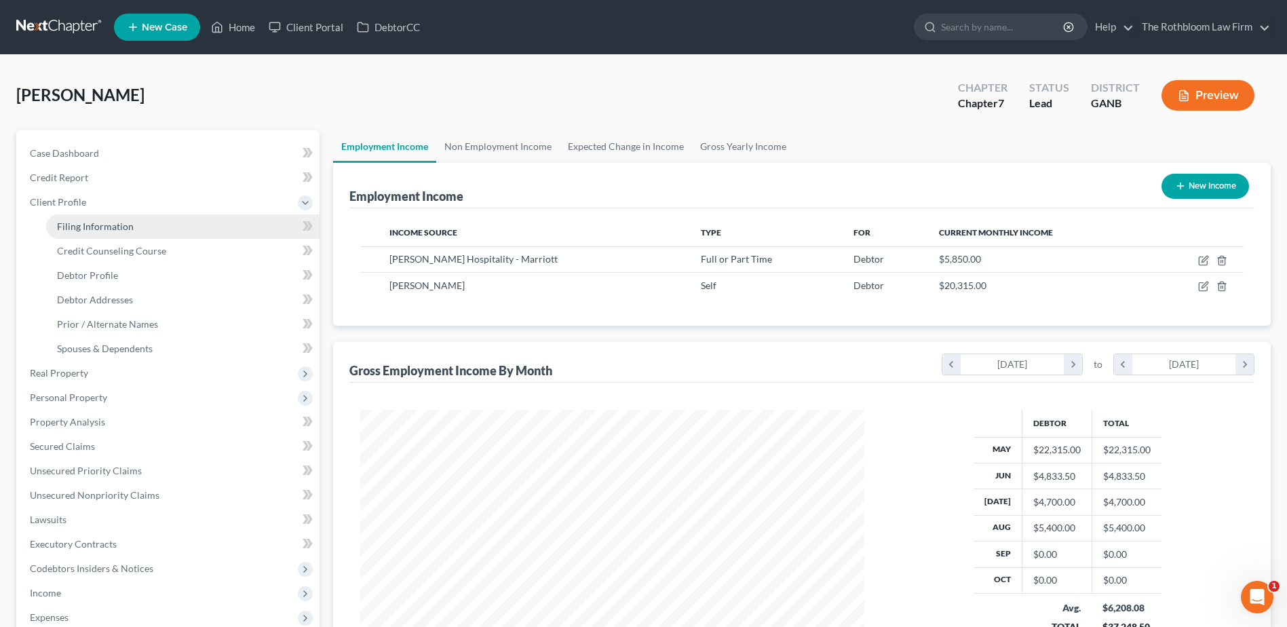
select select "0"
select select "10"
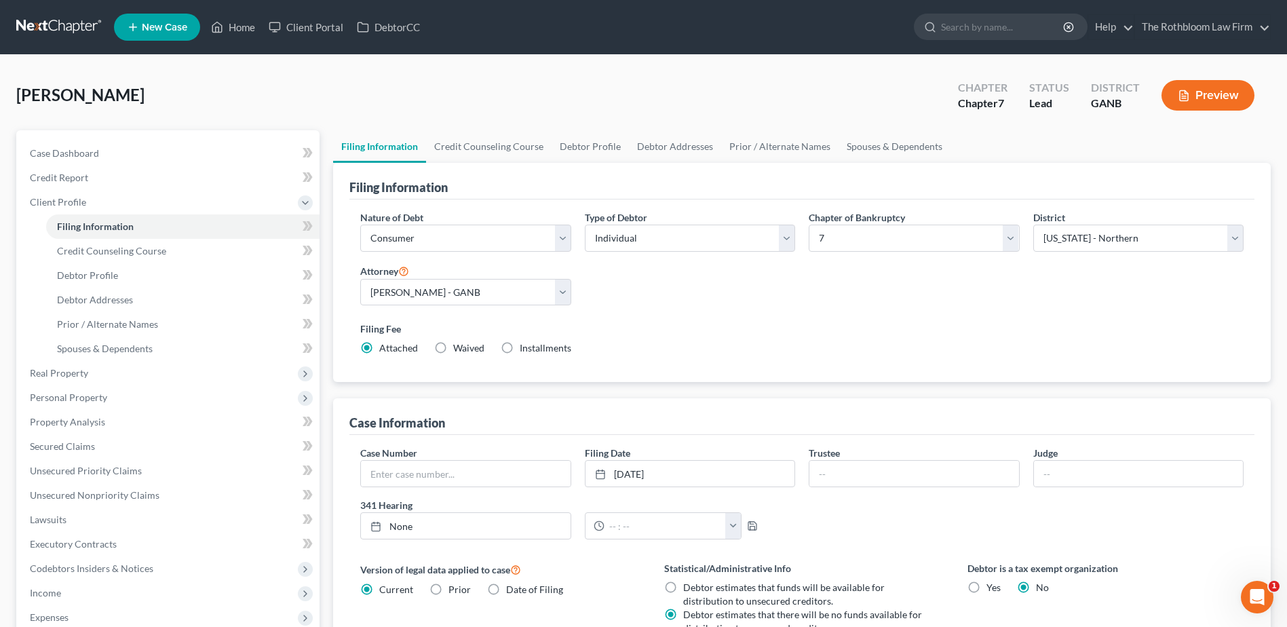
click at [1213, 103] on button "Preview" at bounding box center [1207, 95] width 93 height 31
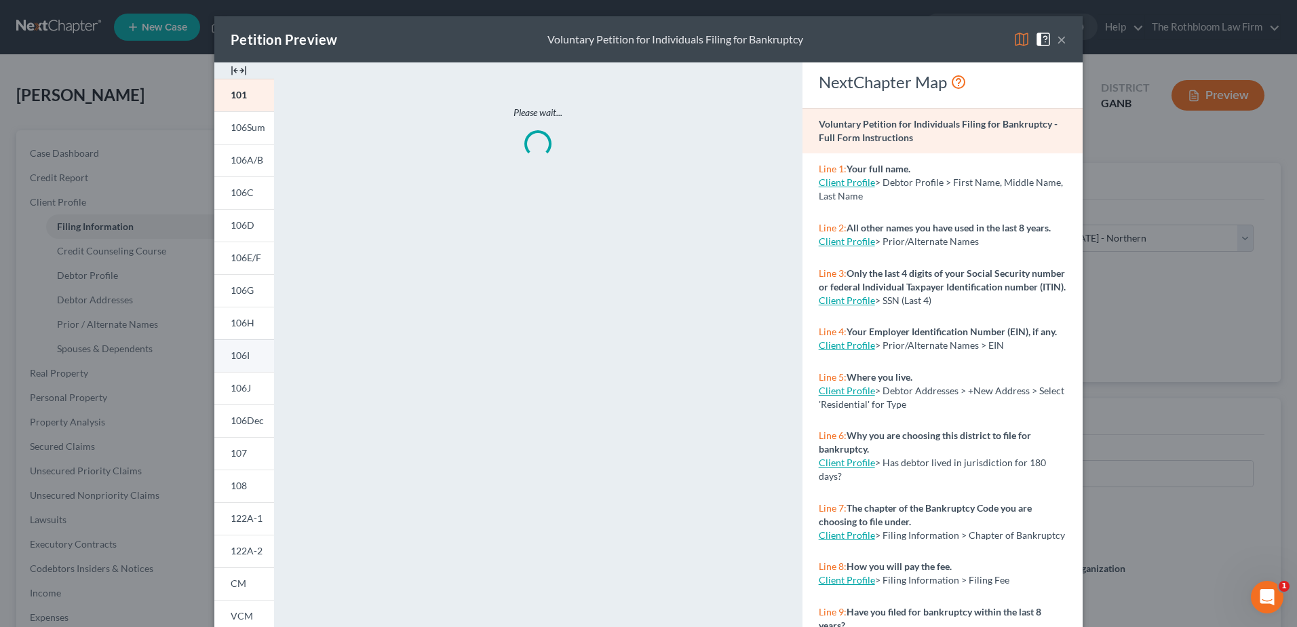
click at [251, 352] on link "106I" at bounding box center [244, 355] width 60 height 33
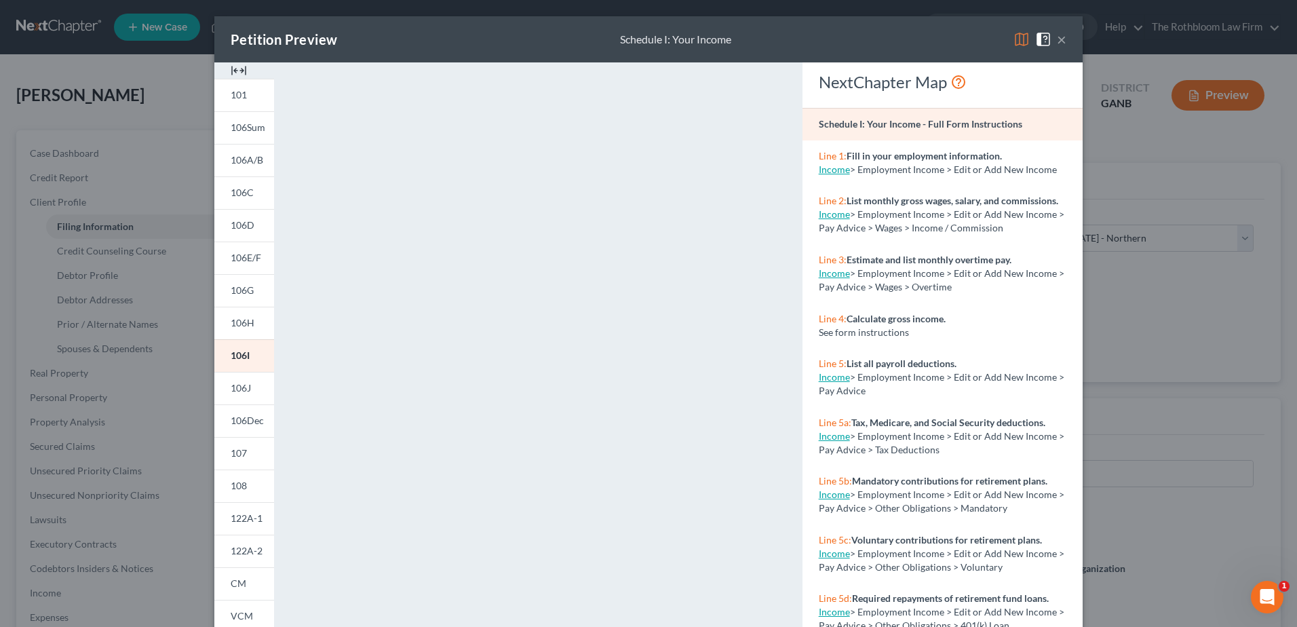
click at [1059, 42] on button "×" at bounding box center [1061, 39] width 9 height 16
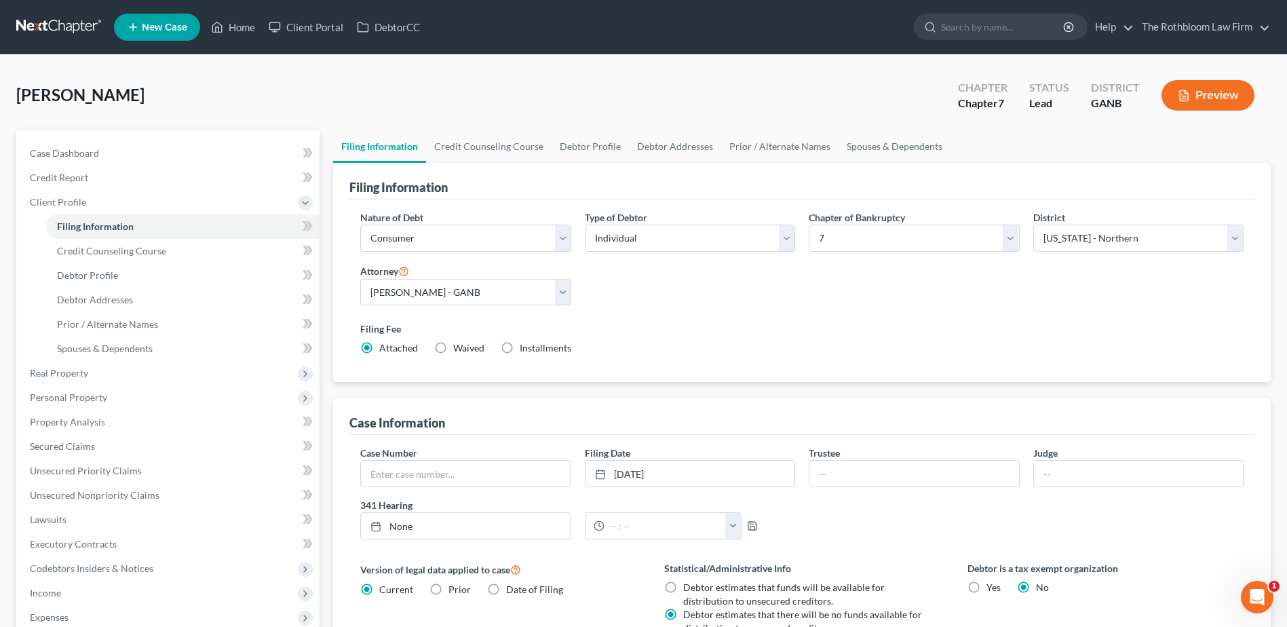
scroll to position [267, 0]
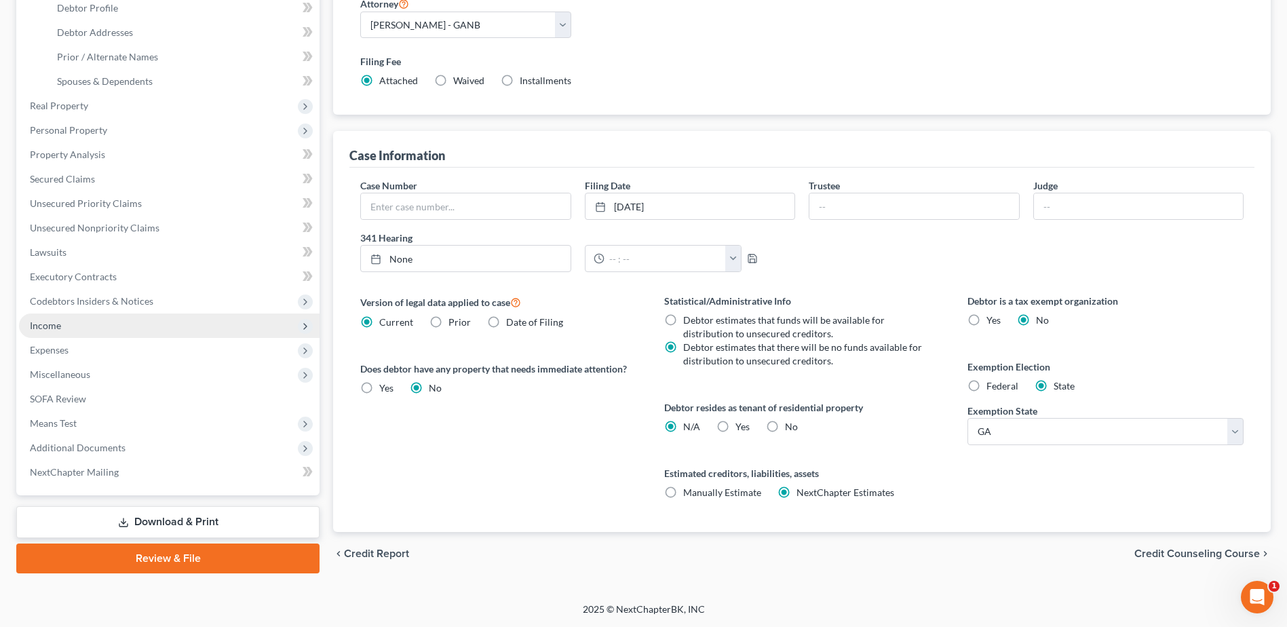
click at [48, 329] on span "Income" at bounding box center [45, 326] width 31 height 12
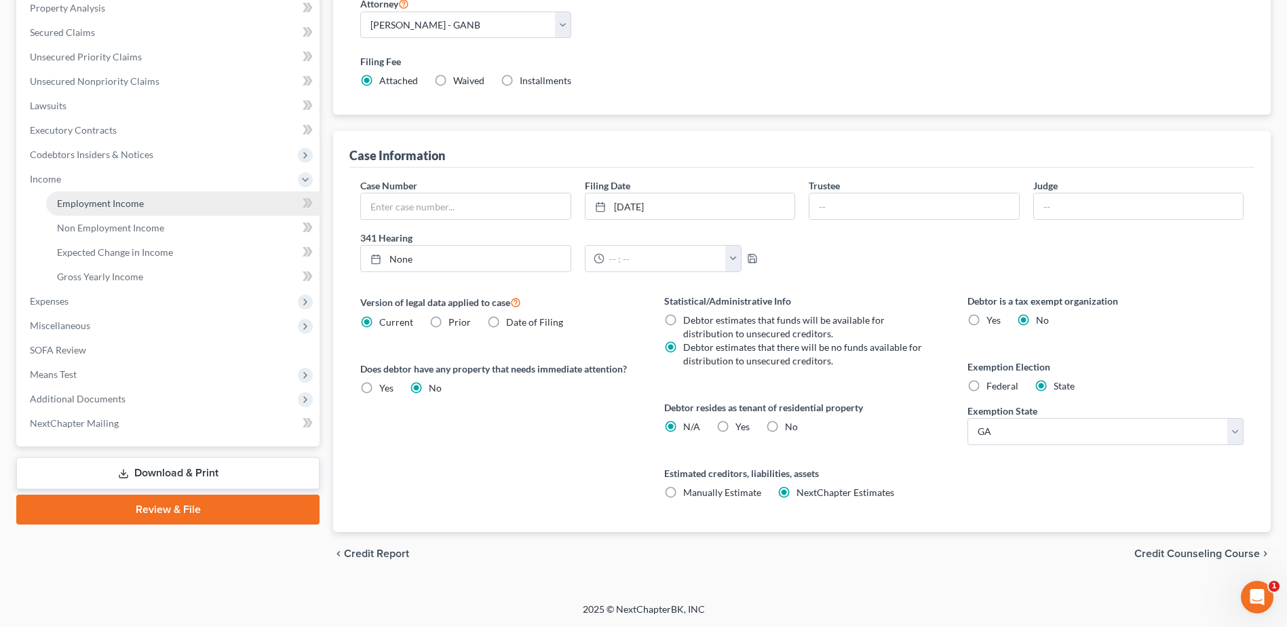
click at [129, 196] on link "Employment Income" at bounding box center [182, 203] width 273 height 24
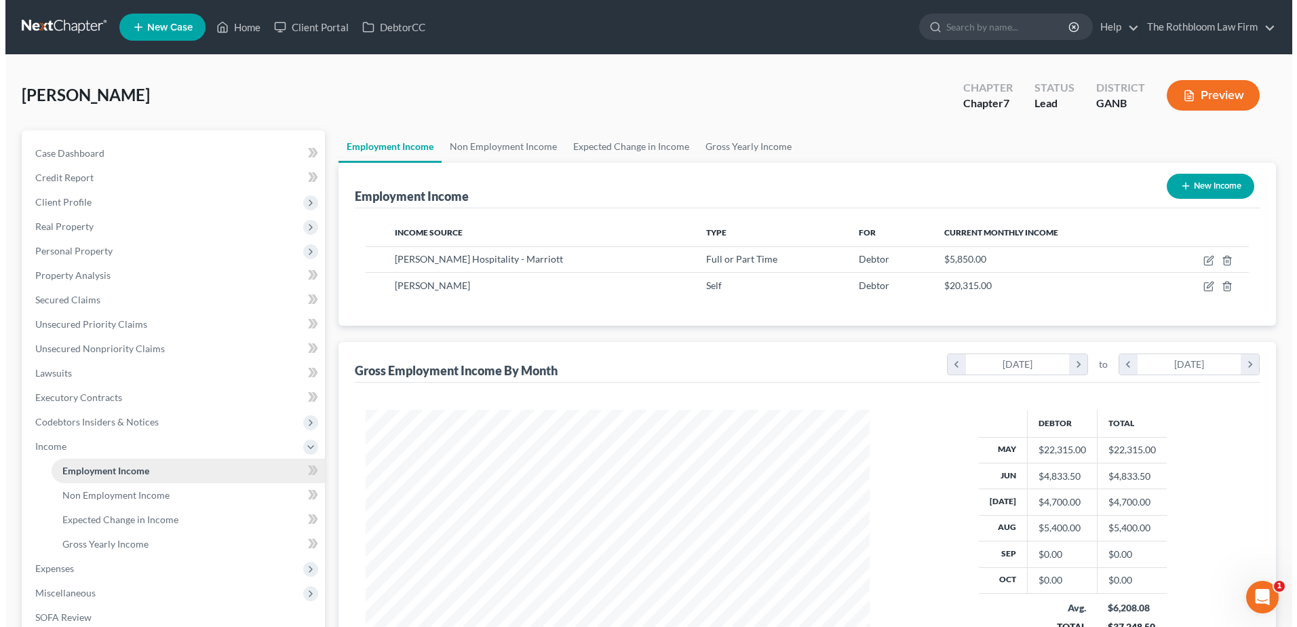
scroll to position [252, 531]
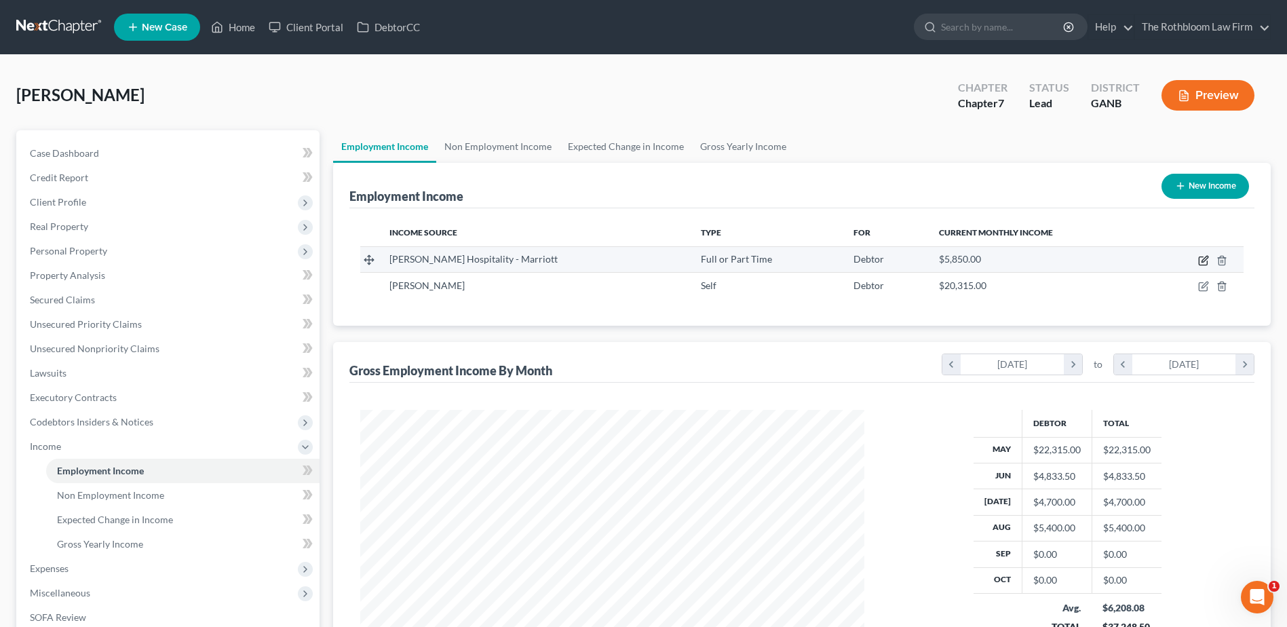
click at [1203, 260] on icon "button" at bounding box center [1204, 259] width 6 height 6
select select "0"
select select "10"
select select "2"
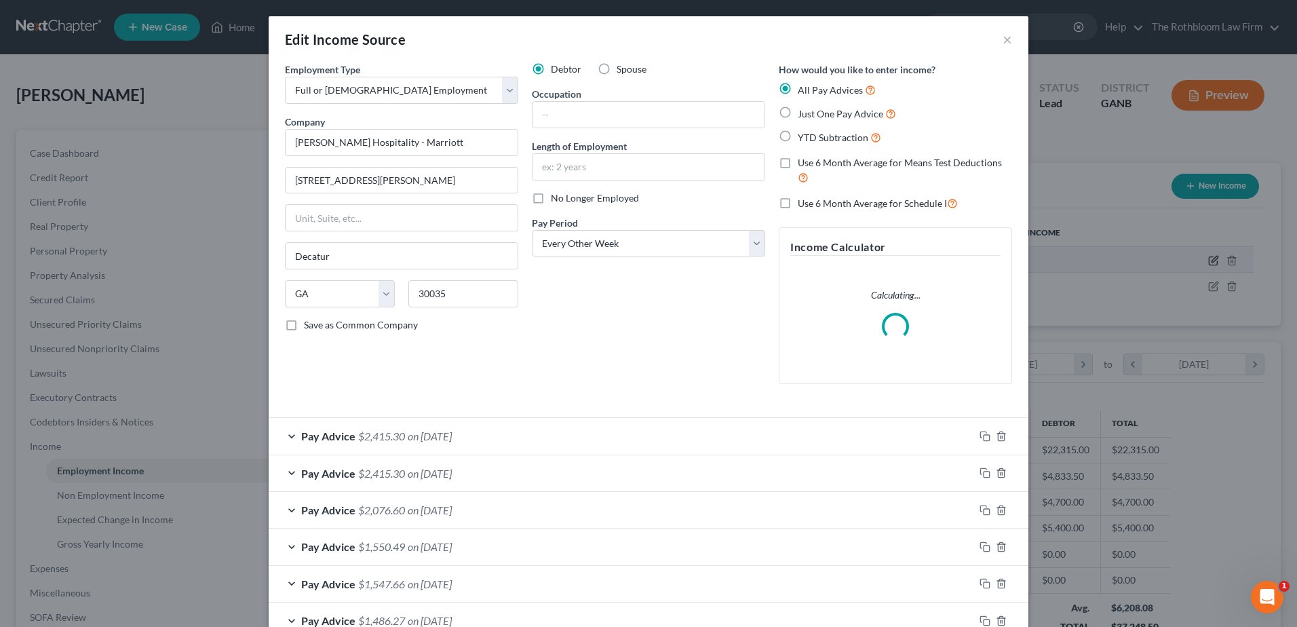
scroll to position [254, 536]
click at [551, 195] on label "No Longer Employed" at bounding box center [595, 198] width 88 height 14
click at [556, 195] on input "No Longer Employed" at bounding box center [560, 195] width 9 height 9
checkbox input "true"
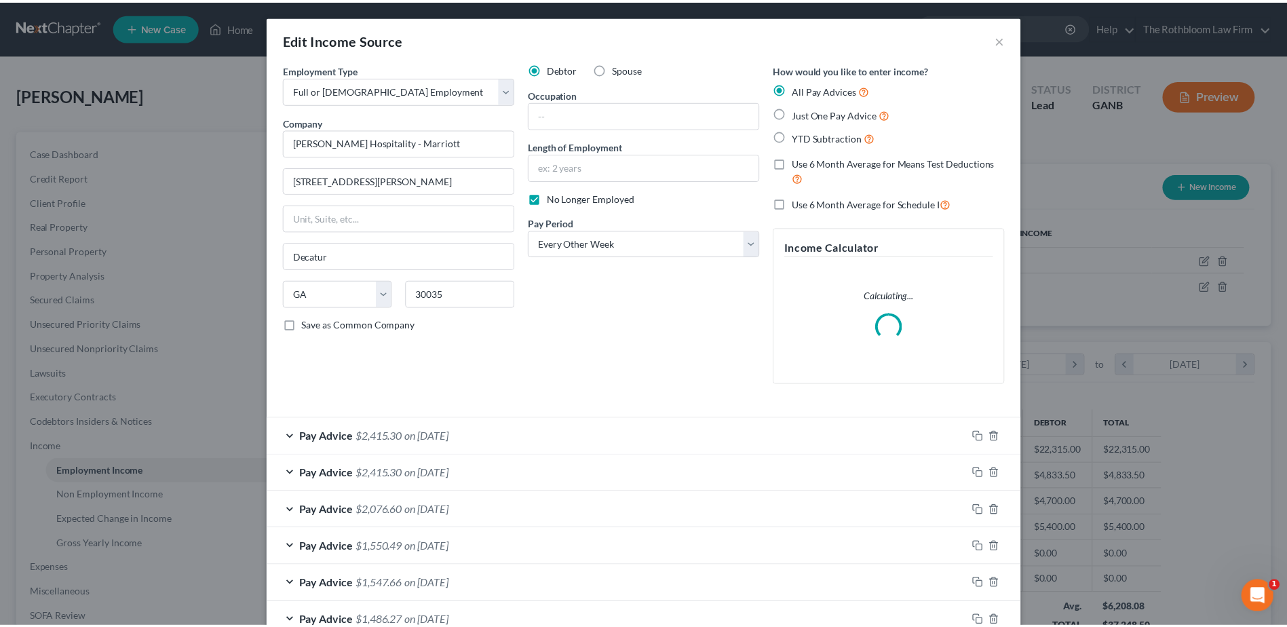
scroll to position [197, 0]
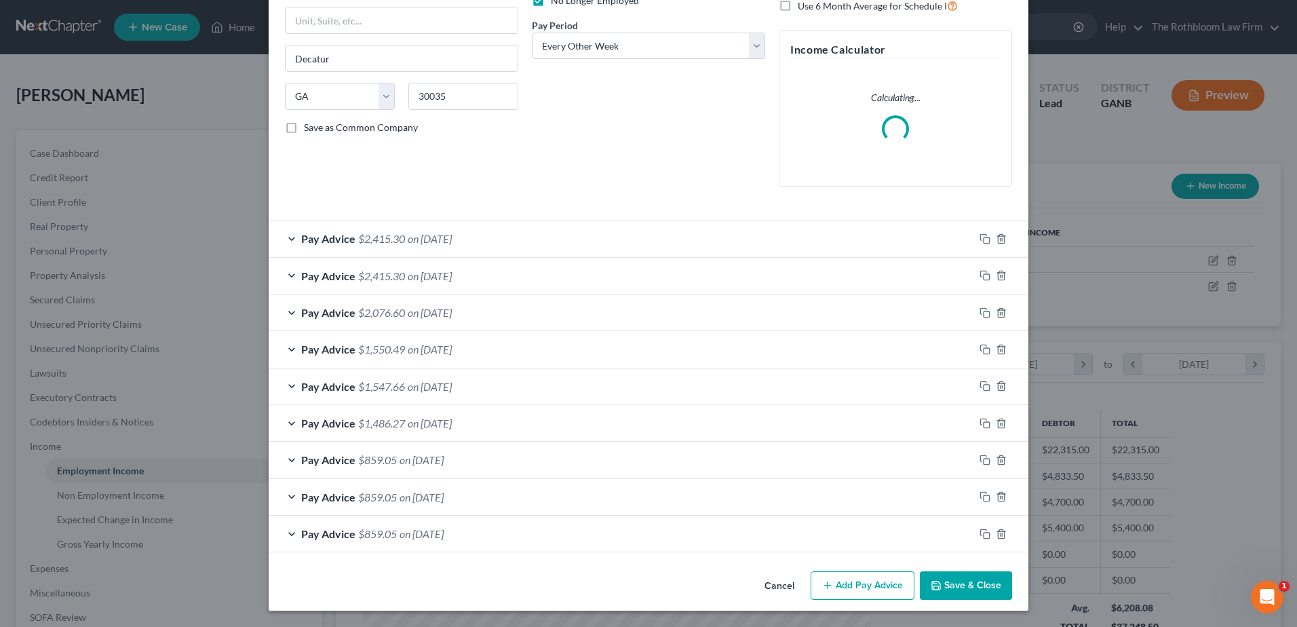
click at [951, 582] on button "Save & Close" at bounding box center [966, 585] width 92 height 28
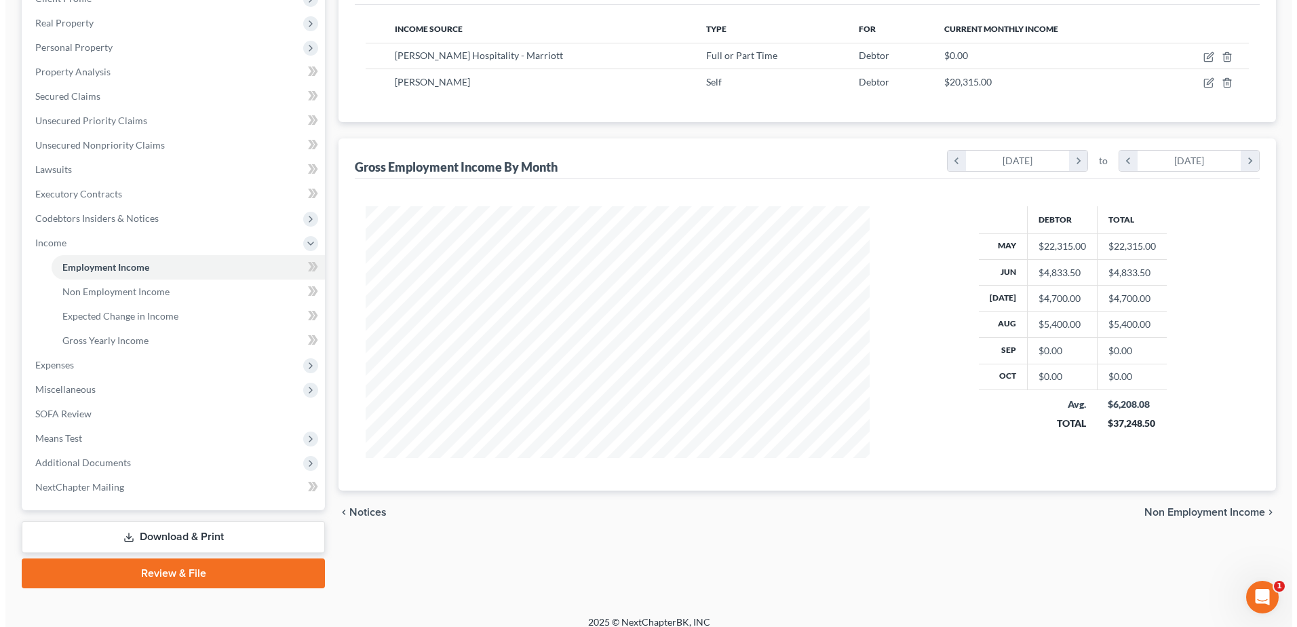
scroll to position [0, 0]
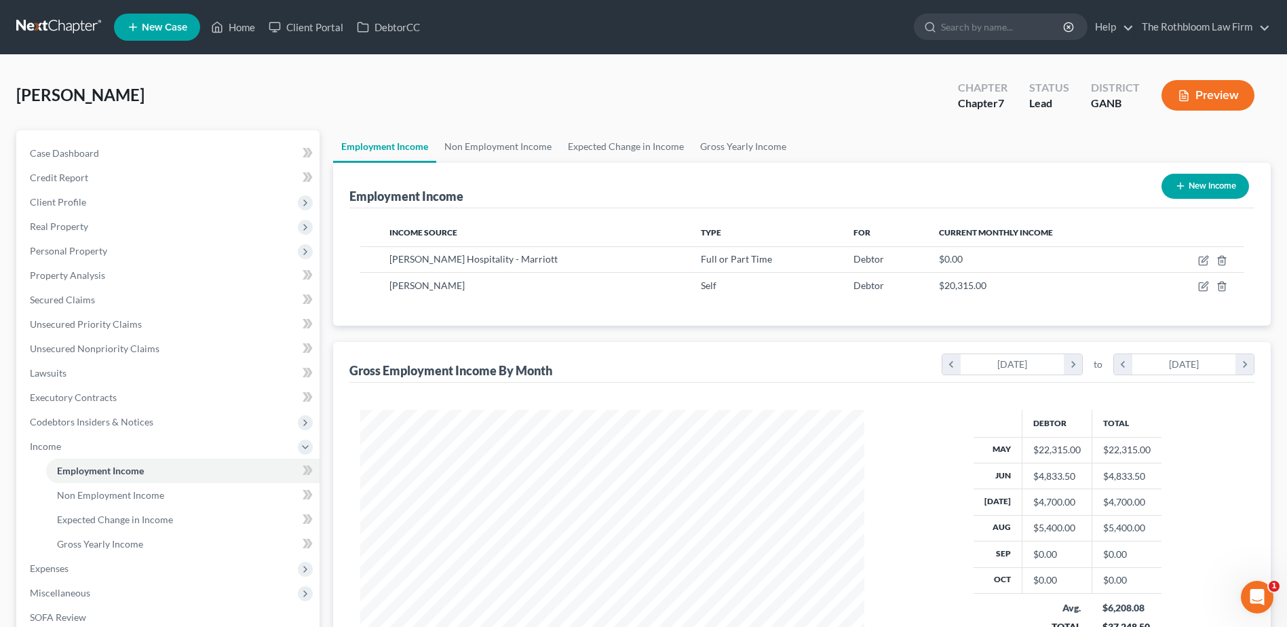
click at [1210, 91] on button "Preview" at bounding box center [1207, 95] width 93 height 31
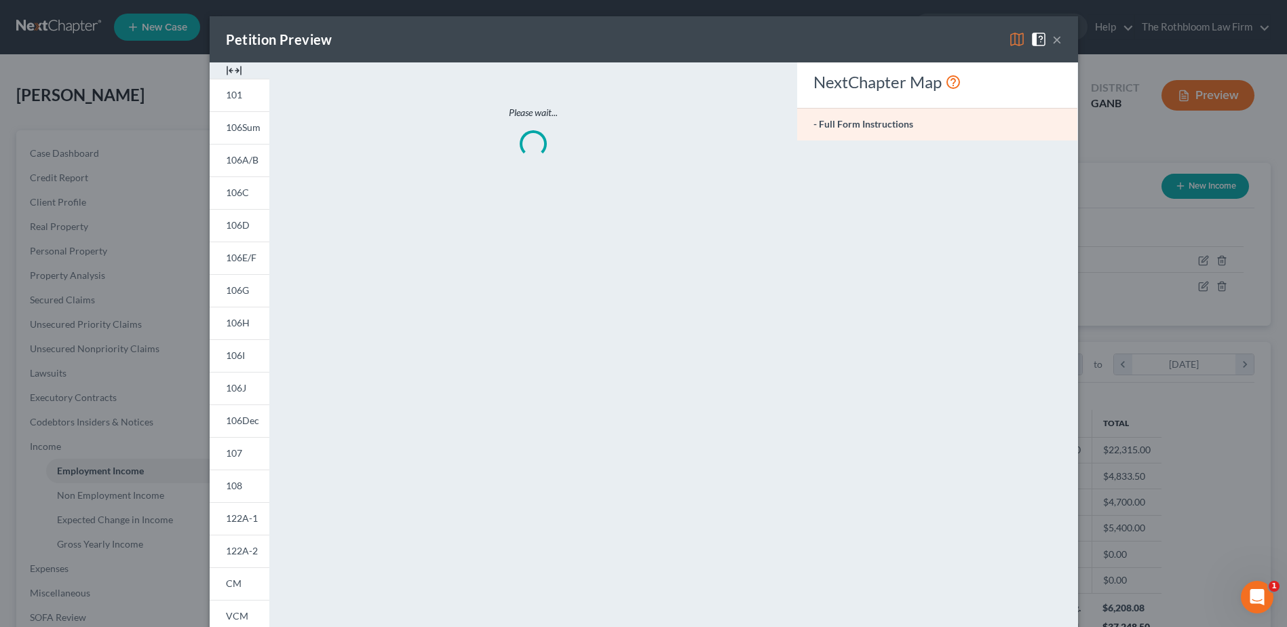
scroll to position [254, 536]
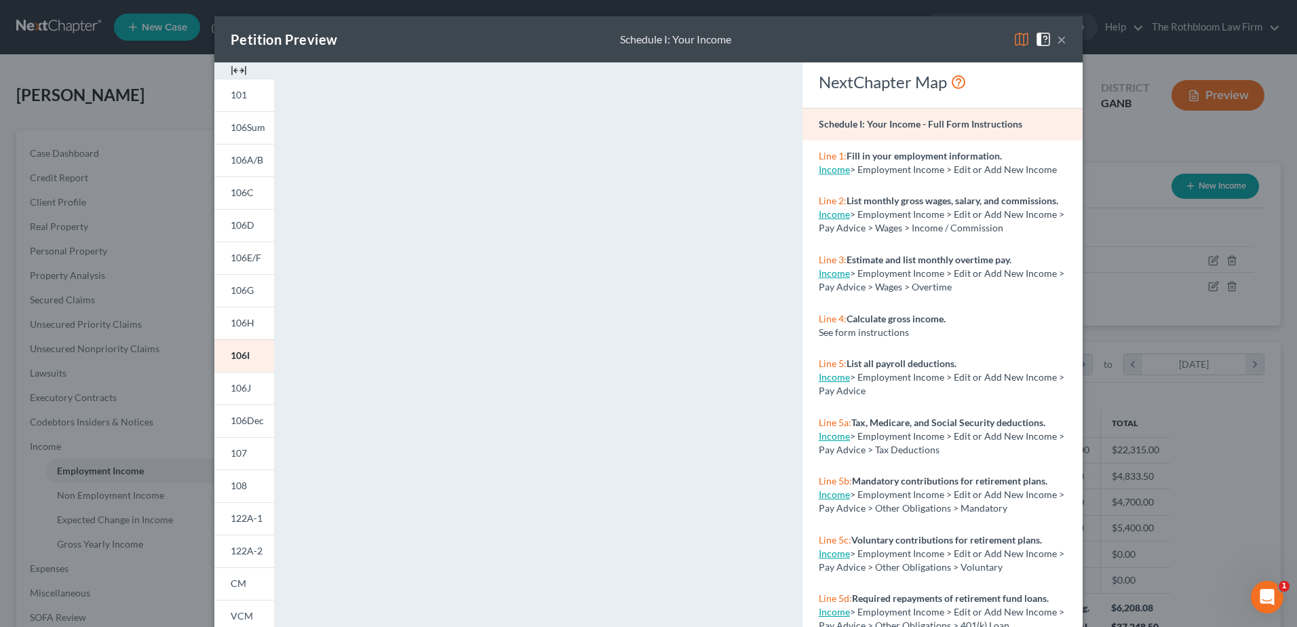
click at [1057, 39] on button "×" at bounding box center [1061, 39] width 9 height 16
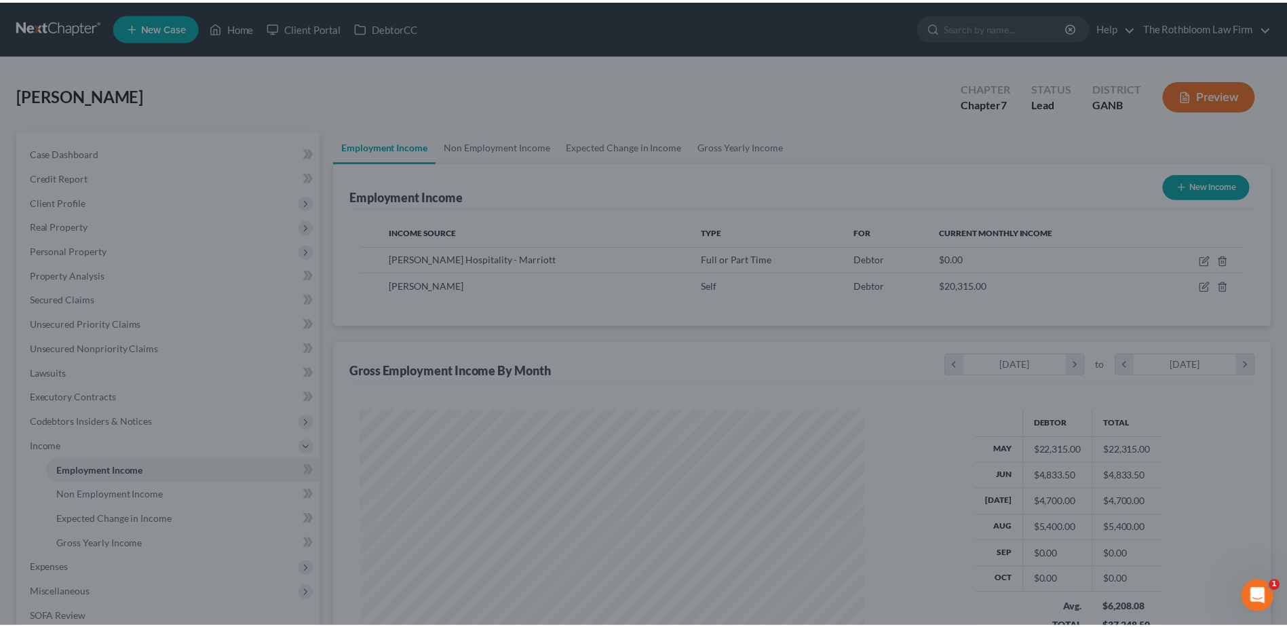
scroll to position [678159, 677879]
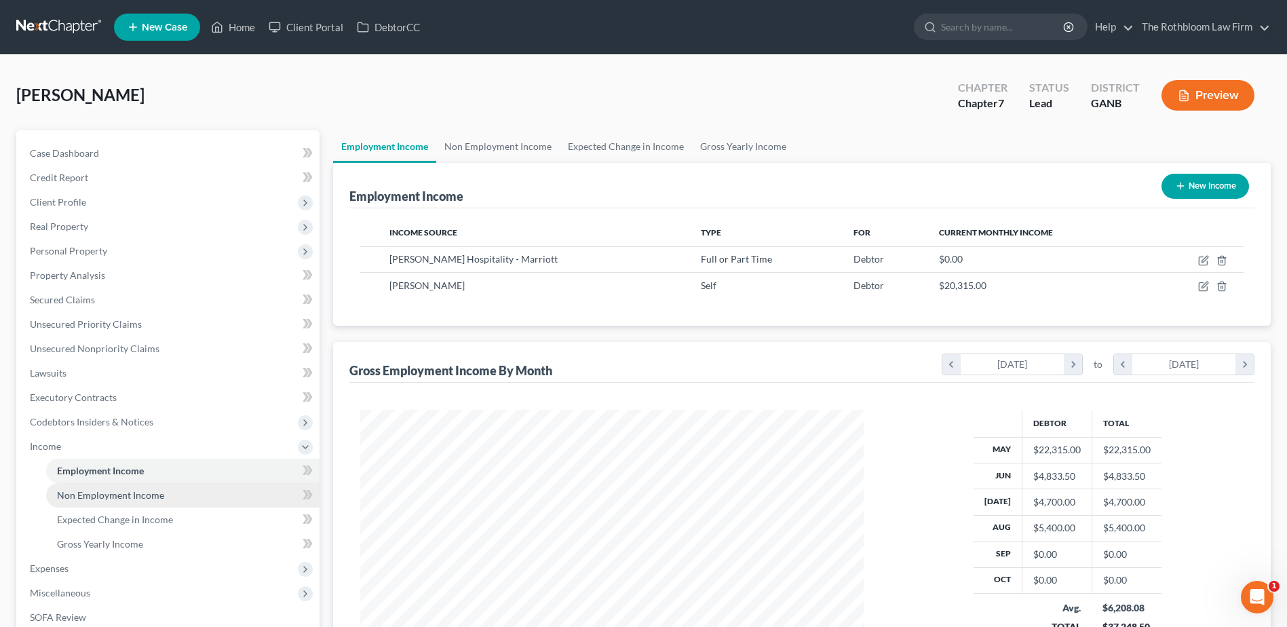
click at [106, 493] on span "Non Employment Income" at bounding box center [110, 495] width 107 height 12
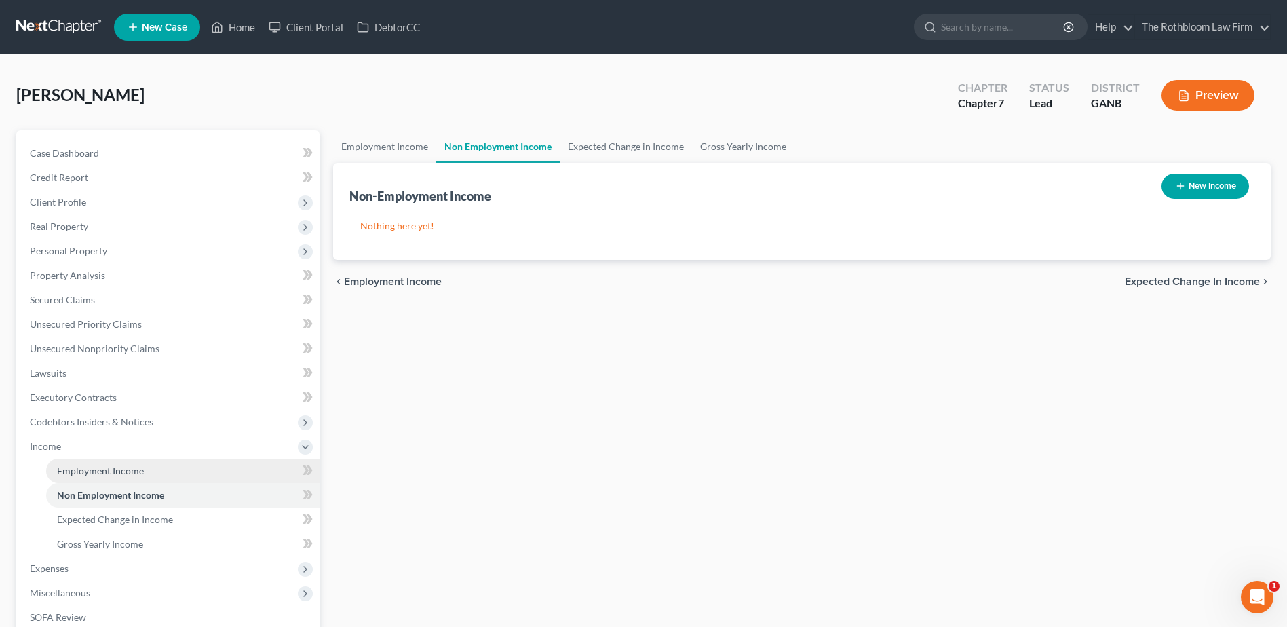
click at [85, 469] on span "Employment Income" at bounding box center [100, 471] width 87 height 12
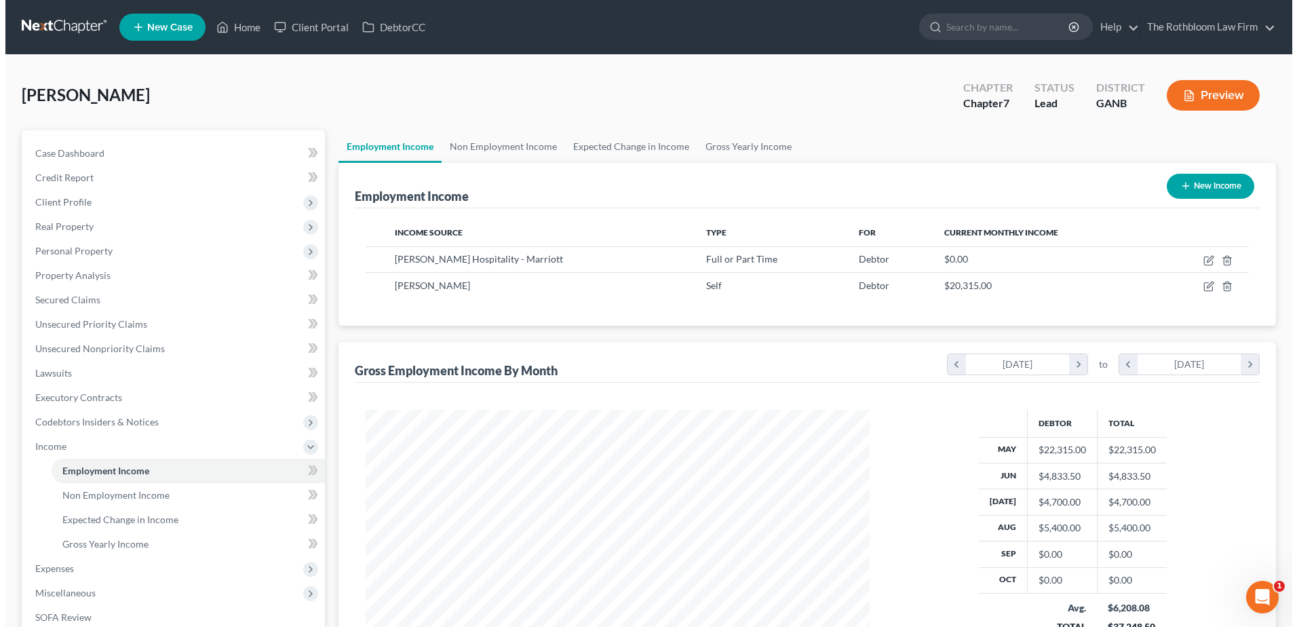
scroll to position [252, 531]
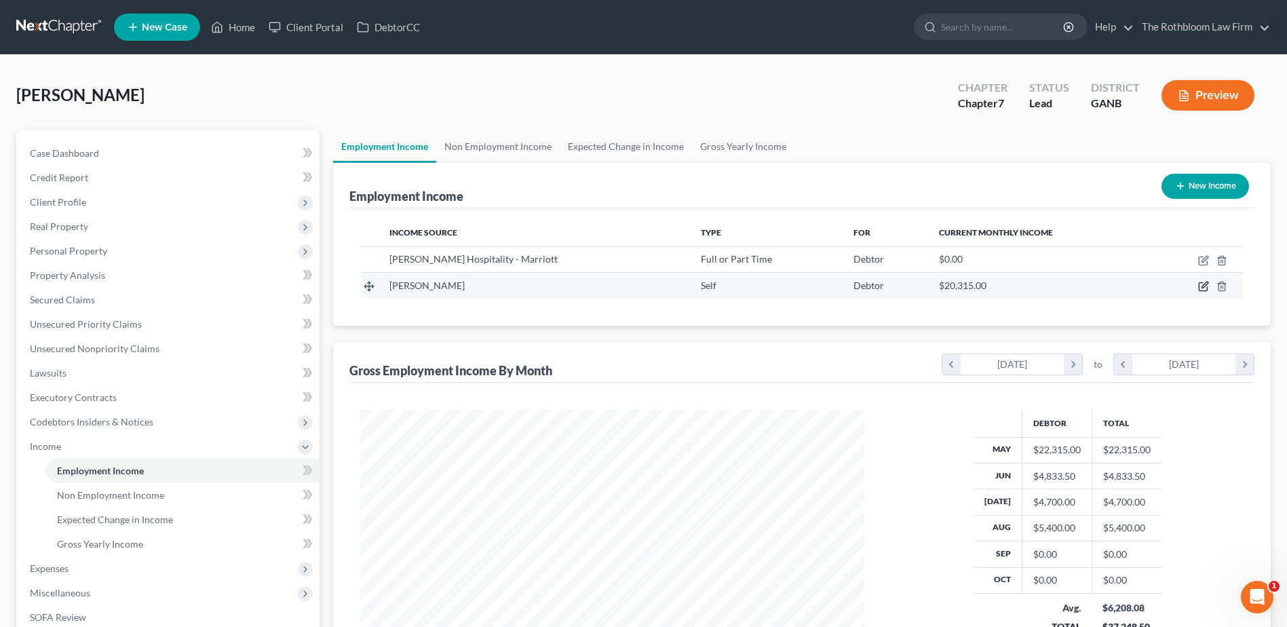
click at [1199, 284] on icon "button" at bounding box center [1203, 287] width 8 height 8
select select "1"
select select "0"
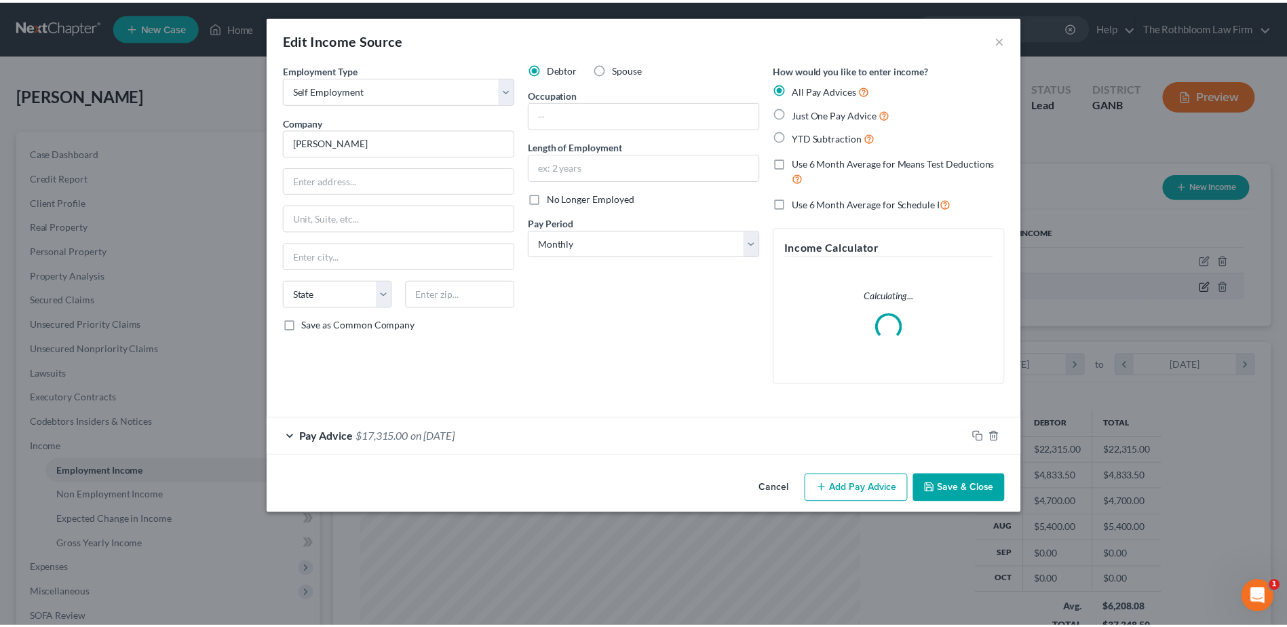
scroll to position [254, 536]
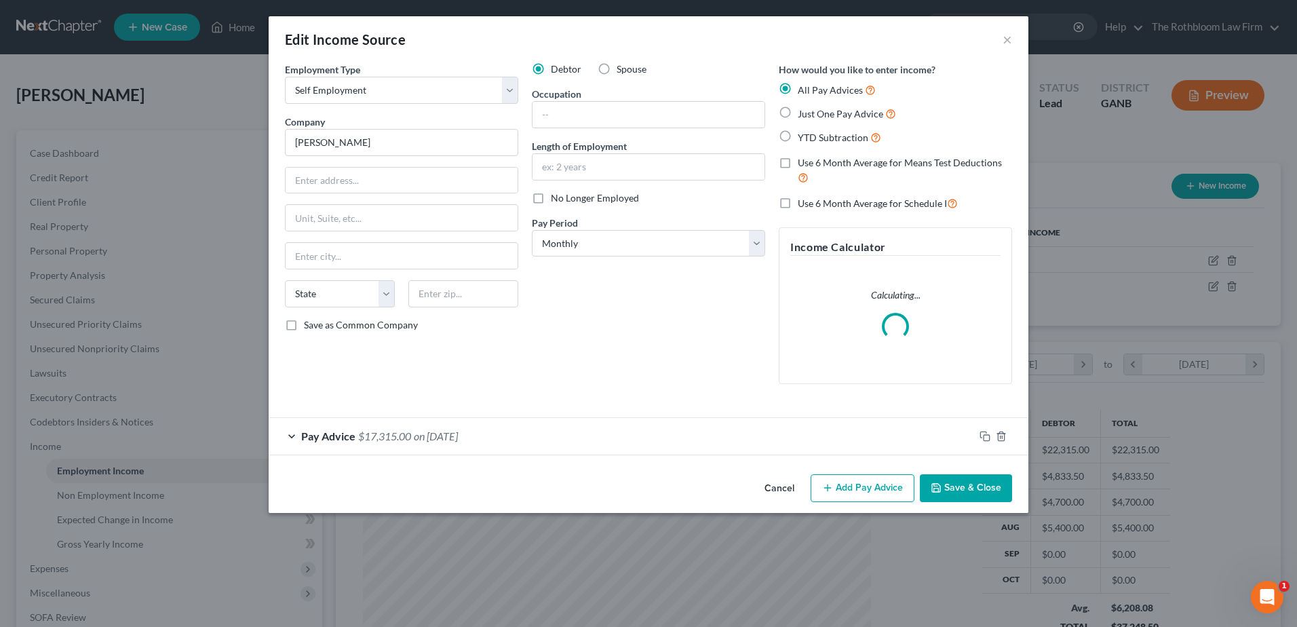
click at [551, 198] on label "No Longer Employed" at bounding box center [595, 198] width 88 height 14
click at [556, 198] on input "No Longer Employed" at bounding box center [560, 195] width 9 height 9
checkbox input "true"
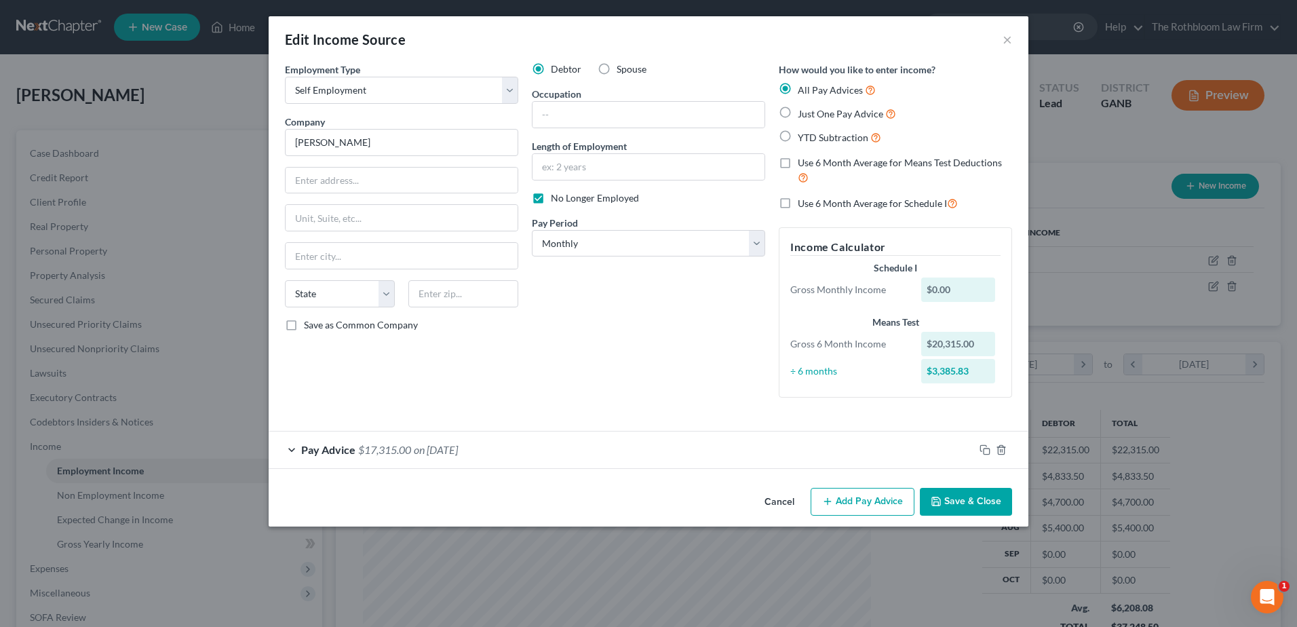
click at [798, 114] on label "Just One Pay Advice" at bounding box center [847, 114] width 98 height 16
click at [803, 114] on input "Just One Pay Advice" at bounding box center [807, 110] width 9 height 9
radio input "true"
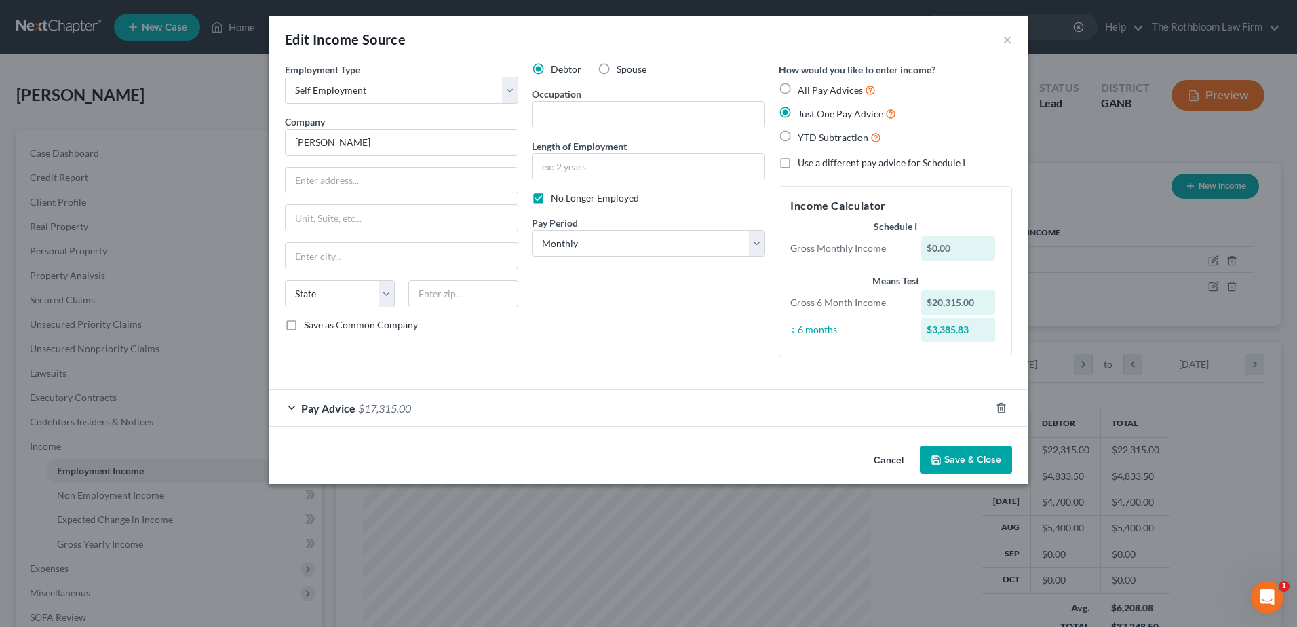
click at [971, 461] on button "Save & Close" at bounding box center [966, 460] width 92 height 28
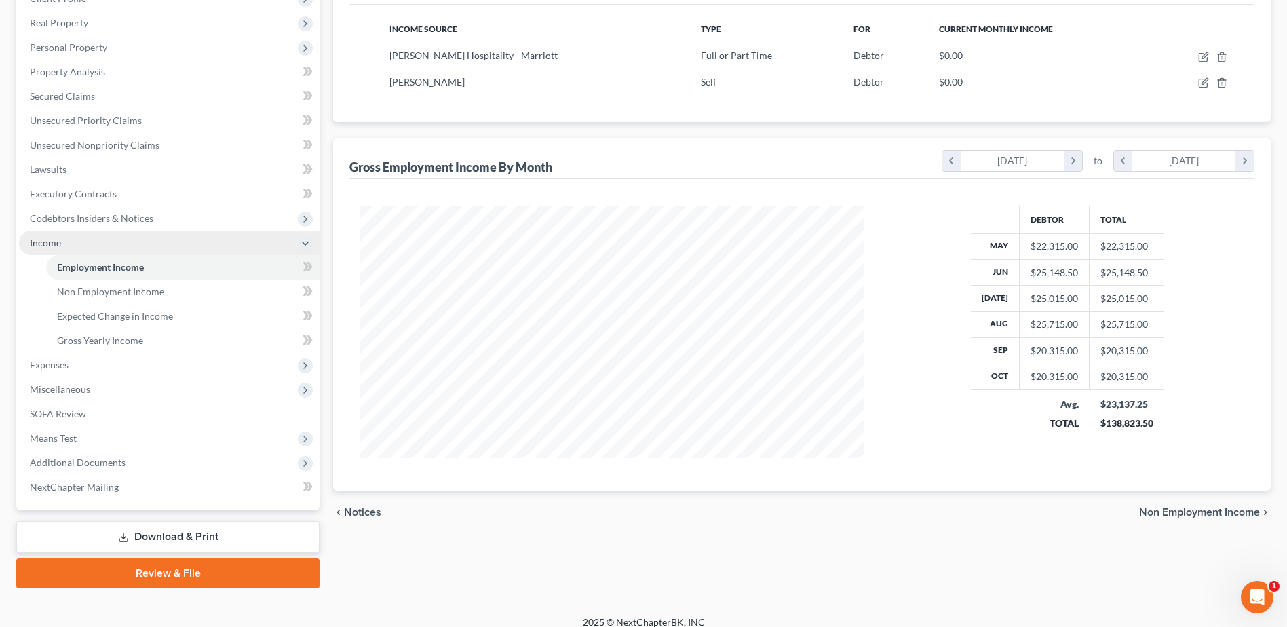
scroll to position [216, 0]
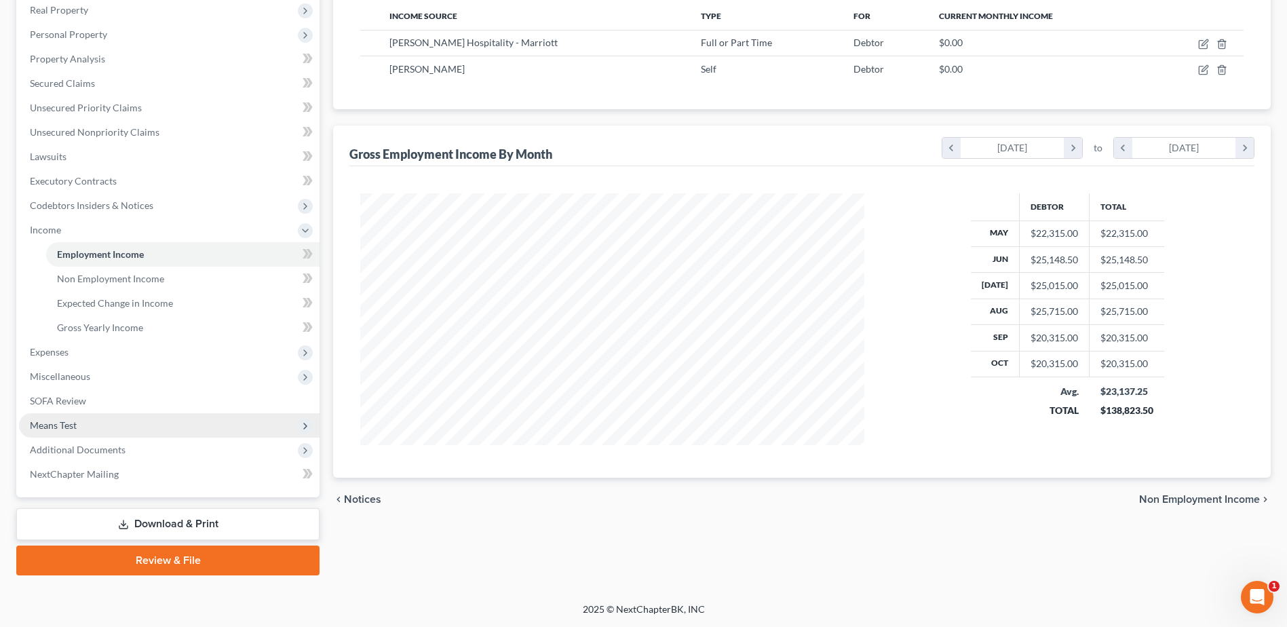
click at [85, 424] on span "Means Test" at bounding box center [169, 425] width 301 height 24
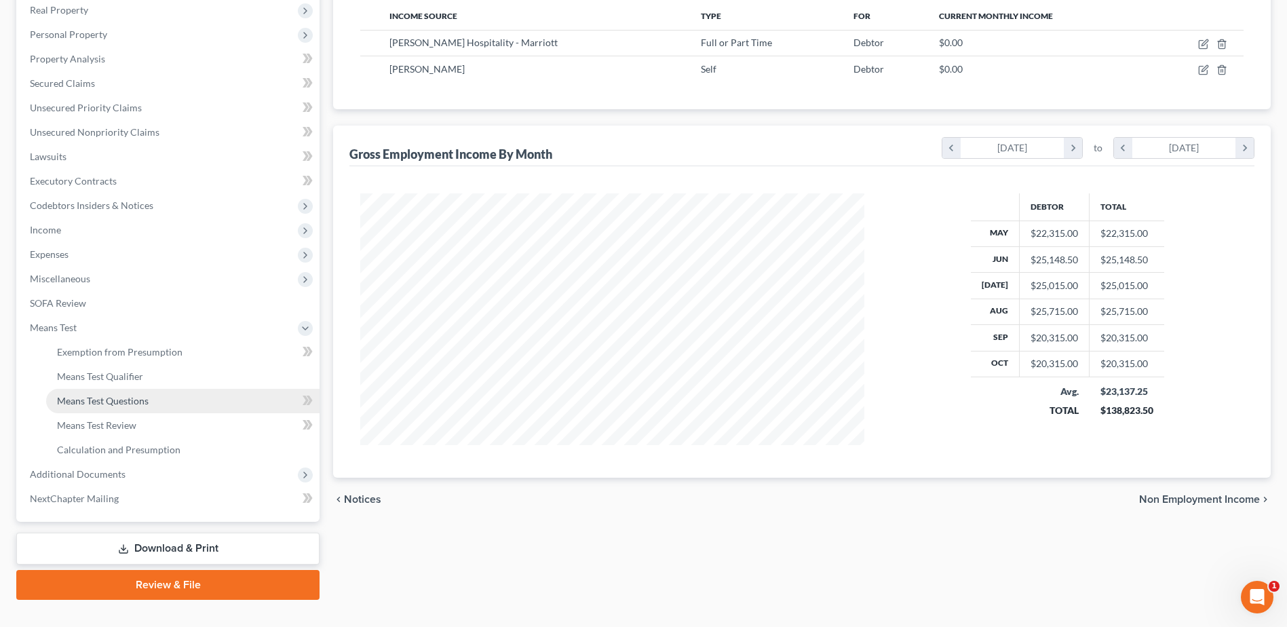
click at [114, 400] on span "Means Test Questions" at bounding box center [103, 401] width 92 height 12
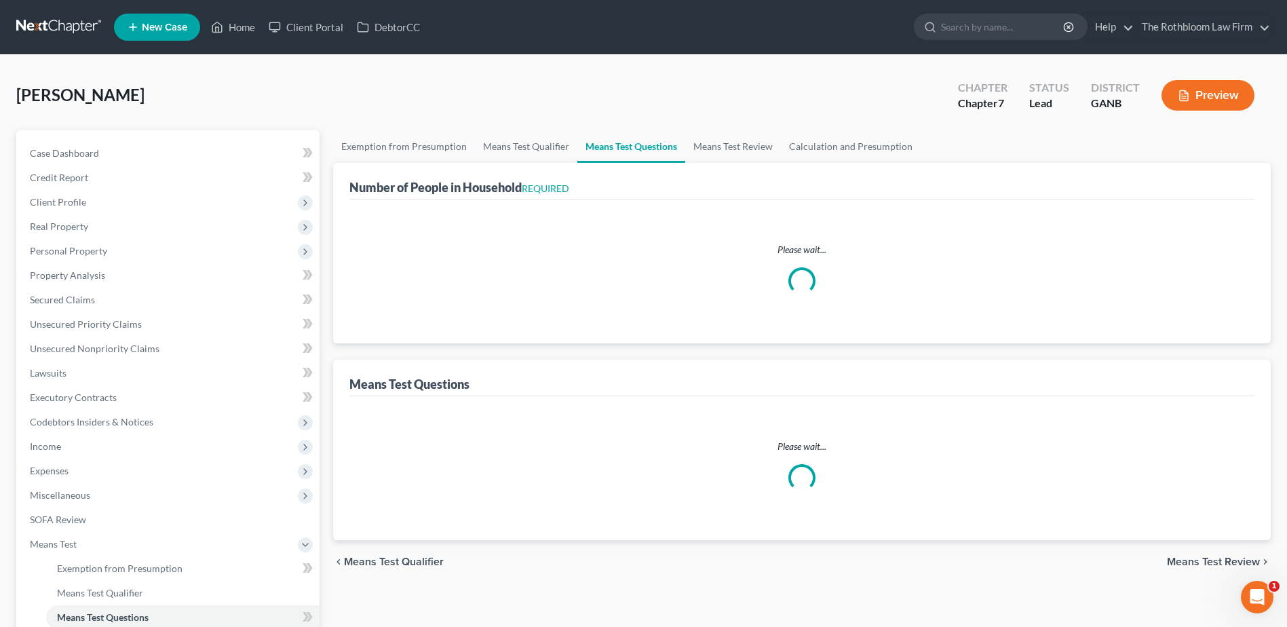
select select "0"
select select "1"
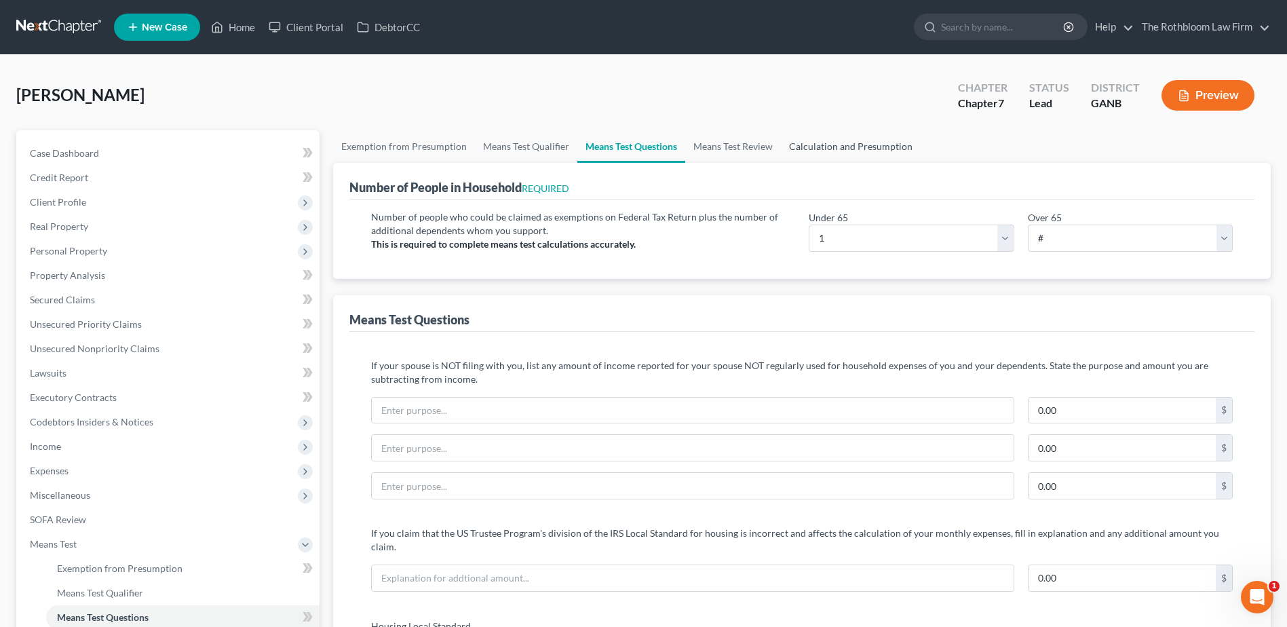
click at [830, 152] on link "Calculation and Presumption" at bounding box center [851, 146] width 140 height 33
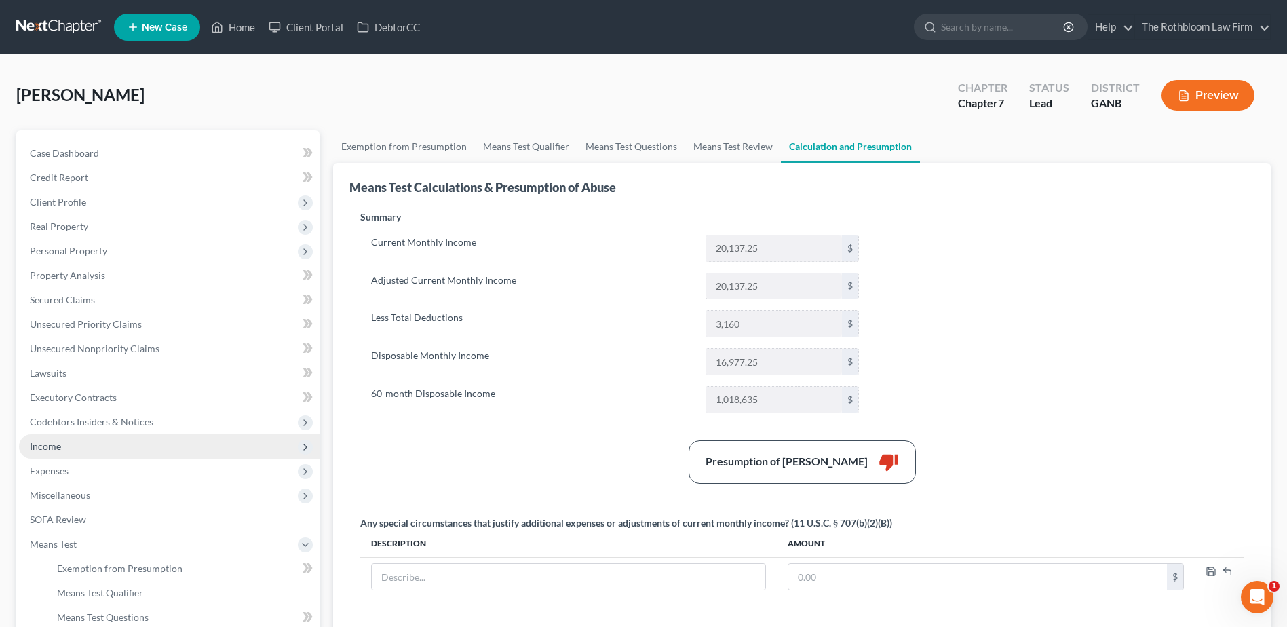
click at [58, 448] on span "Income" at bounding box center [45, 446] width 31 height 12
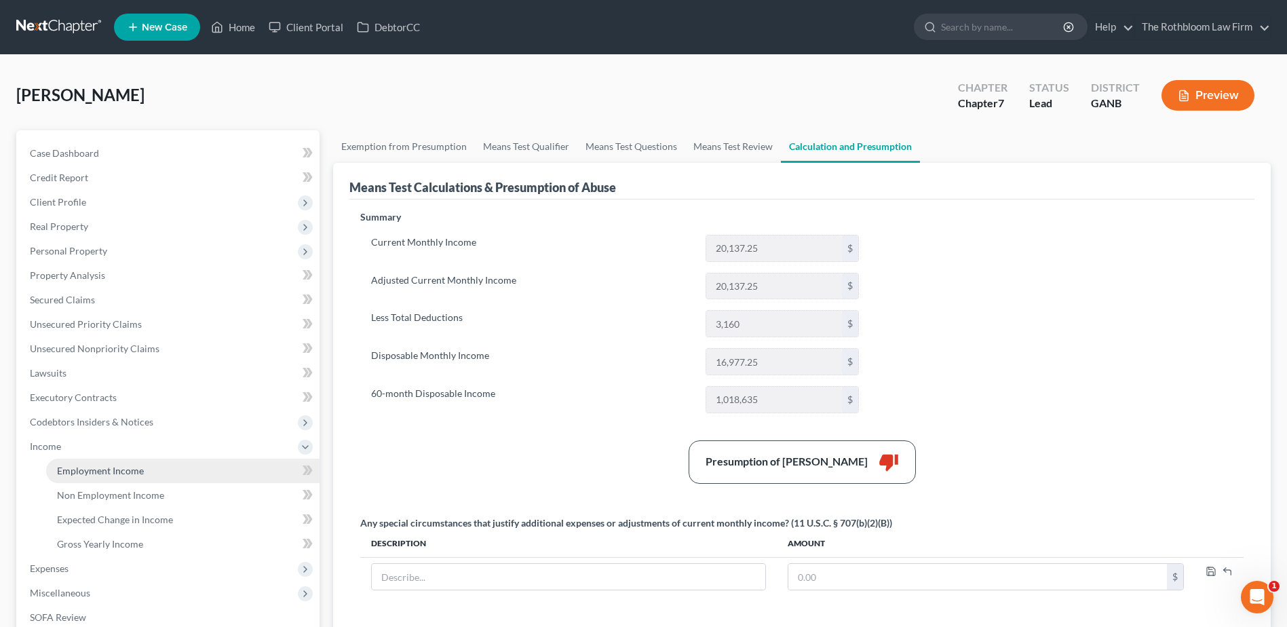
click at [73, 468] on span "Employment Income" at bounding box center [100, 471] width 87 height 12
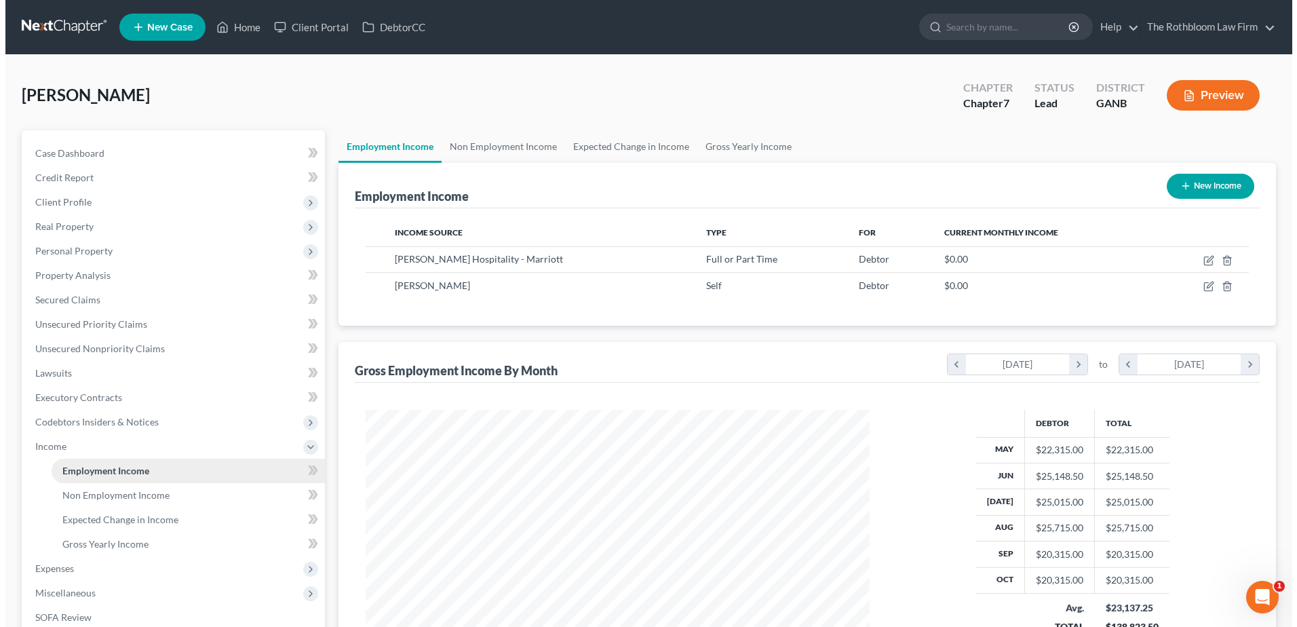
scroll to position [252, 531]
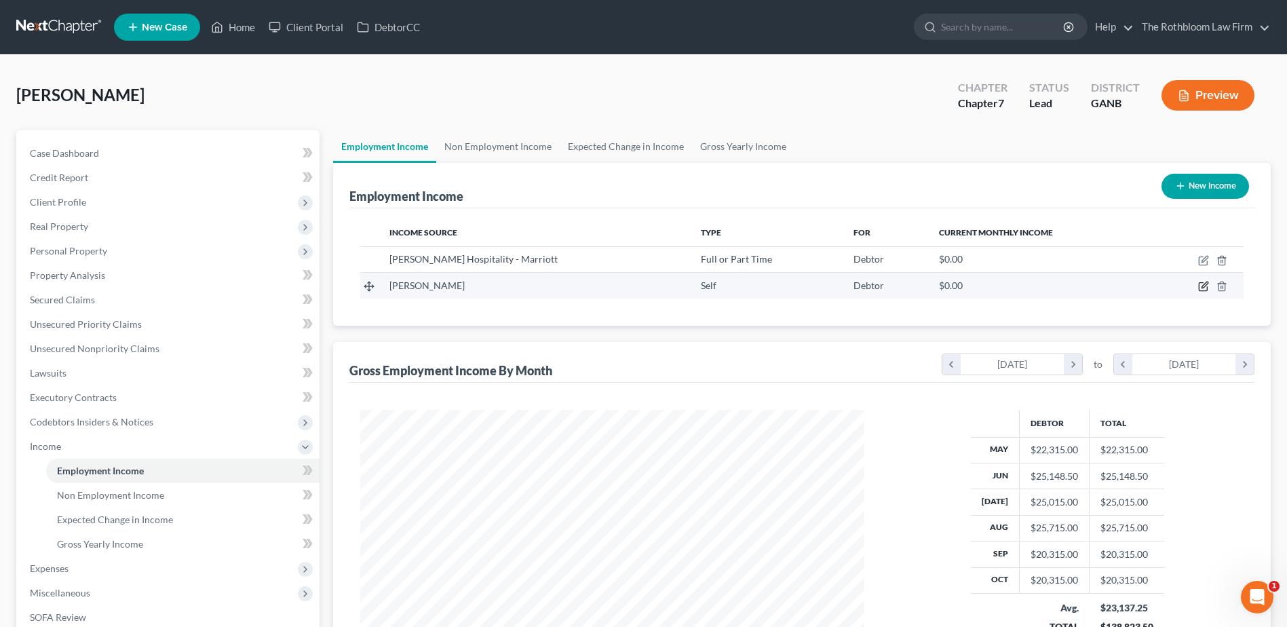
click at [1204, 284] on icon "button" at bounding box center [1204, 285] width 6 height 6
select select "1"
select select "0"
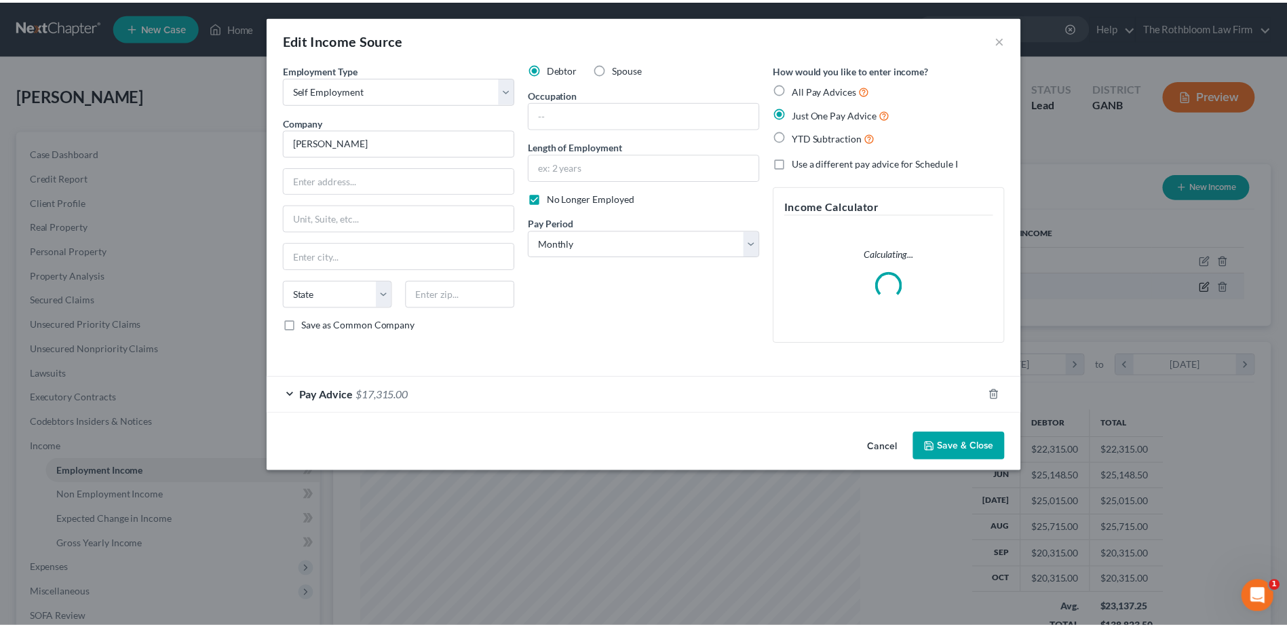
scroll to position [254, 536]
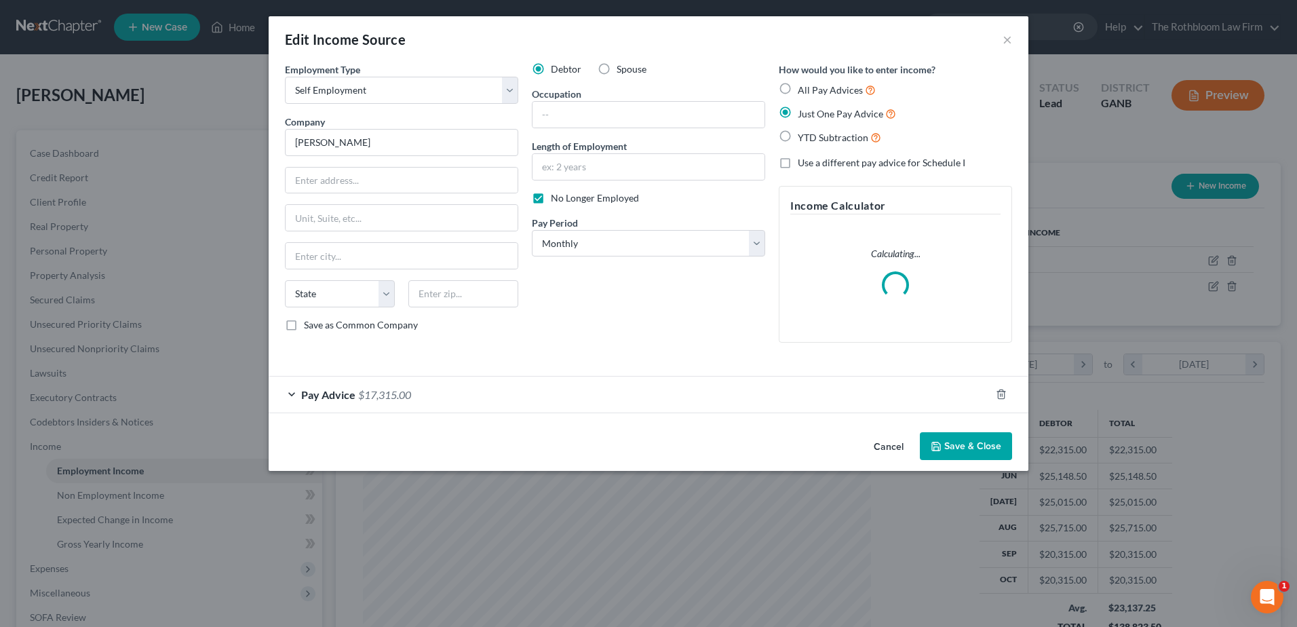
click at [798, 90] on label "All Pay Advices" at bounding box center [837, 90] width 78 height 16
click at [803, 90] on input "All Pay Advices" at bounding box center [807, 86] width 9 height 9
radio input "true"
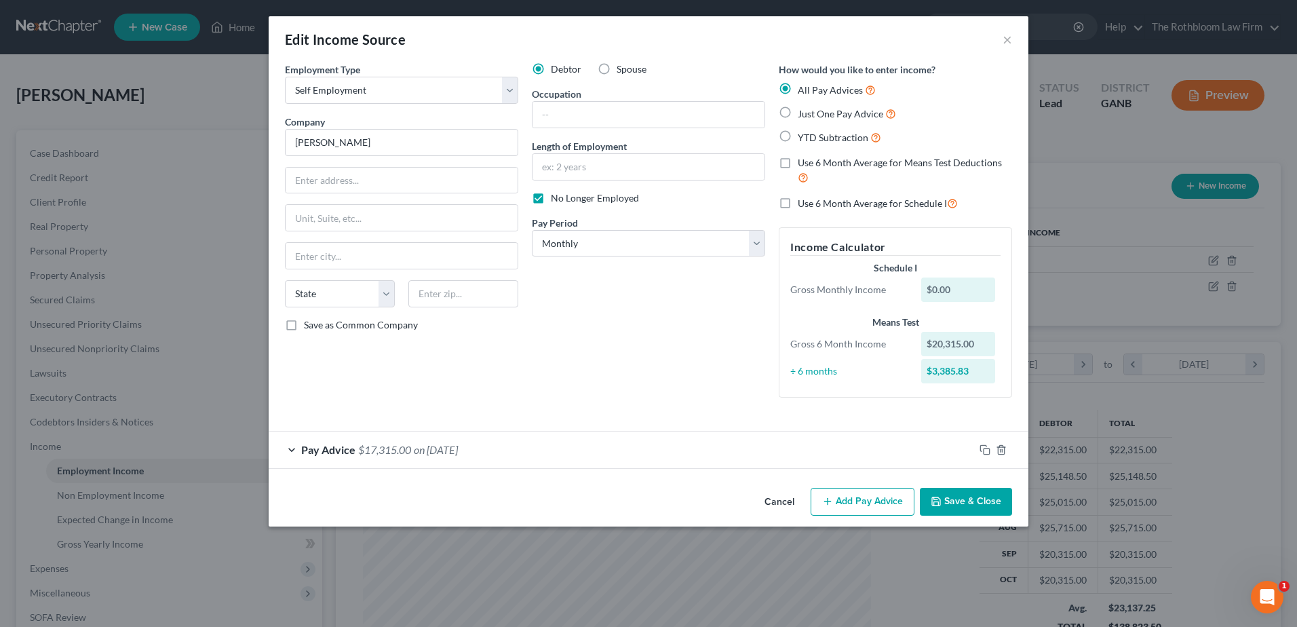
click at [974, 507] on button "Save & Close" at bounding box center [966, 502] width 92 height 28
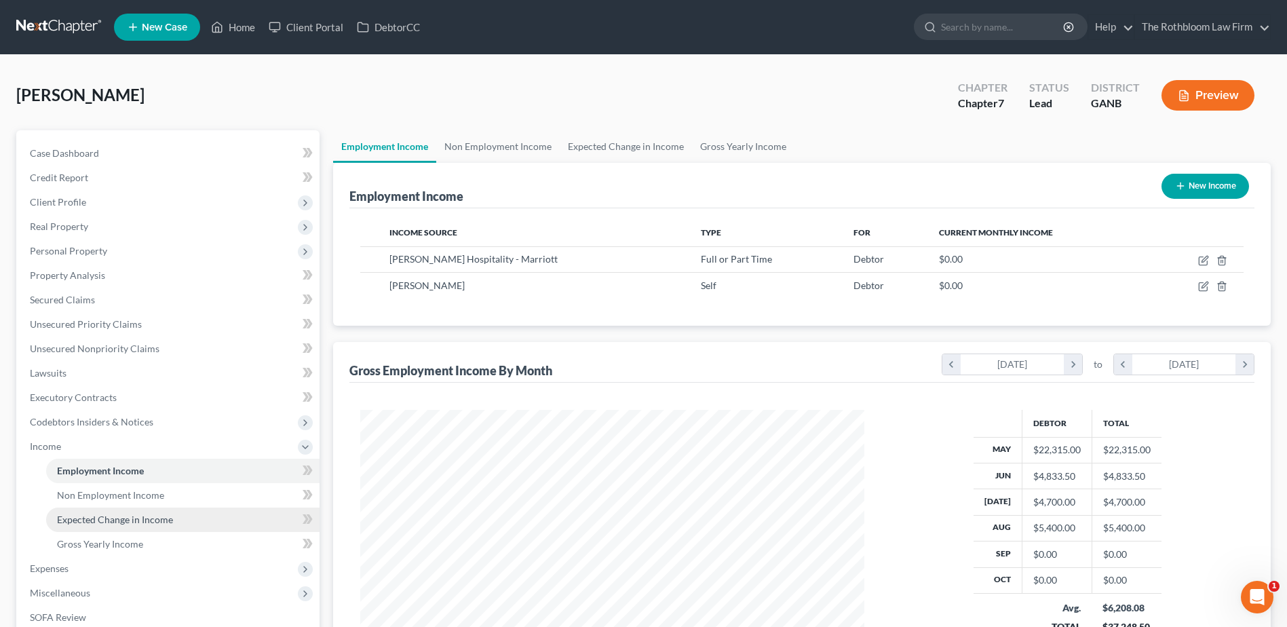
scroll to position [204, 0]
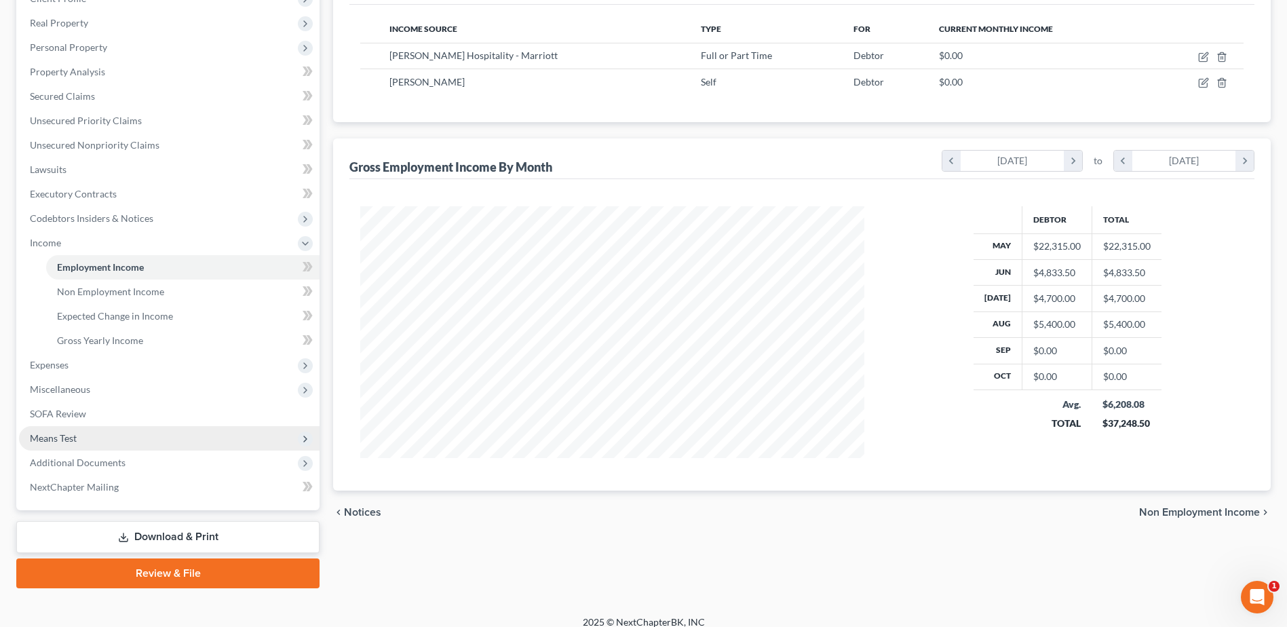
click at [75, 444] on span "Means Test" at bounding box center [169, 438] width 301 height 24
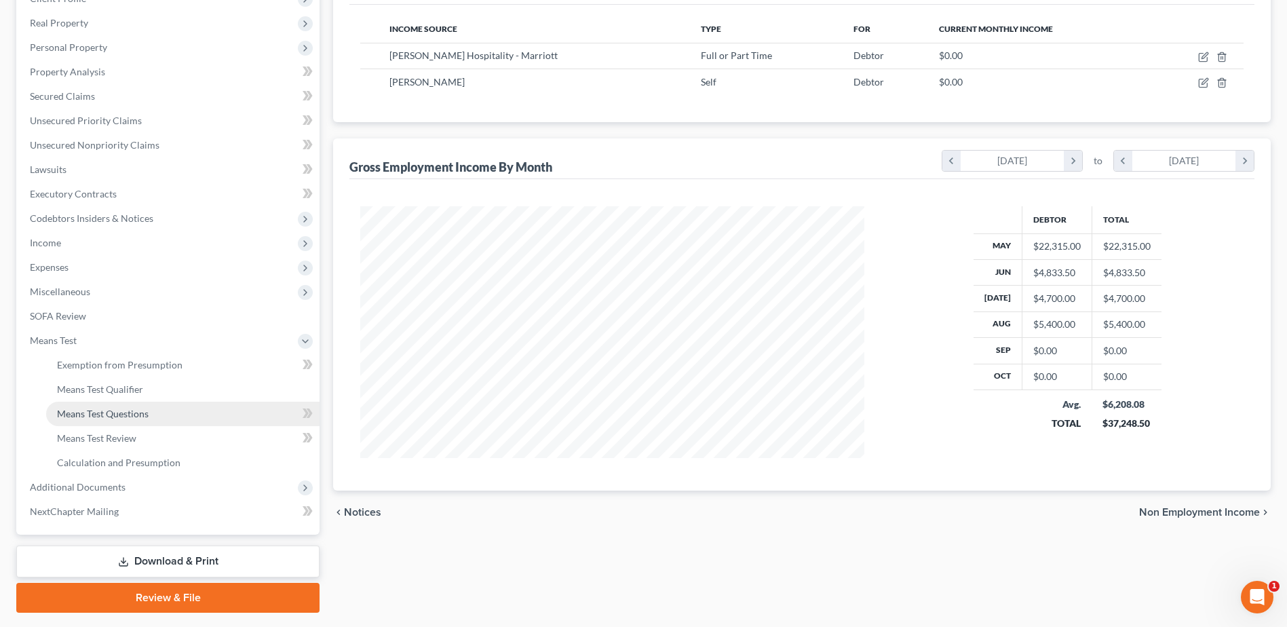
scroll to position [0, 0]
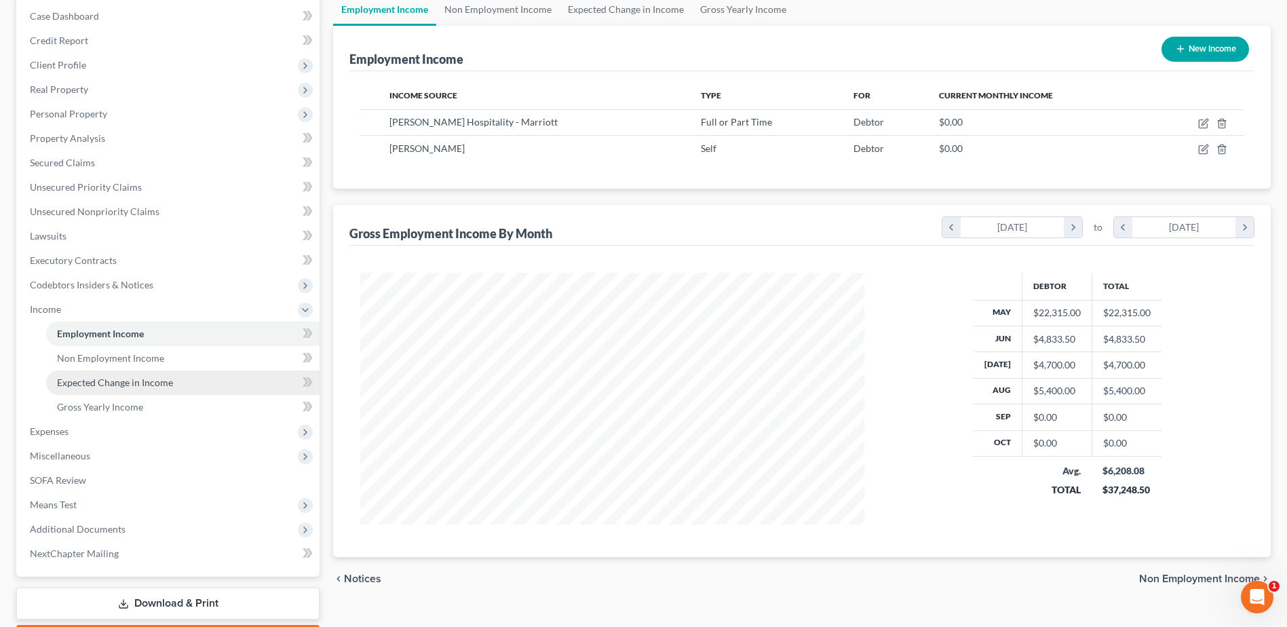
scroll to position [216, 0]
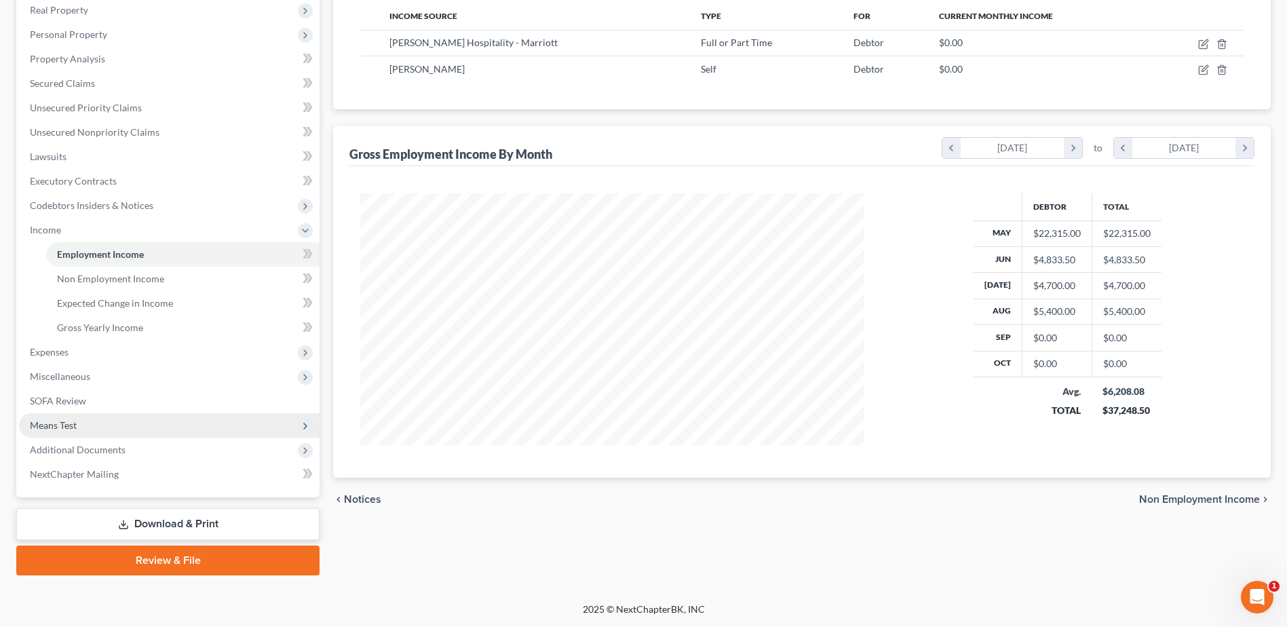
click at [98, 425] on span "Means Test" at bounding box center [169, 425] width 301 height 24
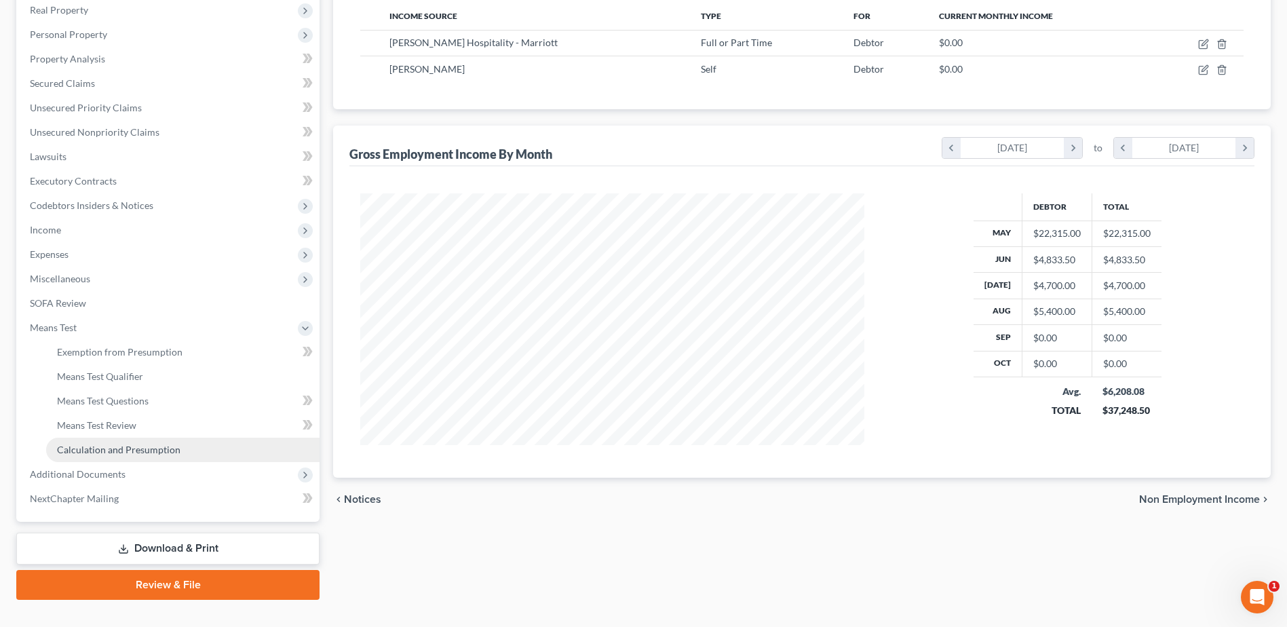
click at [141, 444] on span "Calculation and Presumption" at bounding box center [118, 450] width 123 height 12
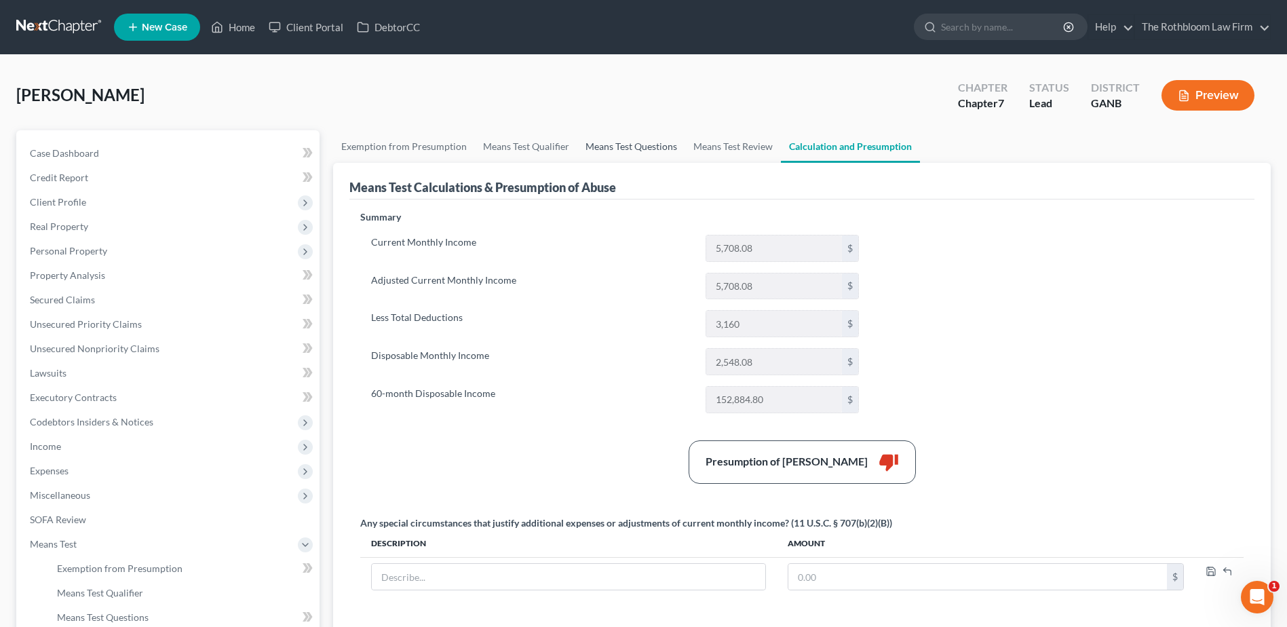
click at [628, 144] on link "Means Test Questions" at bounding box center [631, 146] width 108 height 33
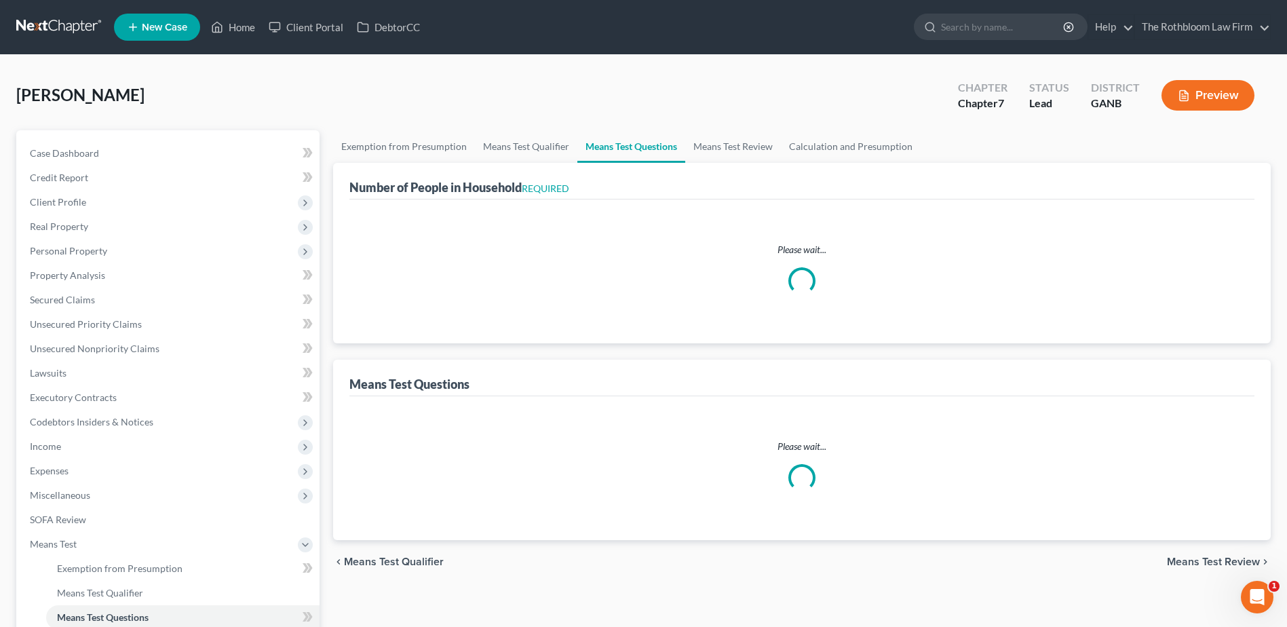
select select "1"
select select "0"
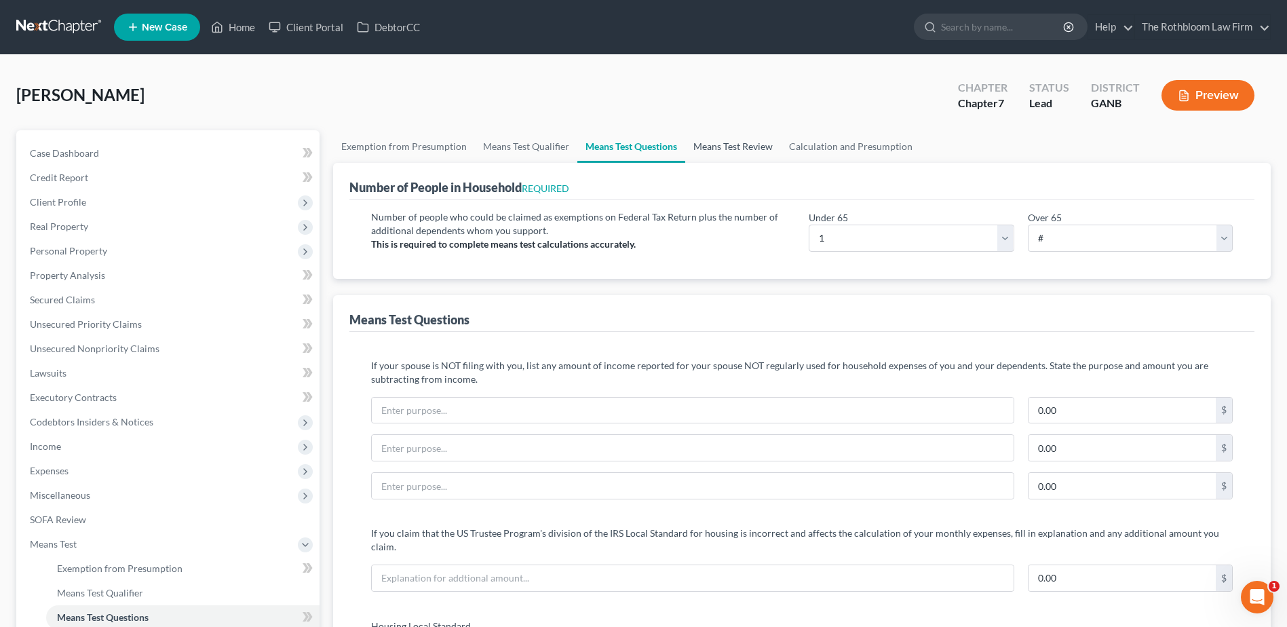
click at [727, 147] on link "Means Test Review" at bounding box center [733, 146] width 96 height 33
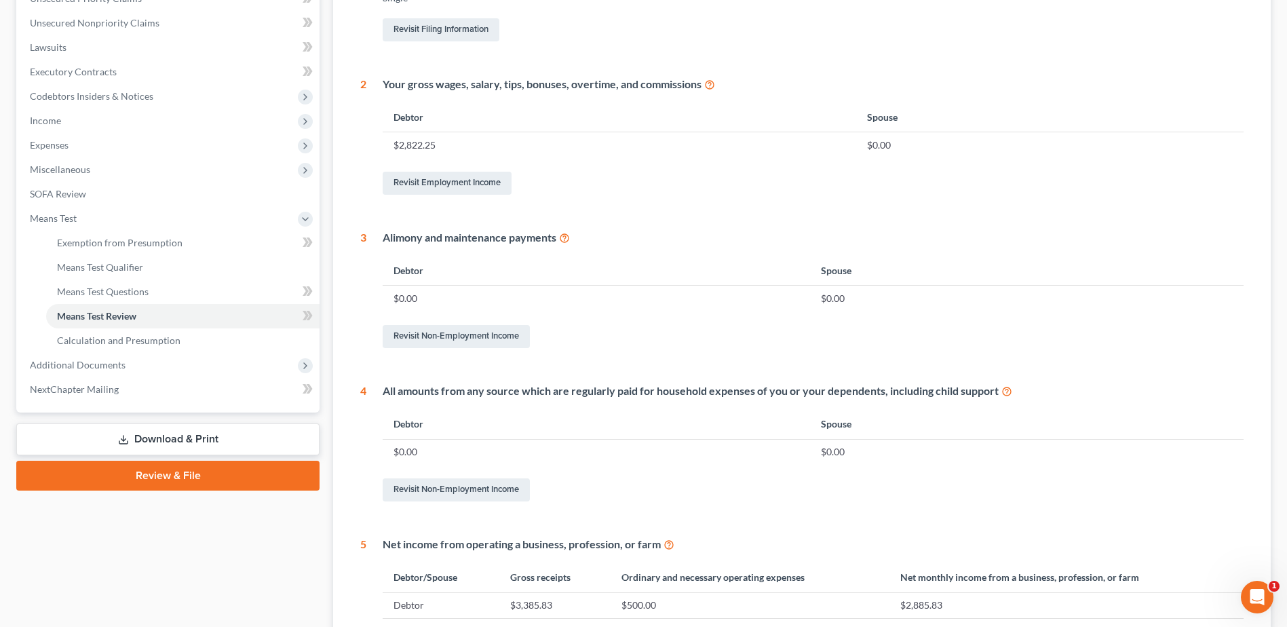
scroll to position [136, 0]
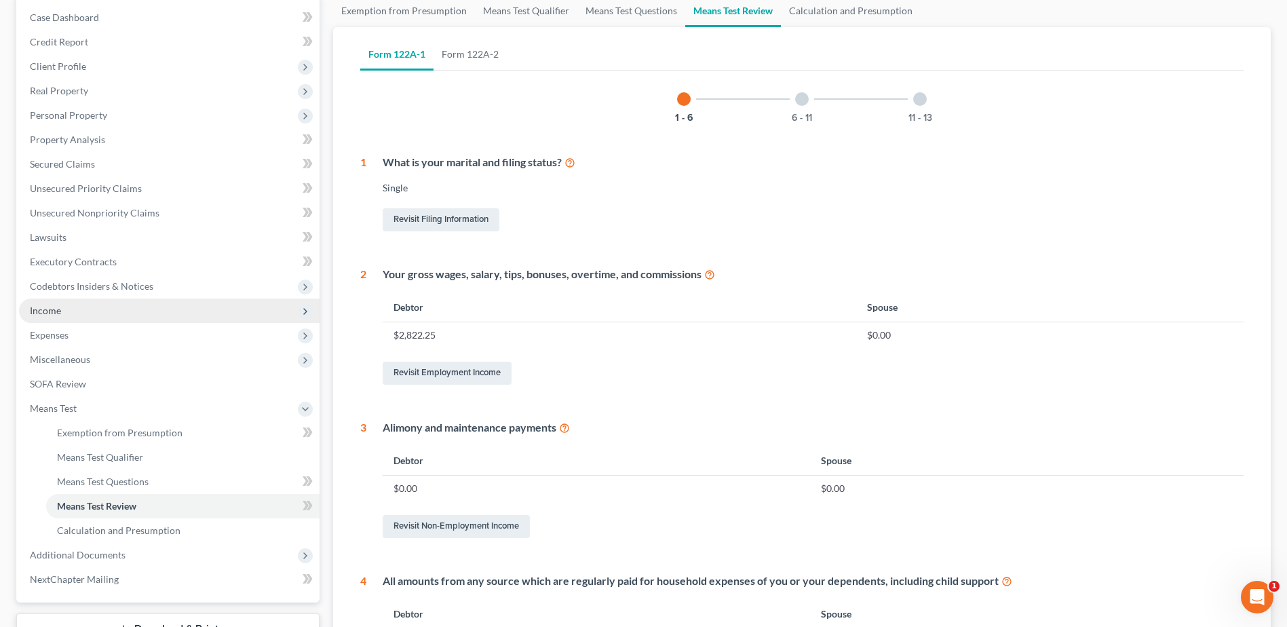
click at [64, 311] on span "Income" at bounding box center [169, 311] width 301 height 24
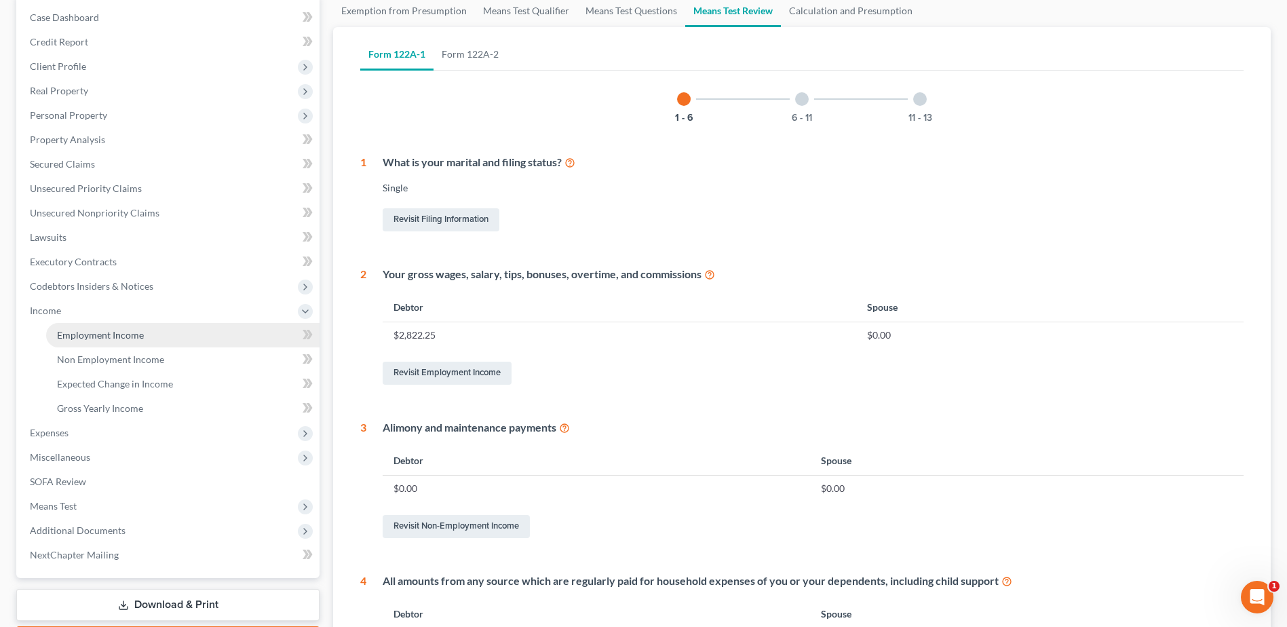
click at [88, 339] on span "Employment Income" at bounding box center [100, 335] width 87 height 12
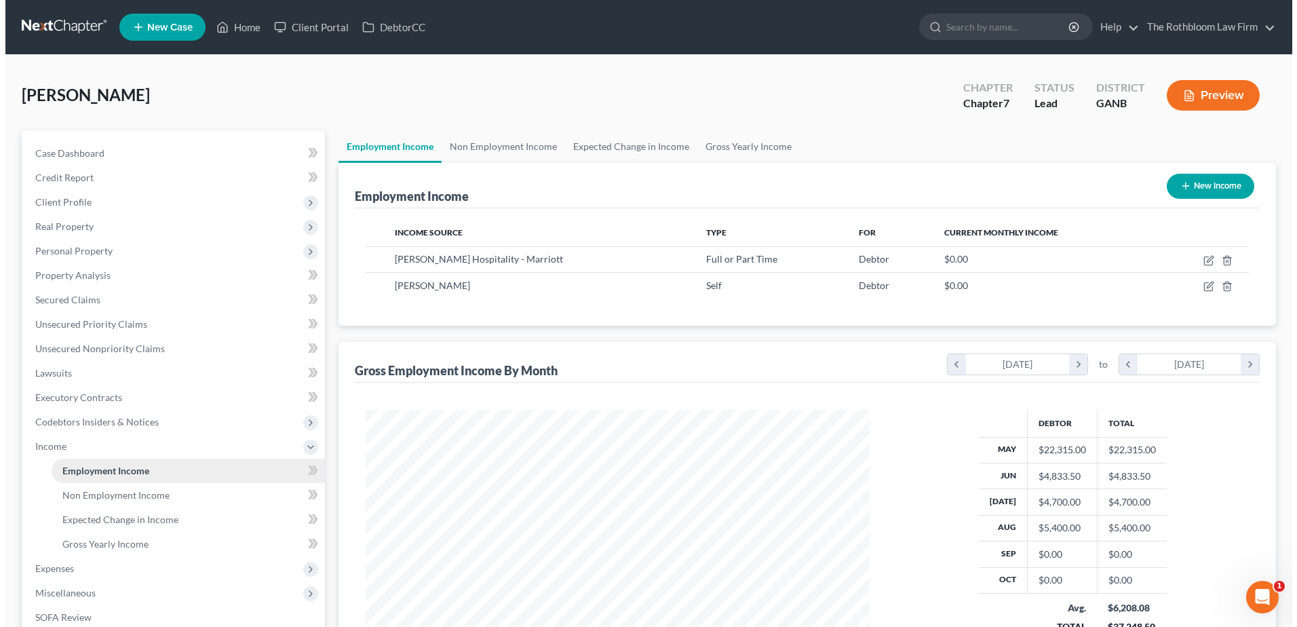
scroll to position [252, 531]
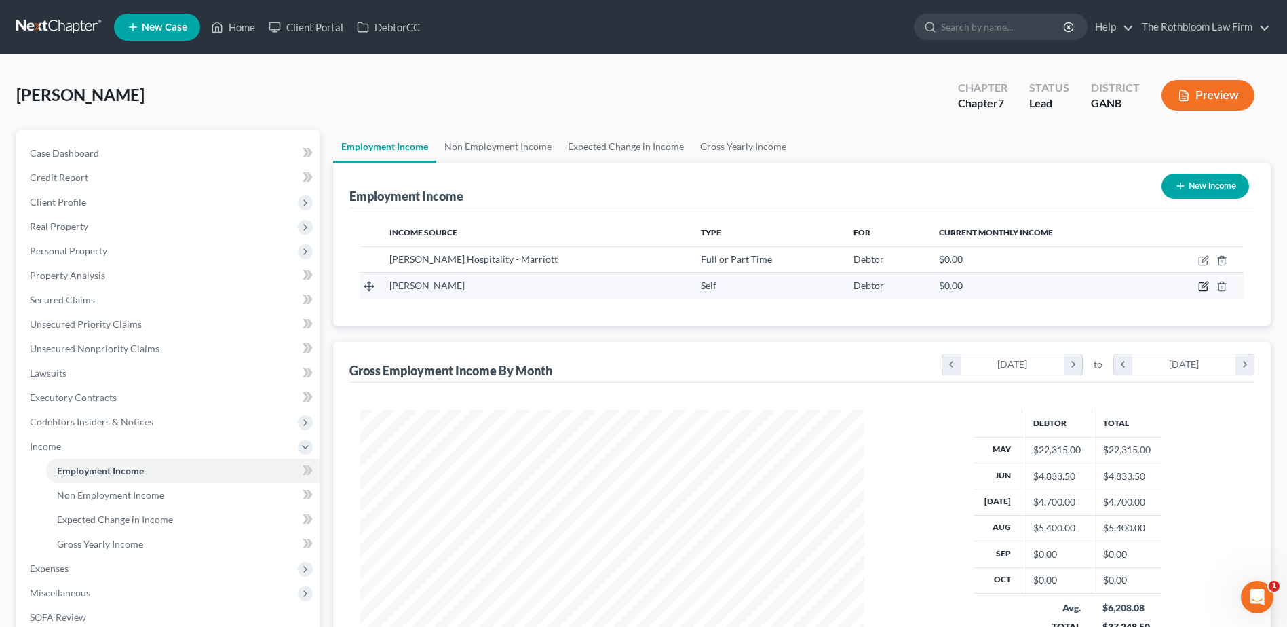
click at [1204, 286] on icon "button" at bounding box center [1203, 286] width 11 height 11
select select "1"
select select "0"
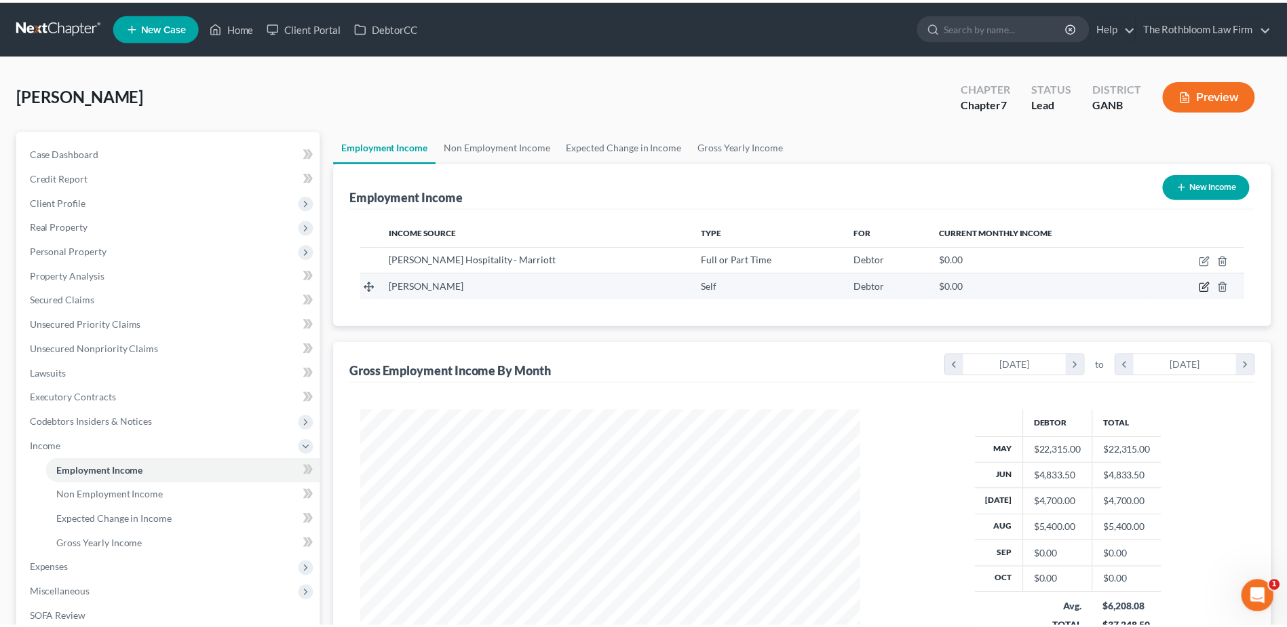
scroll to position [254, 536]
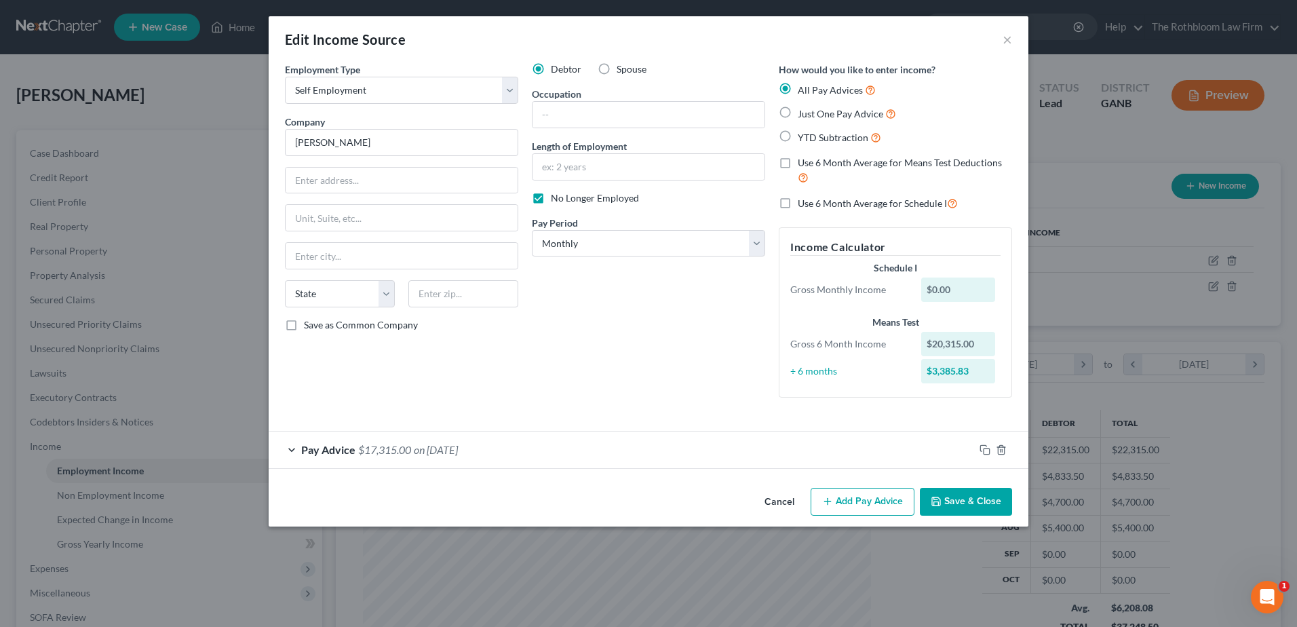
click at [798, 166] on label "Use 6 Month Average for Means Test Deductions" at bounding box center [905, 170] width 214 height 29
click at [803, 165] on input "Use 6 Month Average for Means Test Deductions" at bounding box center [807, 160] width 9 height 9
checkbox input "true"
click at [975, 501] on button "Save & Close" at bounding box center [966, 502] width 92 height 28
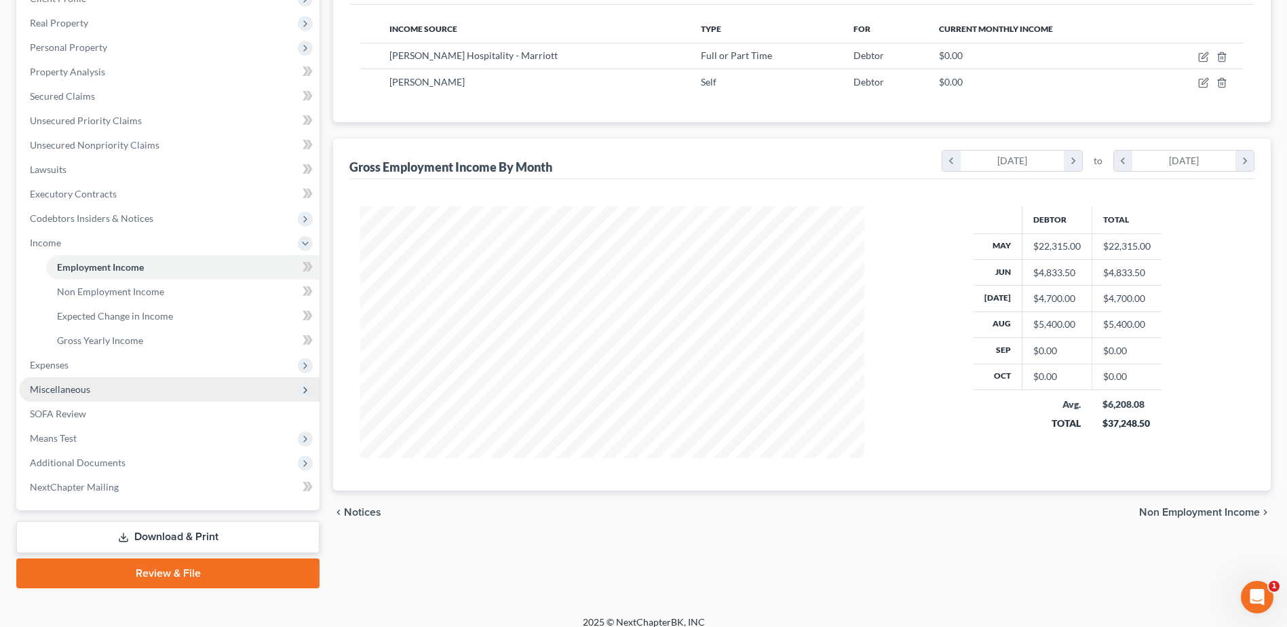
scroll to position [0, 0]
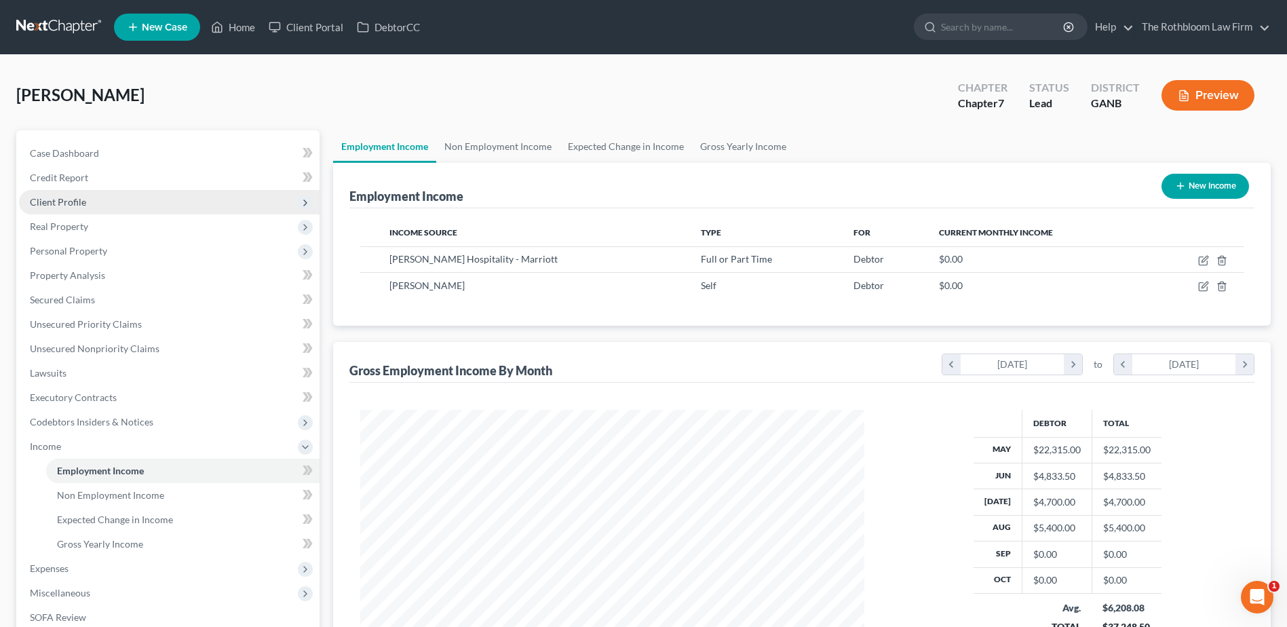
click at [54, 202] on span "Client Profile" at bounding box center [58, 202] width 56 height 12
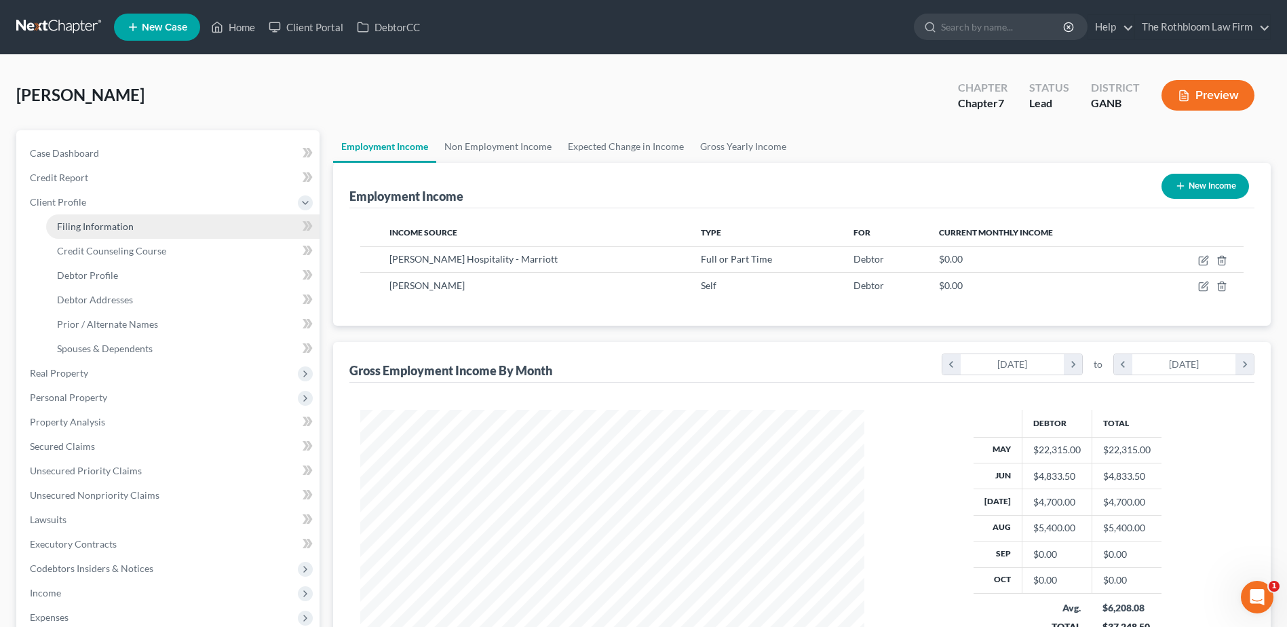
click at [78, 225] on span "Filing Information" at bounding box center [95, 226] width 77 height 12
select select "1"
select select "0"
select select "10"
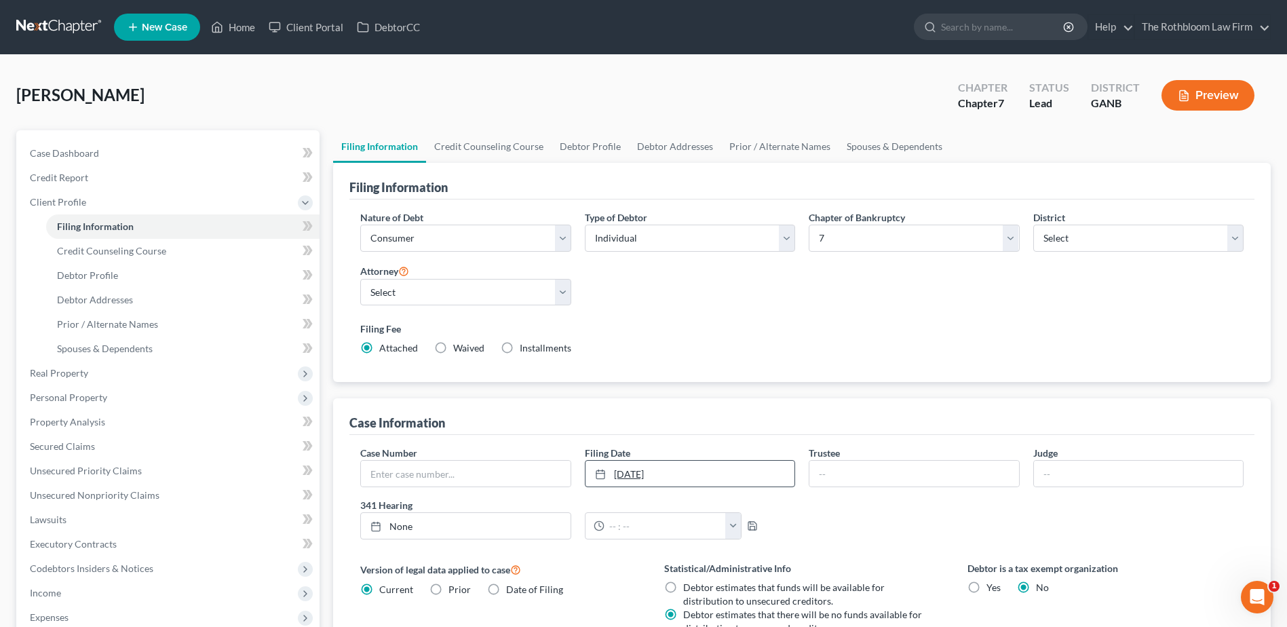
click at [763, 471] on link "[DATE]" at bounding box center [689, 474] width 209 height 26
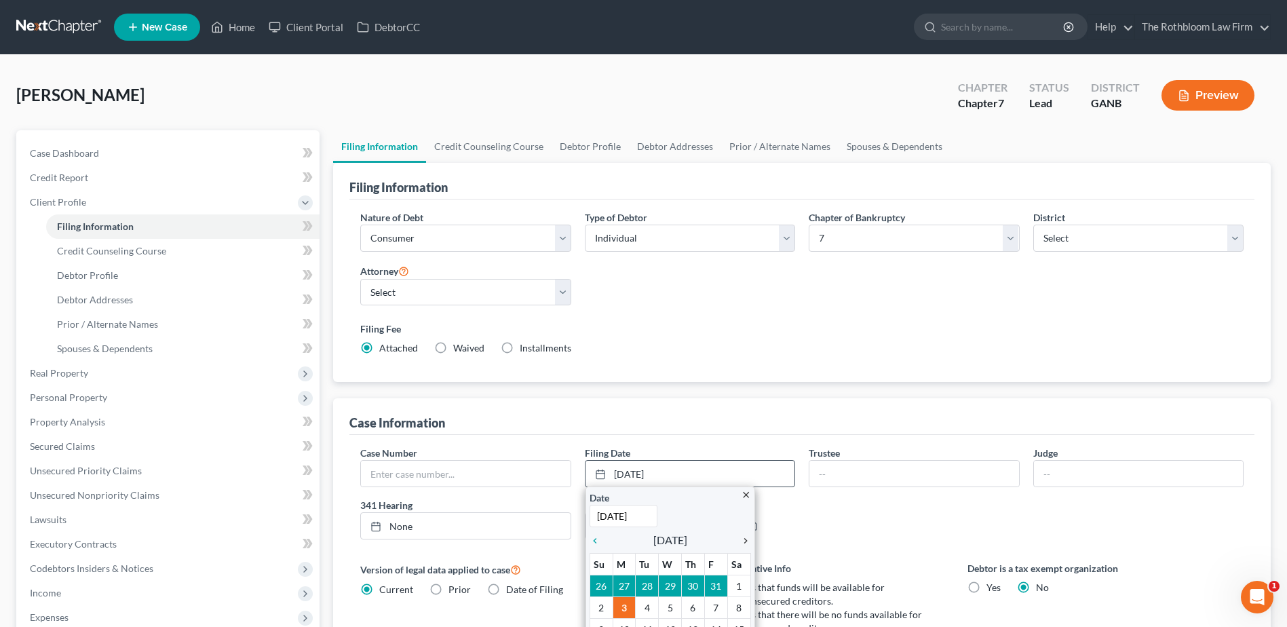
click at [746, 536] on icon "chevron_right" at bounding box center [742, 540] width 18 height 11
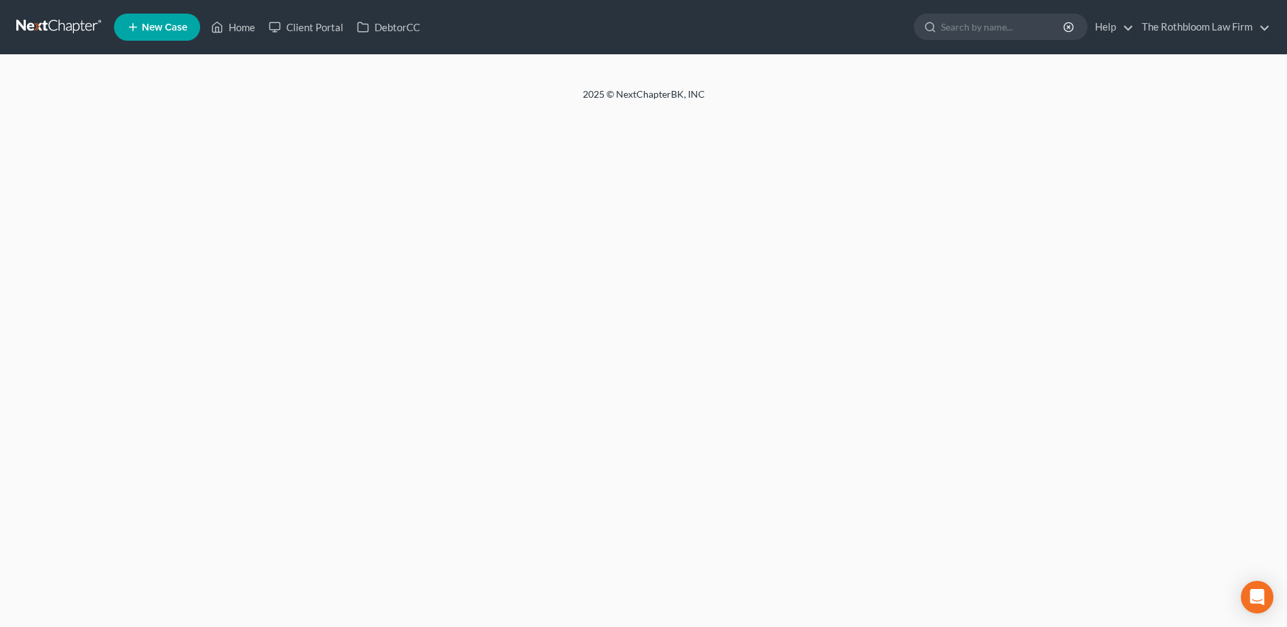
select select "1"
select select "0"
select select "19"
select select "0"
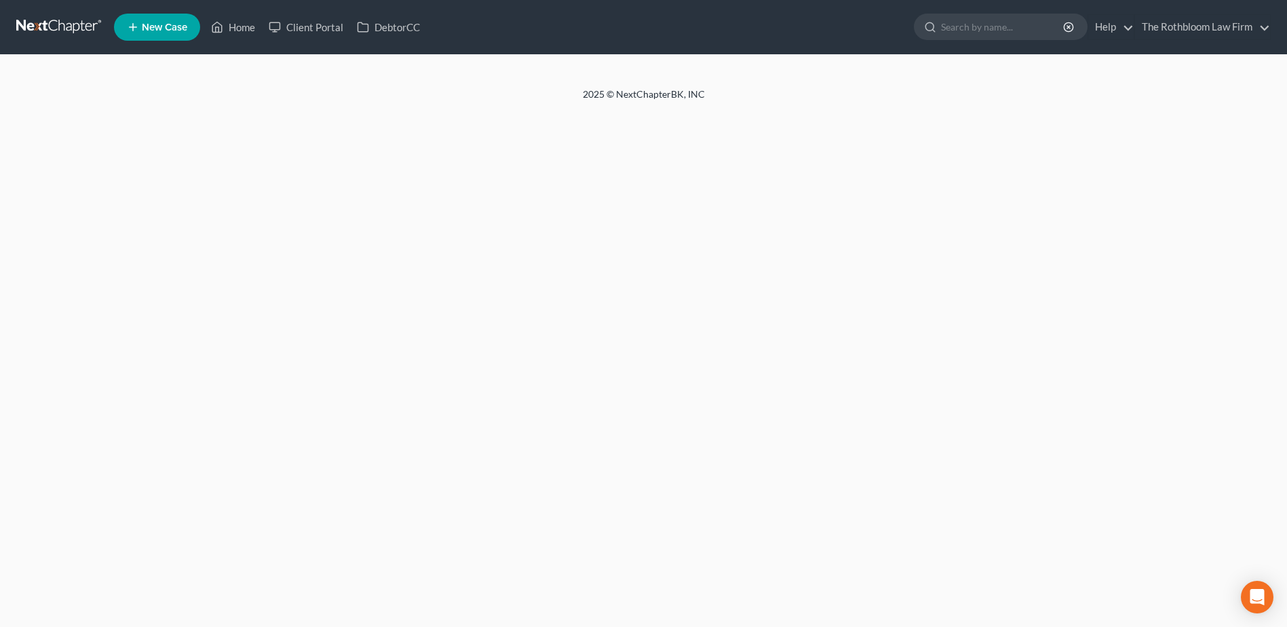
select select "10"
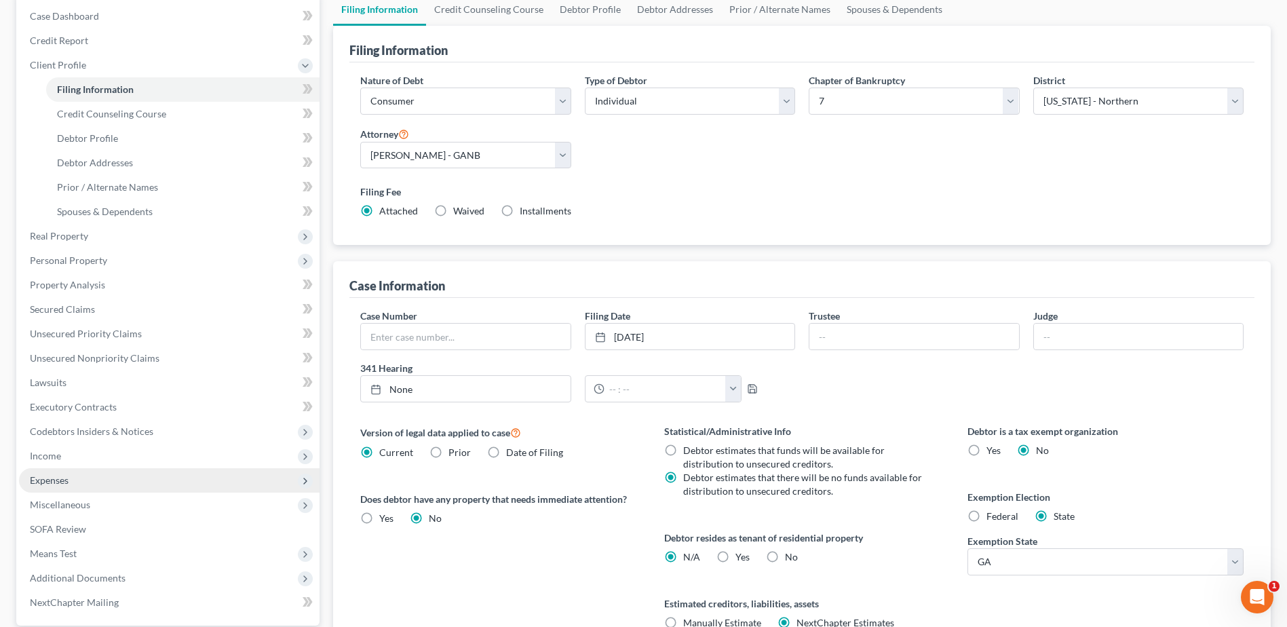
scroll to position [267, 0]
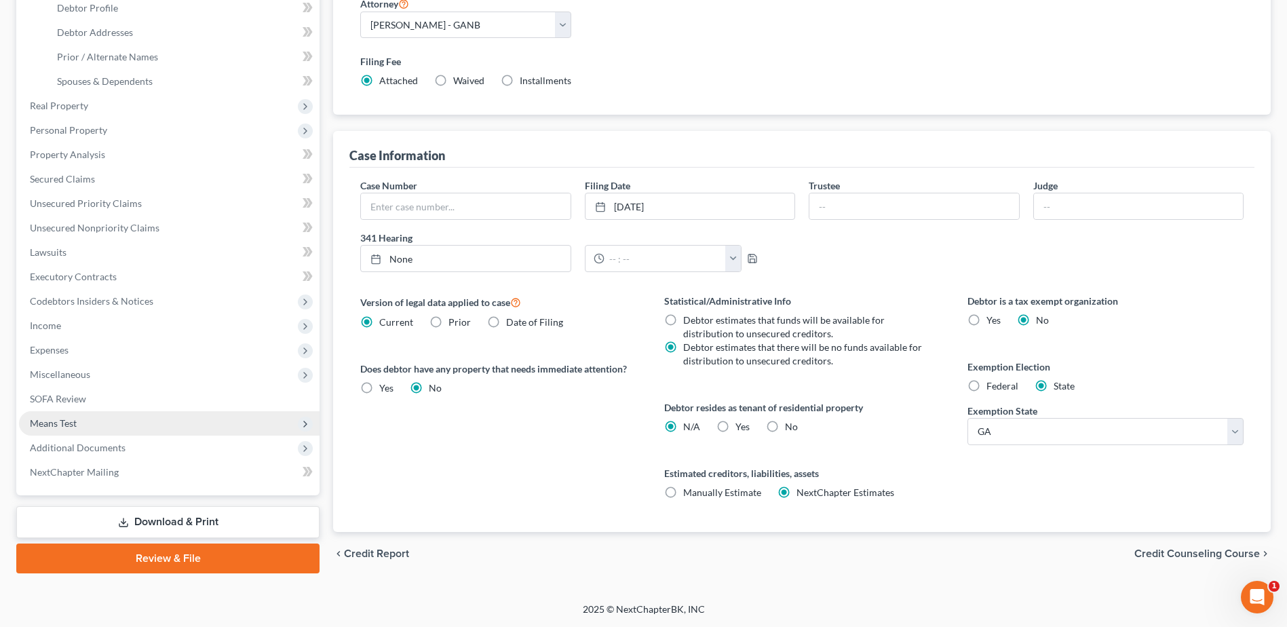
click at [50, 423] on span "Means Test" at bounding box center [53, 423] width 47 height 12
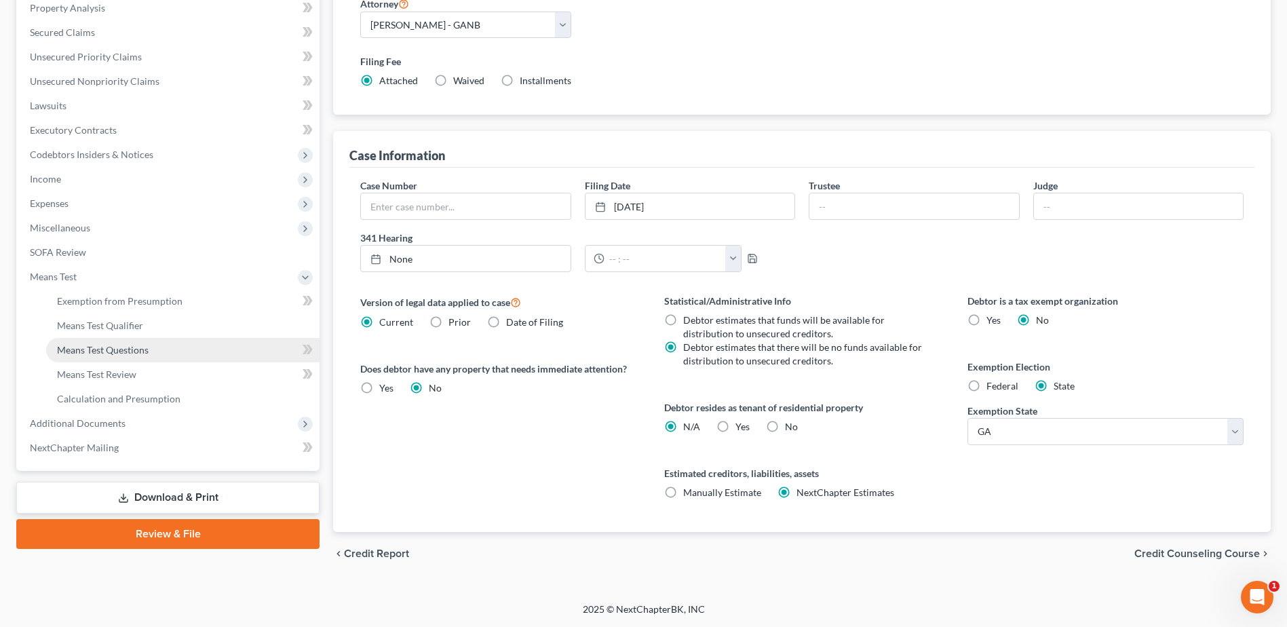
click at [115, 349] on span "Means Test Questions" at bounding box center [103, 350] width 92 height 12
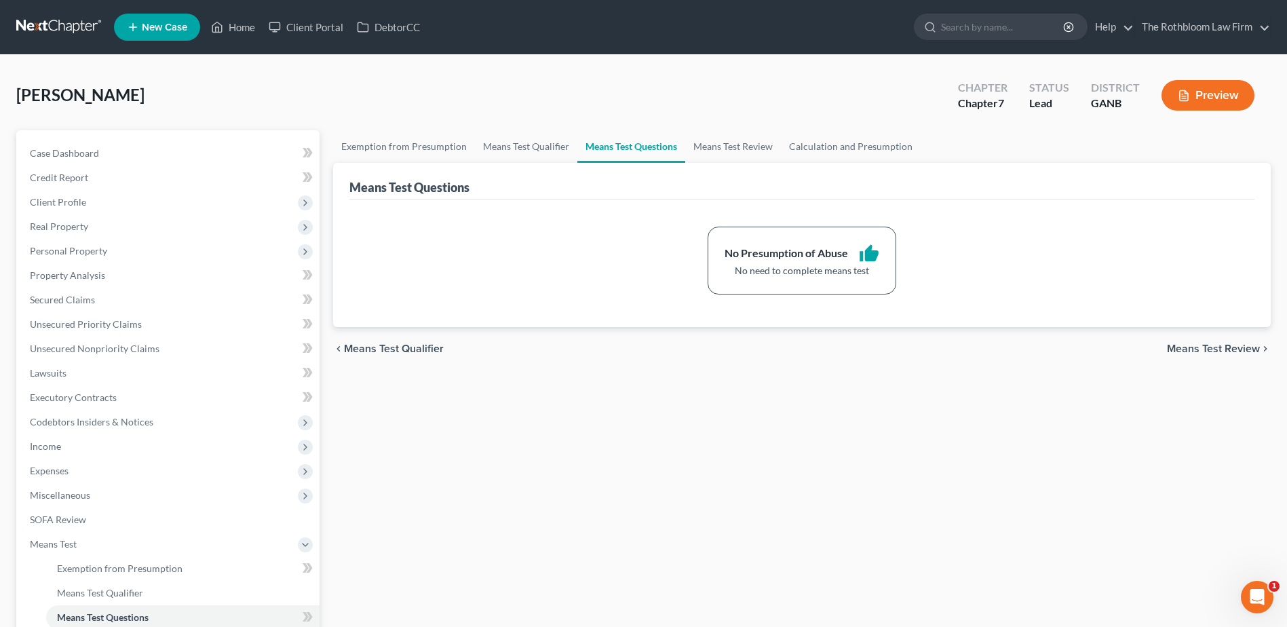
click at [459, 507] on div "Exemption from Presumption Means Test Qualifier Means Test Questions Means Test…" at bounding box center [801, 473] width 951 height 686
click at [60, 440] on span "Income" at bounding box center [45, 446] width 31 height 12
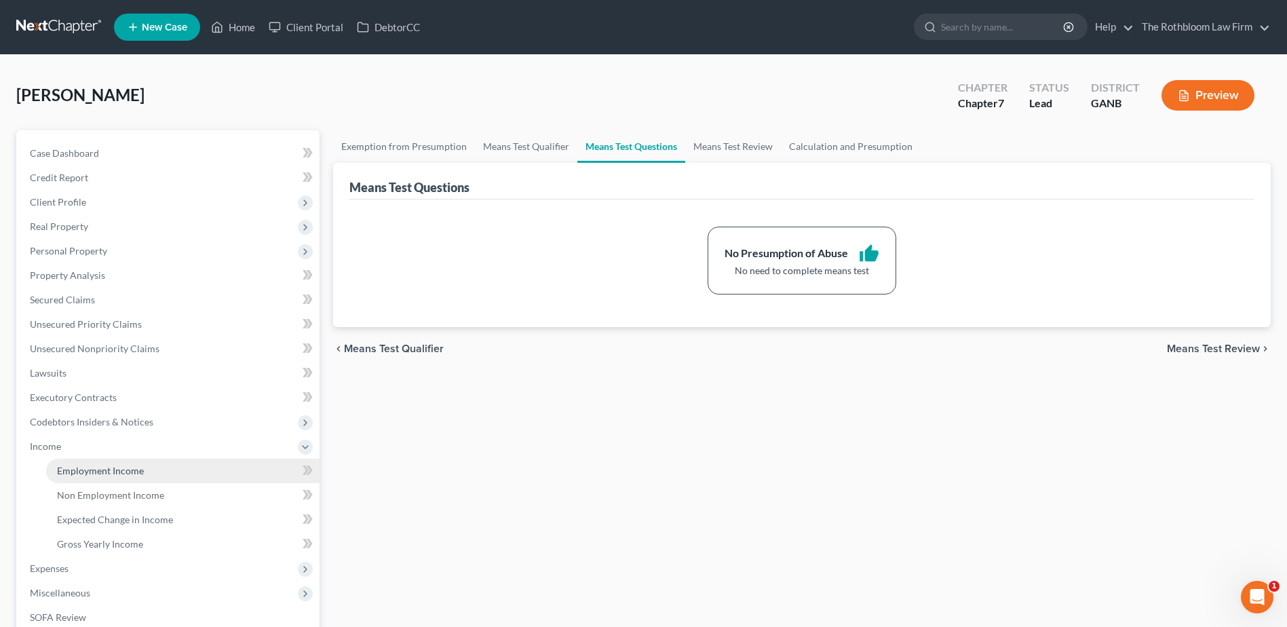
click at [96, 469] on span "Employment Income" at bounding box center [100, 471] width 87 height 12
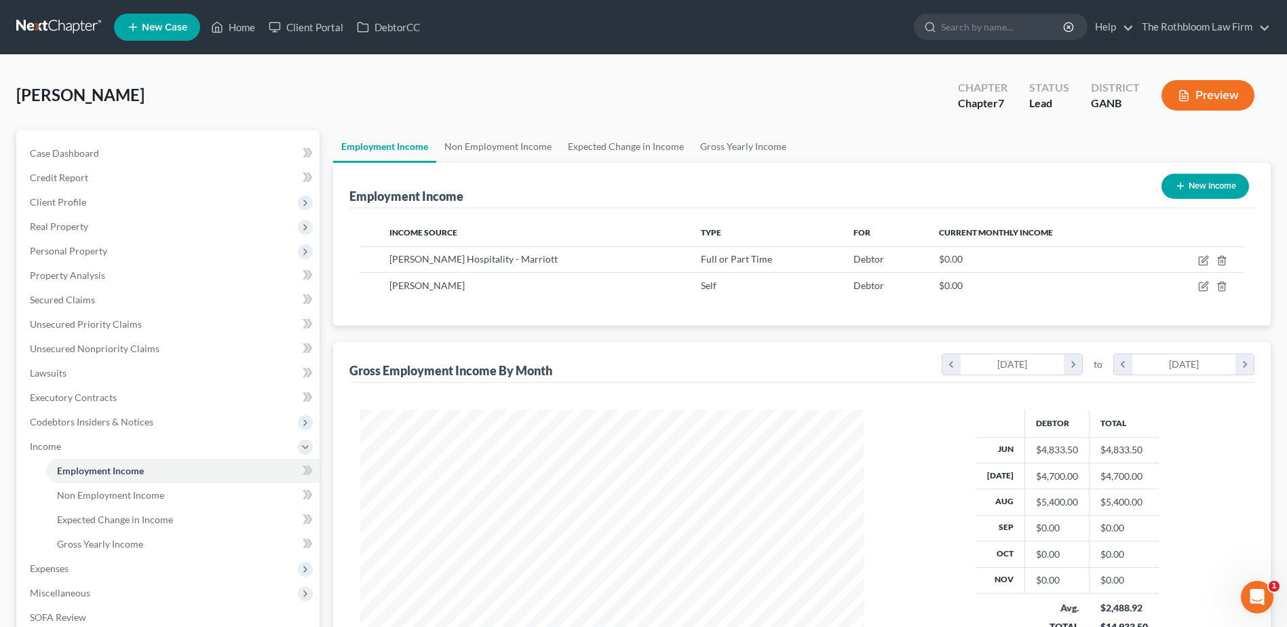
scroll to position [252, 531]
click at [54, 157] on span "Case Dashboard" at bounding box center [64, 153] width 69 height 12
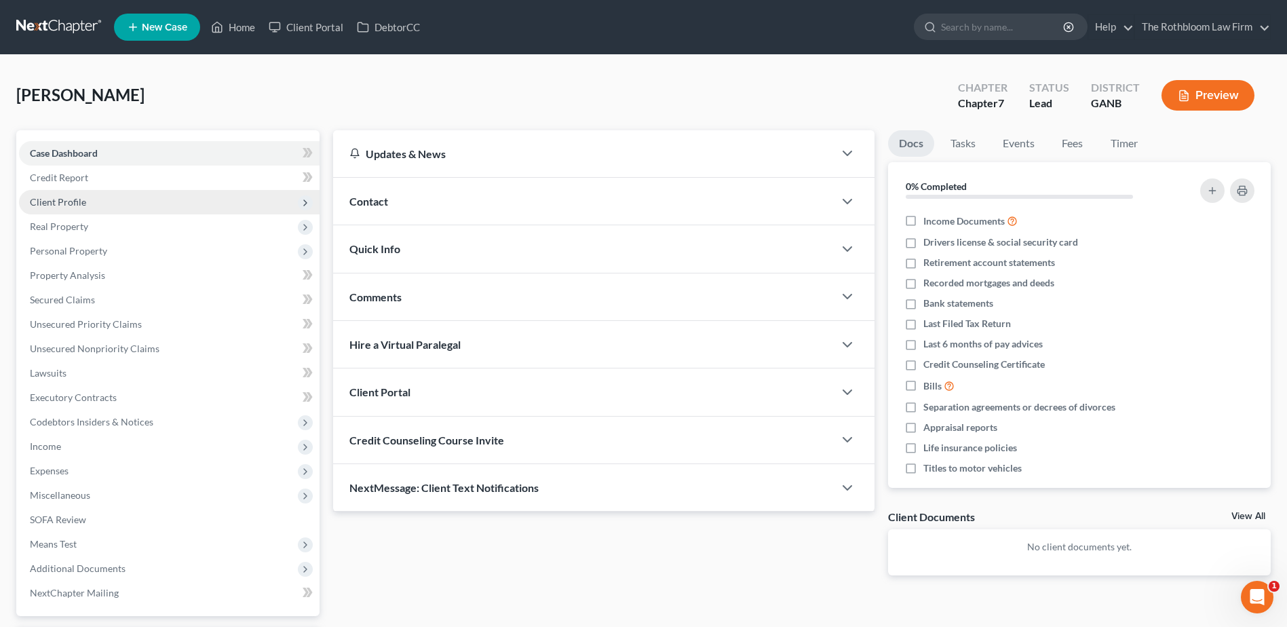
click at [61, 202] on span "Client Profile" at bounding box center [58, 202] width 56 height 12
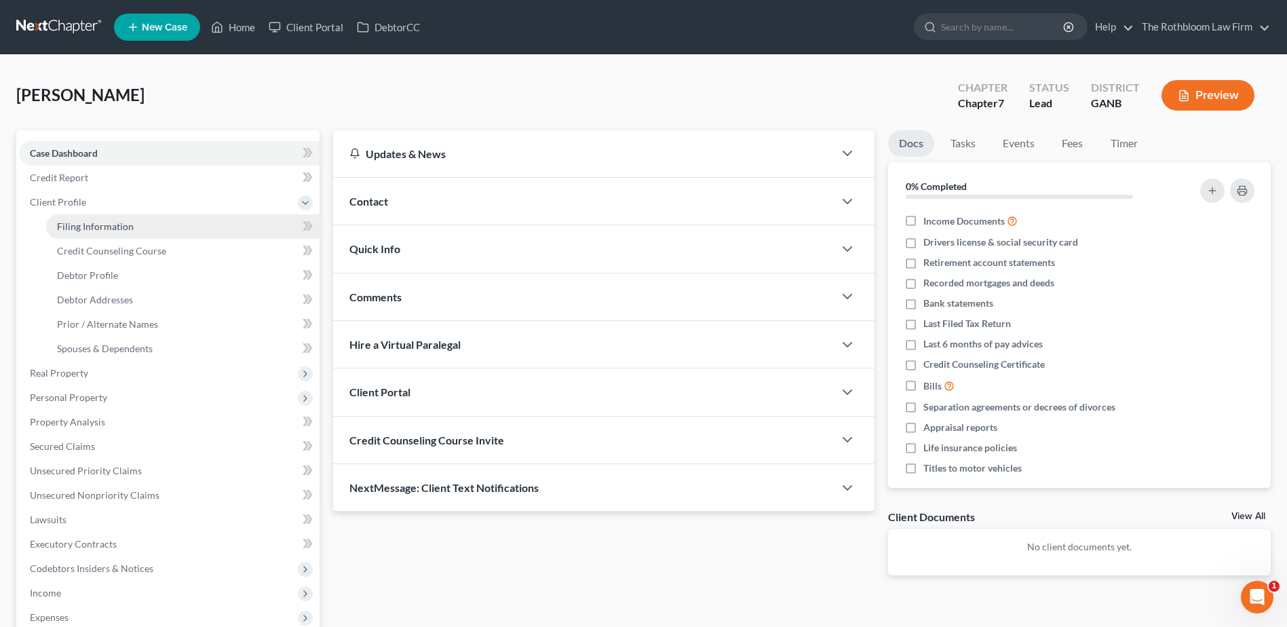
click at [92, 226] on span "Filing Information" at bounding box center [95, 226] width 77 height 12
select select "1"
select select "0"
select select "19"
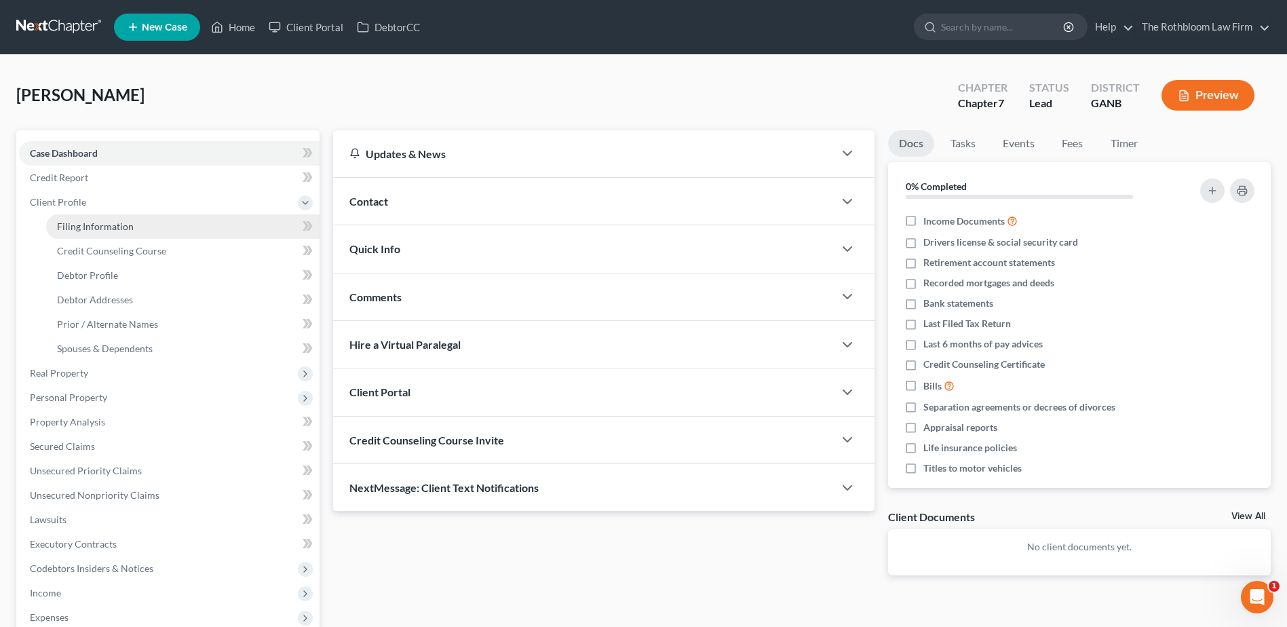
select select "0"
select select "10"
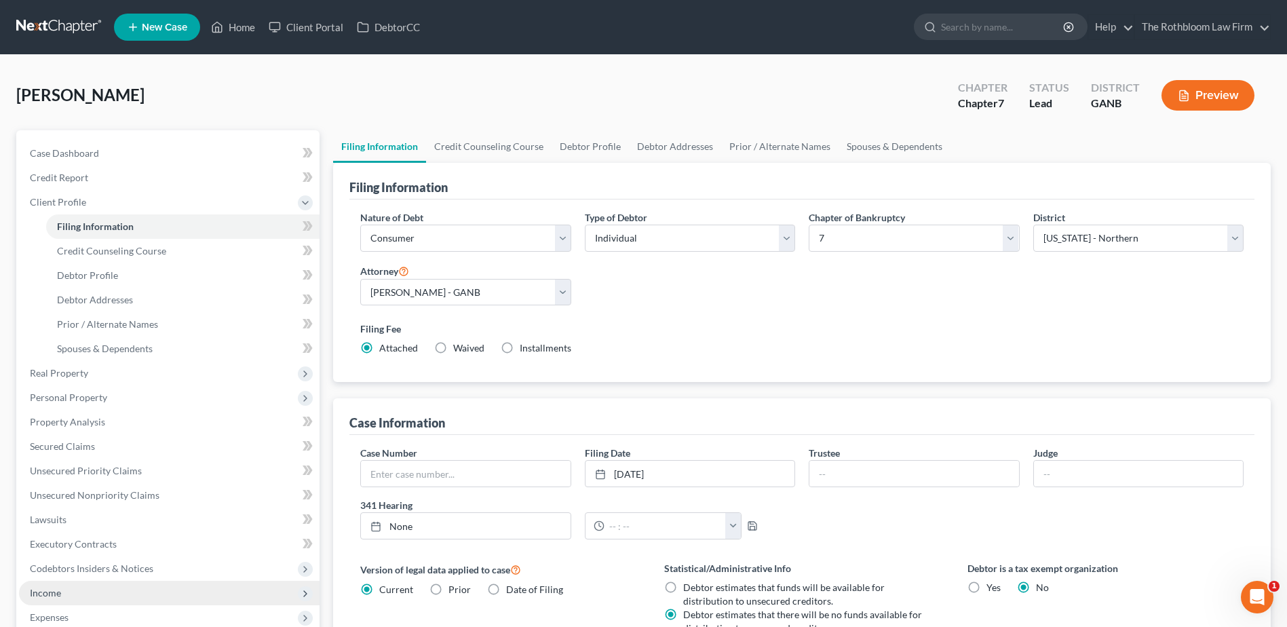
click at [44, 585] on span "Income" at bounding box center [169, 593] width 301 height 24
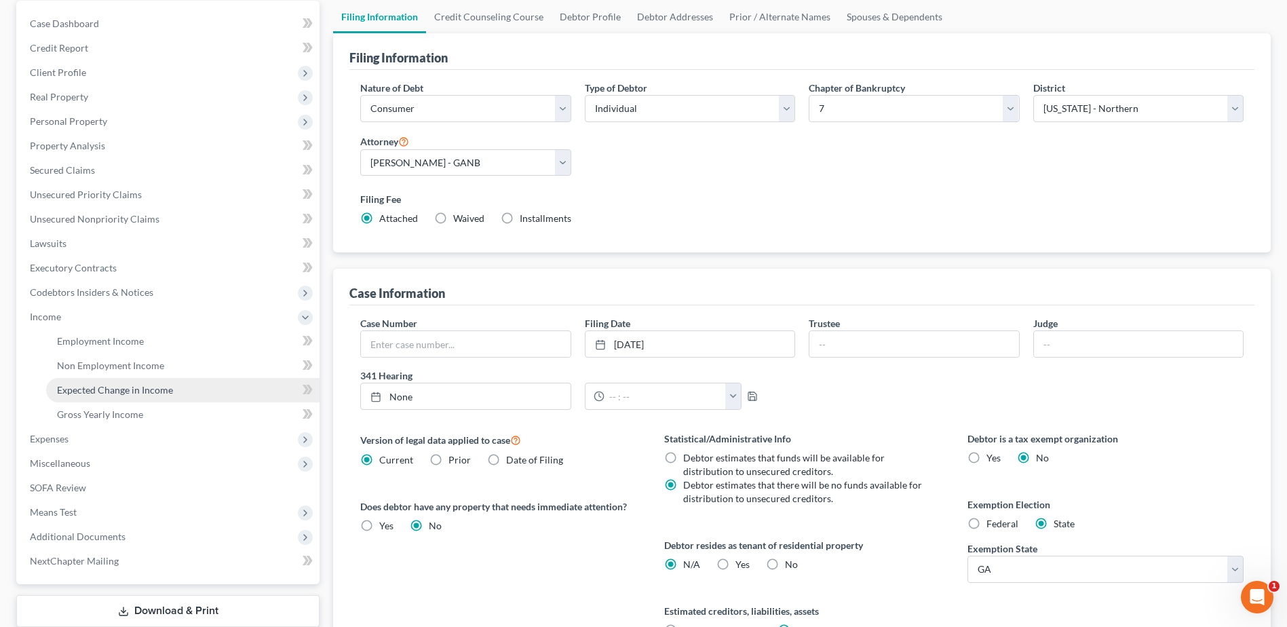
scroll to position [136, 0]
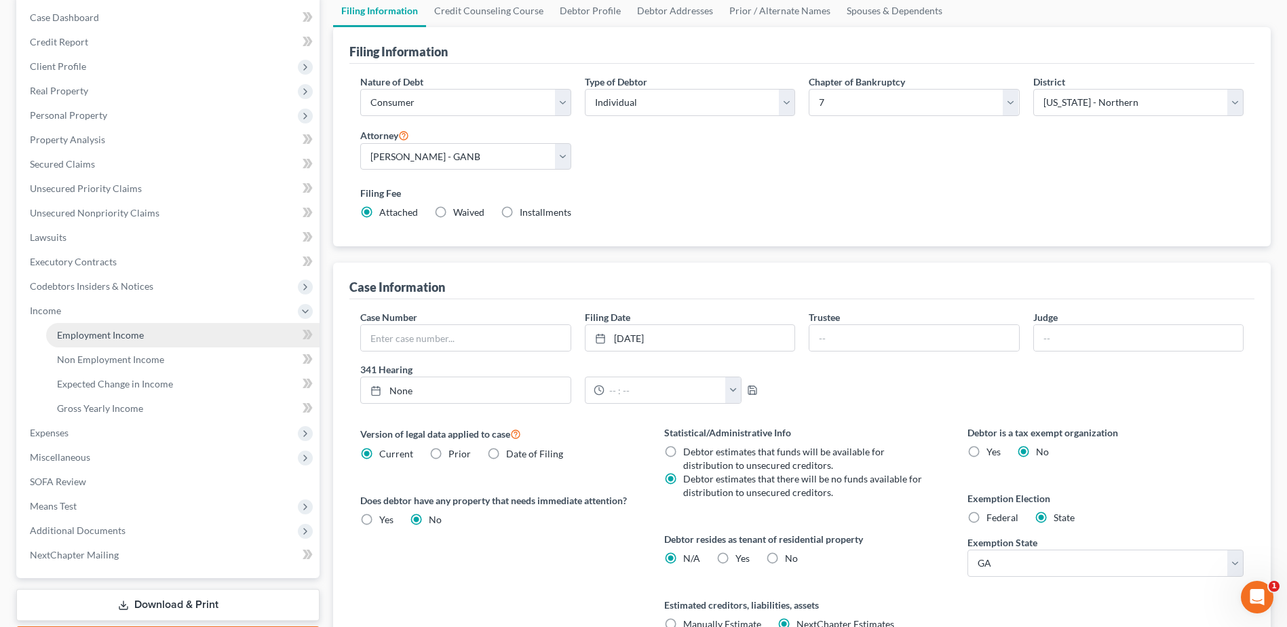
click at [106, 331] on span "Employment Income" at bounding box center [100, 335] width 87 height 12
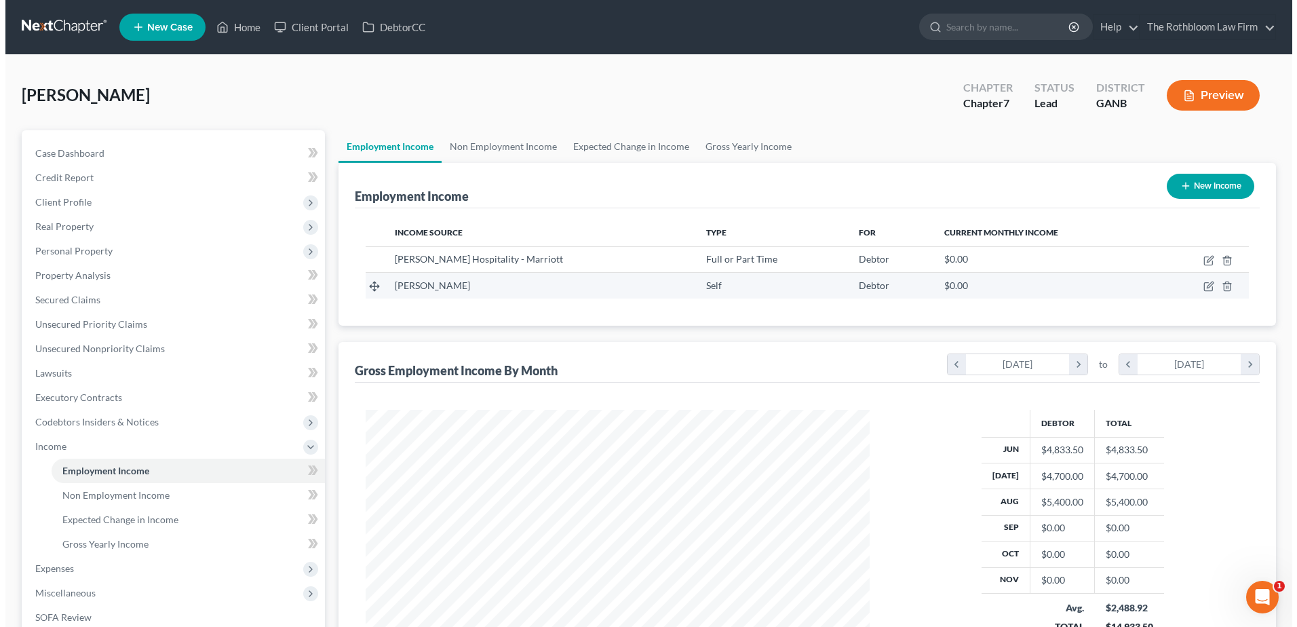
scroll to position [252, 531]
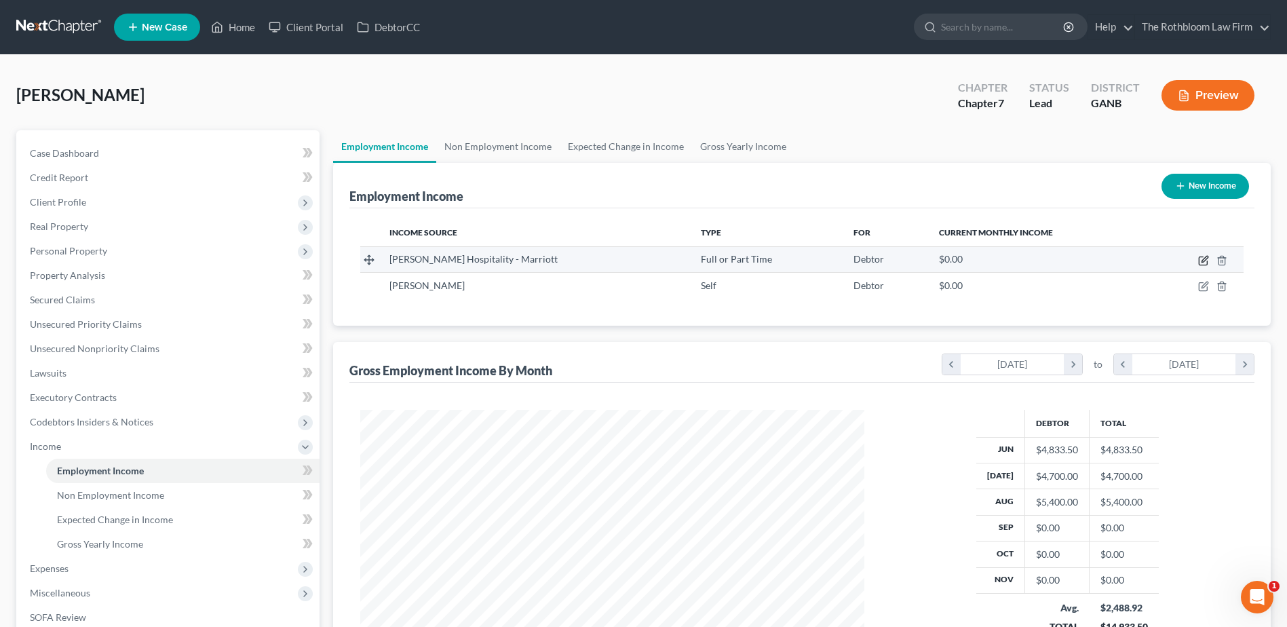
click at [1206, 261] on icon "button" at bounding box center [1203, 260] width 11 height 11
select select "0"
select select "10"
select select "2"
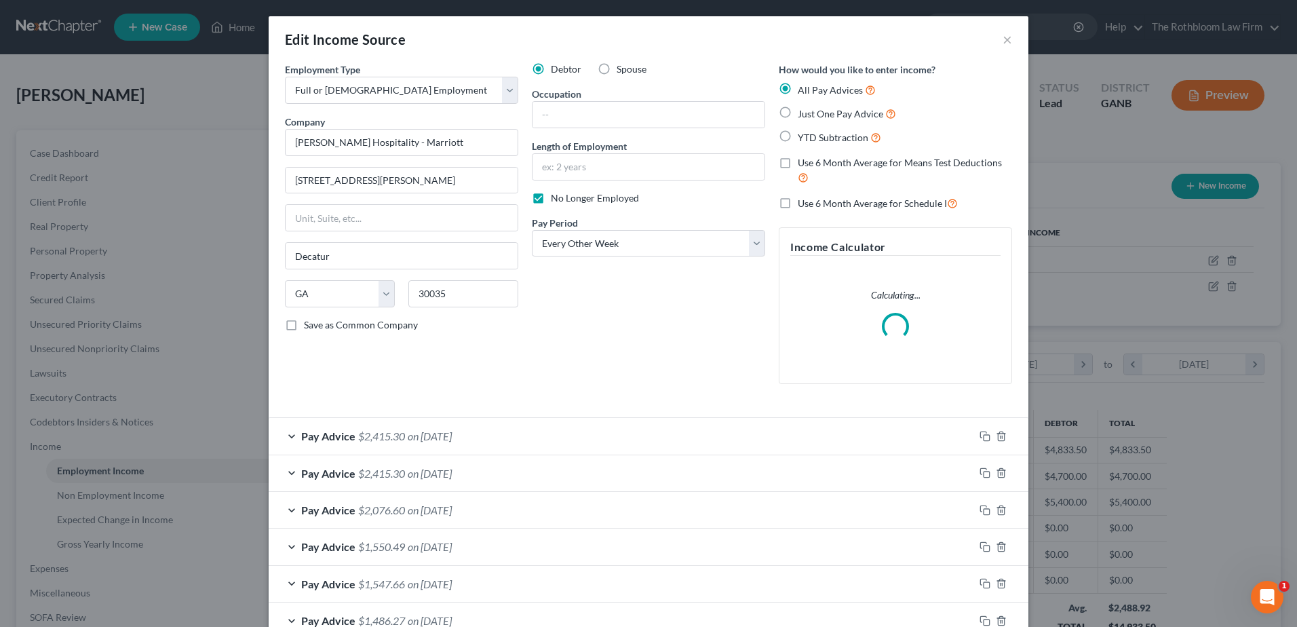
scroll to position [136, 0]
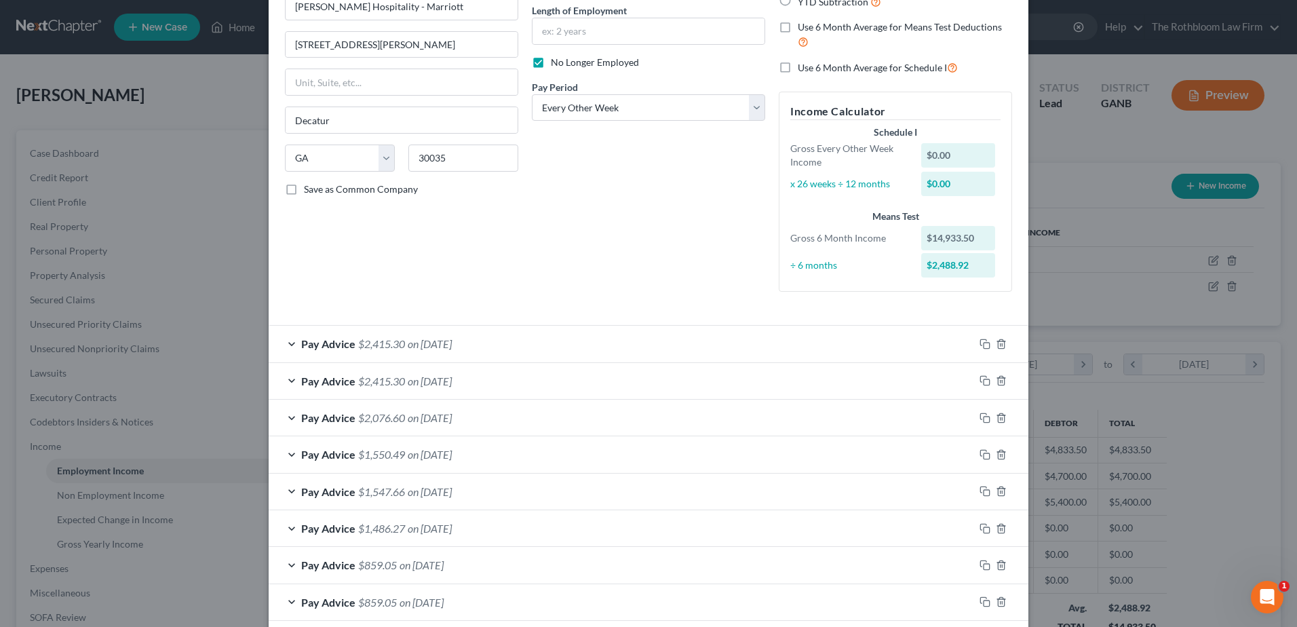
click at [417, 343] on span "on [DATE]" at bounding box center [430, 343] width 44 height 13
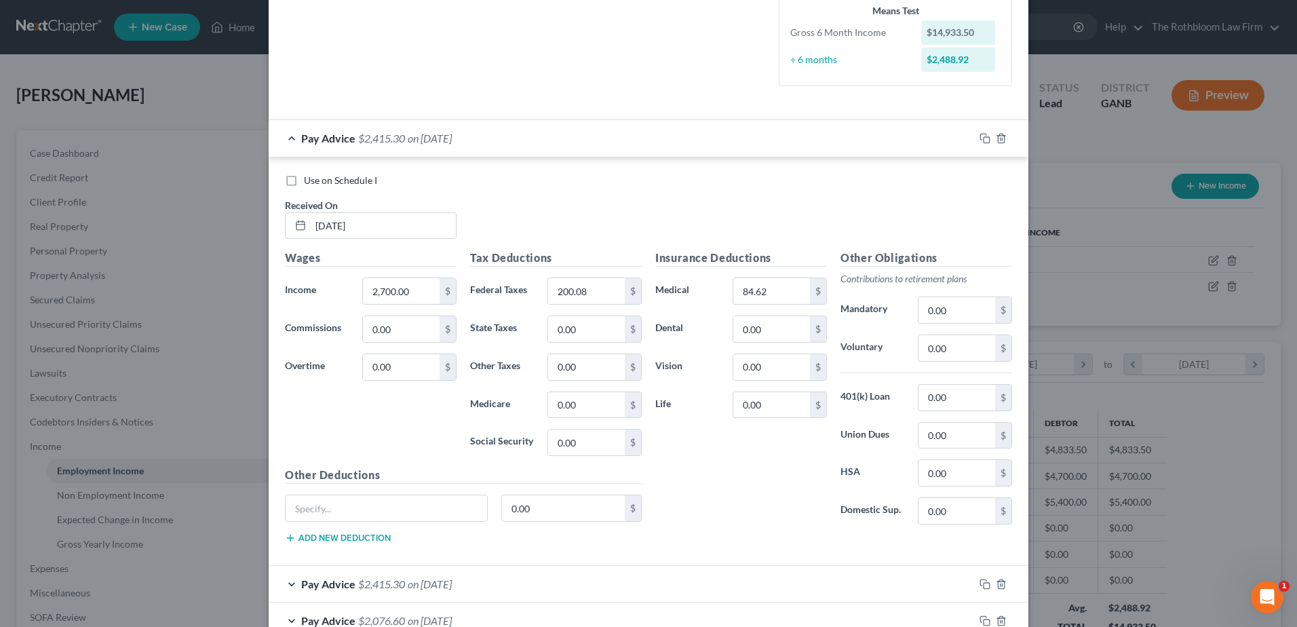
scroll to position [475, 0]
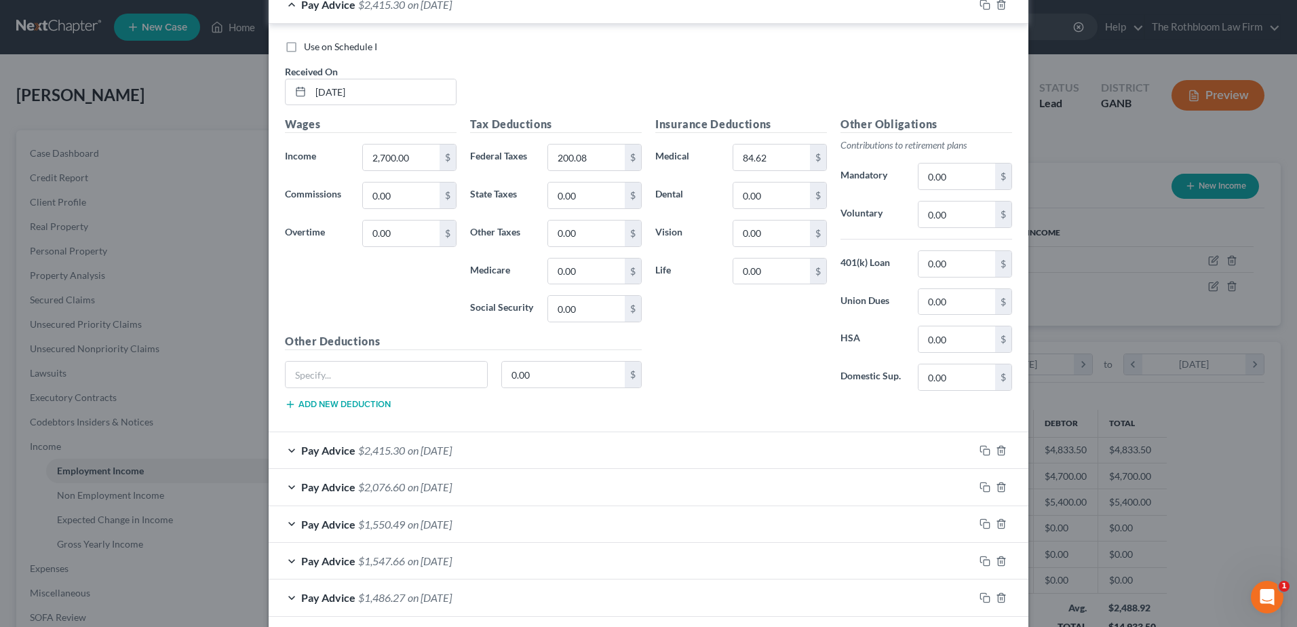
click at [383, 478] on div "Pay Advice $2,076.60 on 07/18/2025" at bounding box center [622, 487] width 706 height 36
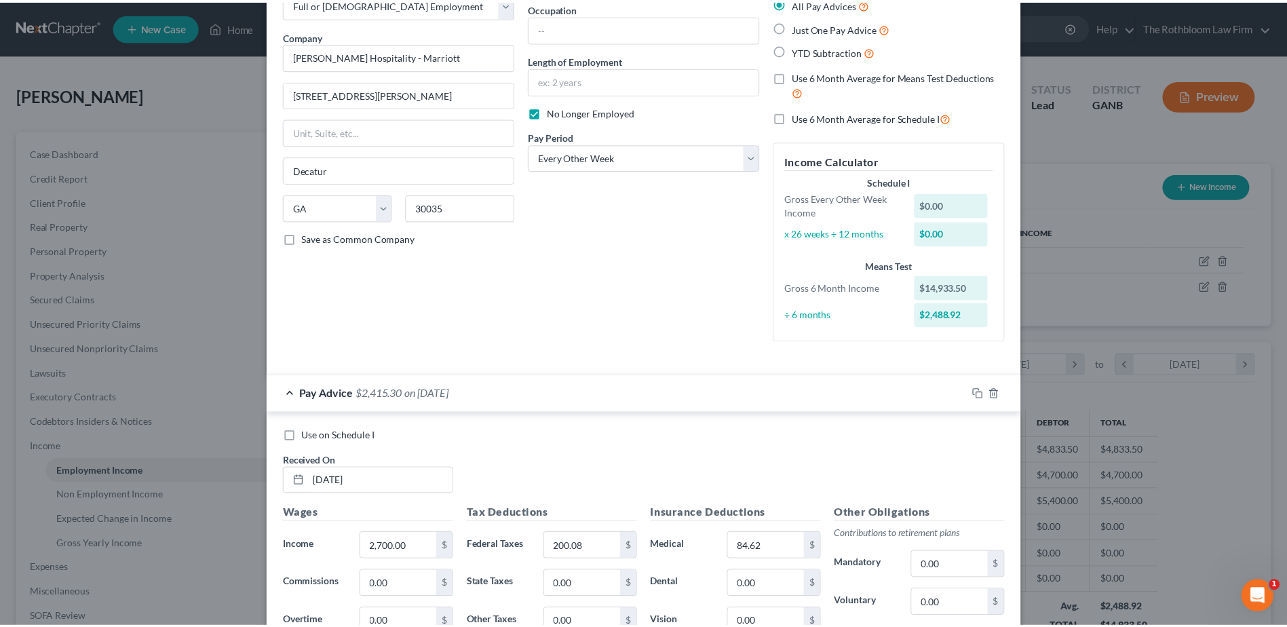
scroll to position [0, 0]
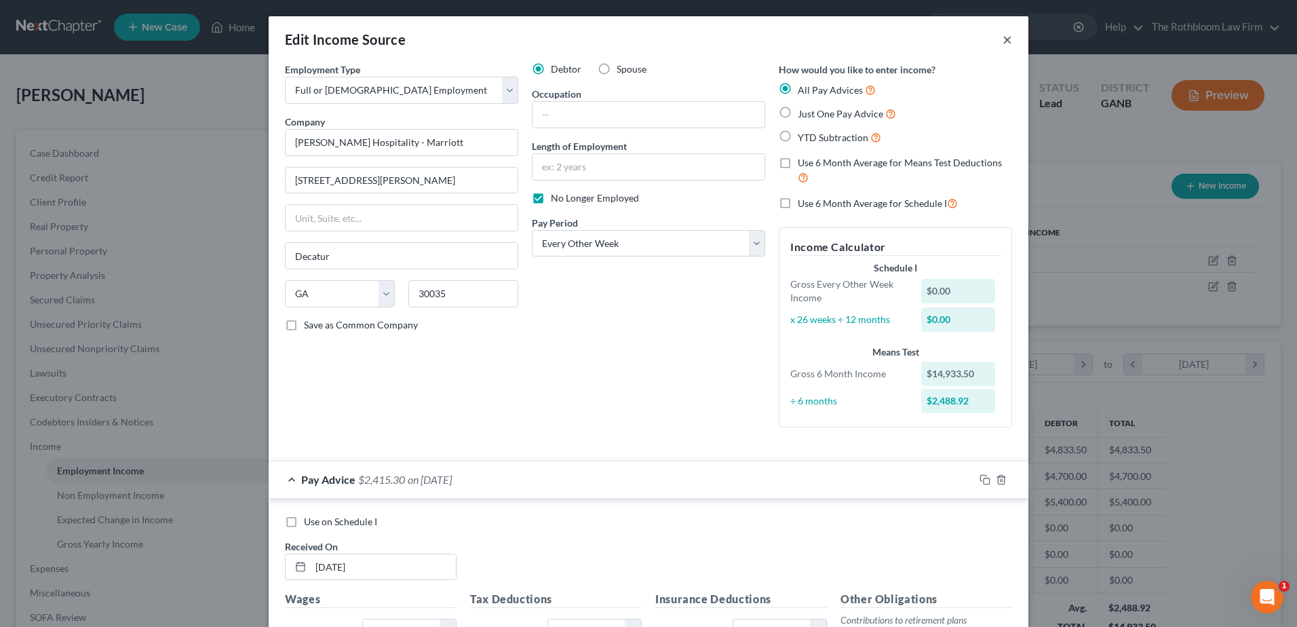
click at [1003, 44] on button "×" at bounding box center [1007, 39] width 9 height 16
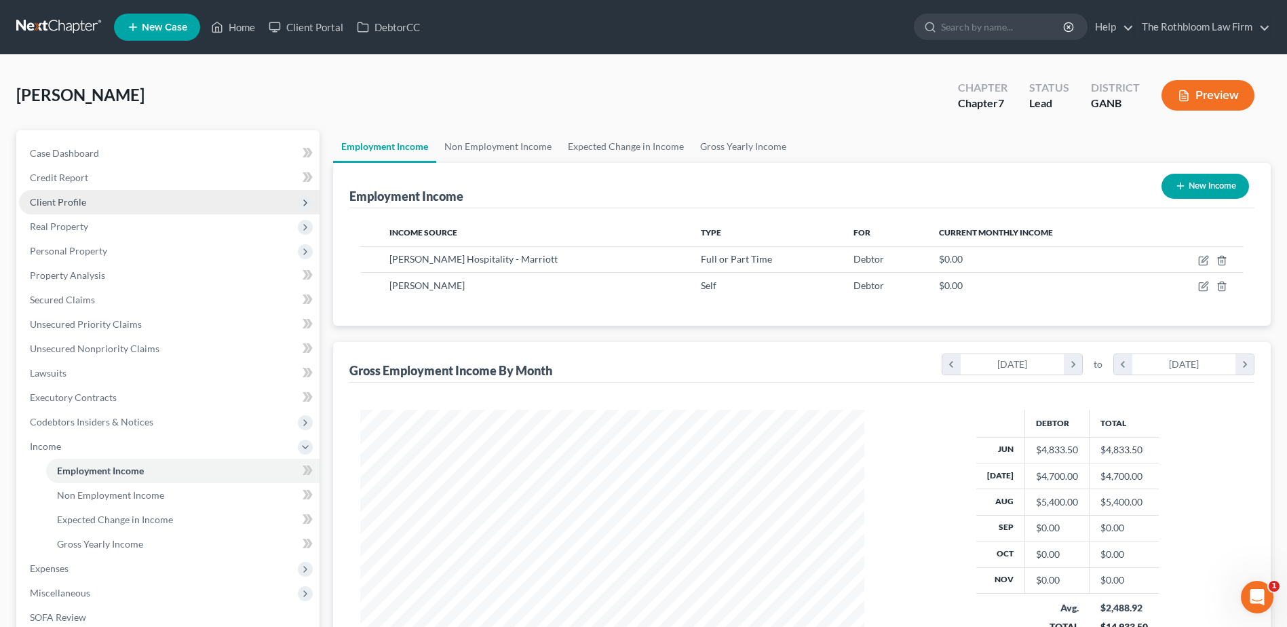
click at [75, 198] on span "Client Profile" at bounding box center [58, 202] width 56 height 12
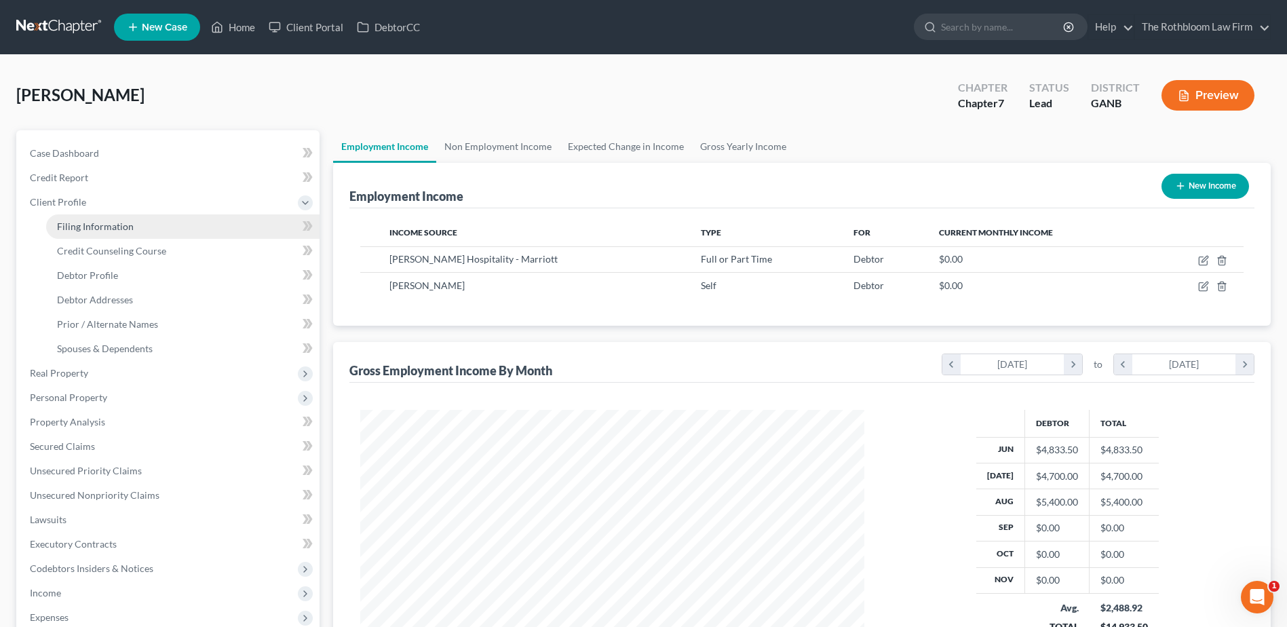
click at [113, 228] on span "Filing Information" at bounding box center [95, 226] width 77 height 12
select select "1"
select select "0"
select select "19"
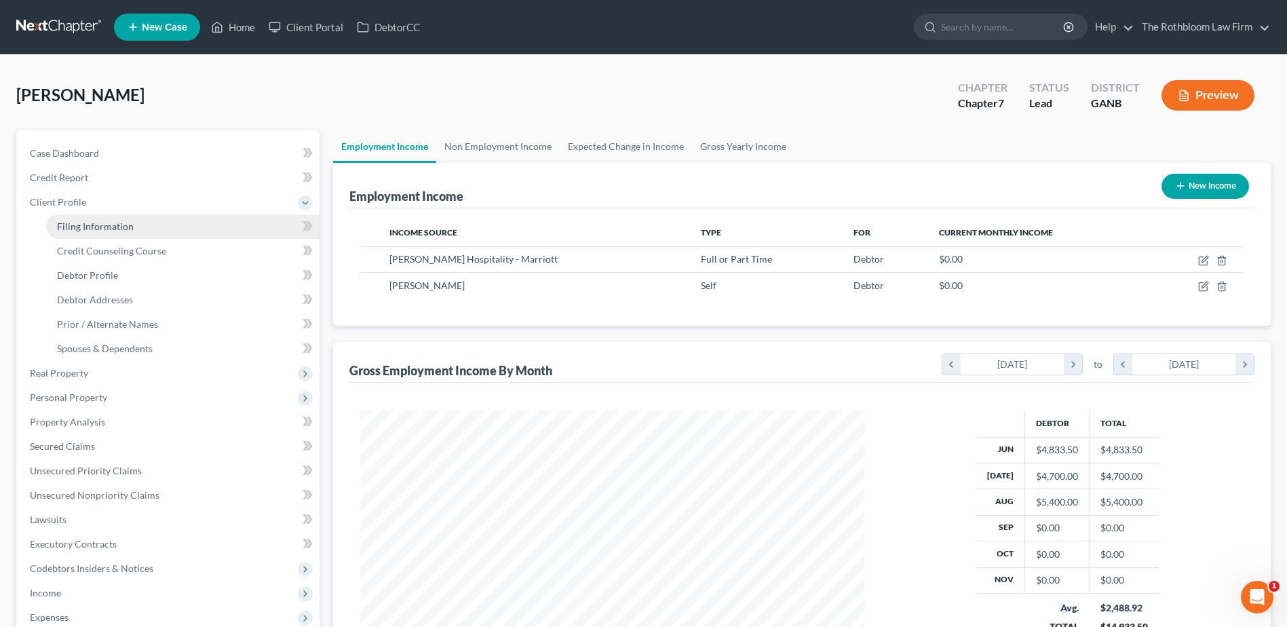
select select "0"
select select "10"
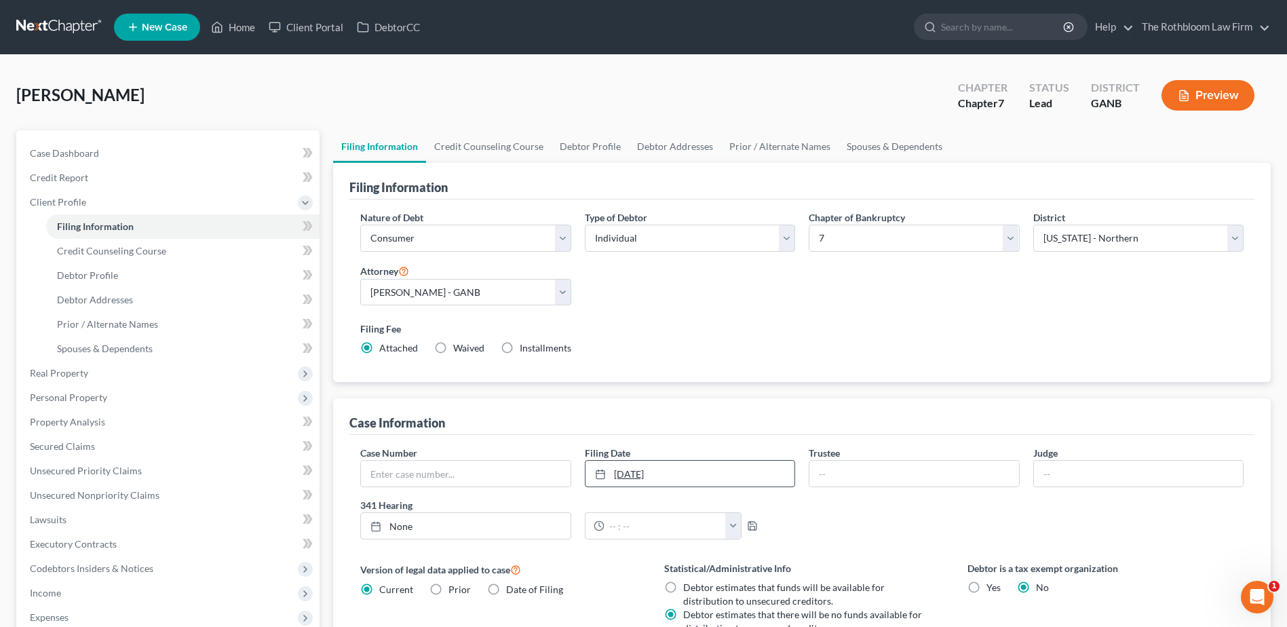
click at [749, 471] on link "12/1/2025" at bounding box center [689, 474] width 209 height 26
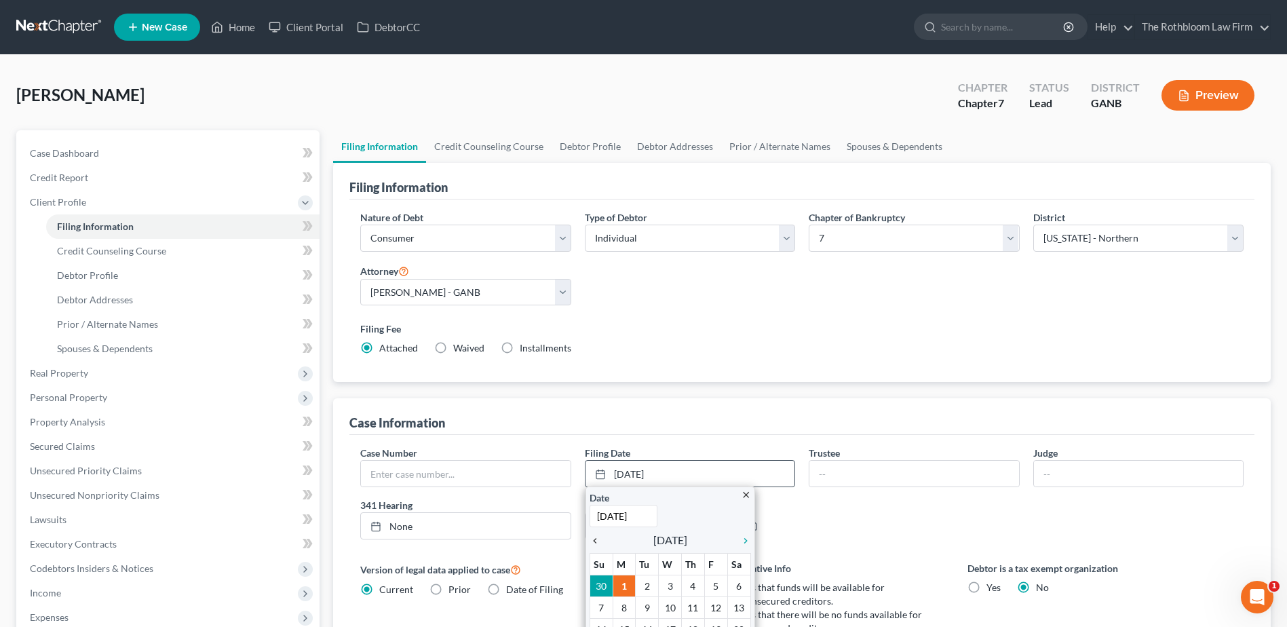
click at [592, 541] on icon "chevron_left" at bounding box center [599, 540] width 18 height 11
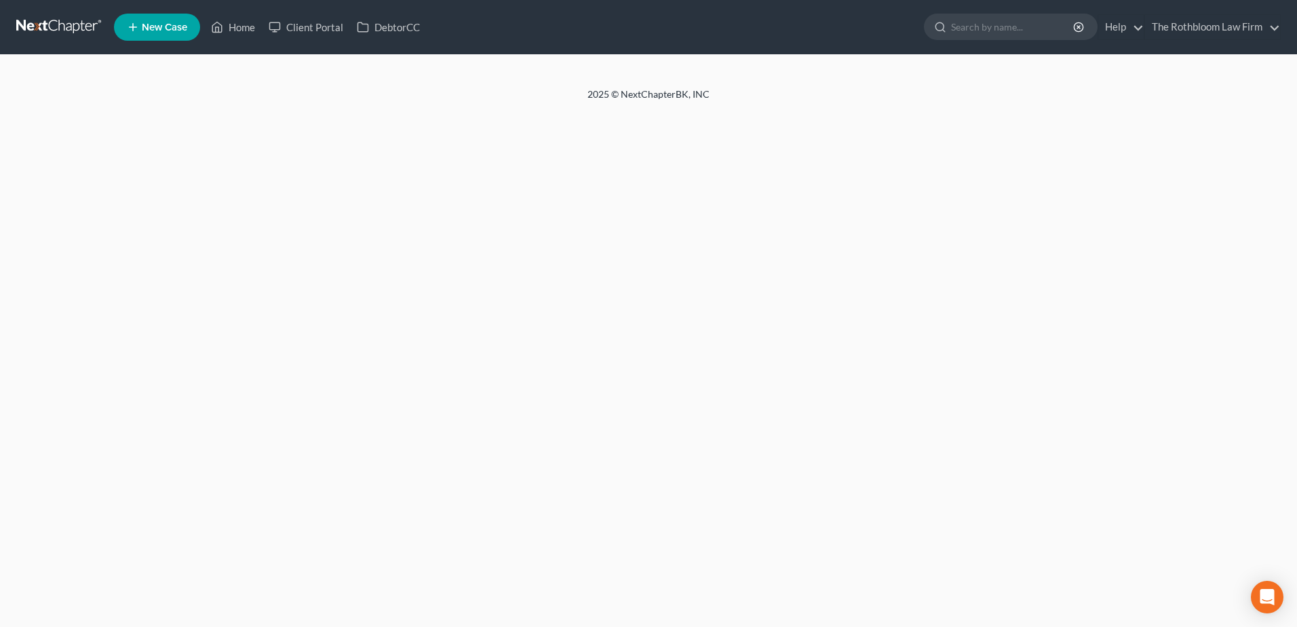
select select "1"
select select "0"
select select "10"
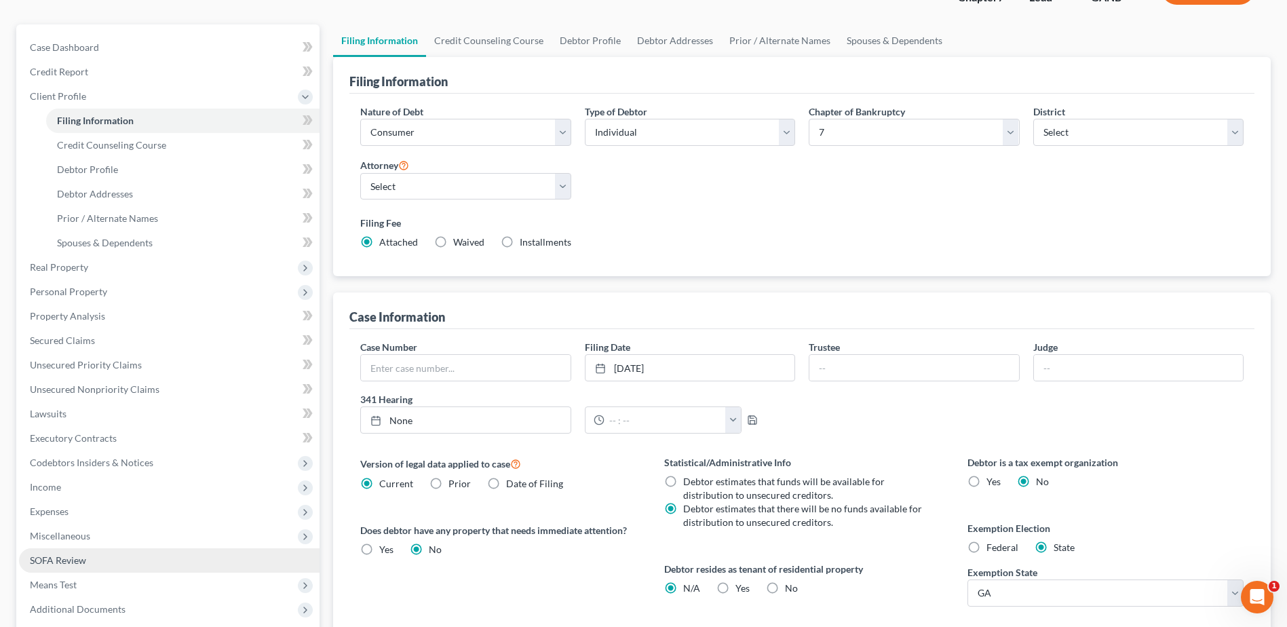
scroll to position [204, 0]
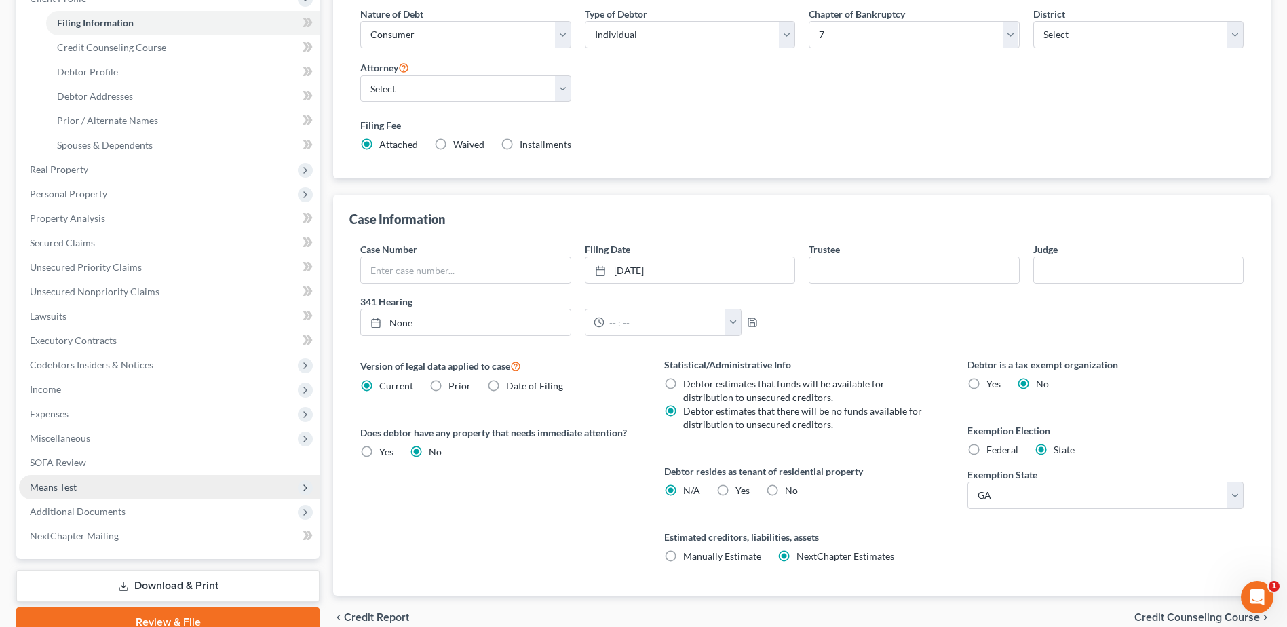
click at [101, 486] on span "Means Test" at bounding box center [169, 487] width 301 height 24
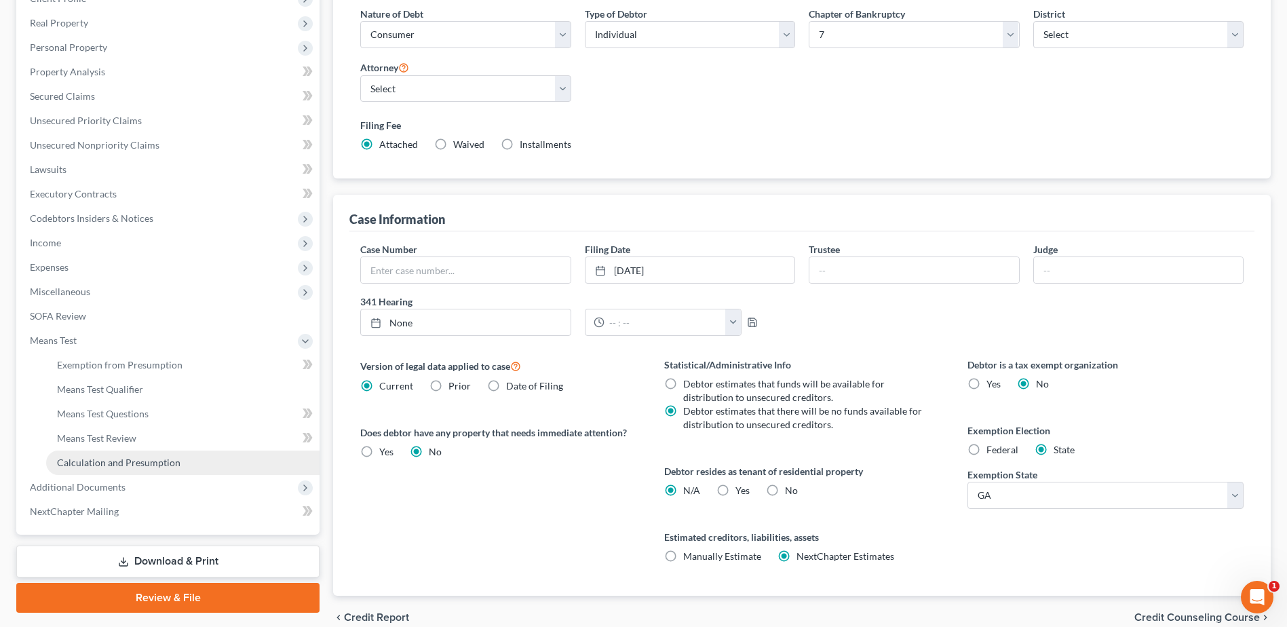
click at [111, 463] on span "Calculation and Presumption" at bounding box center [118, 463] width 123 height 12
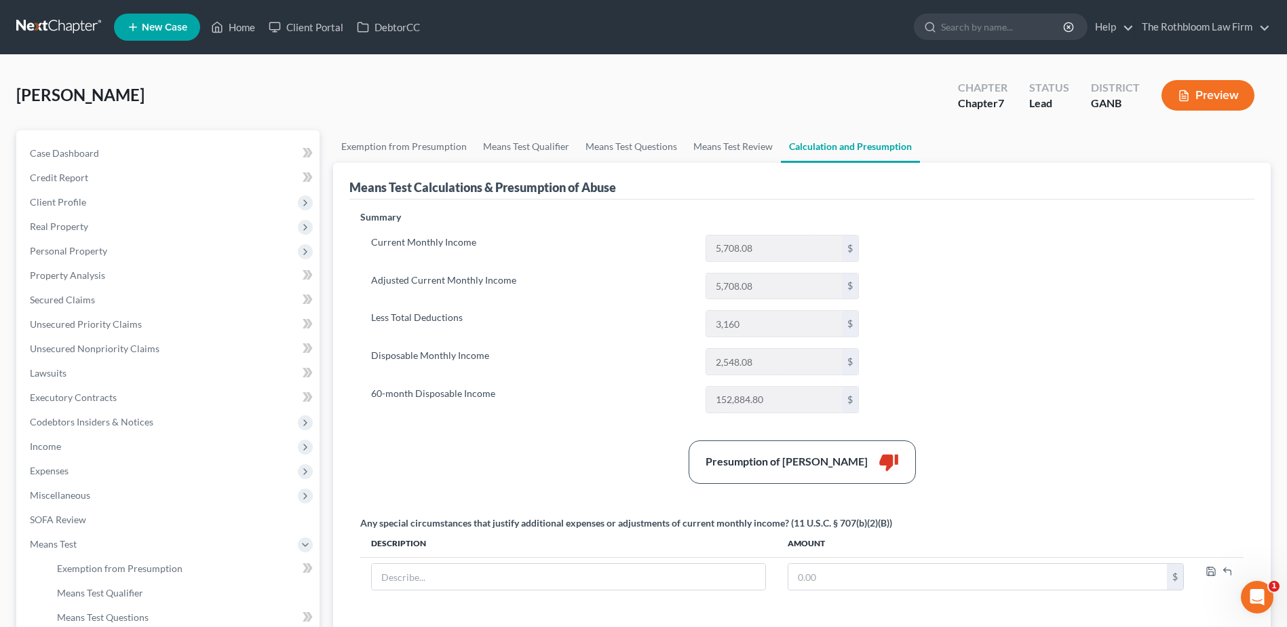
click at [1210, 92] on button "Preview" at bounding box center [1207, 95] width 93 height 31
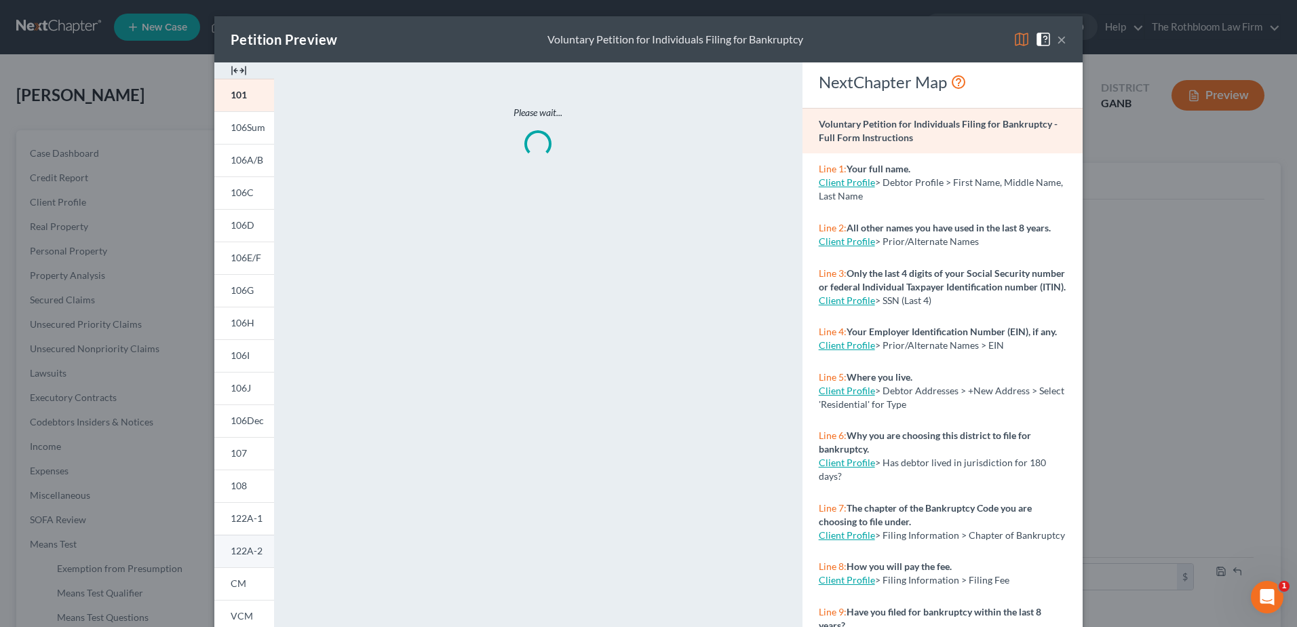
click at [248, 552] on span "122A-2" at bounding box center [247, 551] width 32 height 12
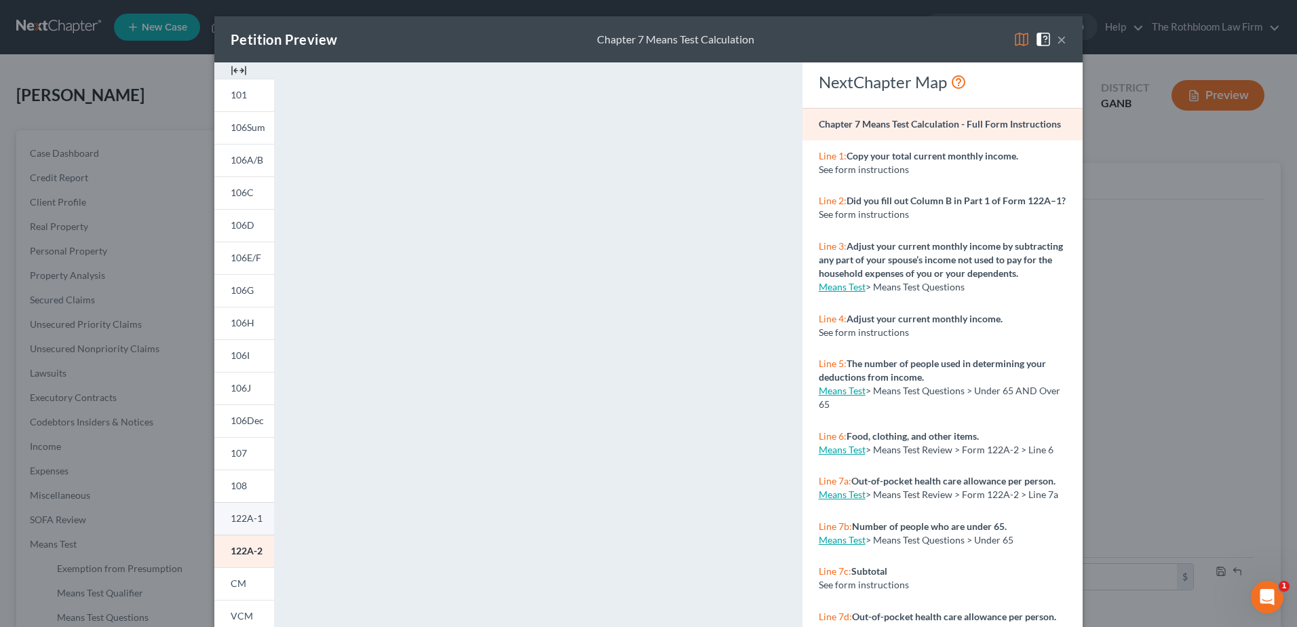
click at [248, 518] on span "122A-1" at bounding box center [247, 518] width 32 height 12
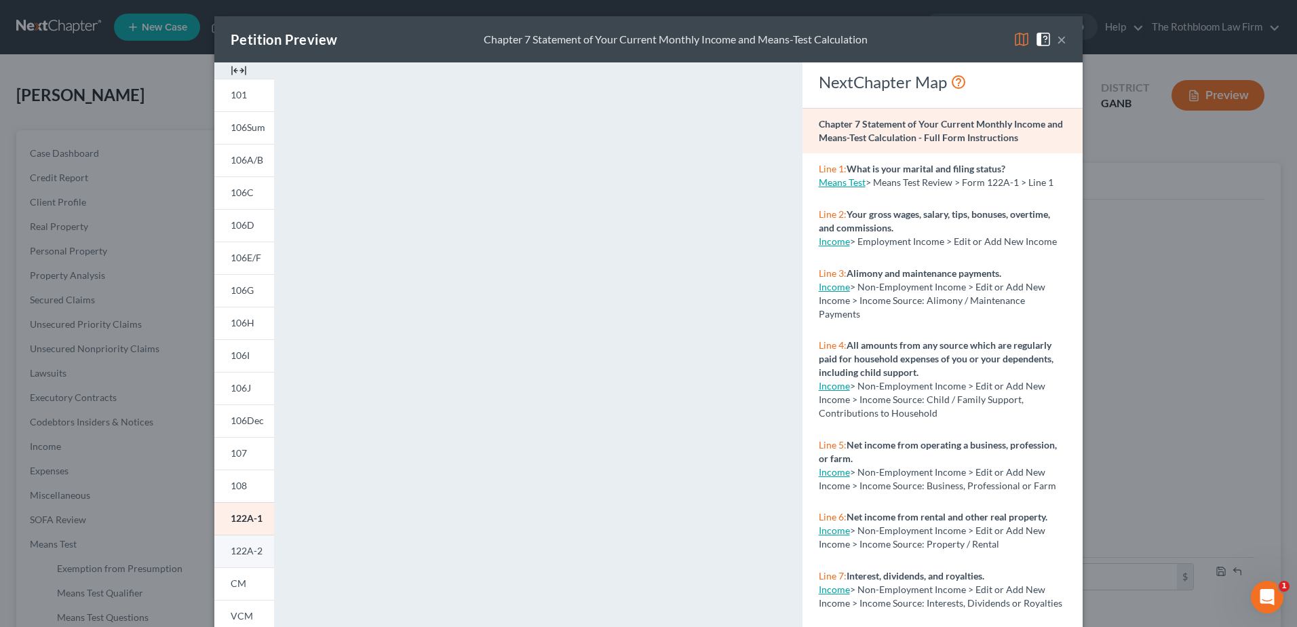
click at [238, 552] on span "122A-2" at bounding box center [247, 551] width 32 height 12
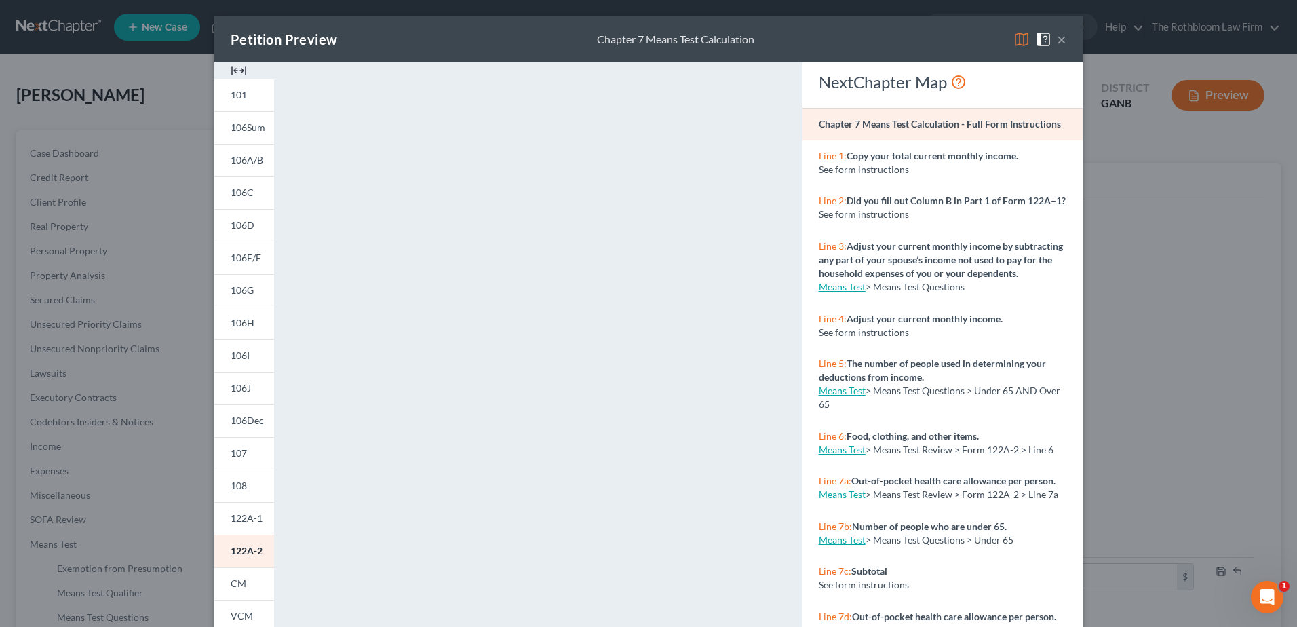
click at [1057, 39] on button "×" at bounding box center [1061, 39] width 9 height 16
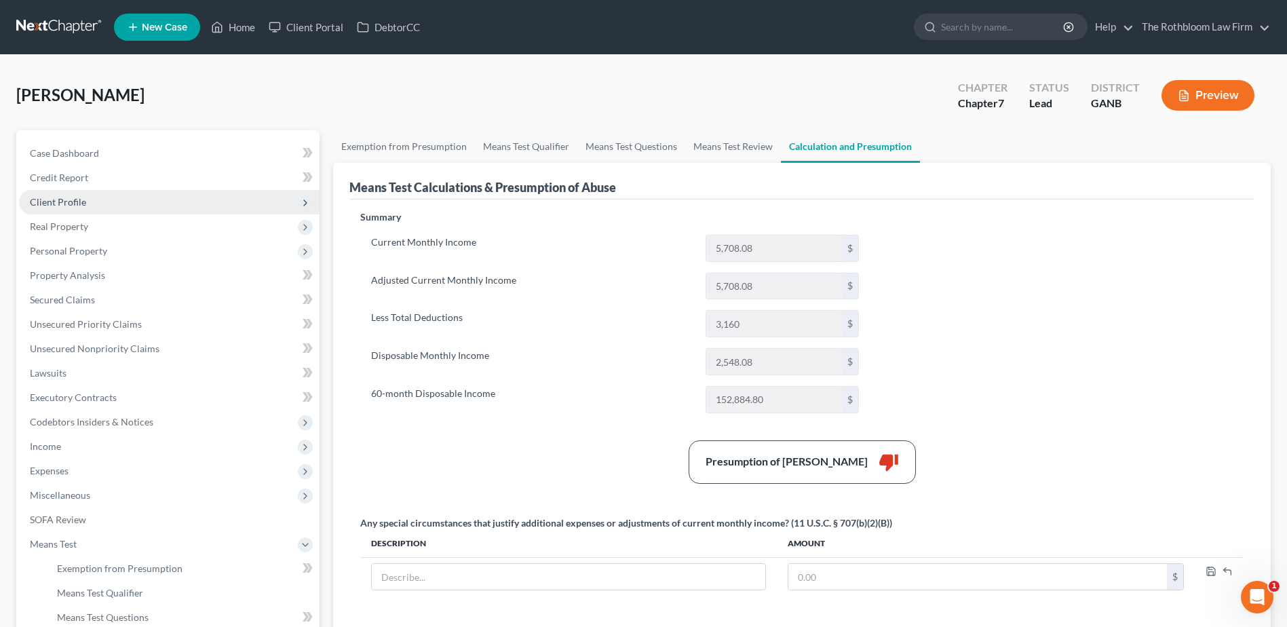
click at [64, 204] on span "Client Profile" at bounding box center [58, 202] width 56 height 12
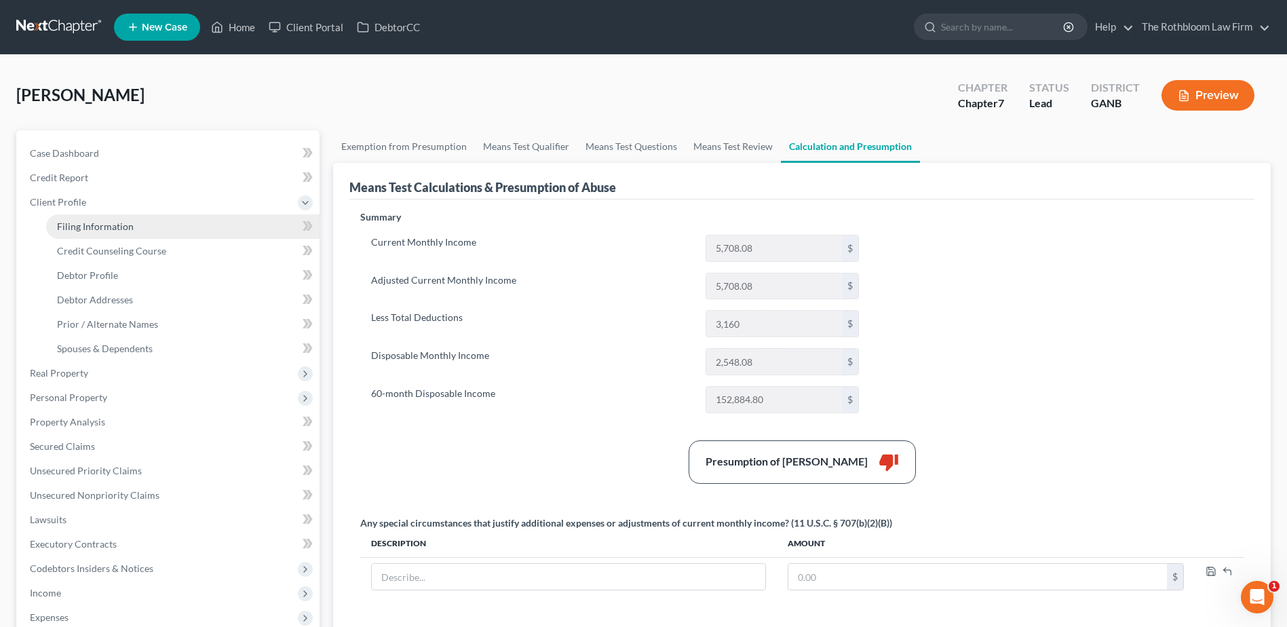
click at [98, 220] on span "Filing Information" at bounding box center [95, 226] width 77 height 12
select select "1"
select select "0"
select select "19"
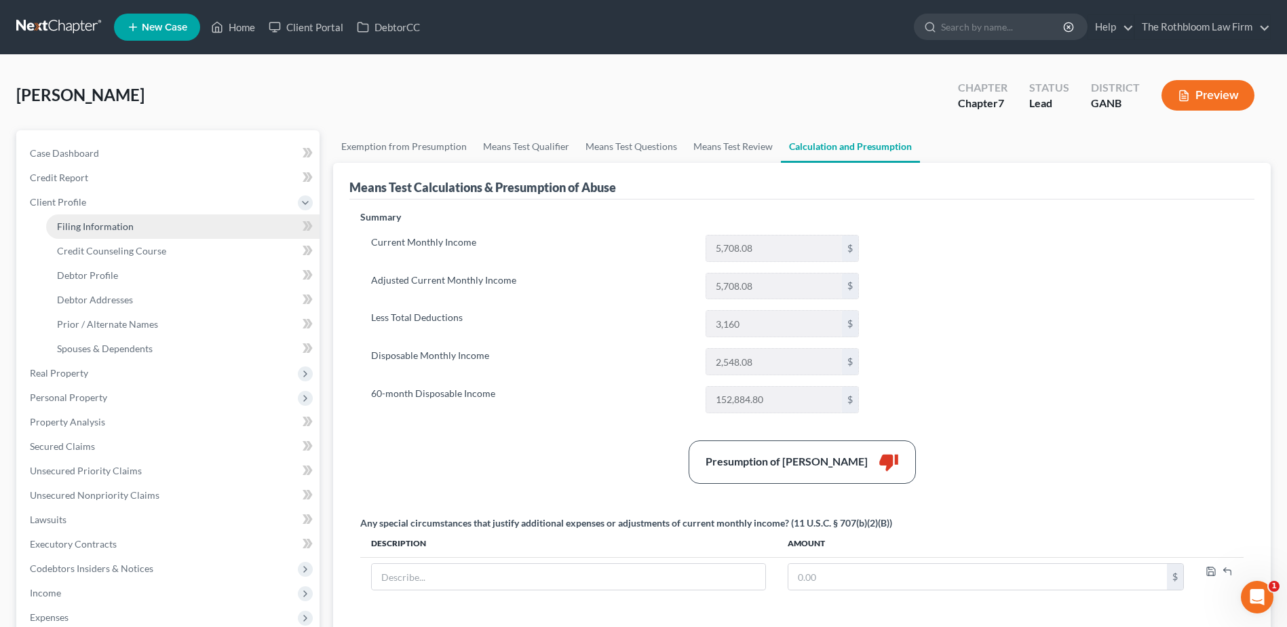
select select "0"
select select "10"
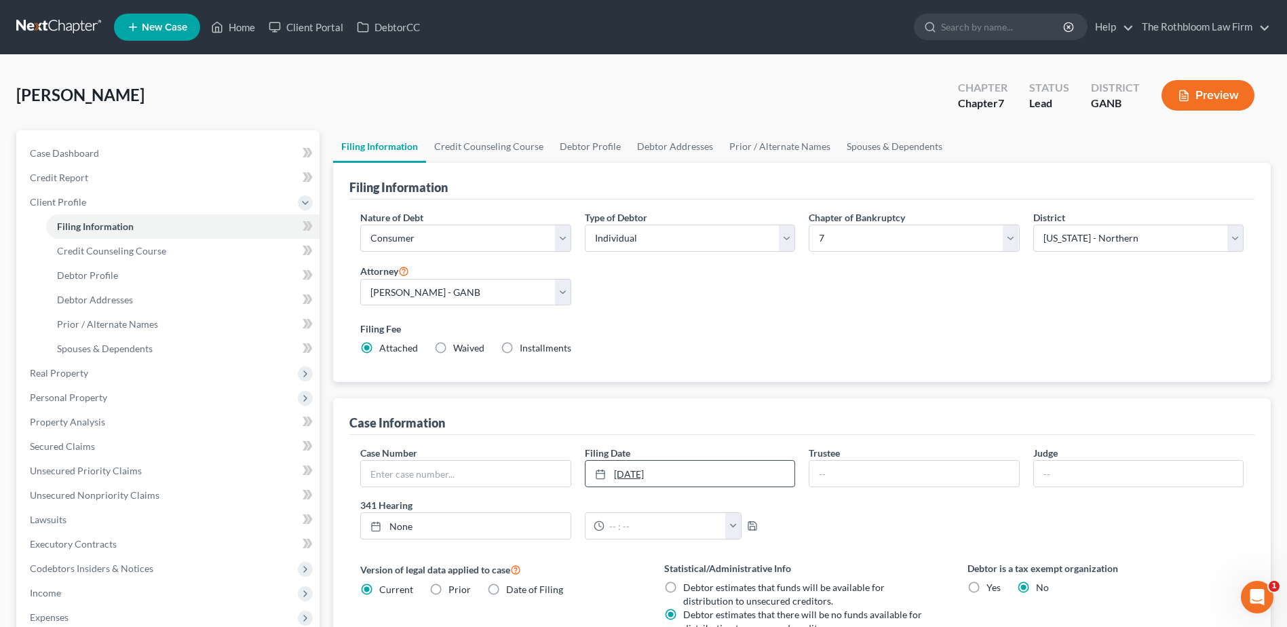
click at [741, 471] on link "[DATE]" at bounding box center [689, 474] width 209 height 26
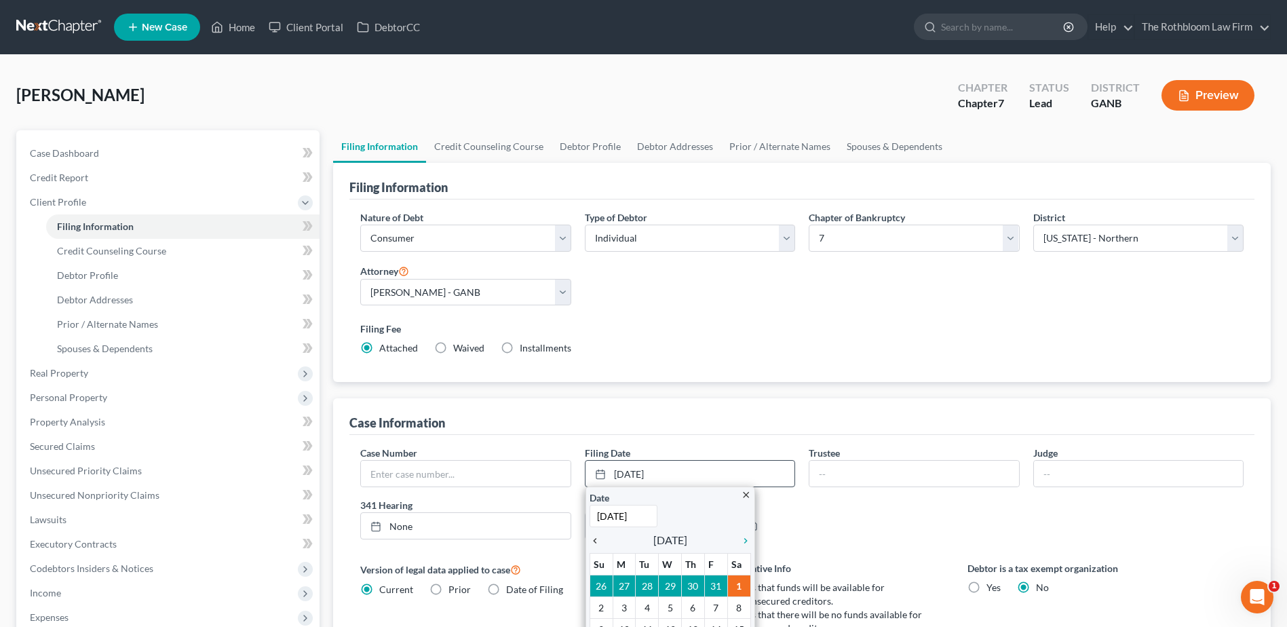
click at [599, 540] on icon "chevron_left" at bounding box center [599, 540] width 18 height 11
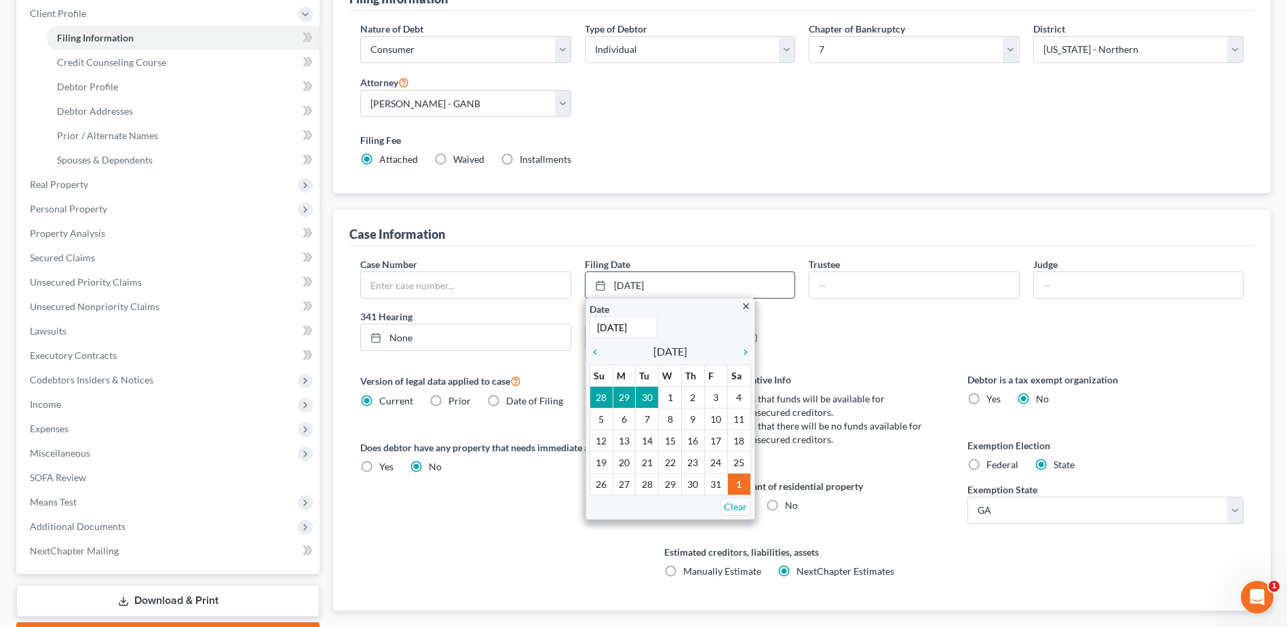
scroll to position [204, 0]
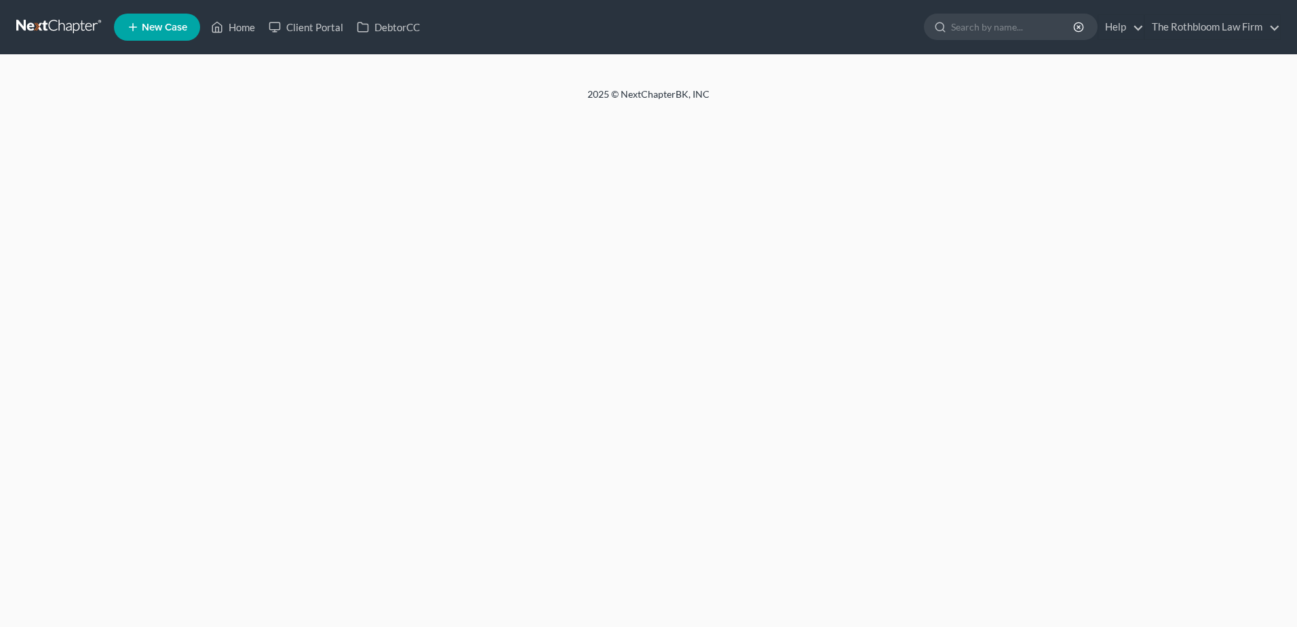
select select "1"
select select "0"
select select "10"
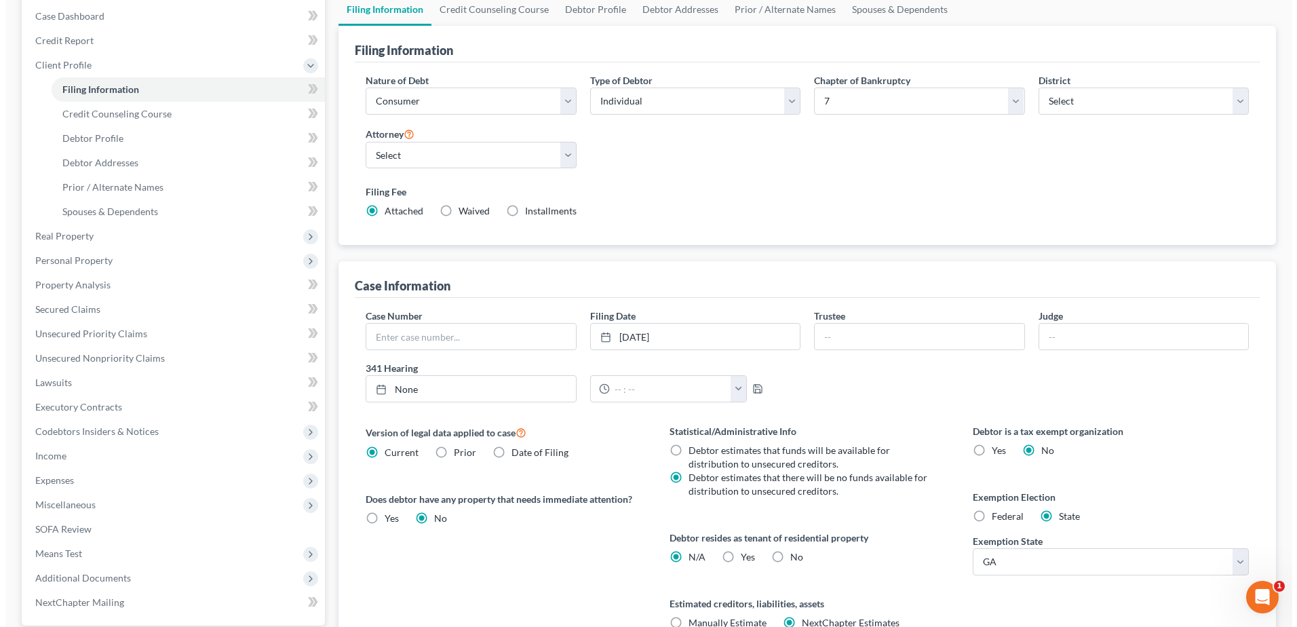
scroll to position [64, 0]
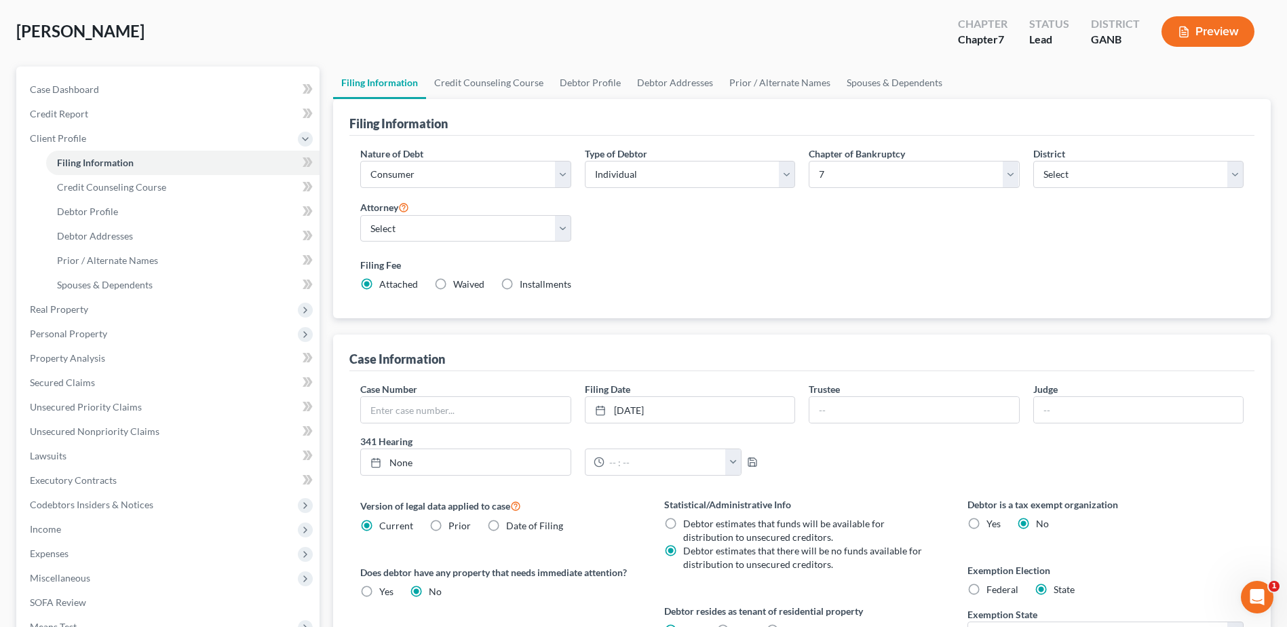
click at [1197, 28] on button "Preview" at bounding box center [1207, 31] width 93 height 31
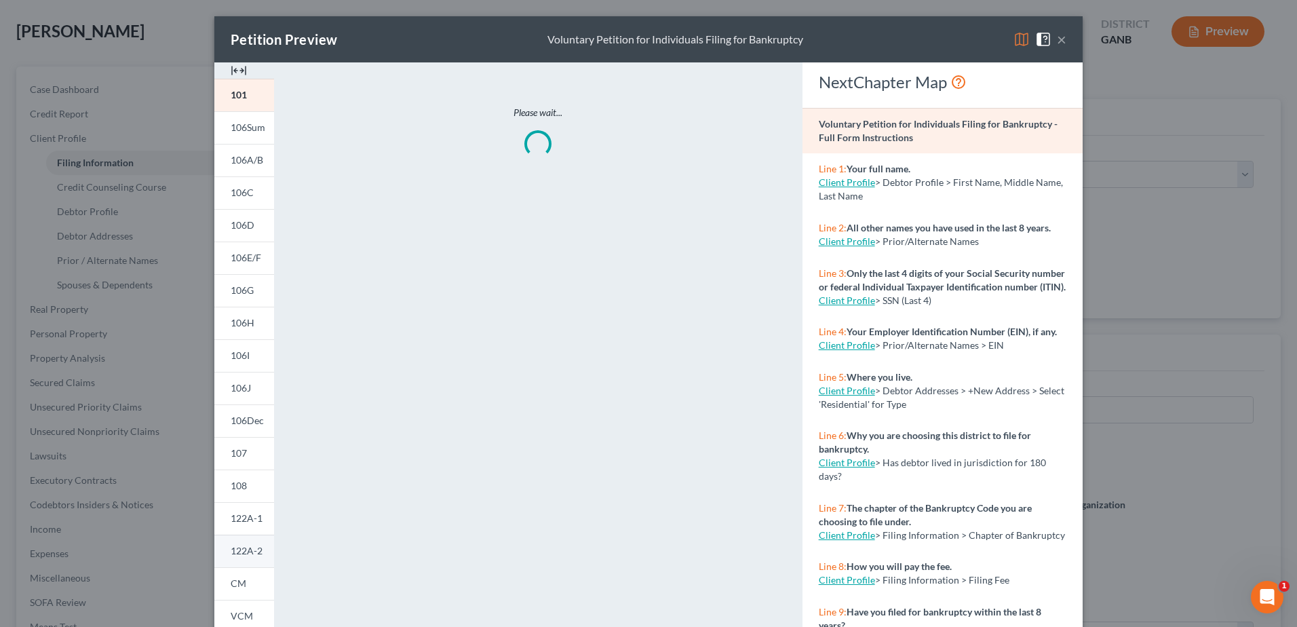
click at [246, 545] on span "122A-2" at bounding box center [247, 551] width 32 height 12
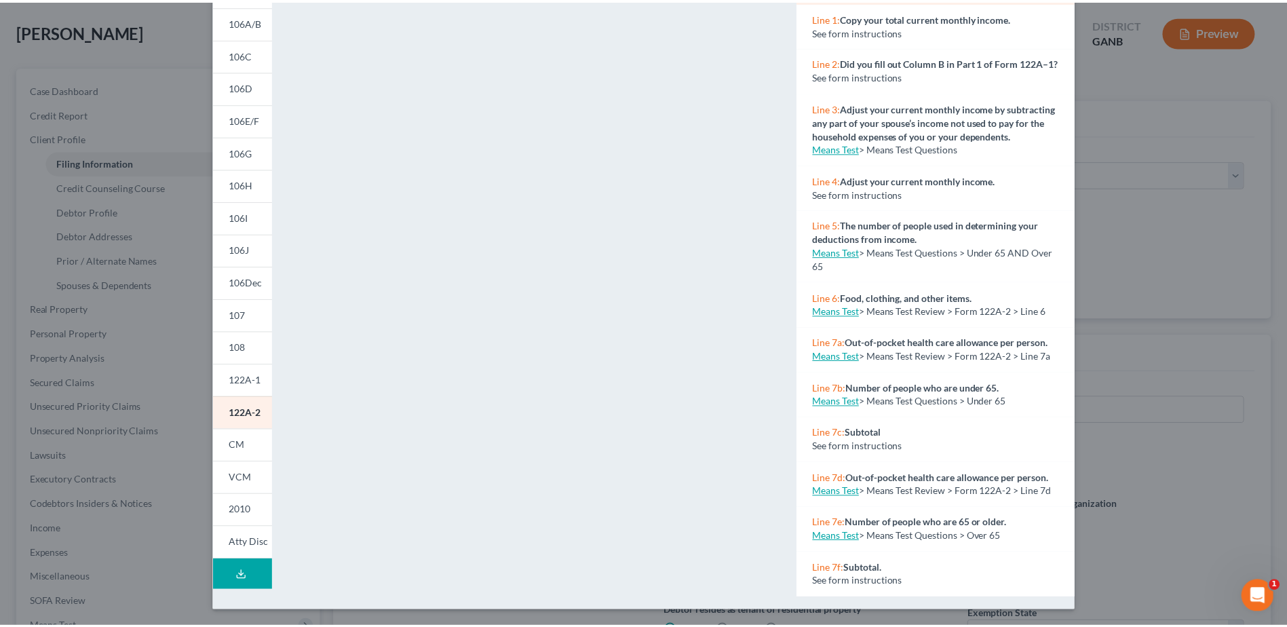
scroll to position [0, 0]
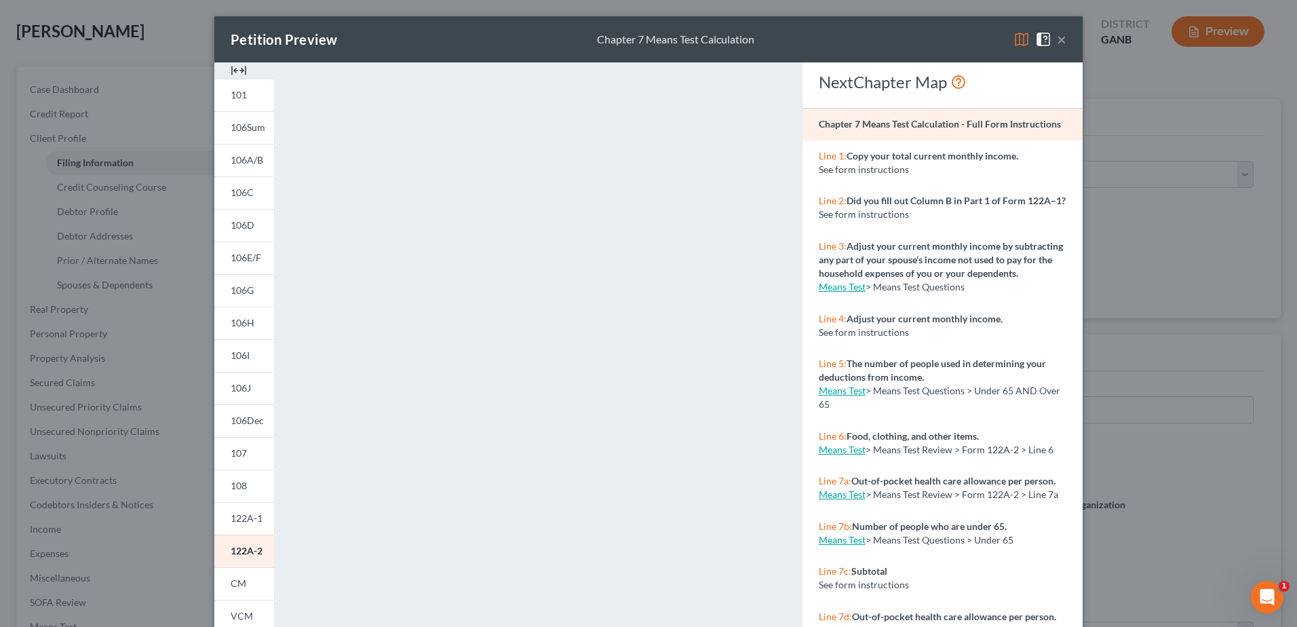
click at [1057, 39] on button "×" at bounding box center [1061, 39] width 9 height 16
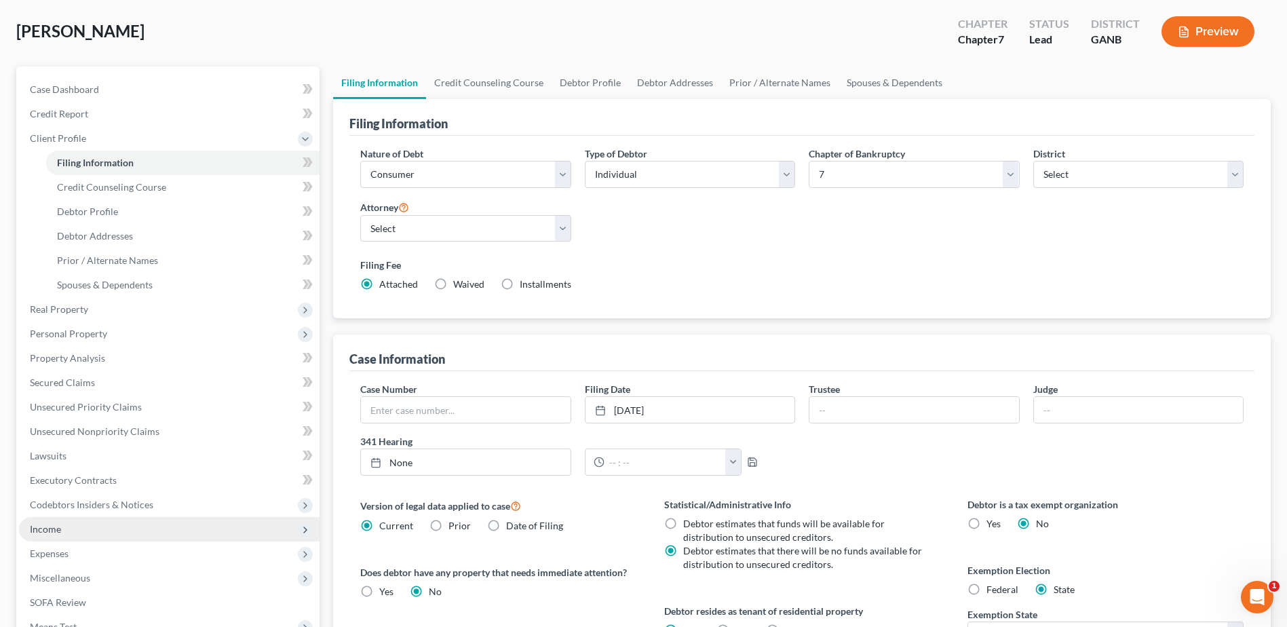
click at [74, 528] on span "Income" at bounding box center [169, 529] width 301 height 24
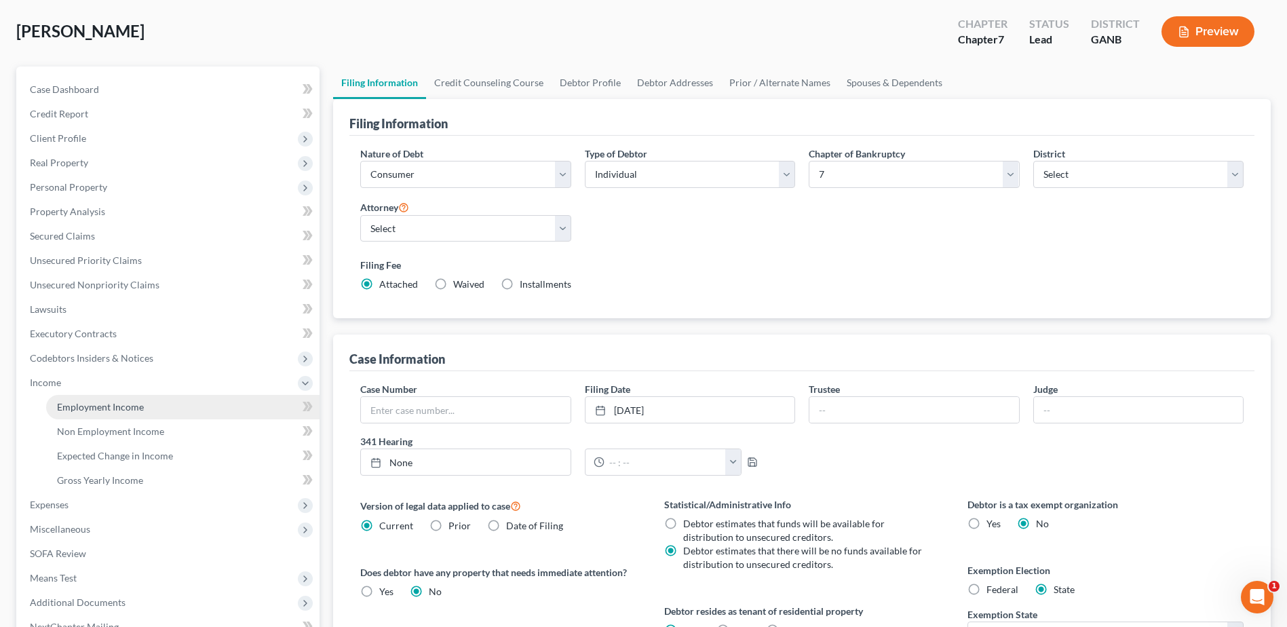
click at [123, 412] on link "Employment Income" at bounding box center [182, 407] width 273 height 24
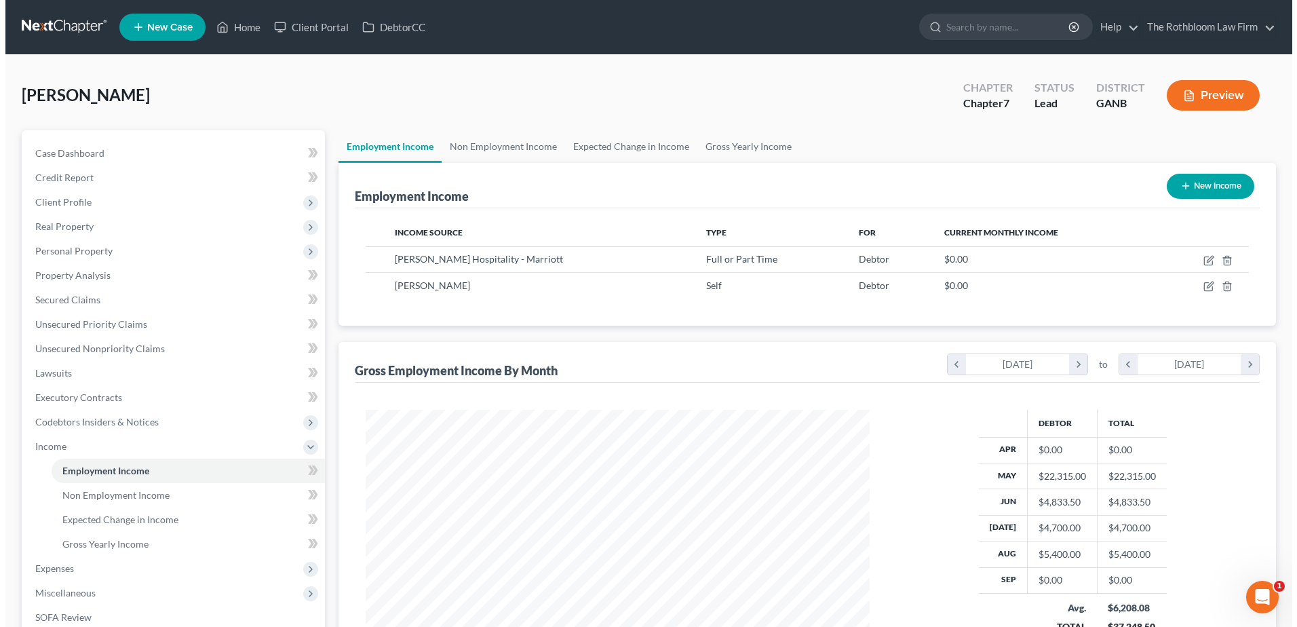
scroll to position [252, 531]
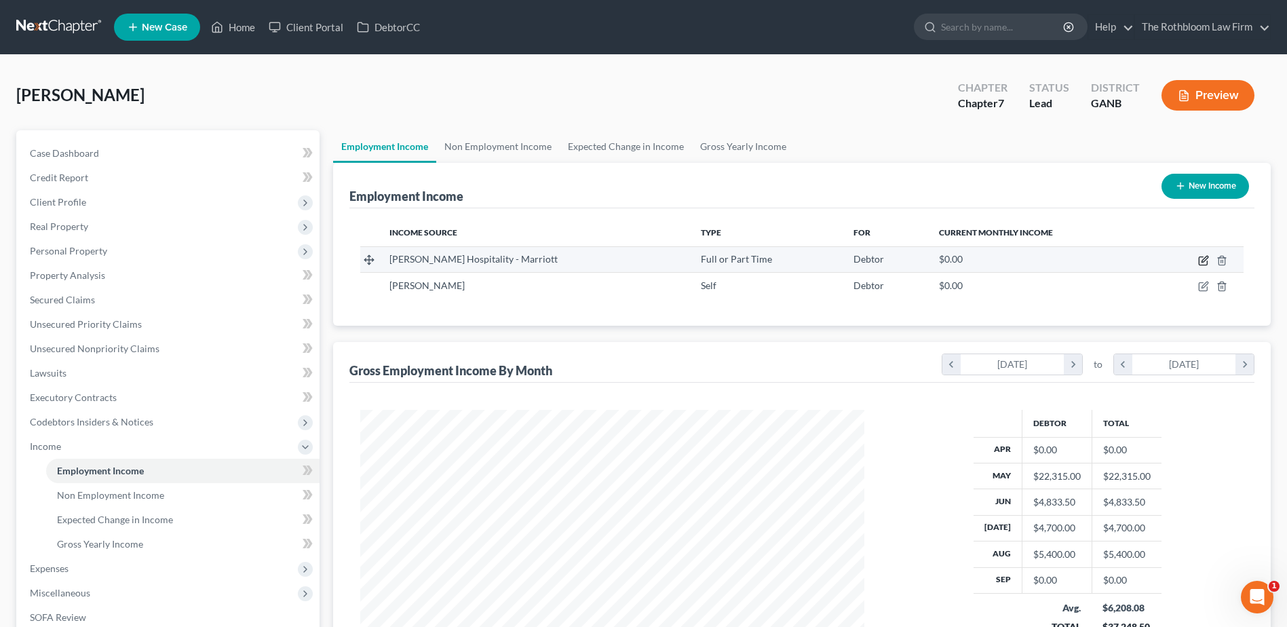
click at [1208, 262] on icon "button" at bounding box center [1203, 260] width 11 height 11
select select "0"
select select "10"
select select "2"
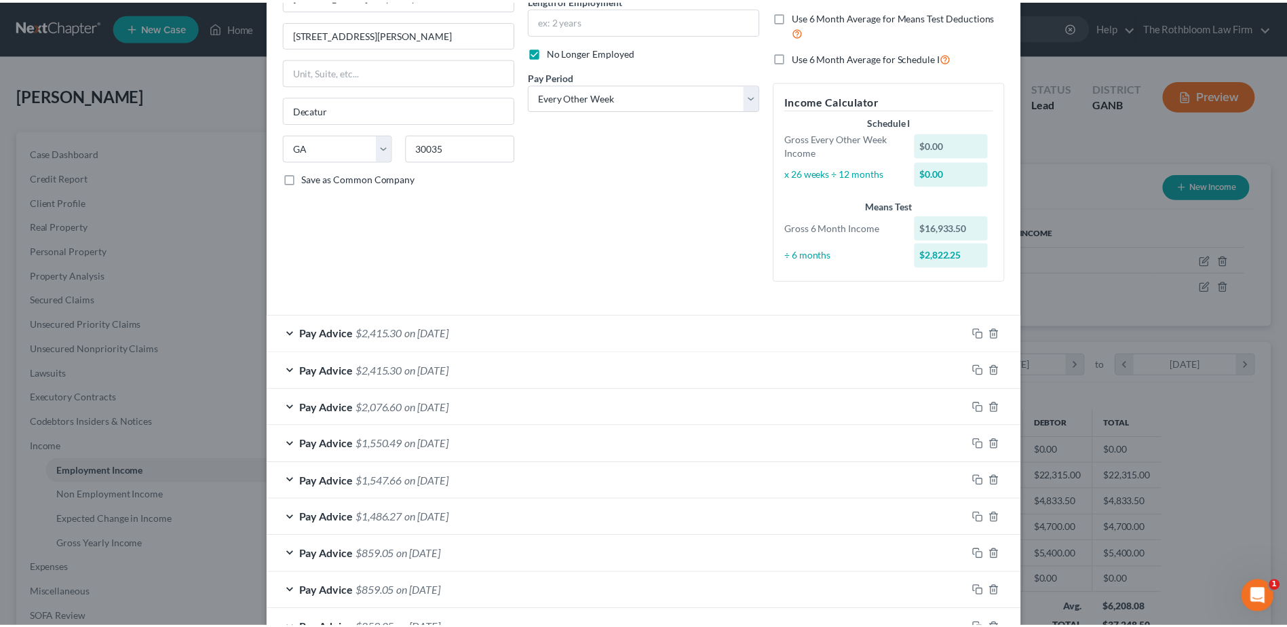
scroll to position [0, 0]
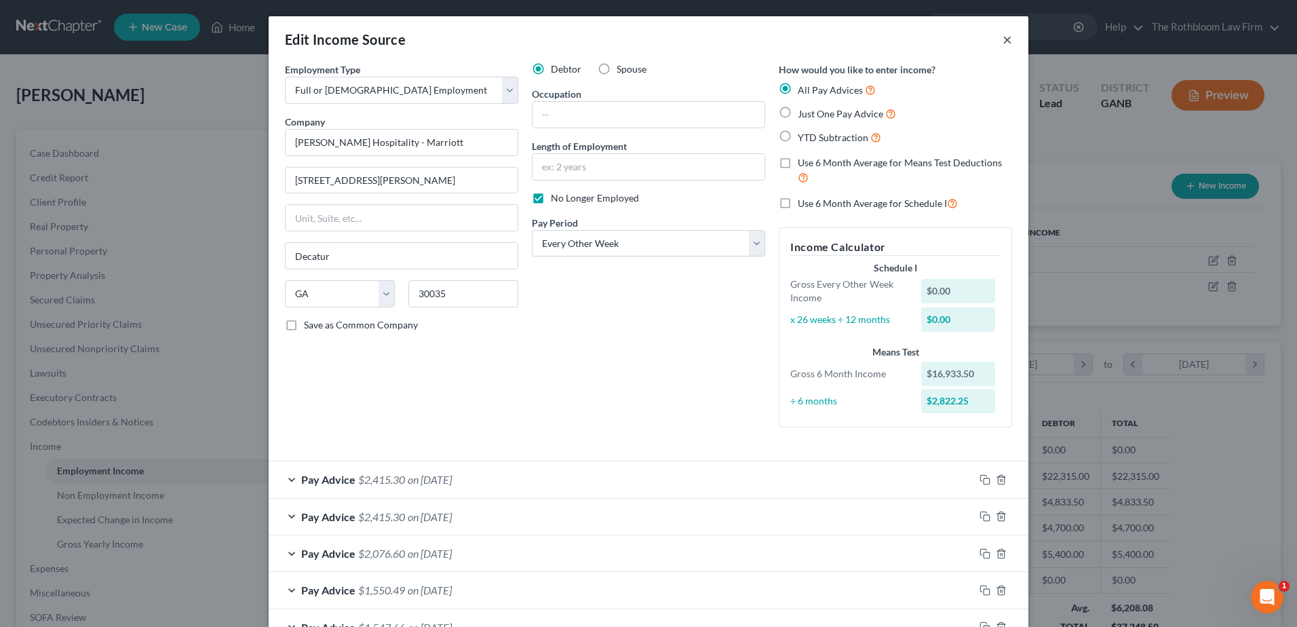
click at [1003, 41] on button "×" at bounding box center [1007, 39] width 9 height 16
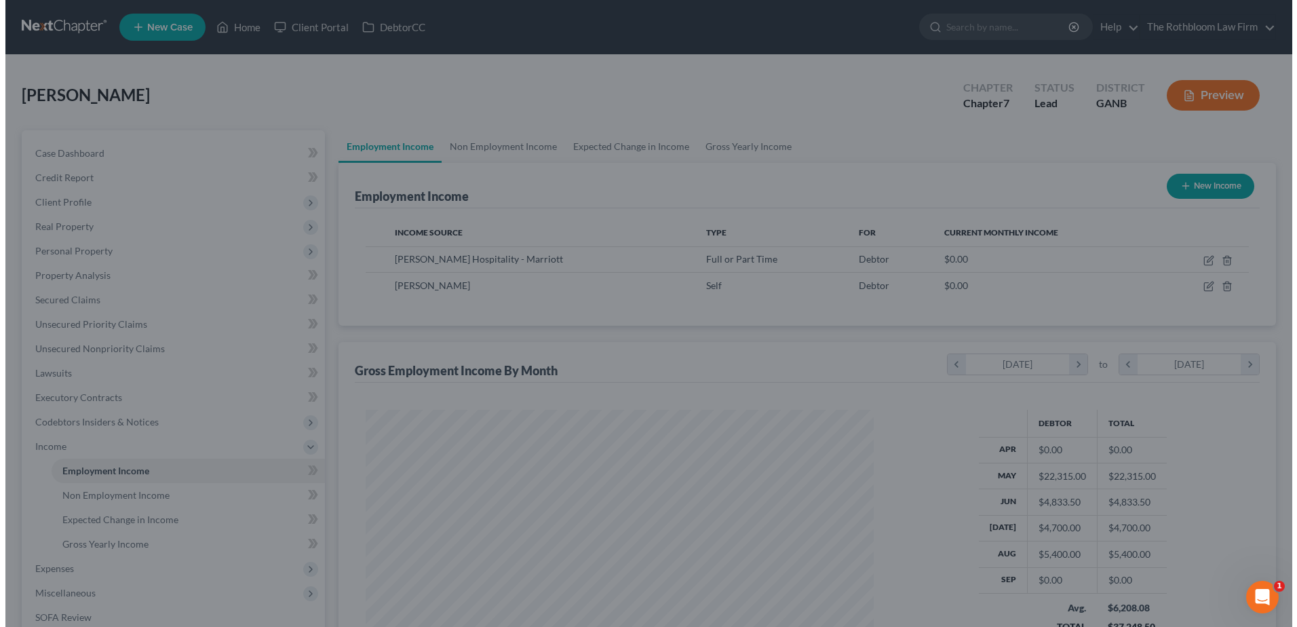
scroll to position [678159, 677879]
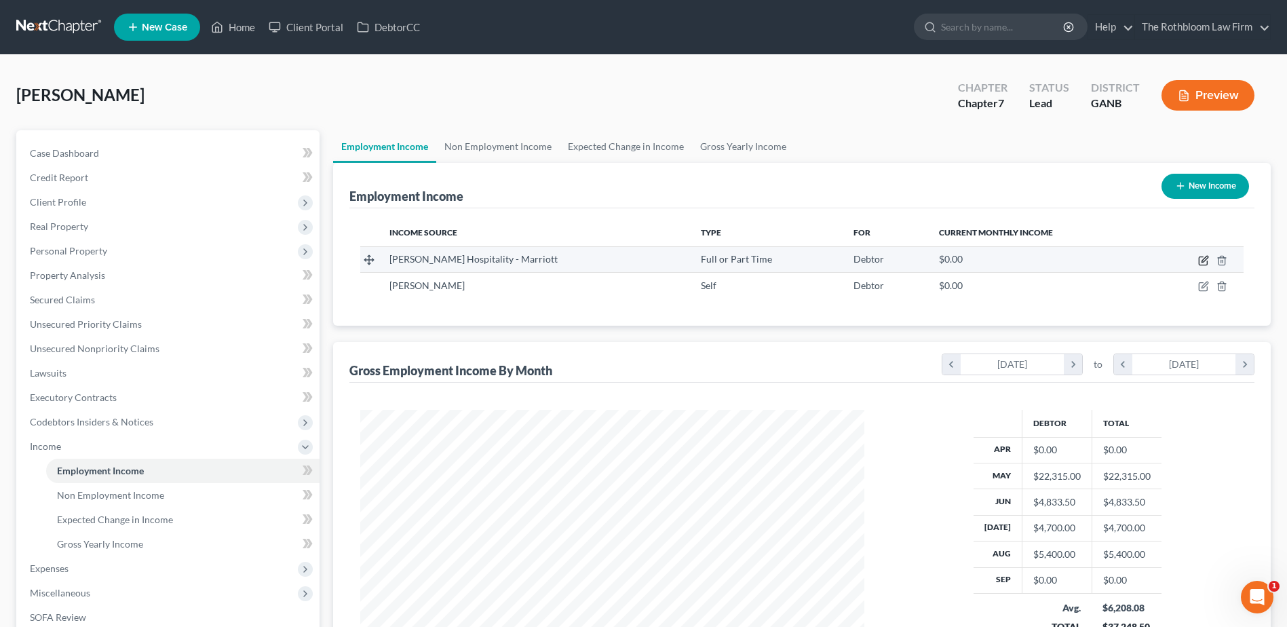
click at [1202, 259] on icon "button" at bounding box center [1203, 260] width 11 height 11
select select "0"
select select "10"
select select "2"
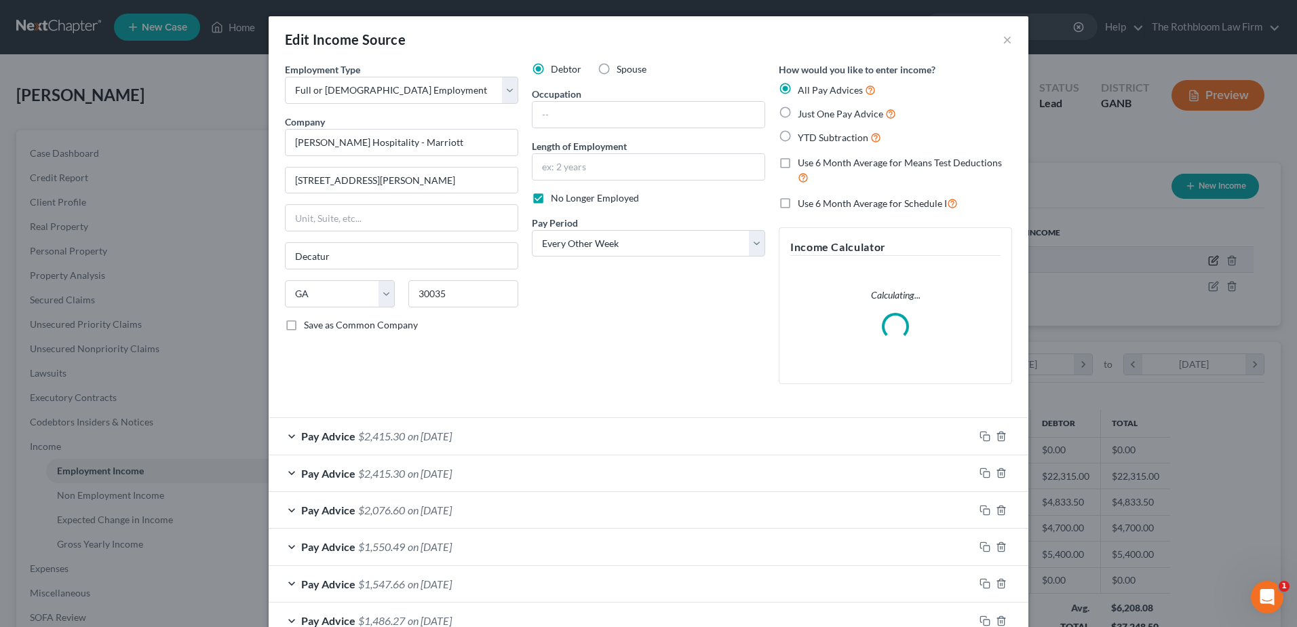
scroll to position [254, 536]
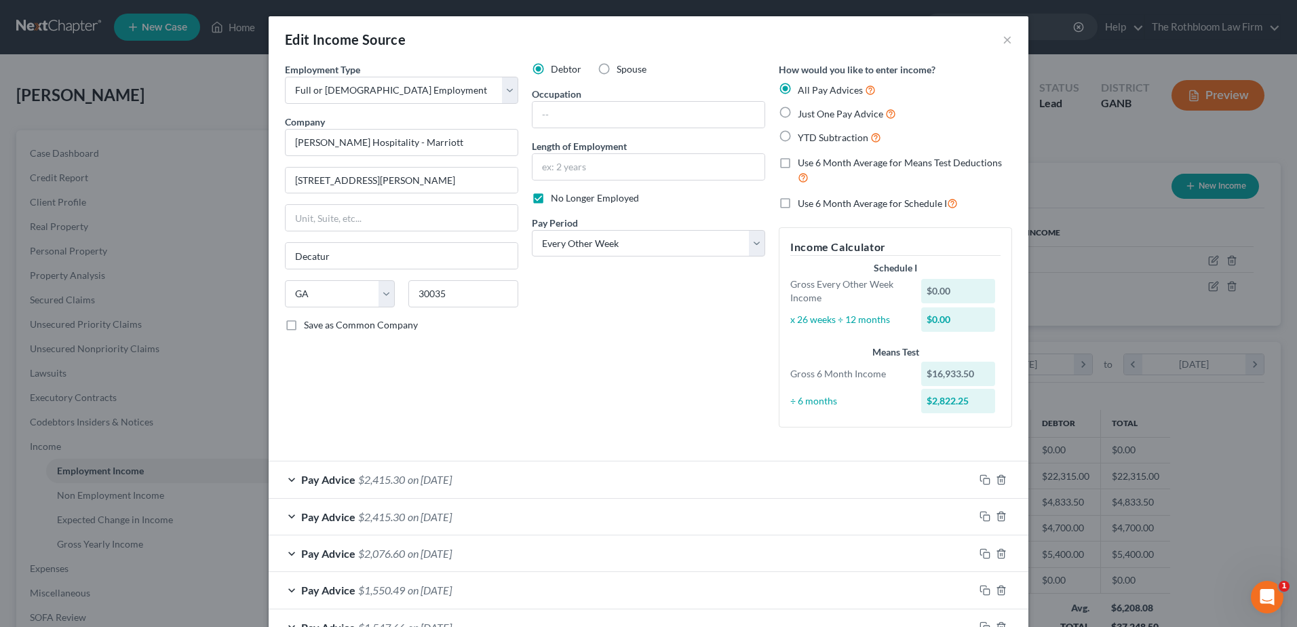
click at [798, 159] on label "Use 6 Month Average for Means Test Deductions" at bounding box center [905, 170] width 214 height 29
click at [803, 159] on input "Use 6 Month Average for Means Test Deductions" at bounding box center [807, 160] width 9 height 9
checkbox input "true"
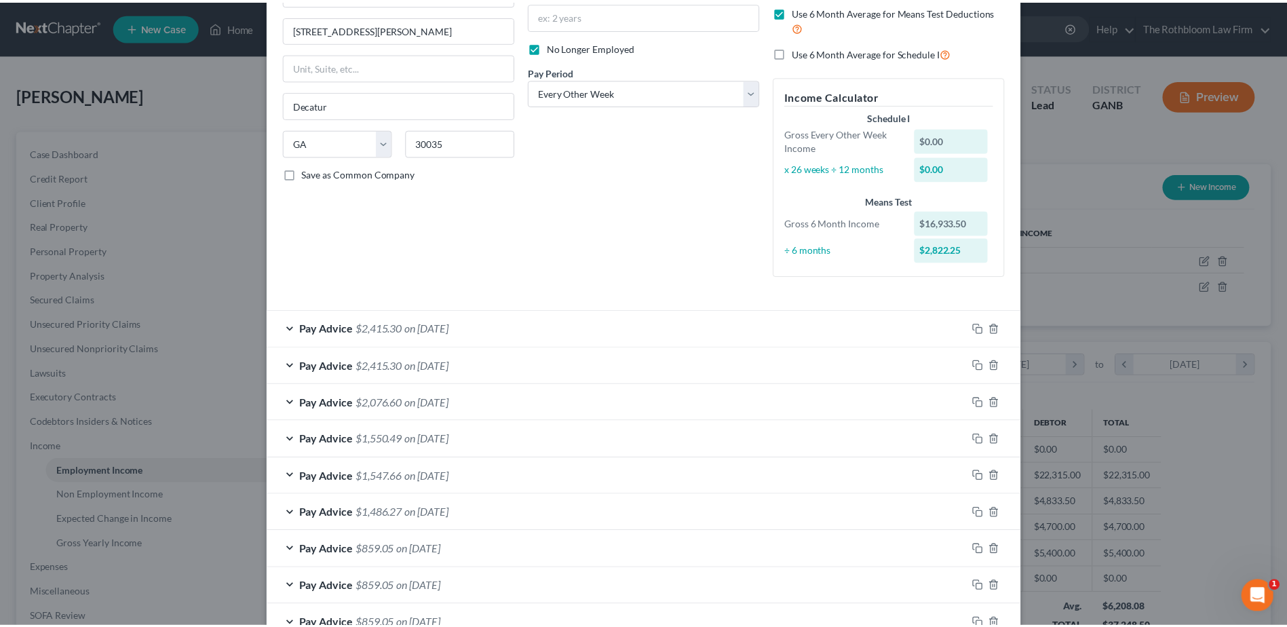
scroll to position [241, 0]
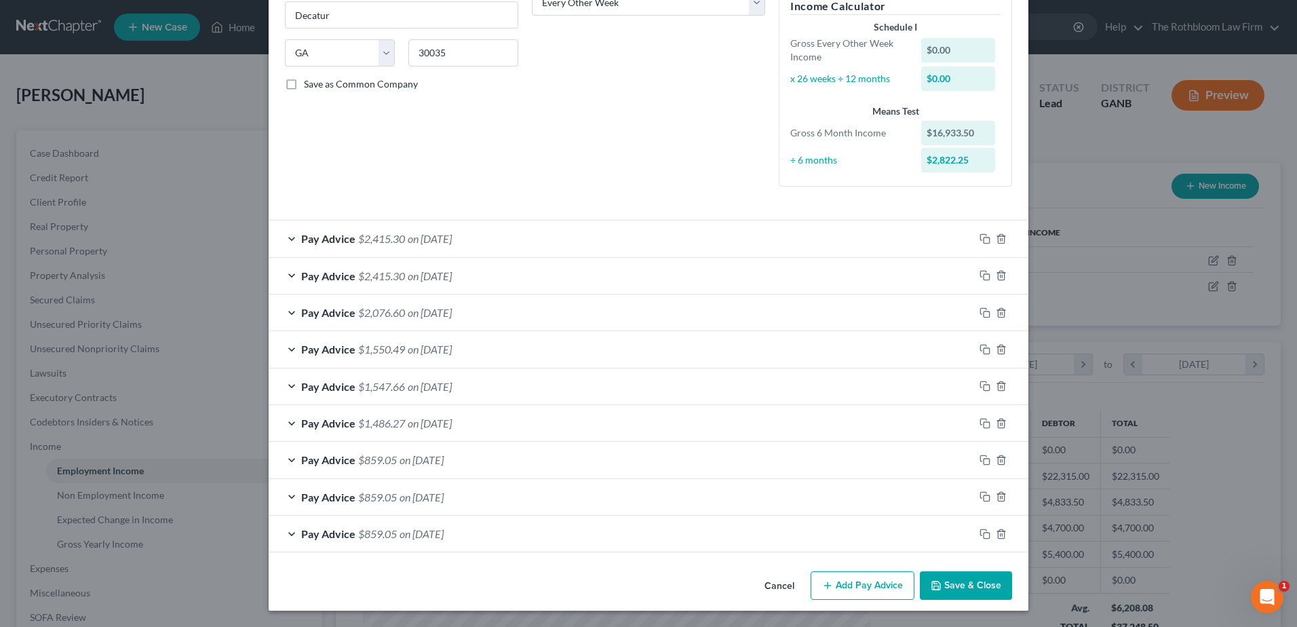
click at [944, 591] on button "Save & Close" at bounding box center [966, 585] width 92 height 28
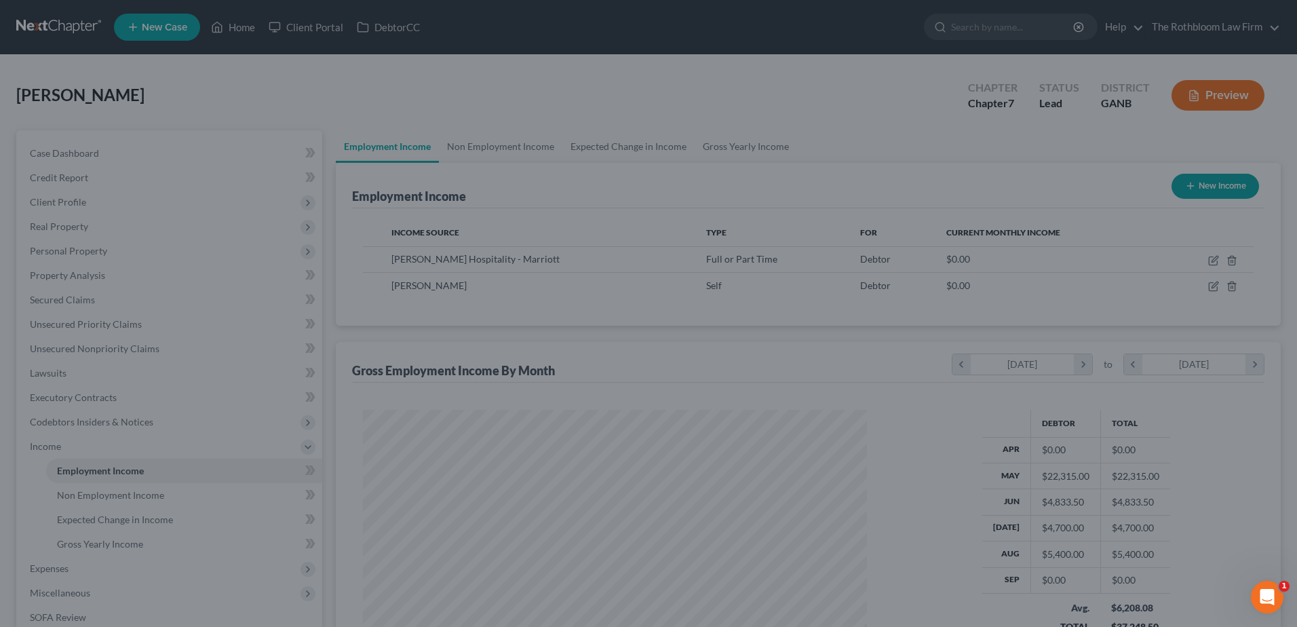
scroll to position [678159, 677879]
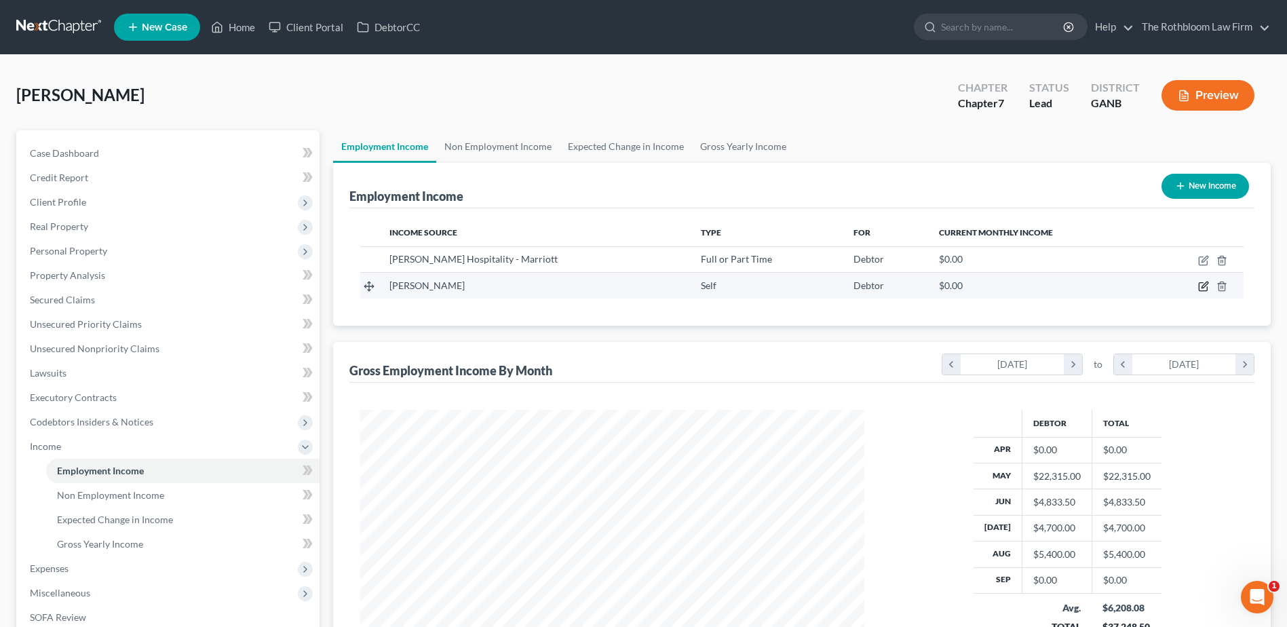
click at [1204, 286] on icon "button" at bounding box center [1204, 285] width 6 height 6
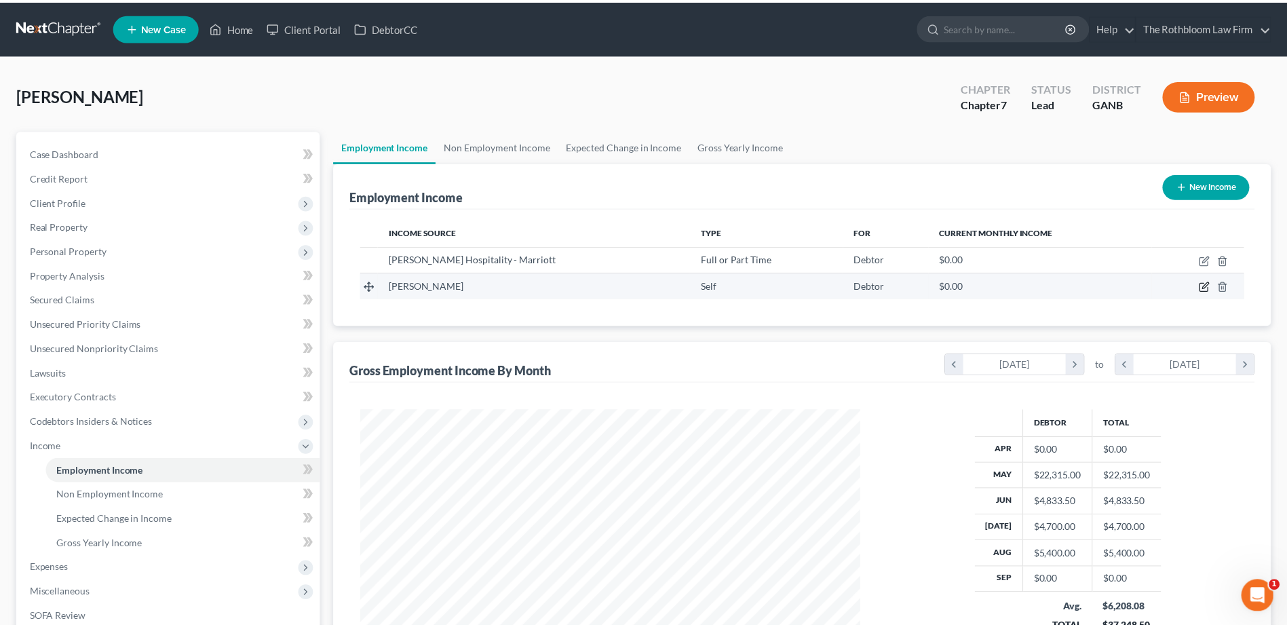
scroll to position [254, 536]
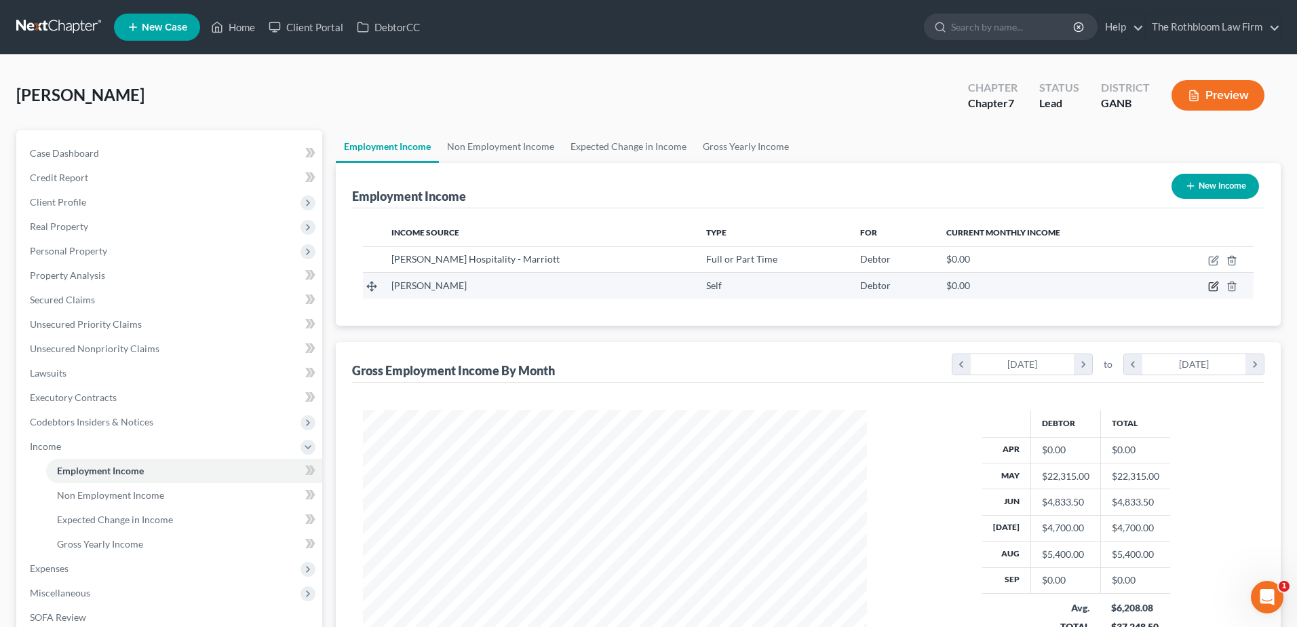
select select "1"
select select "0"
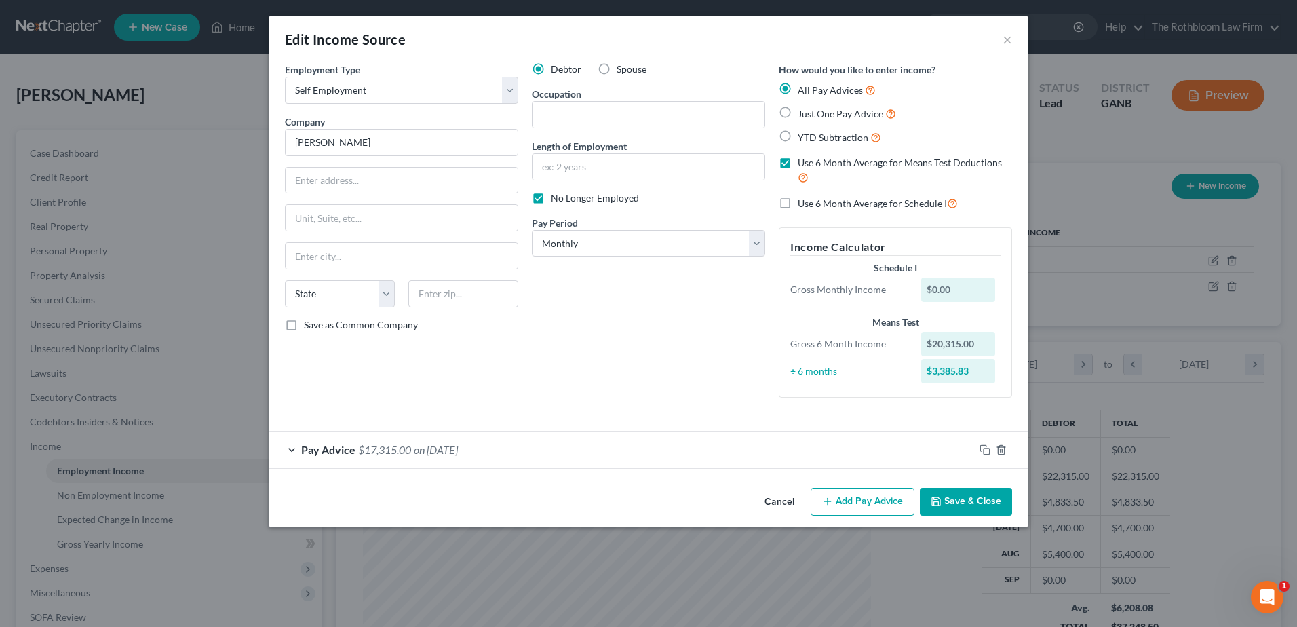
click at [970, 497] on button "Save & Close" at bounding box center [966, 502] width 92 height 28
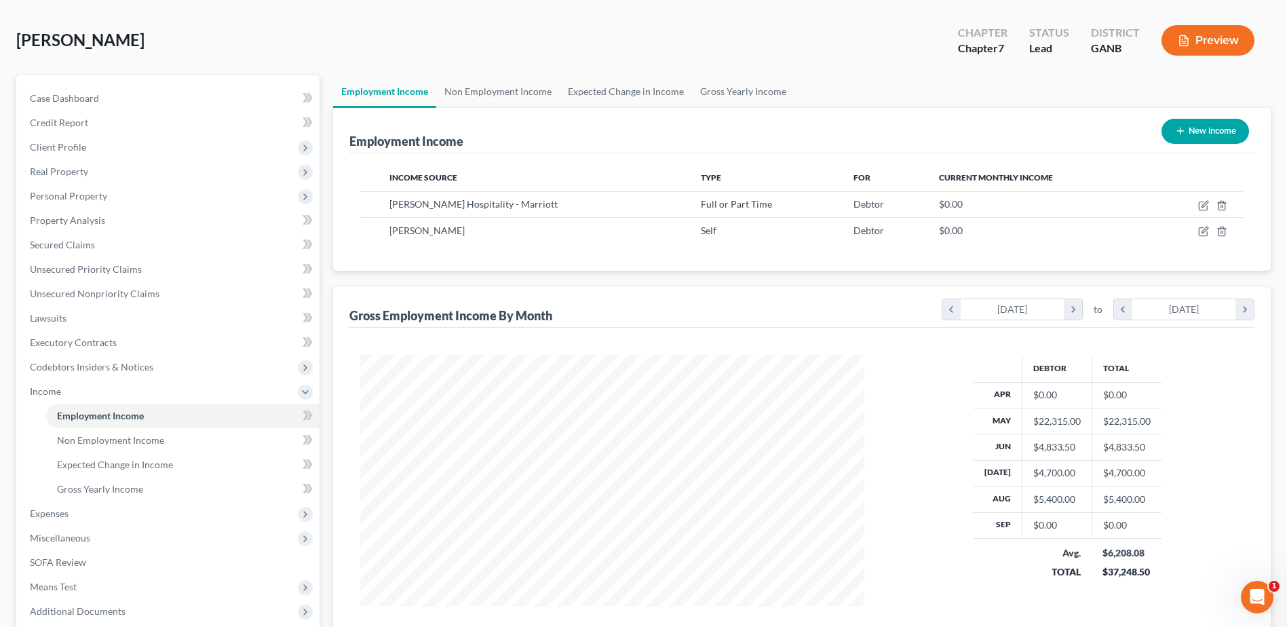
scroll to position [136, 0]
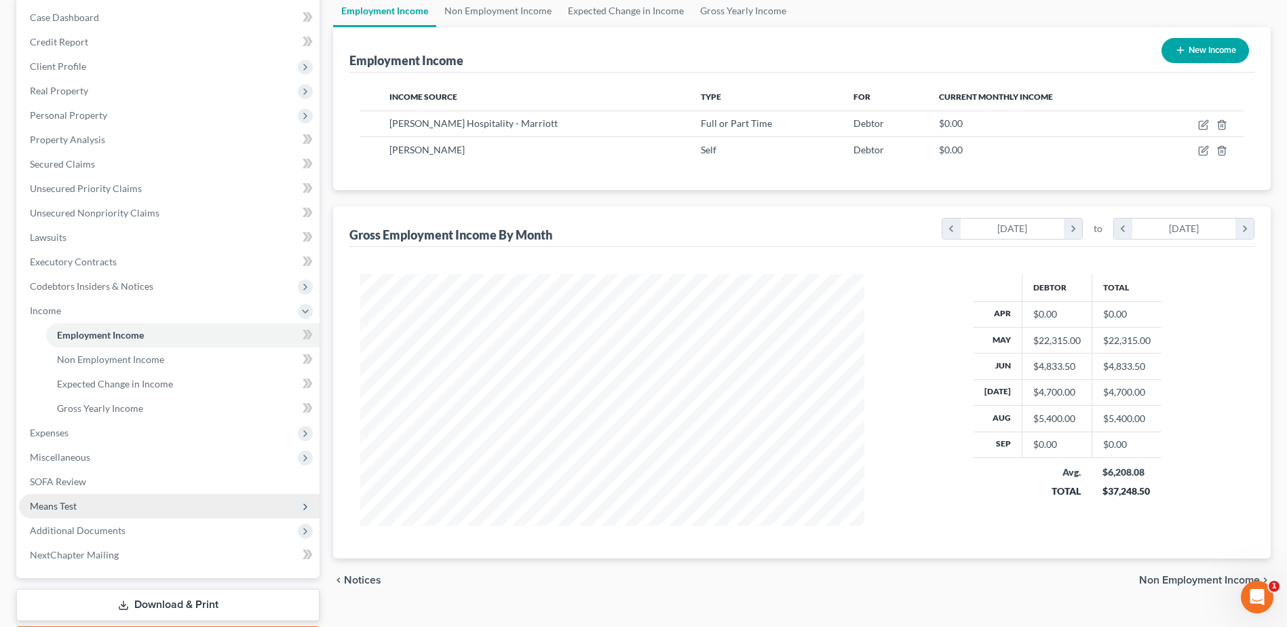
click at [70, 507] on span "Means Test" at bounding box center [53, 506] width 47 height 12
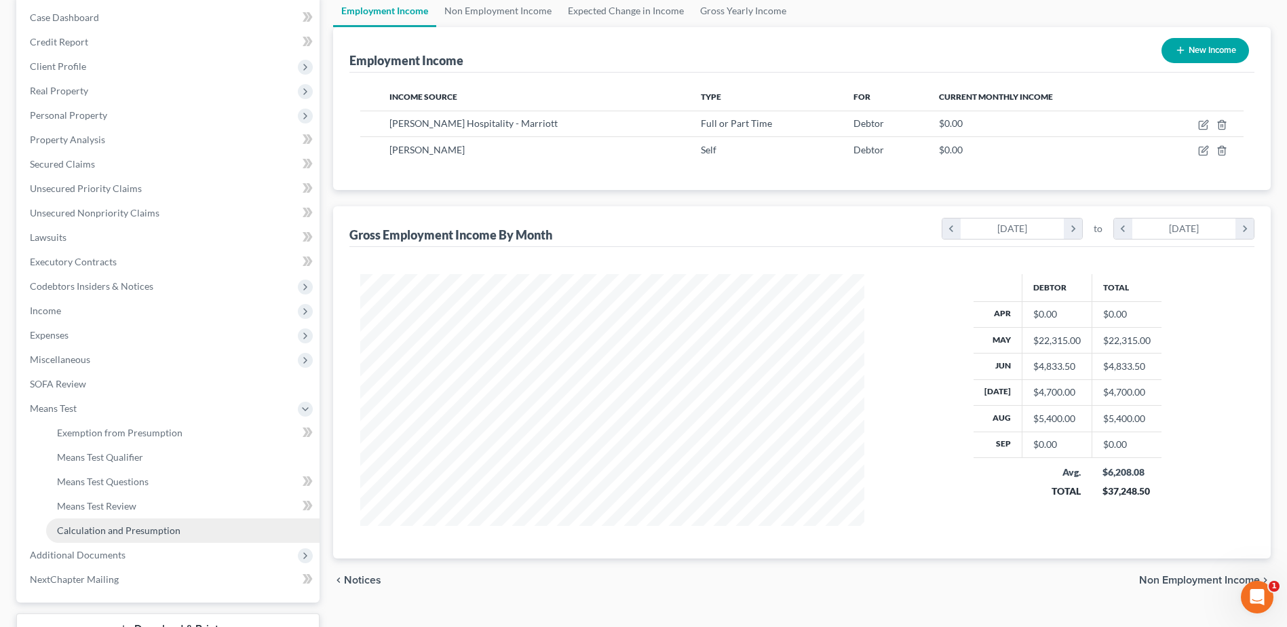
click at [69, 527] on span "Calculation and Presumption" at bounding box center [118, 530] width 123 height 12
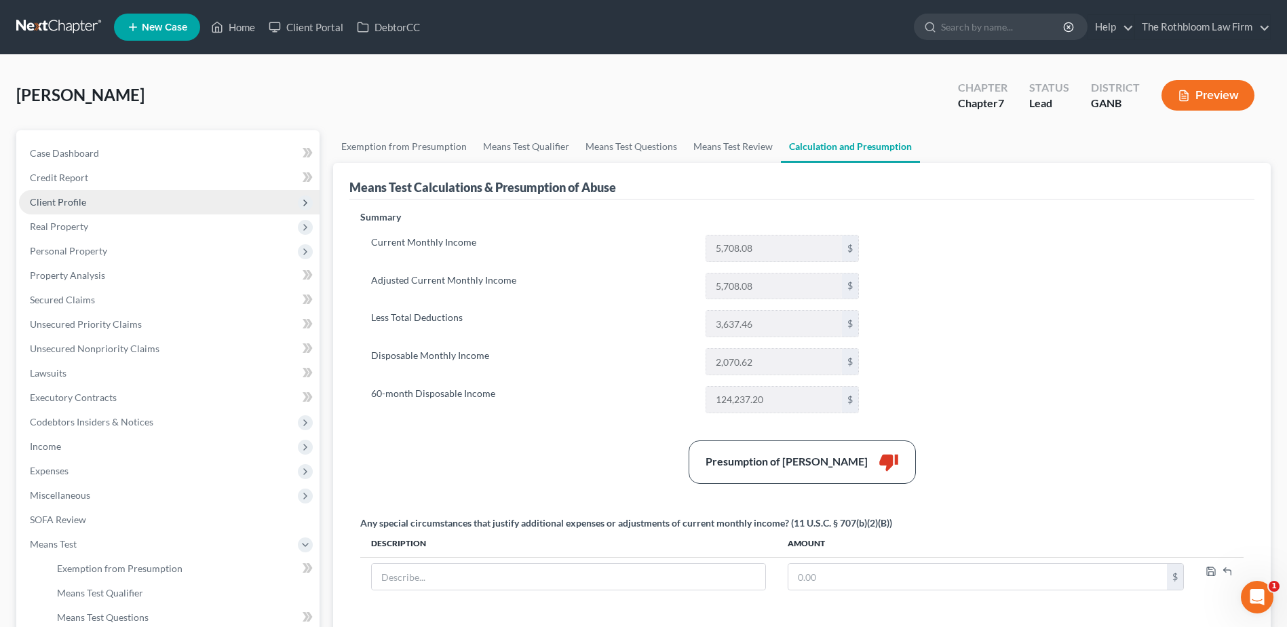
click at [86, 199] on span "Client Profile" at bounding box center [169, 202] width 301 height 24
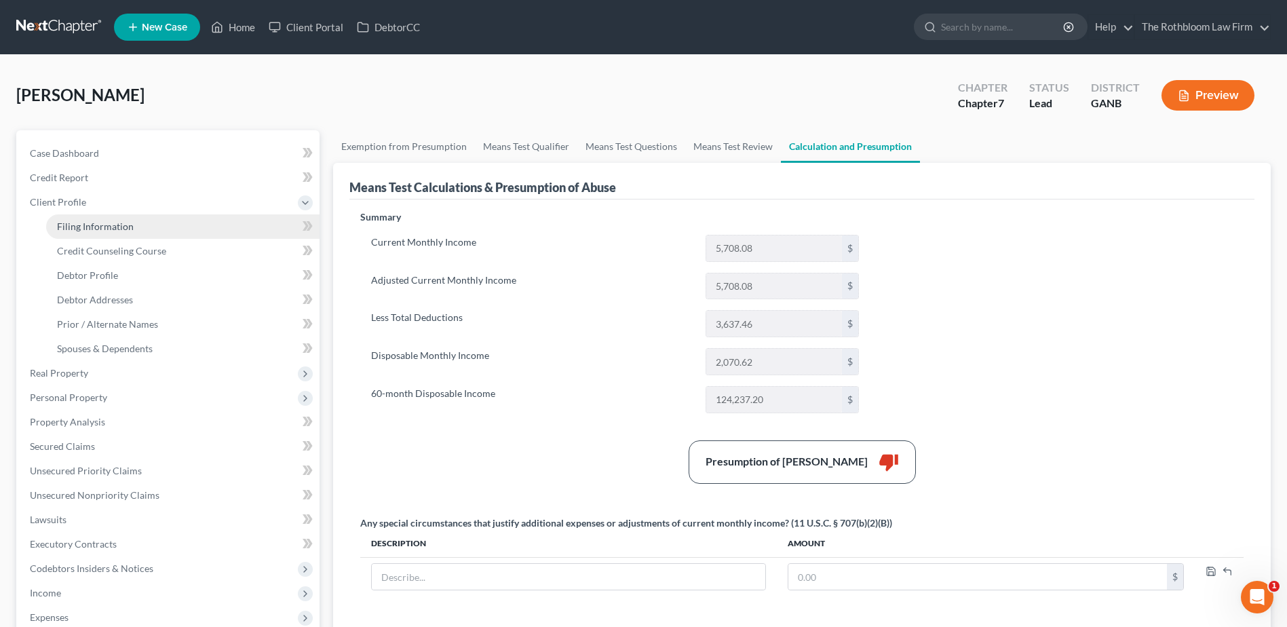
click at [89, 222] on span "Filing Information" at bounding box center [95, 226] width 77 height 12
select select "1"
select select "0"
select select "19"
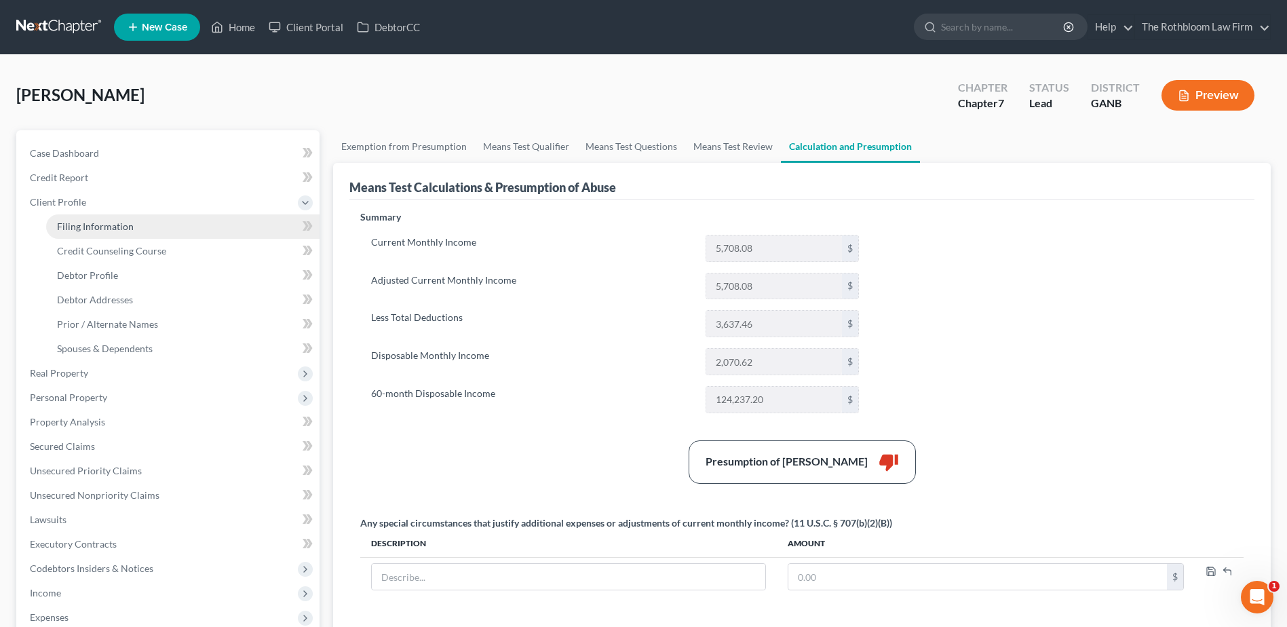
select select "0"
select select "10"
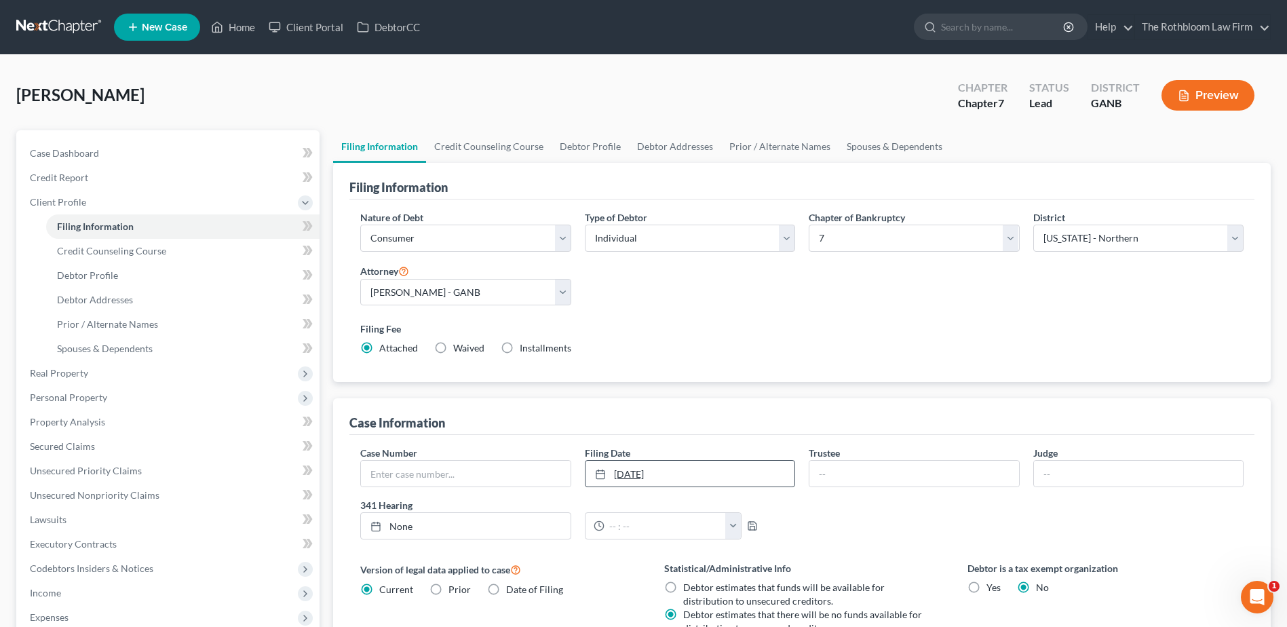
click at [738, 471] on link "10/1/2025" at bounding box center [689, 474] width 209 height 26
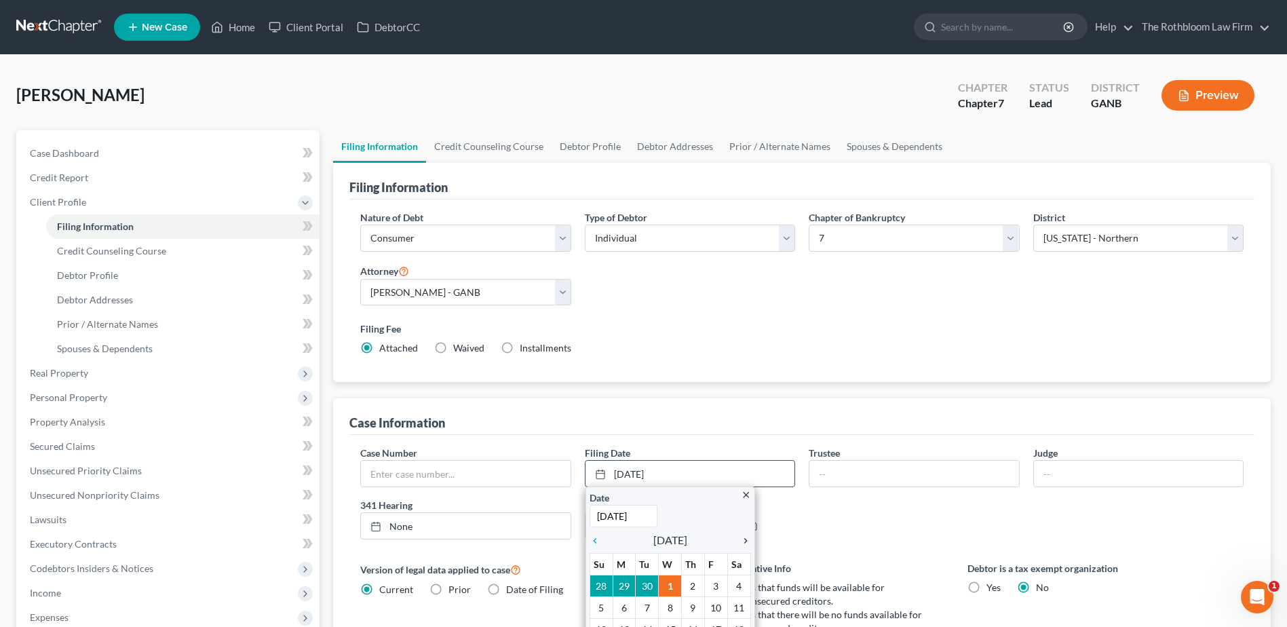
click at [744, 540] on icon "chevron_right" at bounding box center [742, 540] width 18 height 11
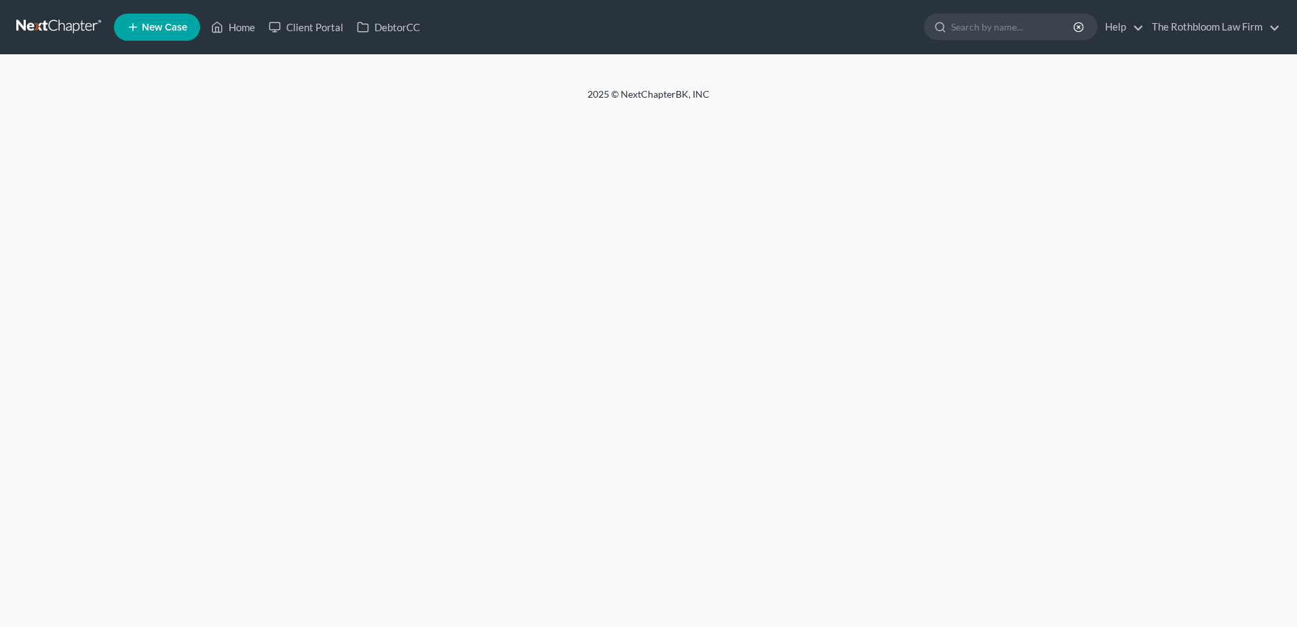
select select "1"
select select "0"
select select "10"
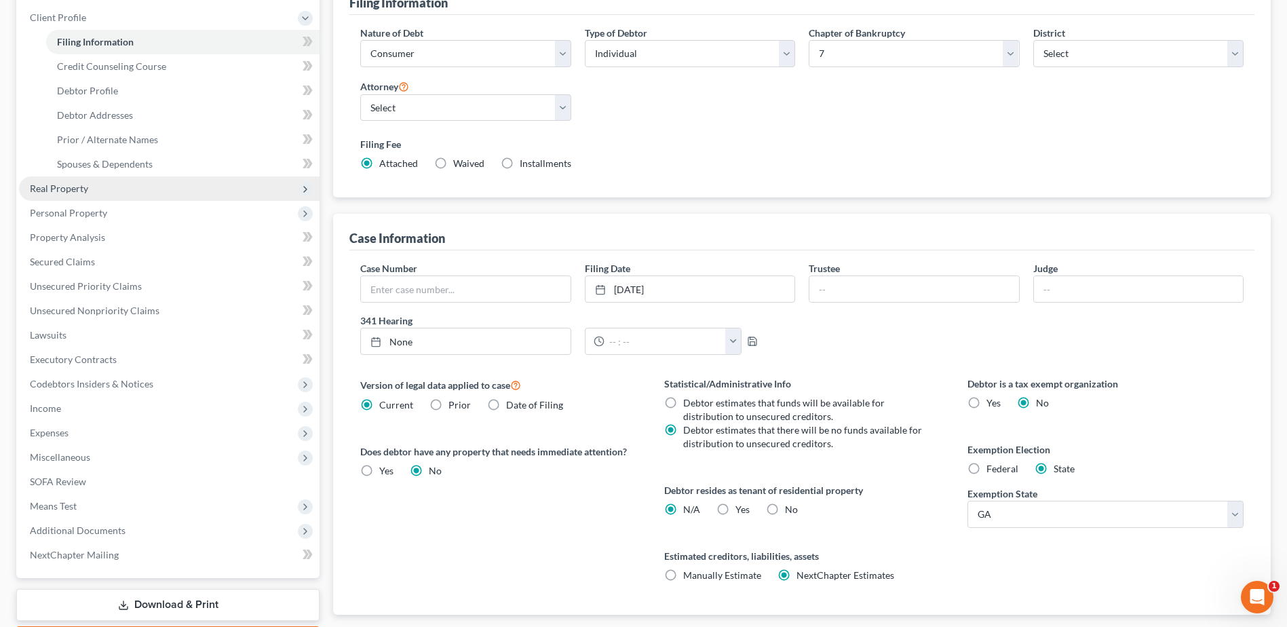
scroll to position [204, 0]
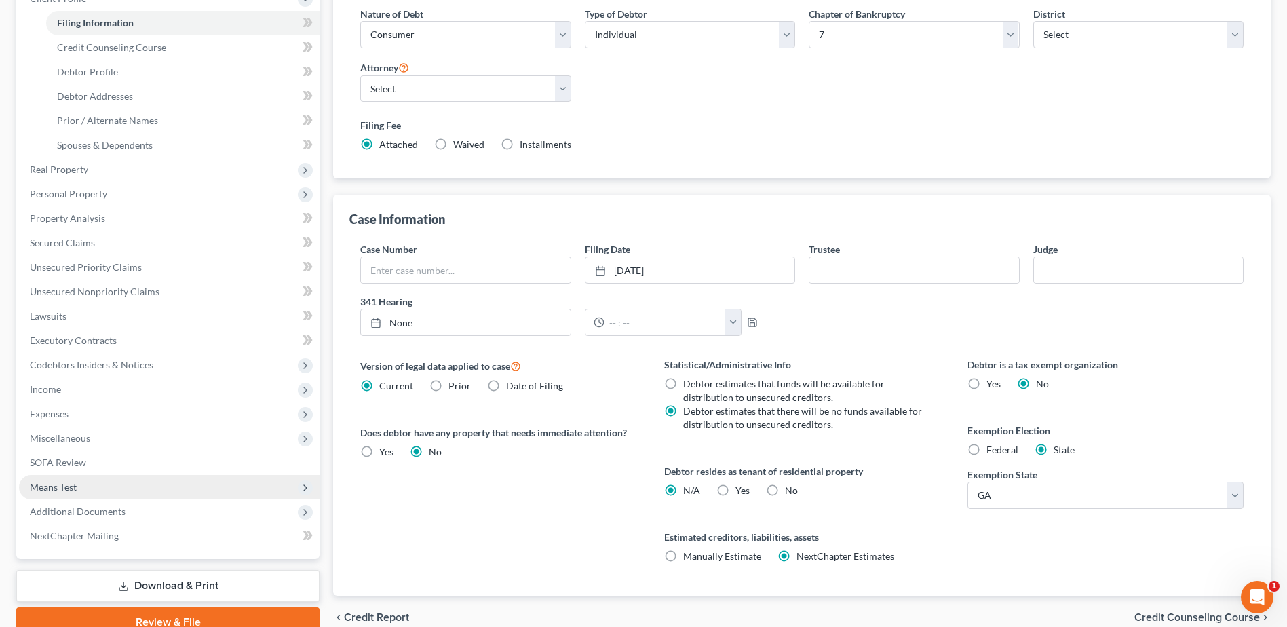
click at [60, 492] on span "Means Test" at bounding box center [53, 487] width 47 height 12
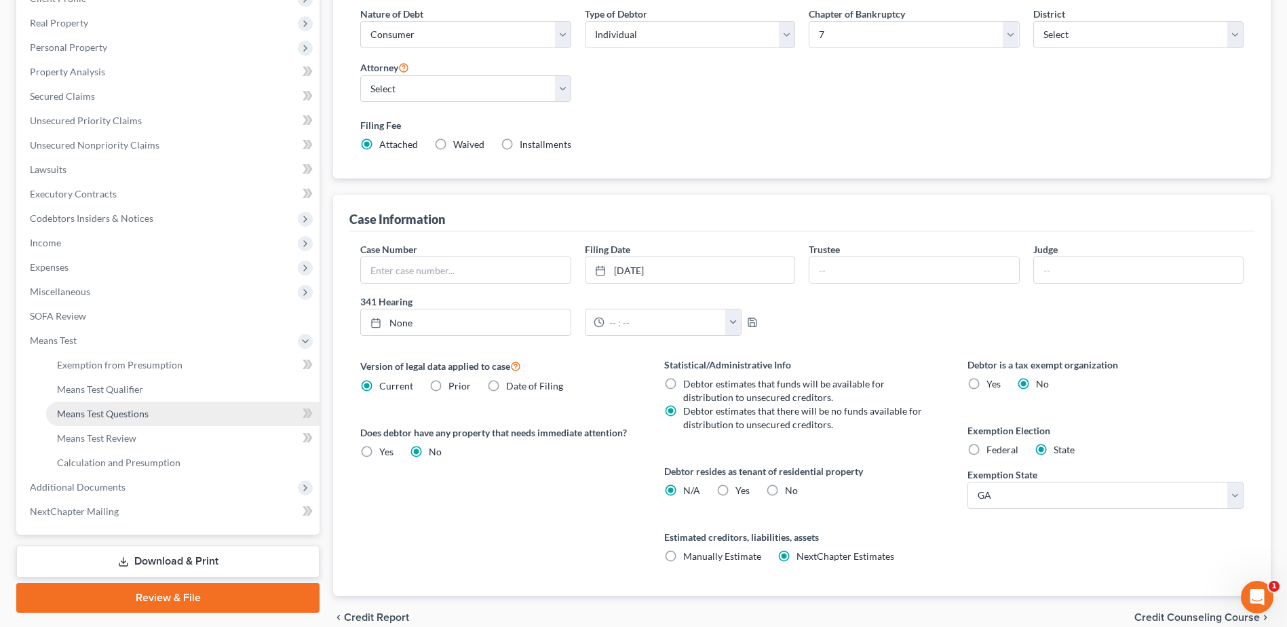
click at [106, 417] on span "Means Test Questions" at bounding box center [103, 414] width 92 height 12
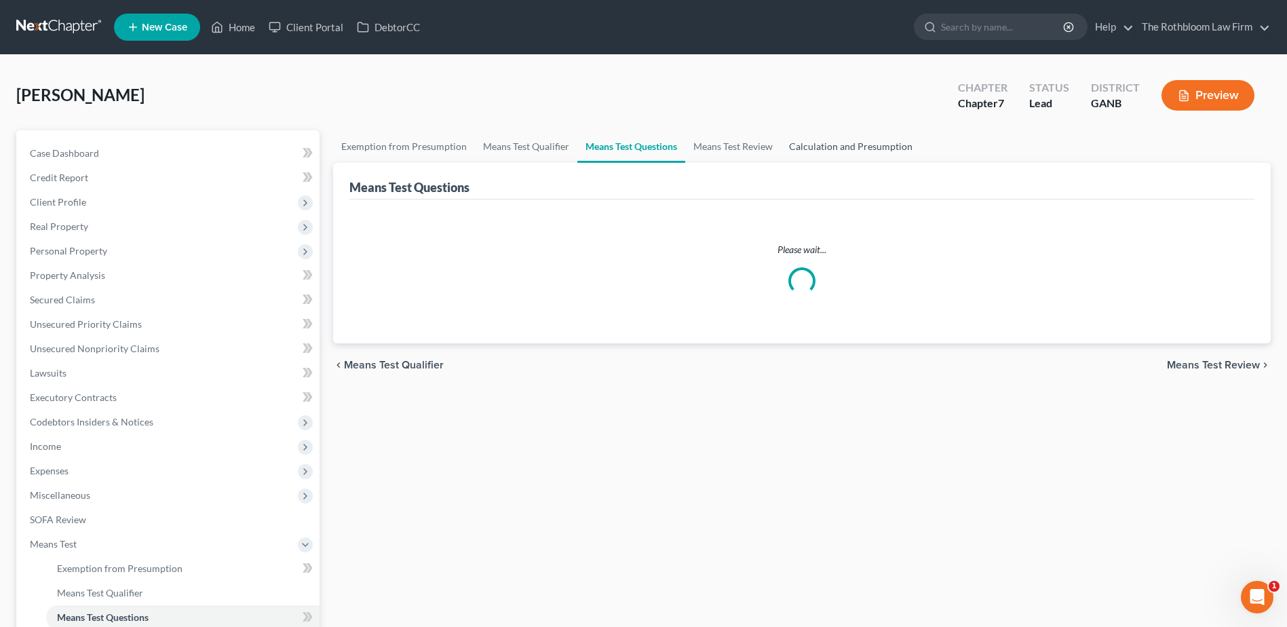
select select "1"
select select "0"
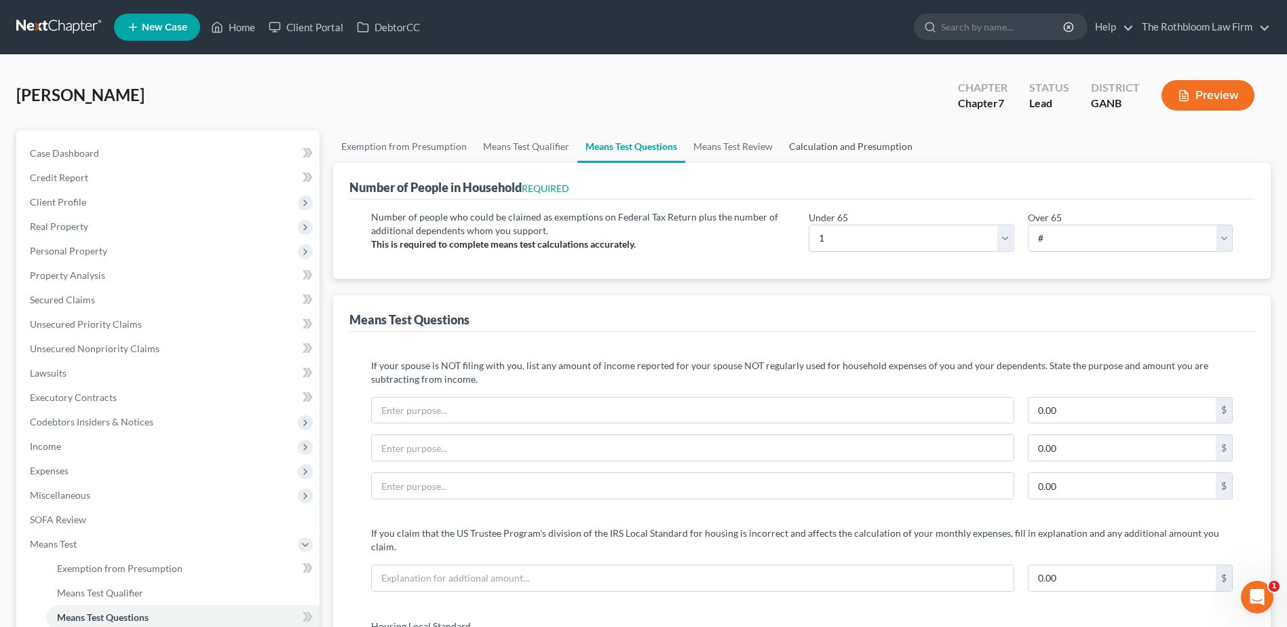
click at [820, 140] on link "Calculation and Presumption" at bounding box center [851, 146] width 140 height 33
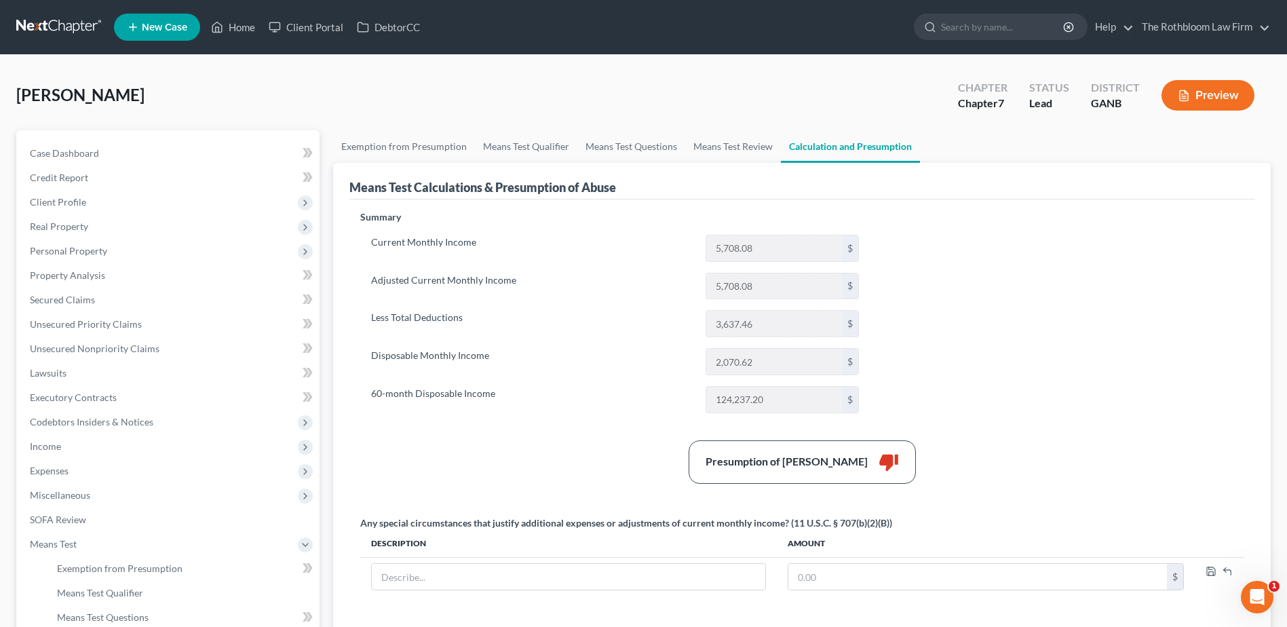
click at [1199, 98] on button "Preview" at bounding box center [1207, 95] width 93 height 31
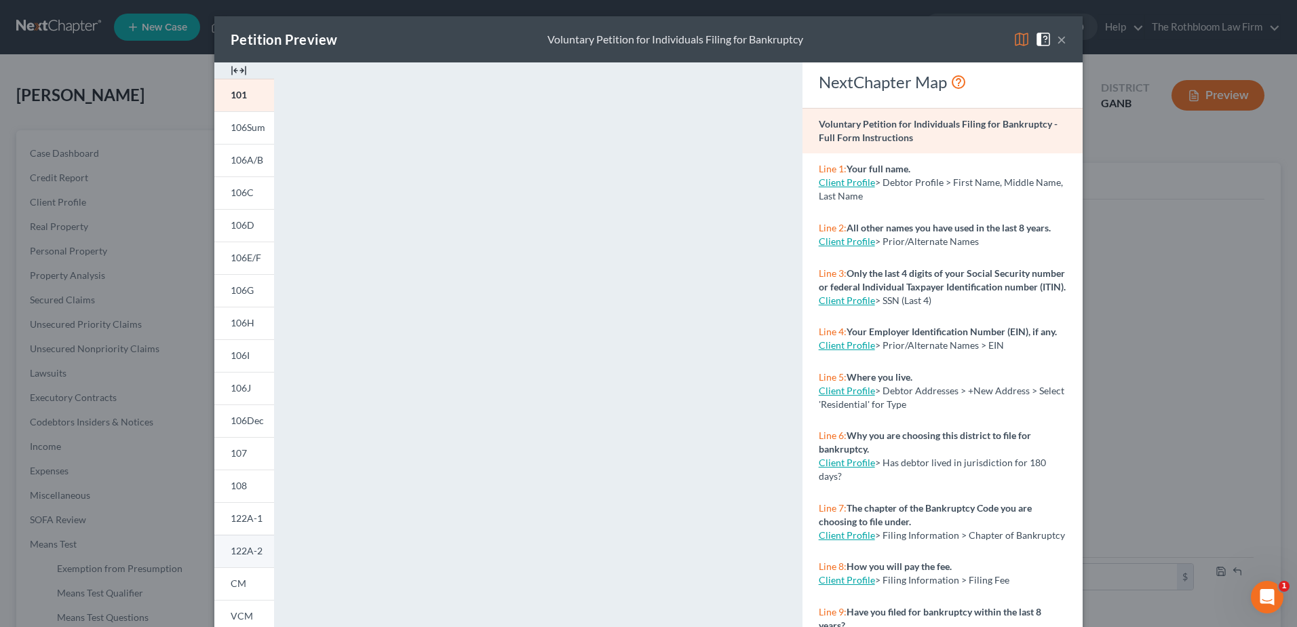
click at [240, 549] on span "122A-2" at bounding box center [247, 551] width 32 height 12
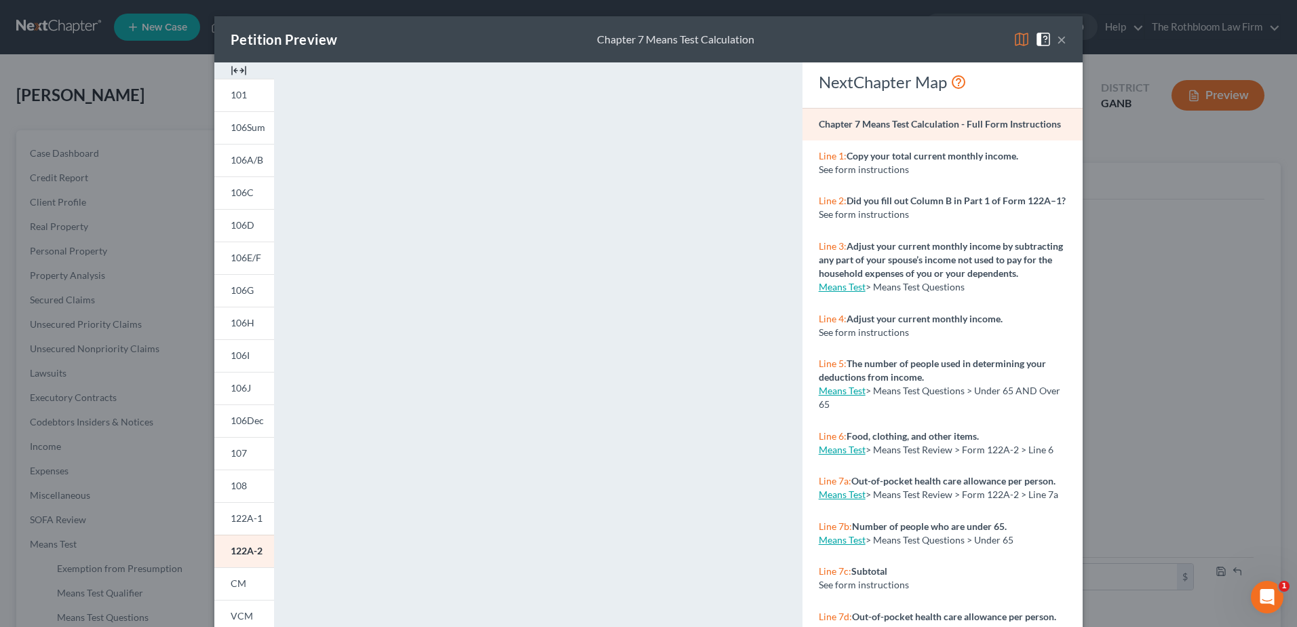
click at [1057, 39] on button "×" at bounding box center [1061, 39] width 9 height 16
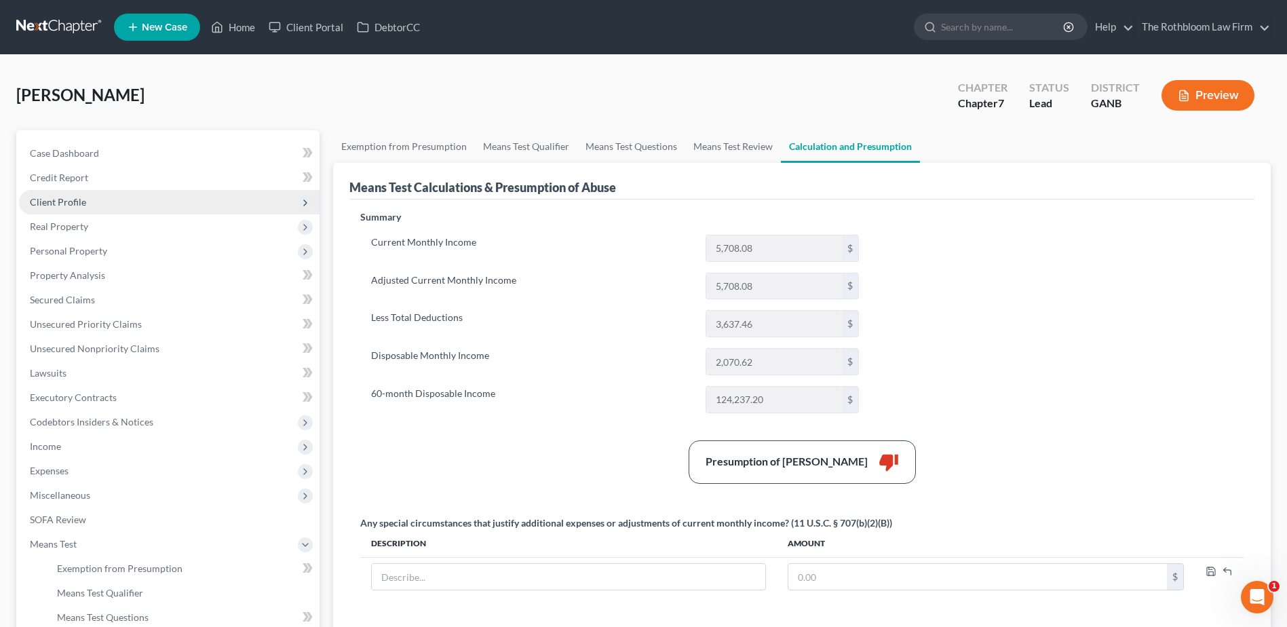
click at [56, 208] on span "Client Profile" at bounding box center [169, 202] width 301 height 24
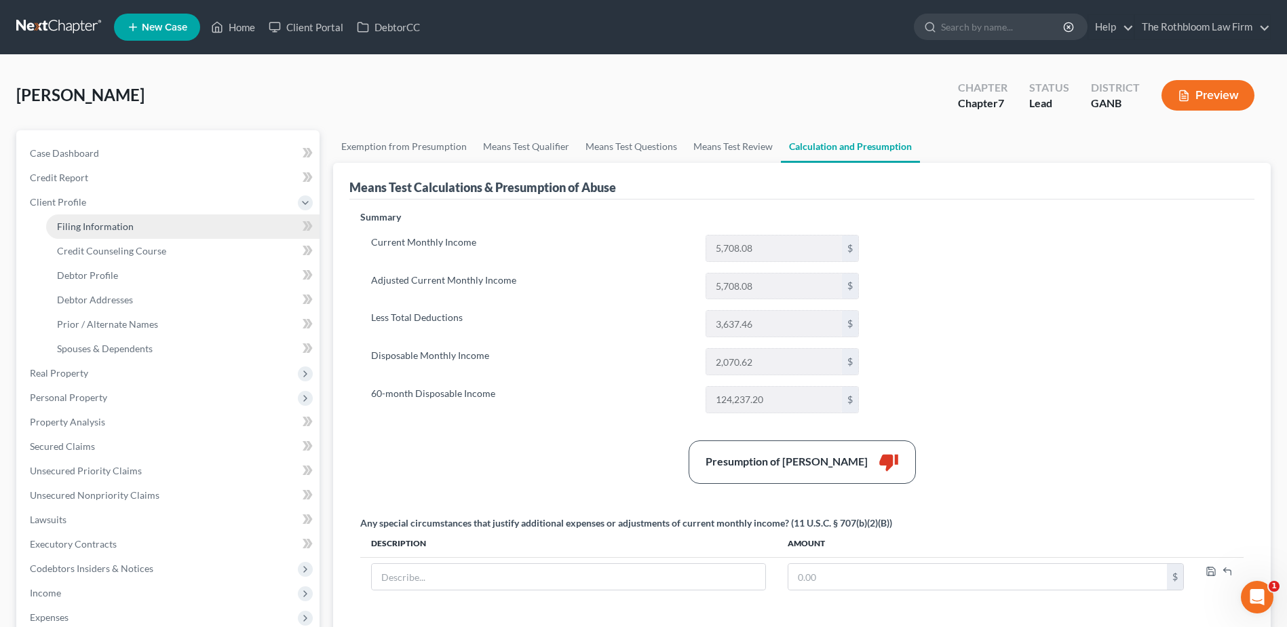
click at [119, 231] on span "Filing Information" at bounding box center [95, 226] width 77 height 12
select select "1"
select select "0"
select select "19"
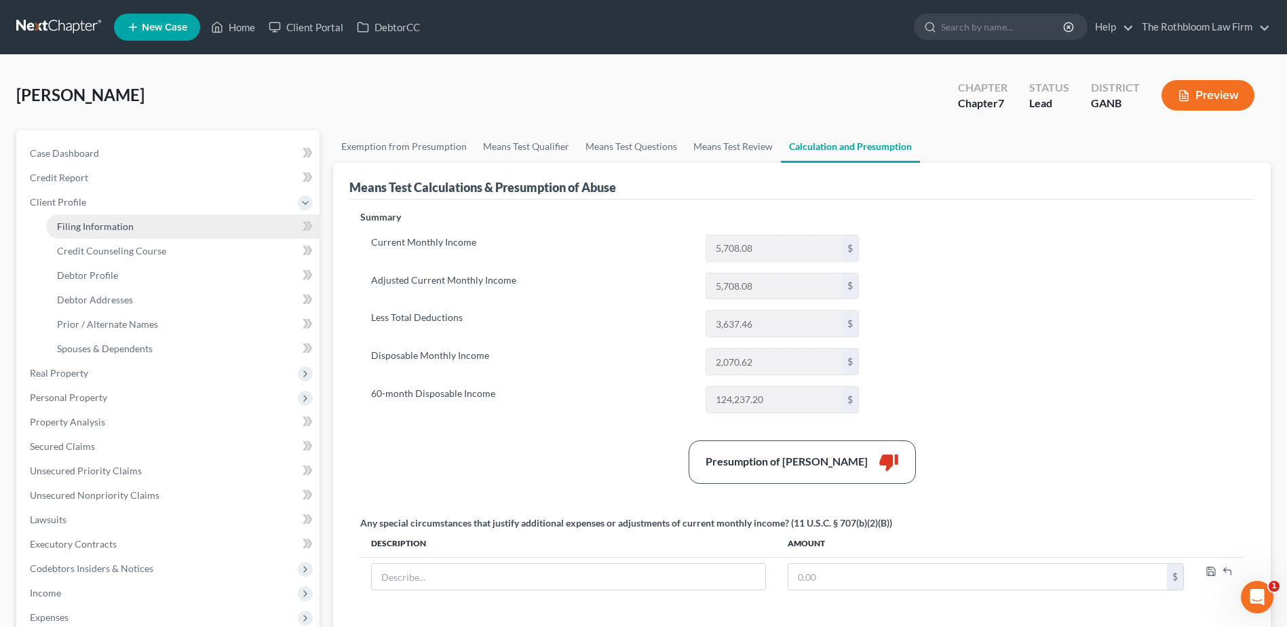
select select "0"
select select "10"
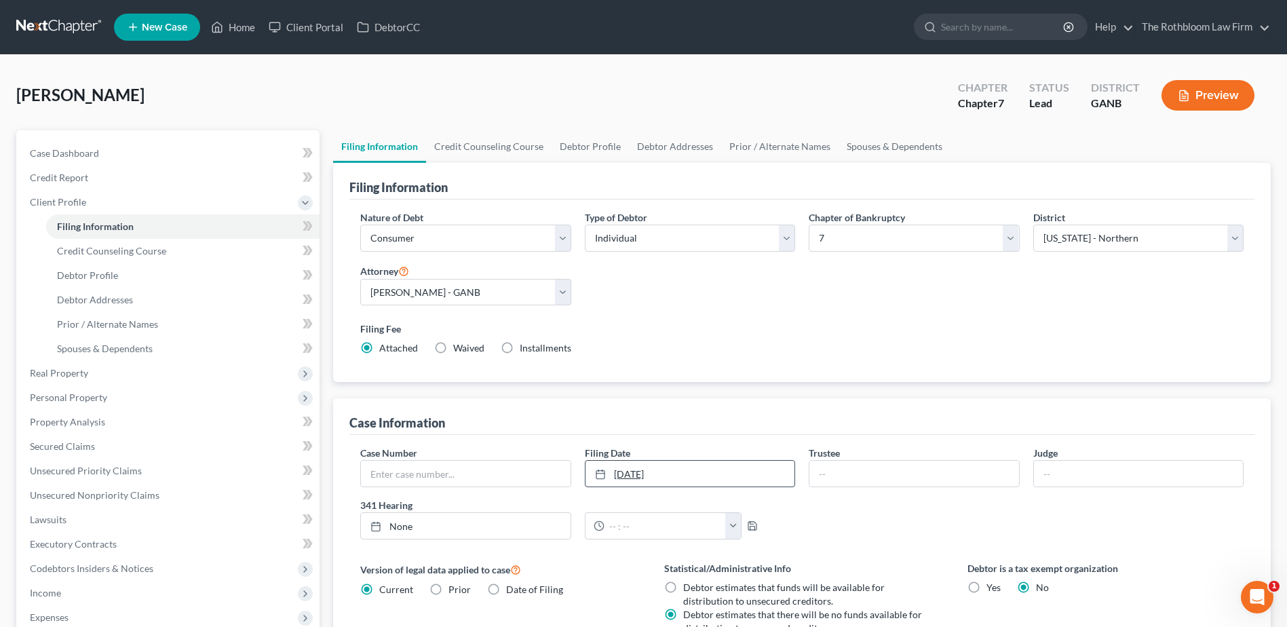
click at [669, 470] on link "[DATE]" at bounding box center [689, 474] width 209 height 26
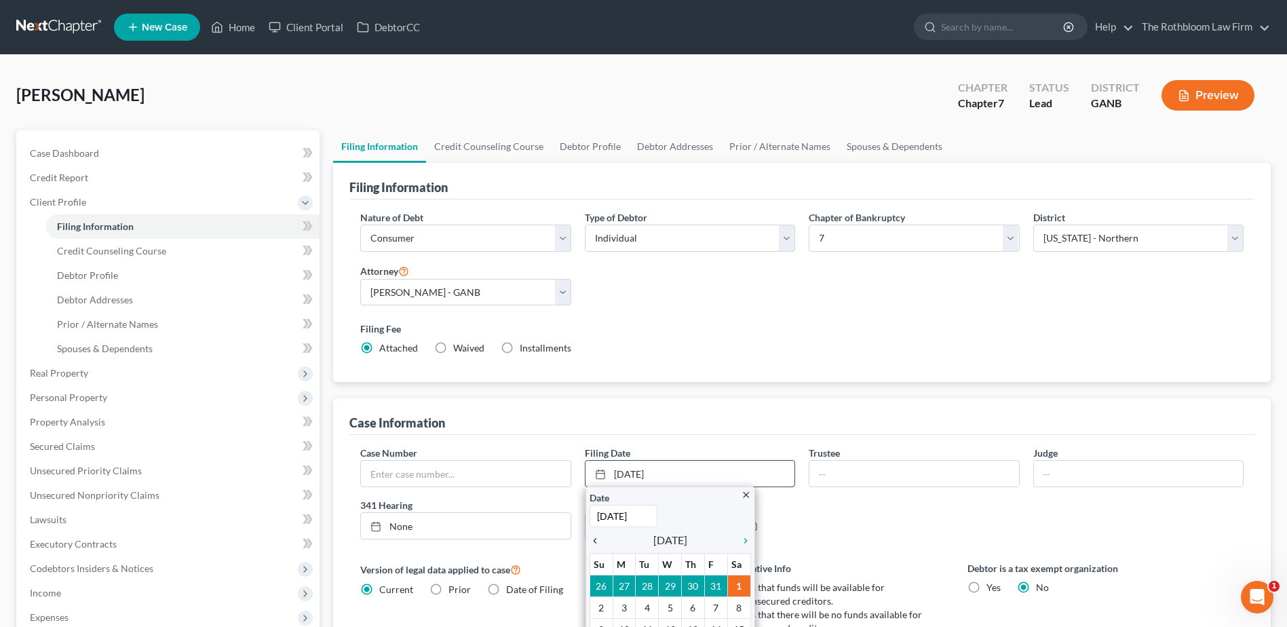
click at [592, 537] on icon "chevron_left" at bounding box center [599, 540] width 18 height 11
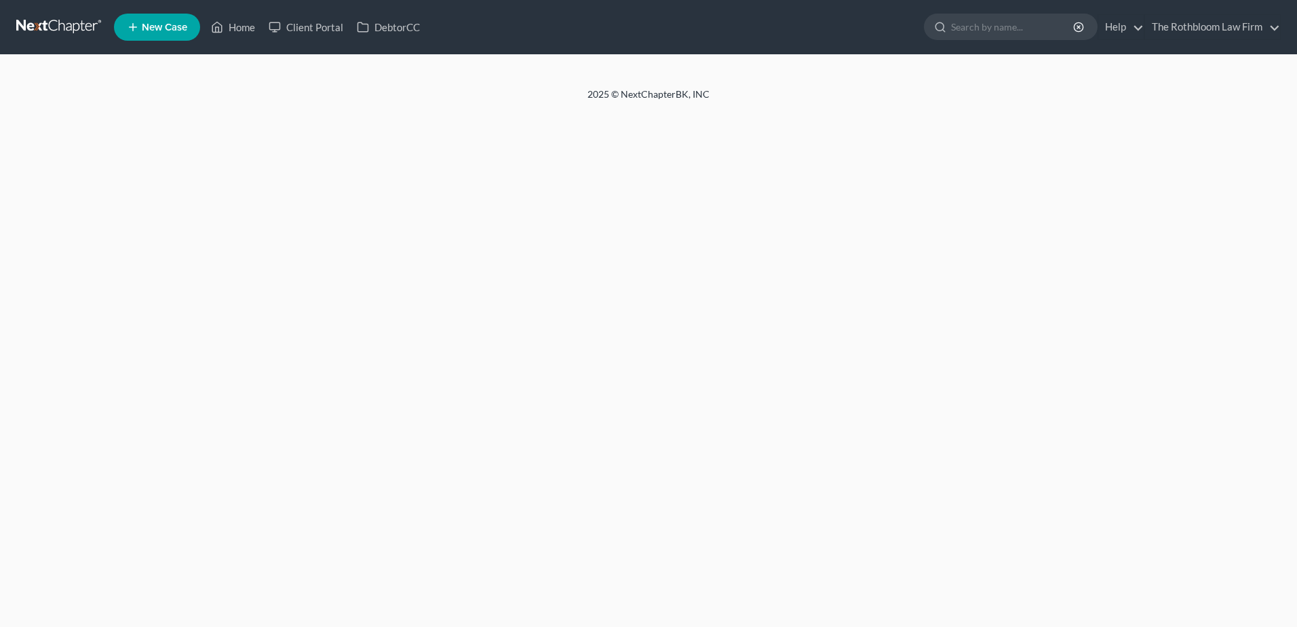
select select "1"
select select "0"
select select "10"
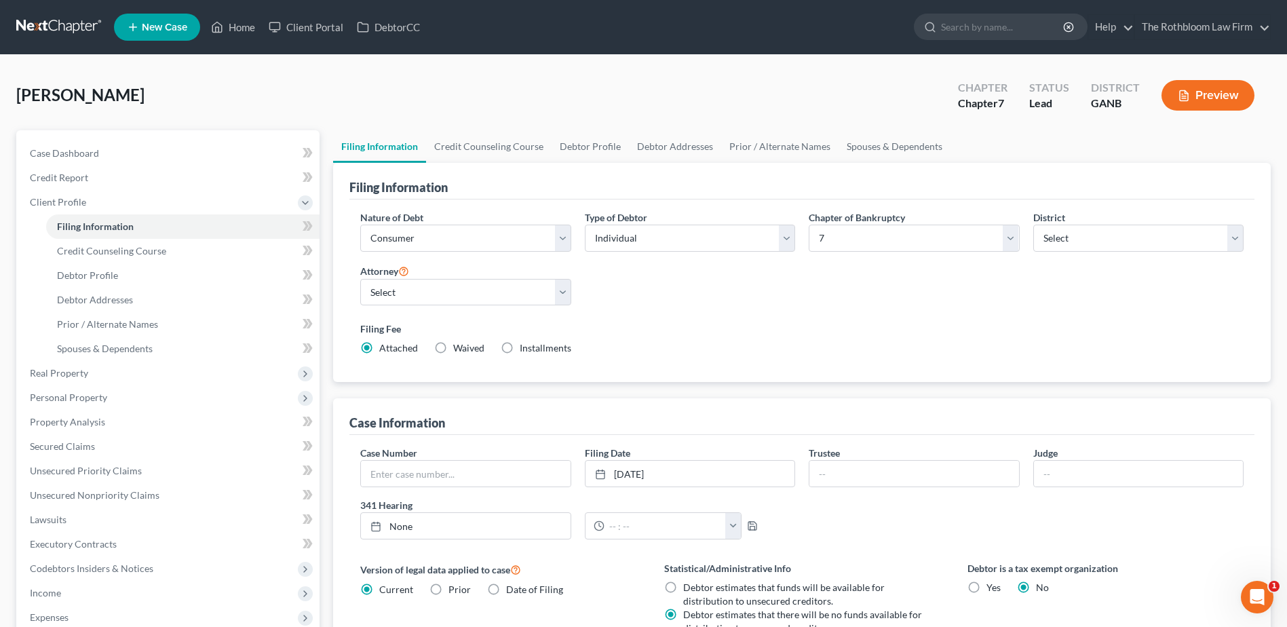
click at [1204, 96] on button "Preview" at bounding box center [1207, 95] width 93 height 31
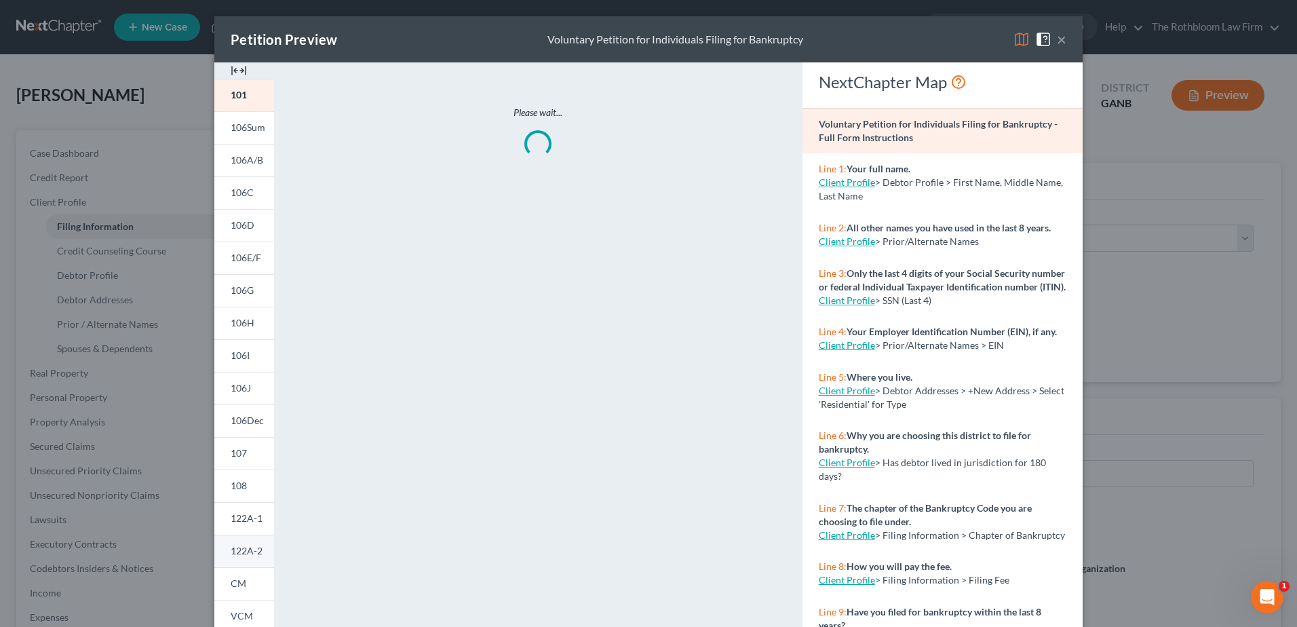
click at [244, 552] on span "122A-2" at bounding box center [247, 551] width 32 height 12
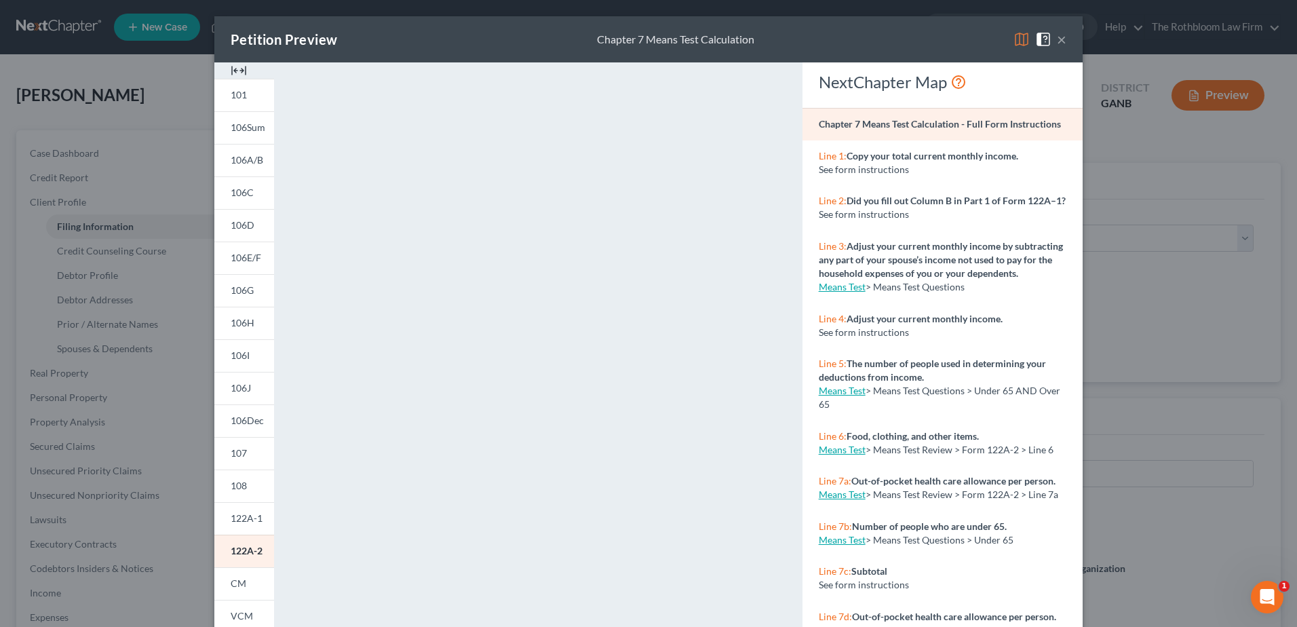
click at [1057, 40] on button "×" at bounding box center [1061, 39] width 9 height 16
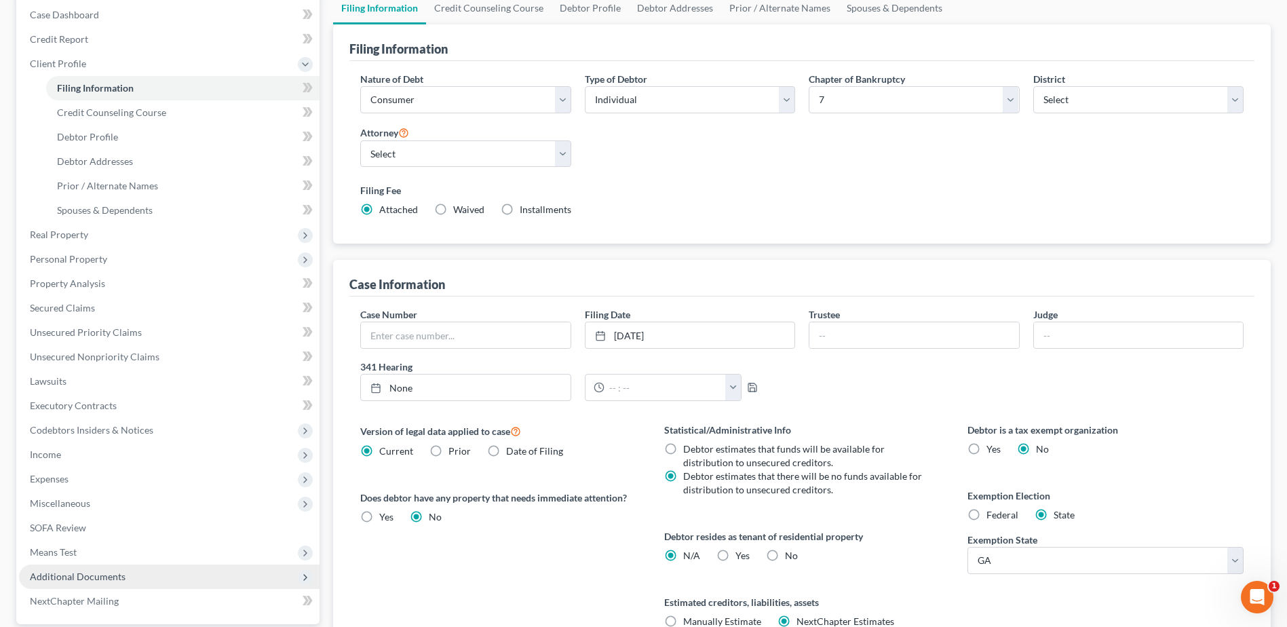
scroll to position [267, 0]
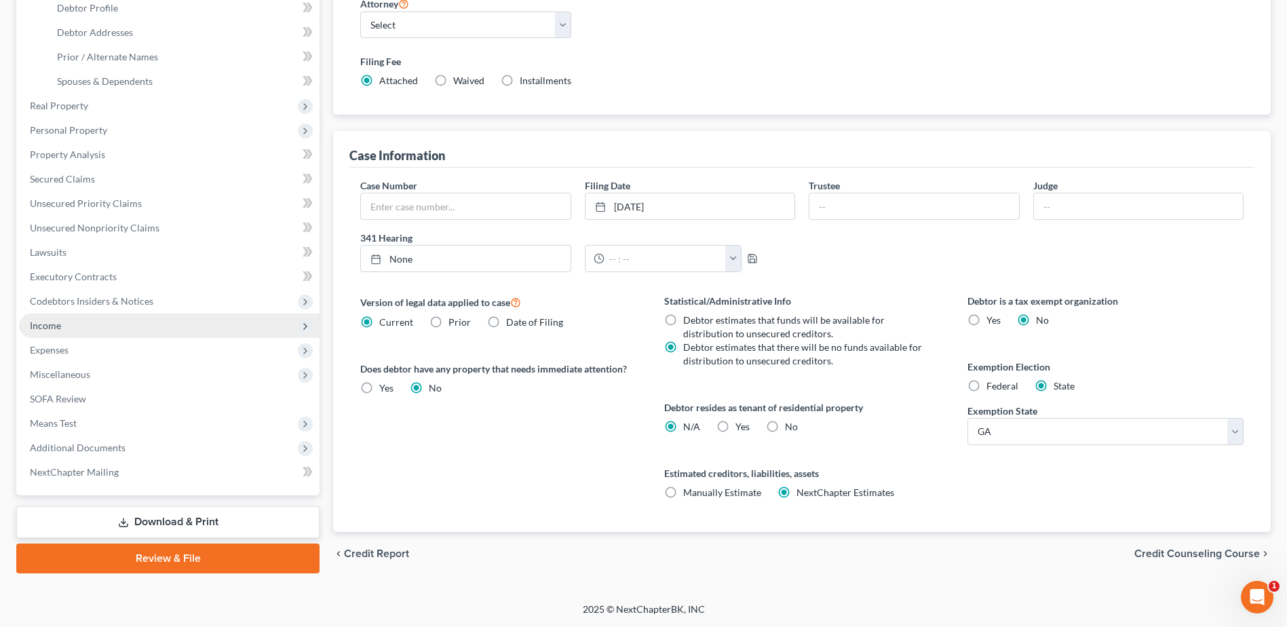
click at [60, 322] on span "Income" at bounding box center [45, 326] width 31 height 12
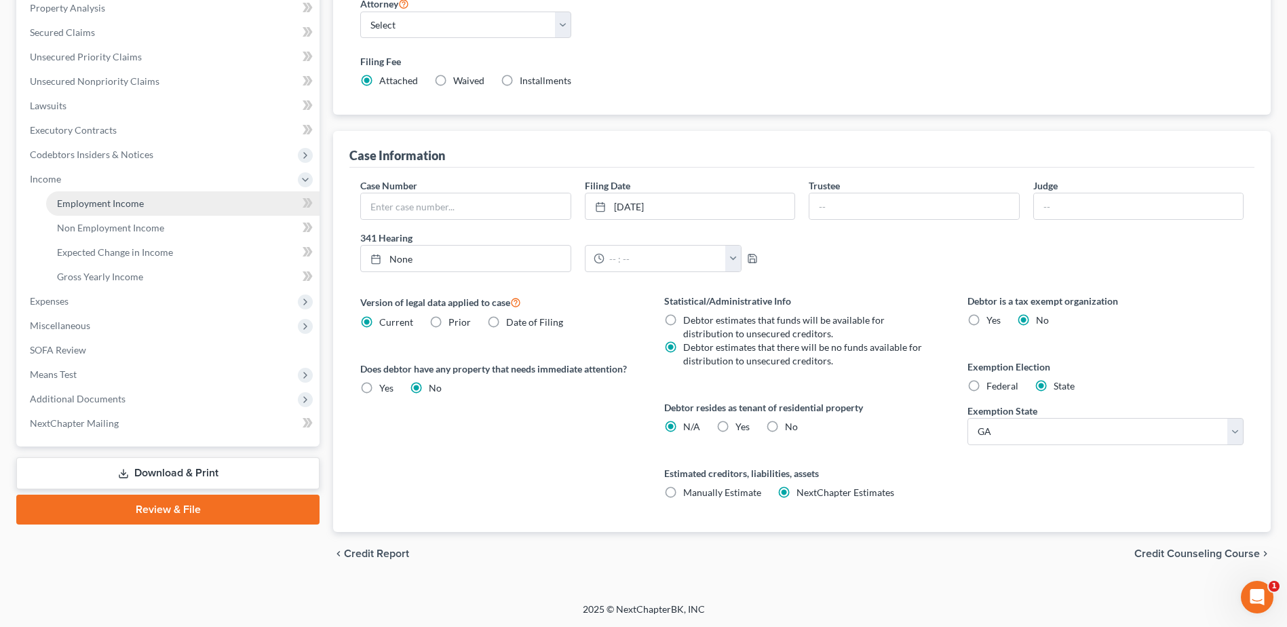
click at [87, 204] on span "Employment Income" at bounding box center [100, 203] width 87 height 12
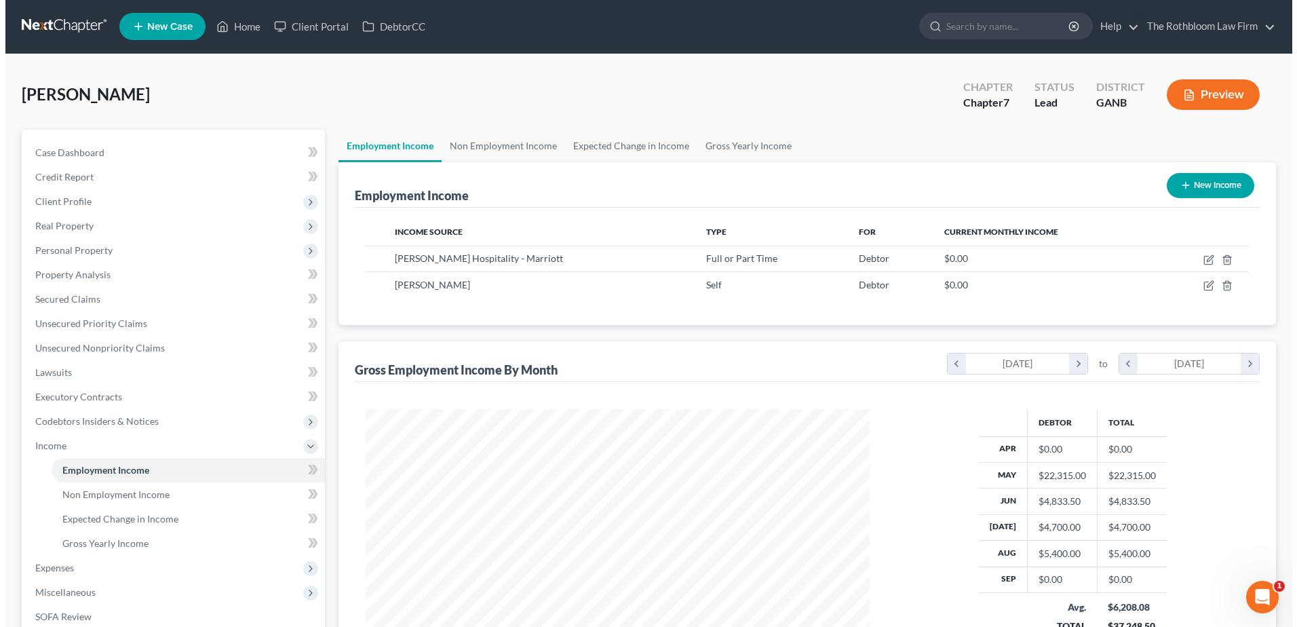
scroll to position [252, 531]
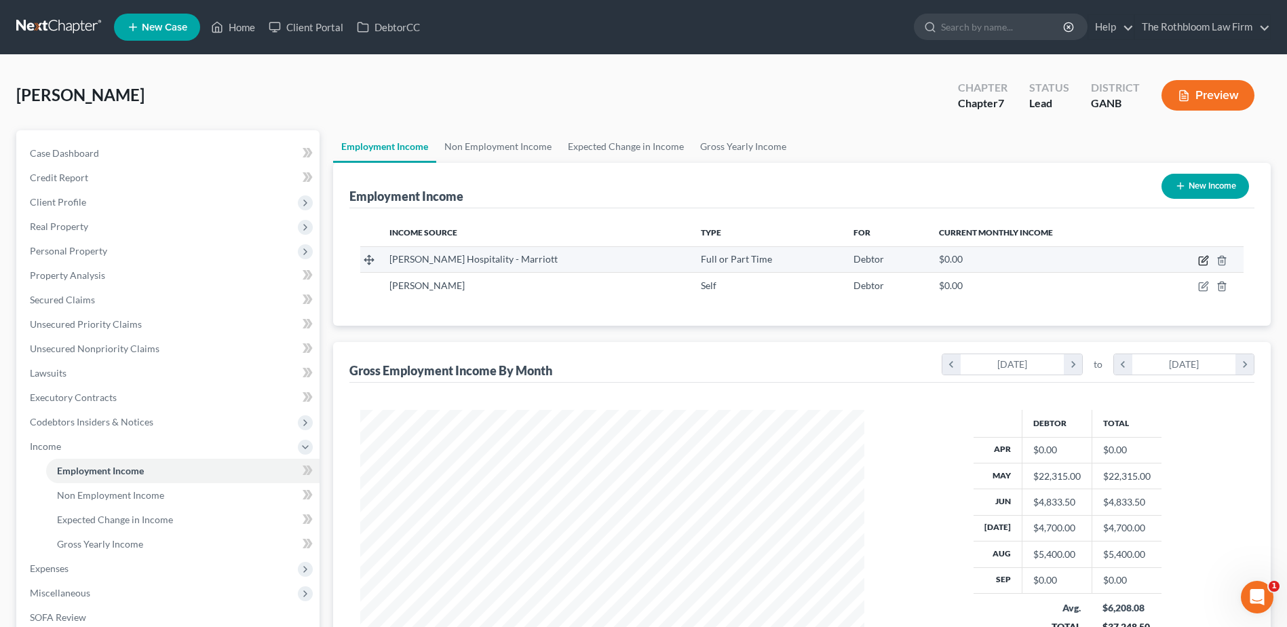
click at [1203, 258] on icon "button" at bounding box center [1203, 260] width 11 height 11
select select "0"
select select "10"
select select "2"
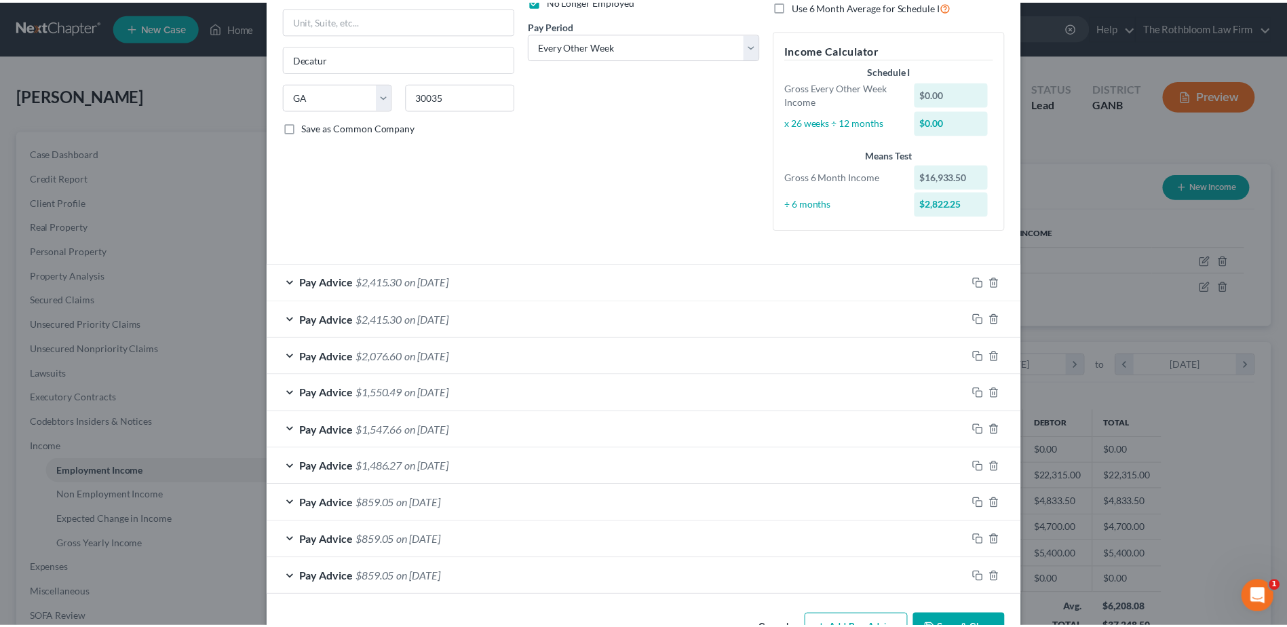
scroll to position [241, 0]
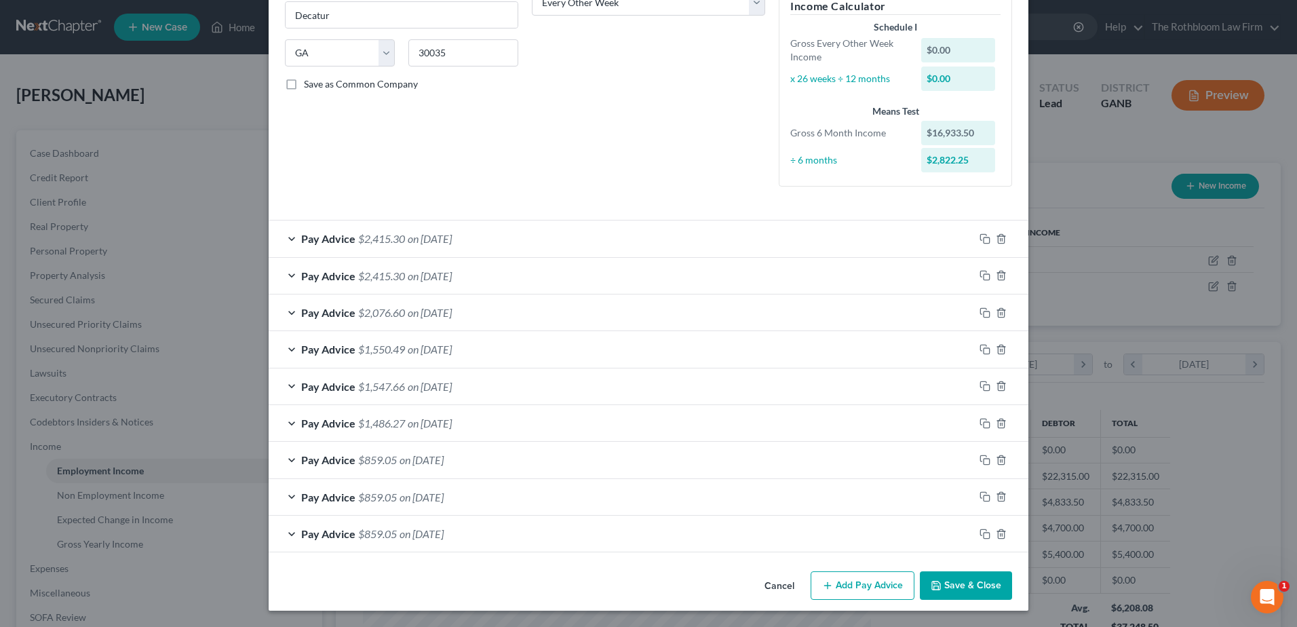
click at [782, 587] on button "Cancel" at bounding box center [780, 586] width 52 height 27
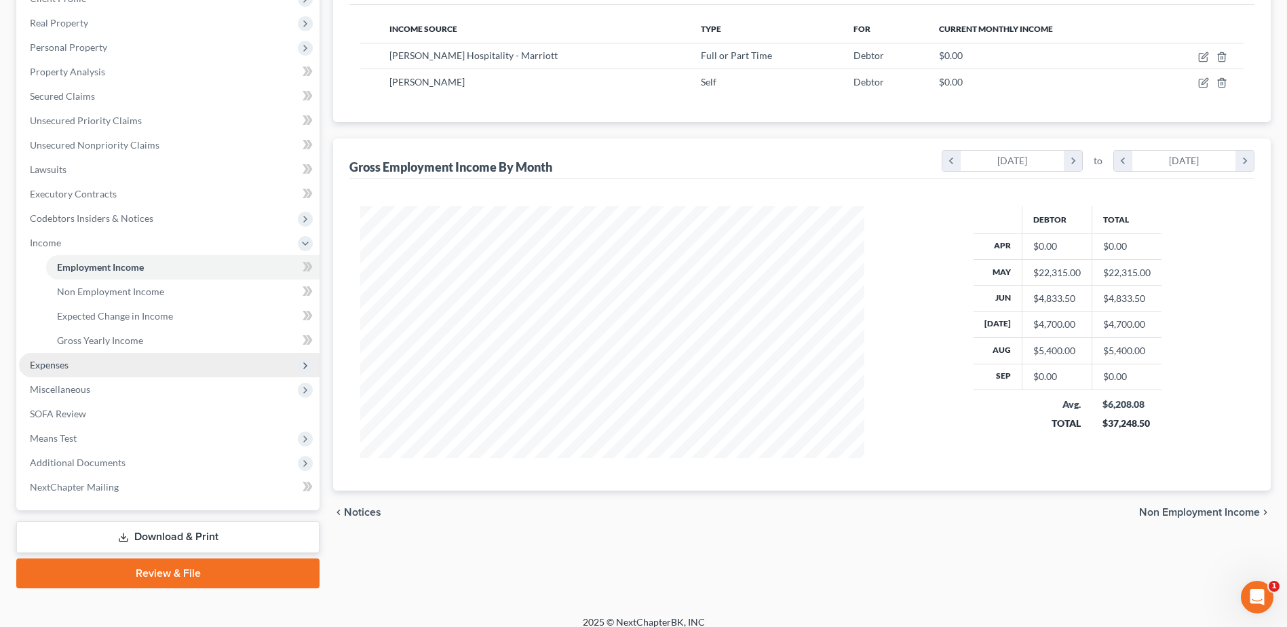
scroll to position [0, 0]
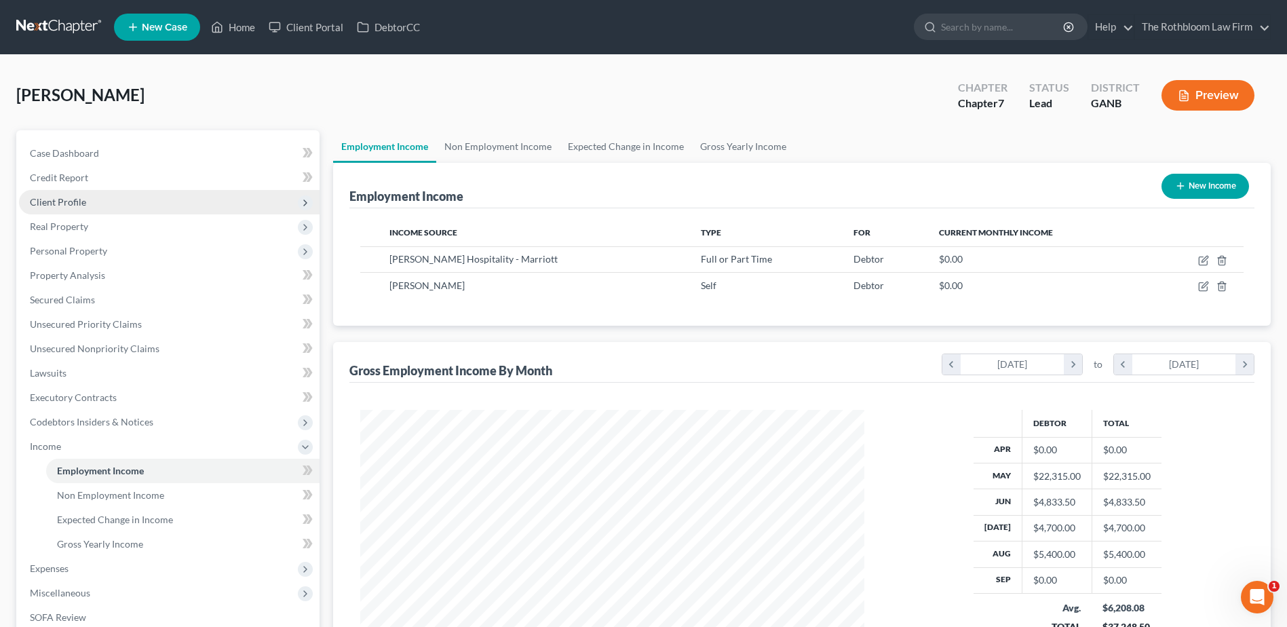
click at [73, 201] on span "Client Profile" at bounding box center [58, 202] width 56 height 12
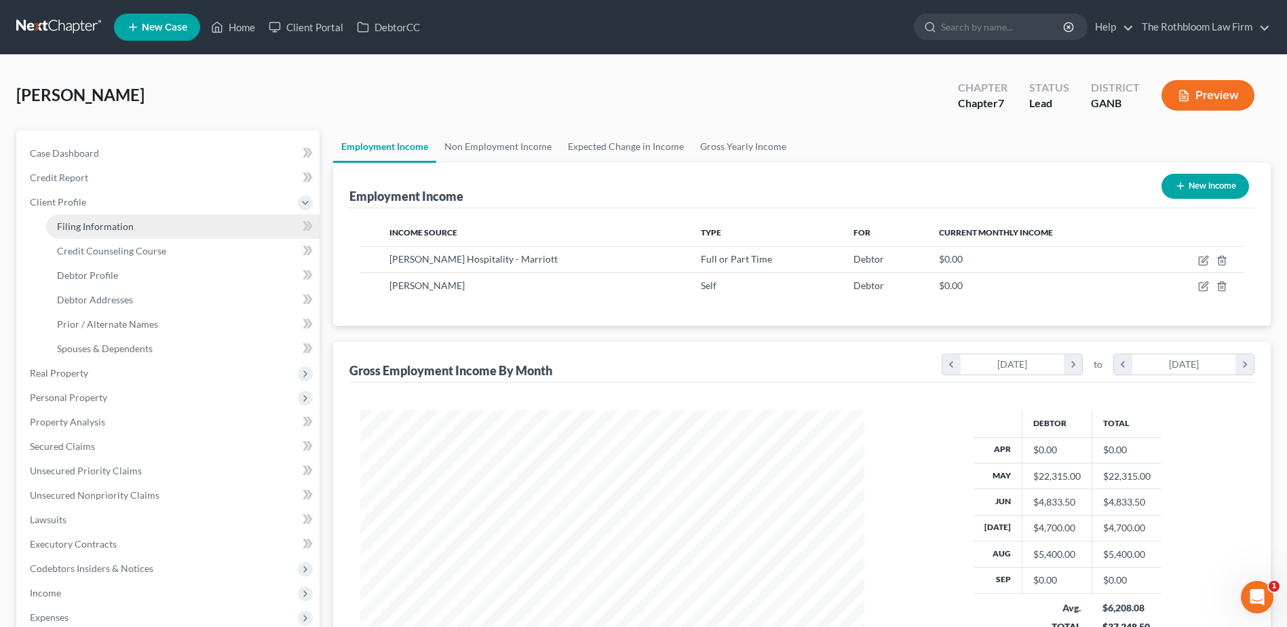
click at [111, 227] on span "Filing Information" at bounding box center [95, 226] width 77 height 12
select select "1"
select select "0"
select select "19"
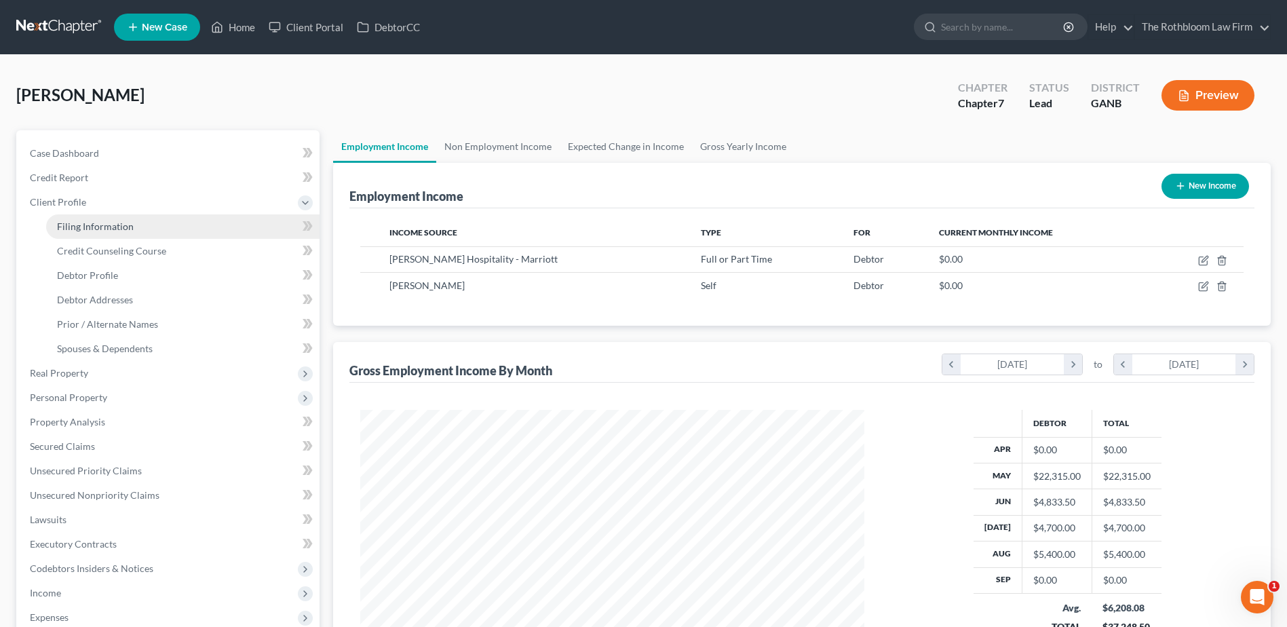
select select "0"
select select "10"
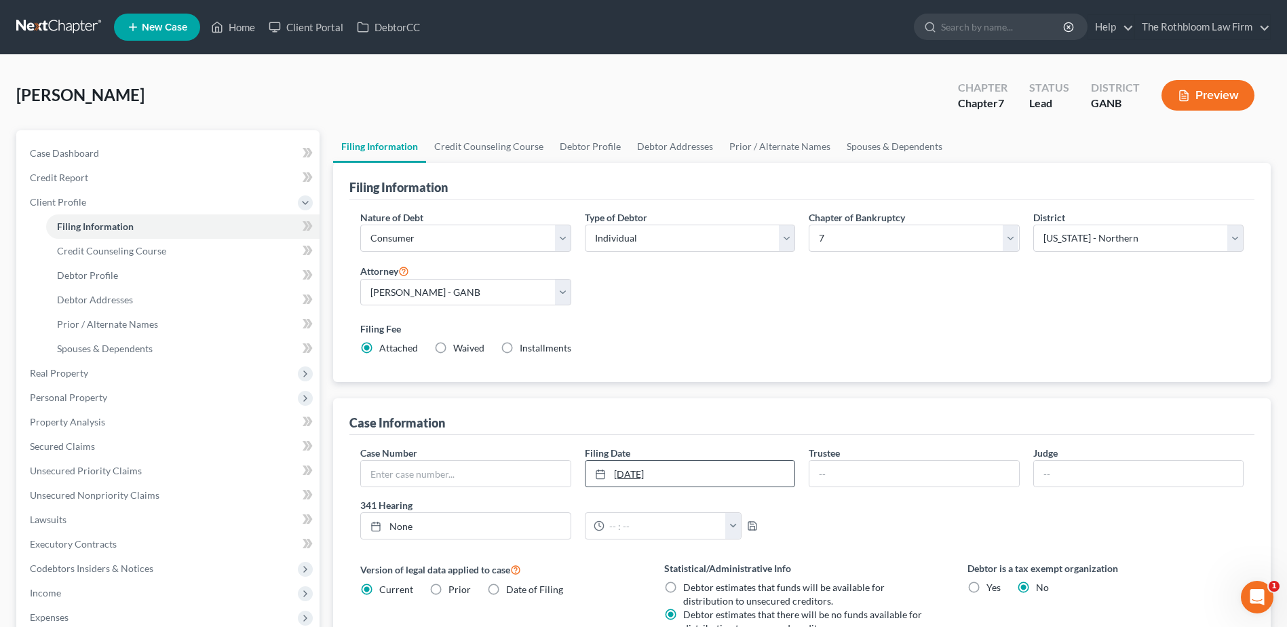
click at [682, 469] on link "10/1/2025" at bounding box center [689, 474] width 209 height 26
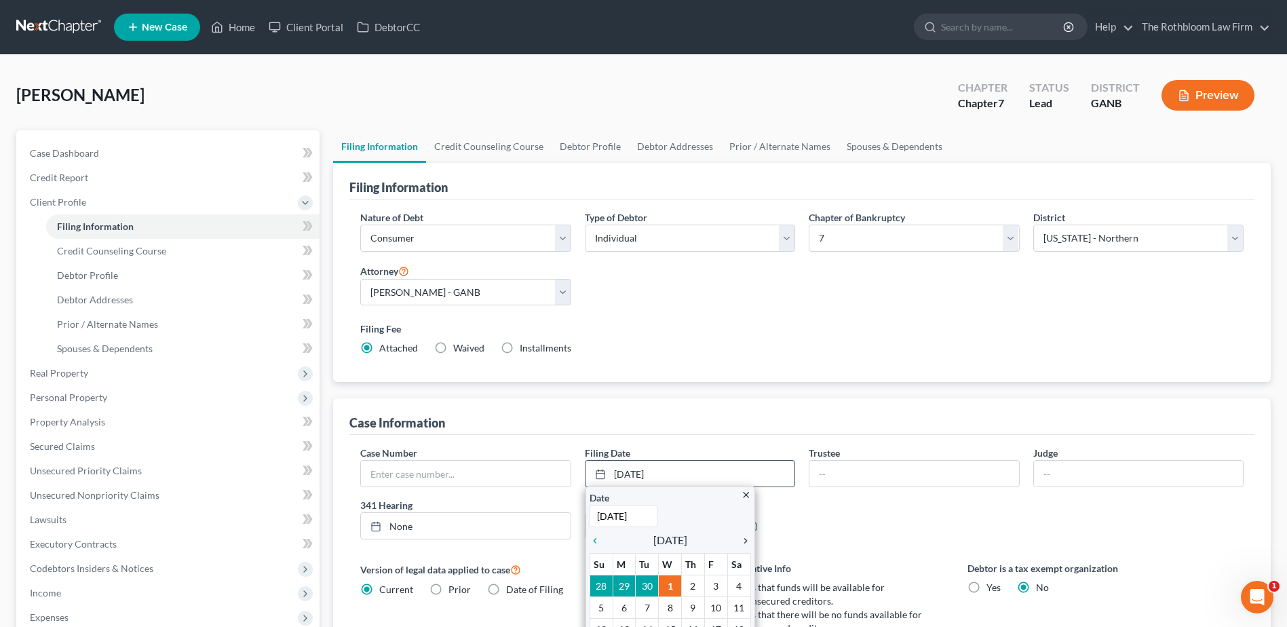
click at [746, 538] on icon "chevron_right" at bounding box center [742, 540] width 18 height 11
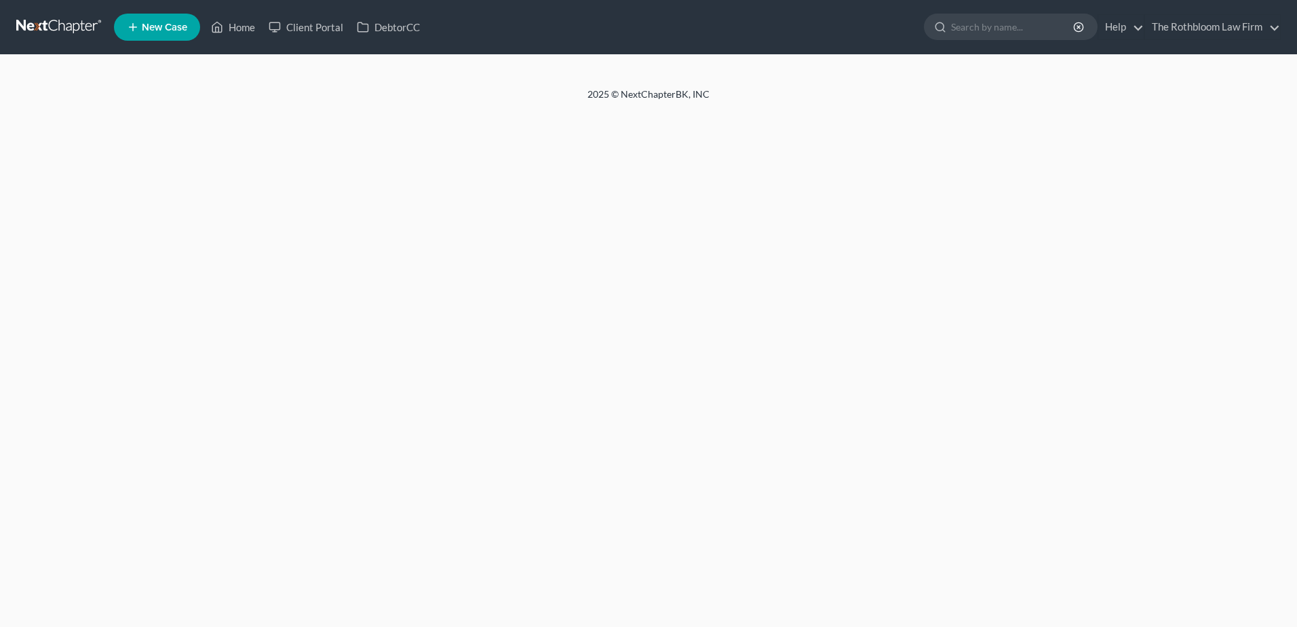
select select "1"
select select "0"
select select "10"
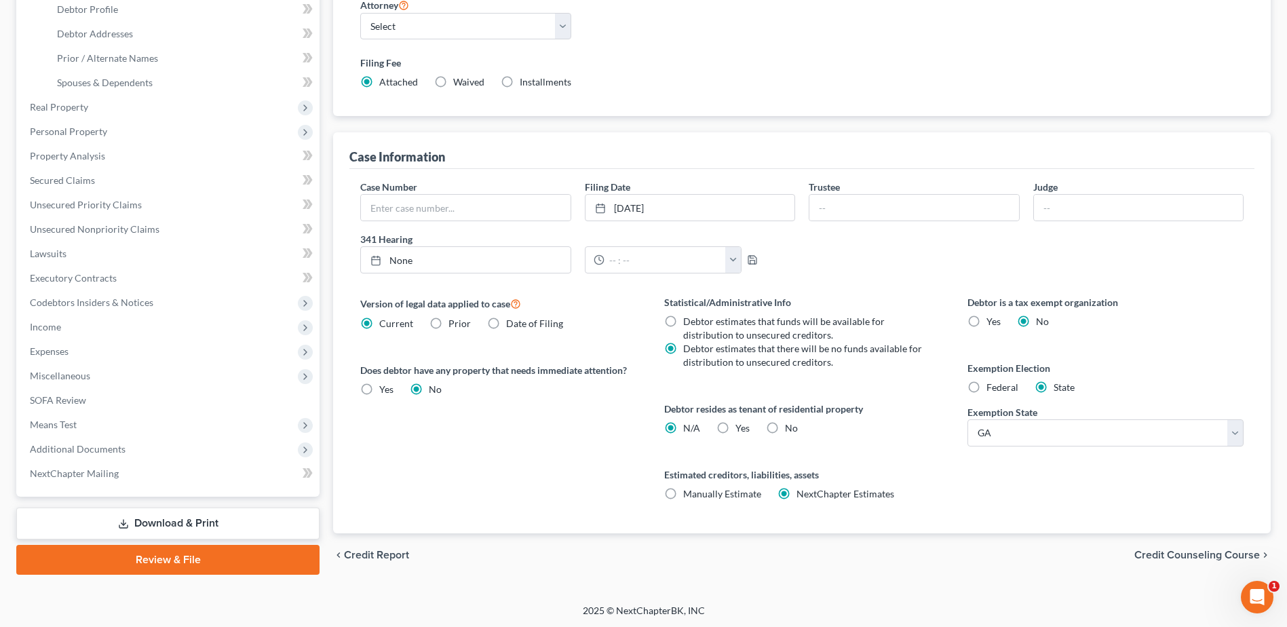
scroll to position [267, 0]
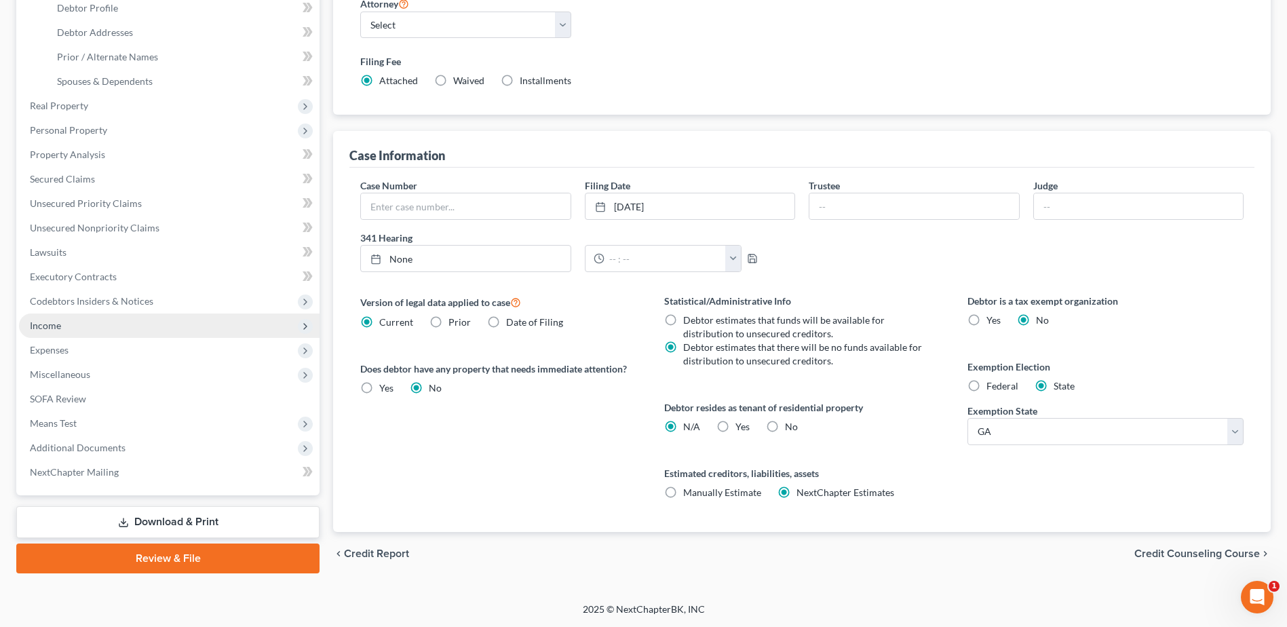
click at [33, 332] on span "Income" at bounding box center [169, 325] width 301 height 24
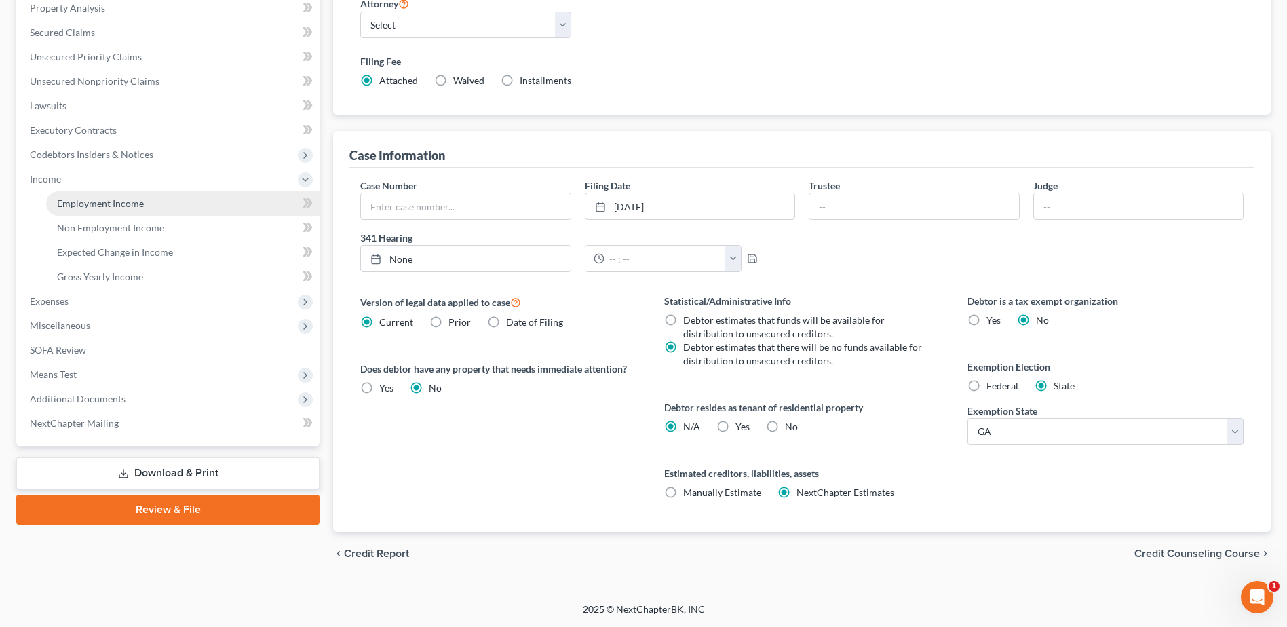
click at [139, 203] on span "Employment Income" at bounding box center [100, 203] width 87 height 12
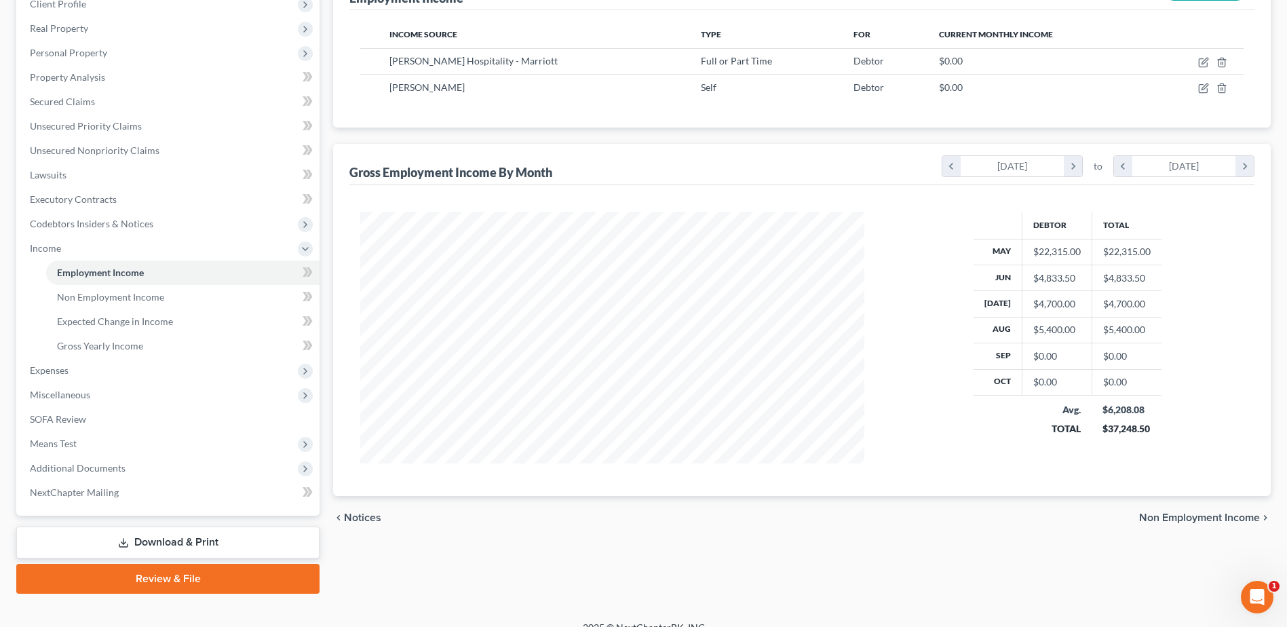
scroll to position [204, 0]
